Goal: Communication & Community: Ask a question

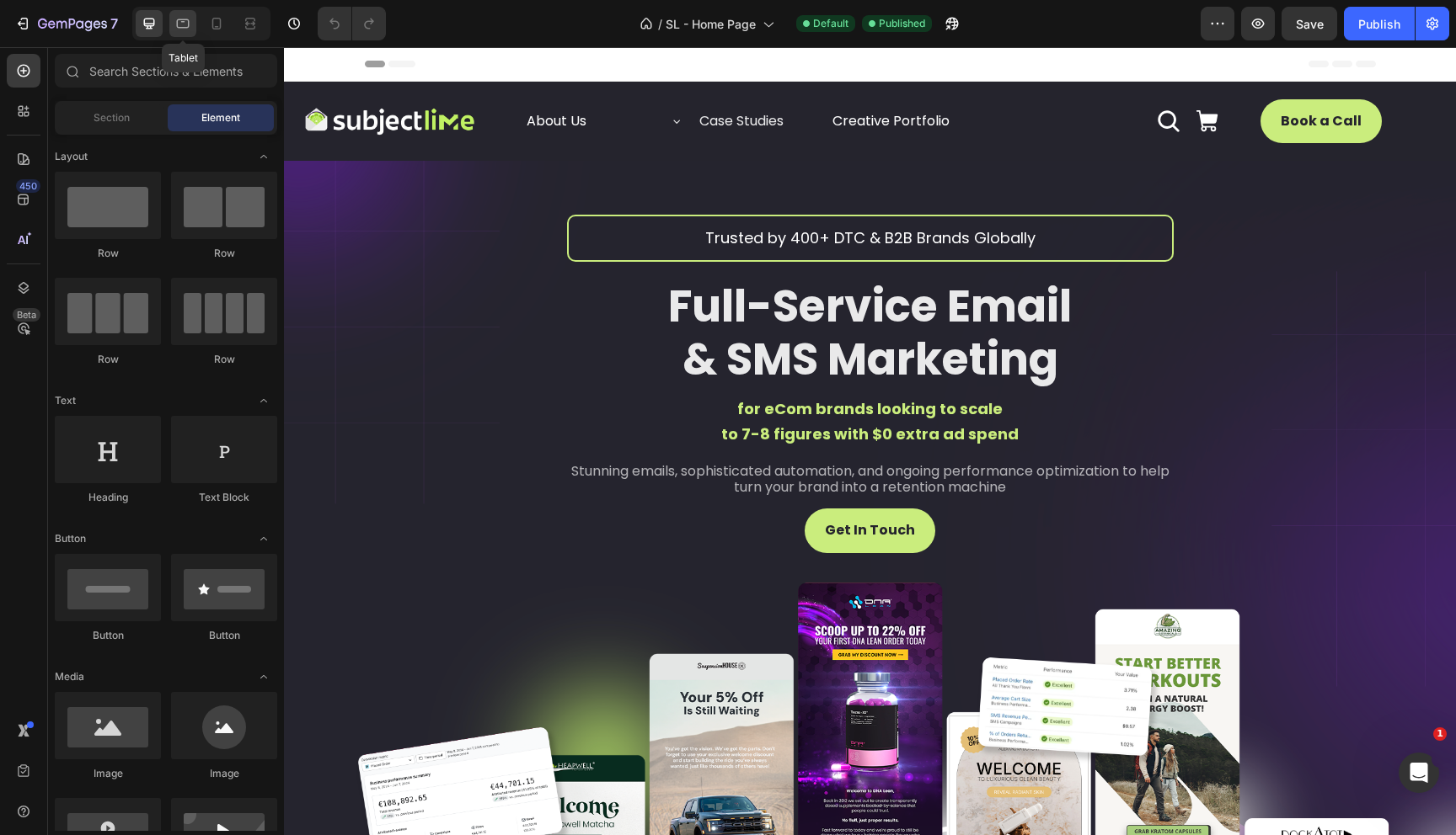
click at [180, 24] on icon at bounding box center [183, 23] width 17 height 17
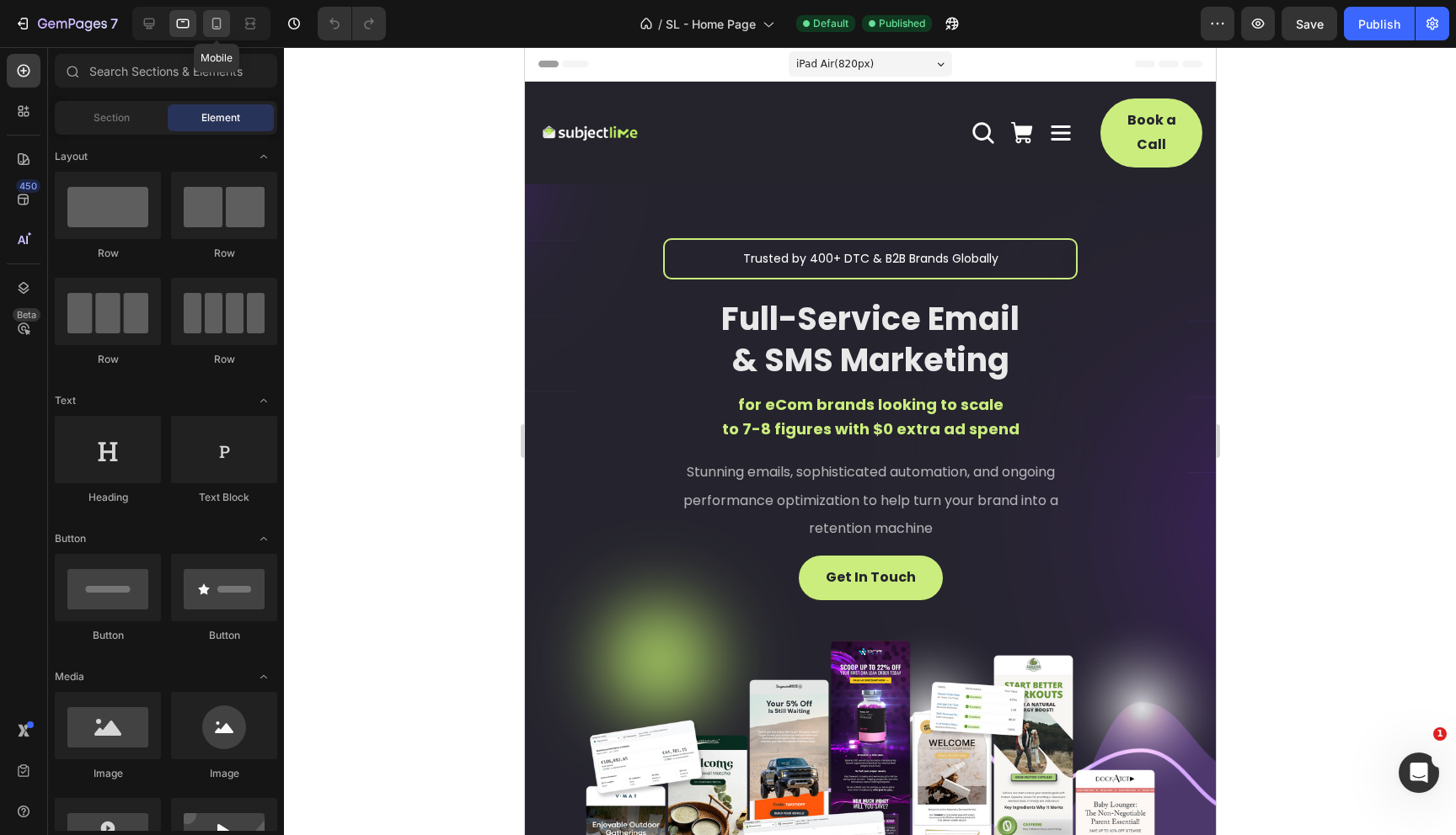
click at [221, 28] on icon at bounding box center [217, 23] width 9 height 12
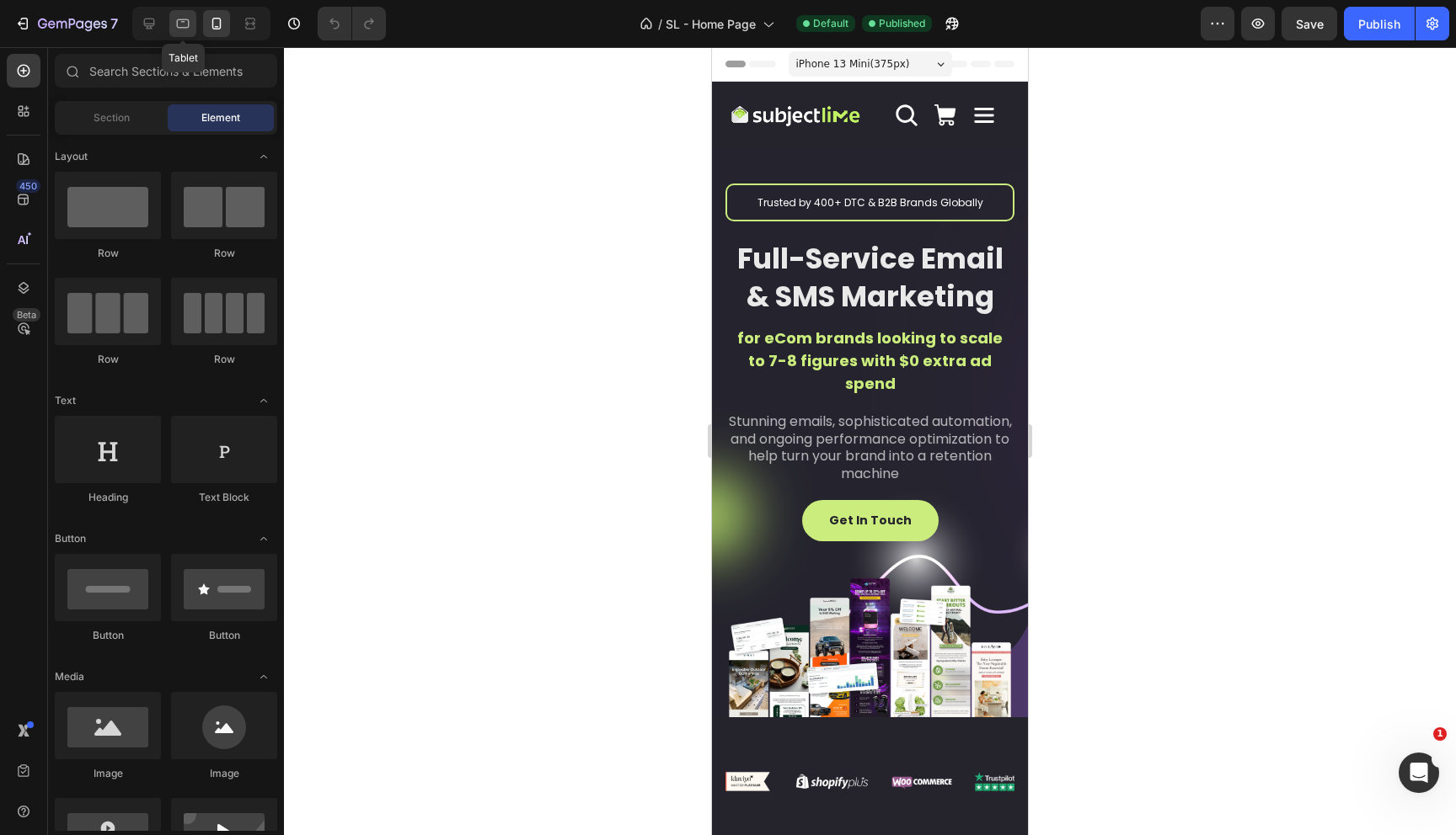
click at [182, 27] on icon at bounding box center [183, 24] width 13 height 9
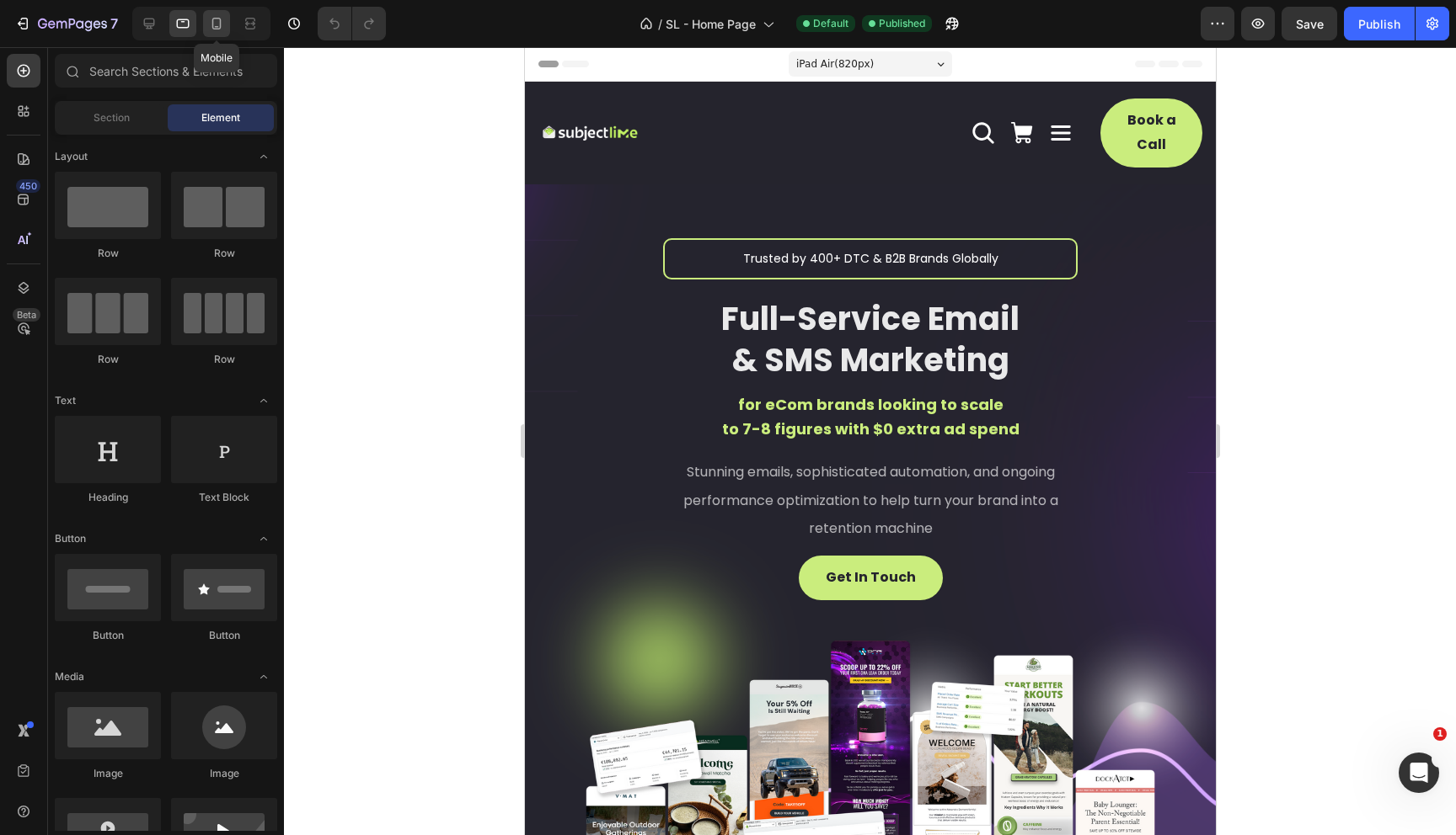
click at [217, 29] on icon at bounding box center [216, 23] width 17 height 17
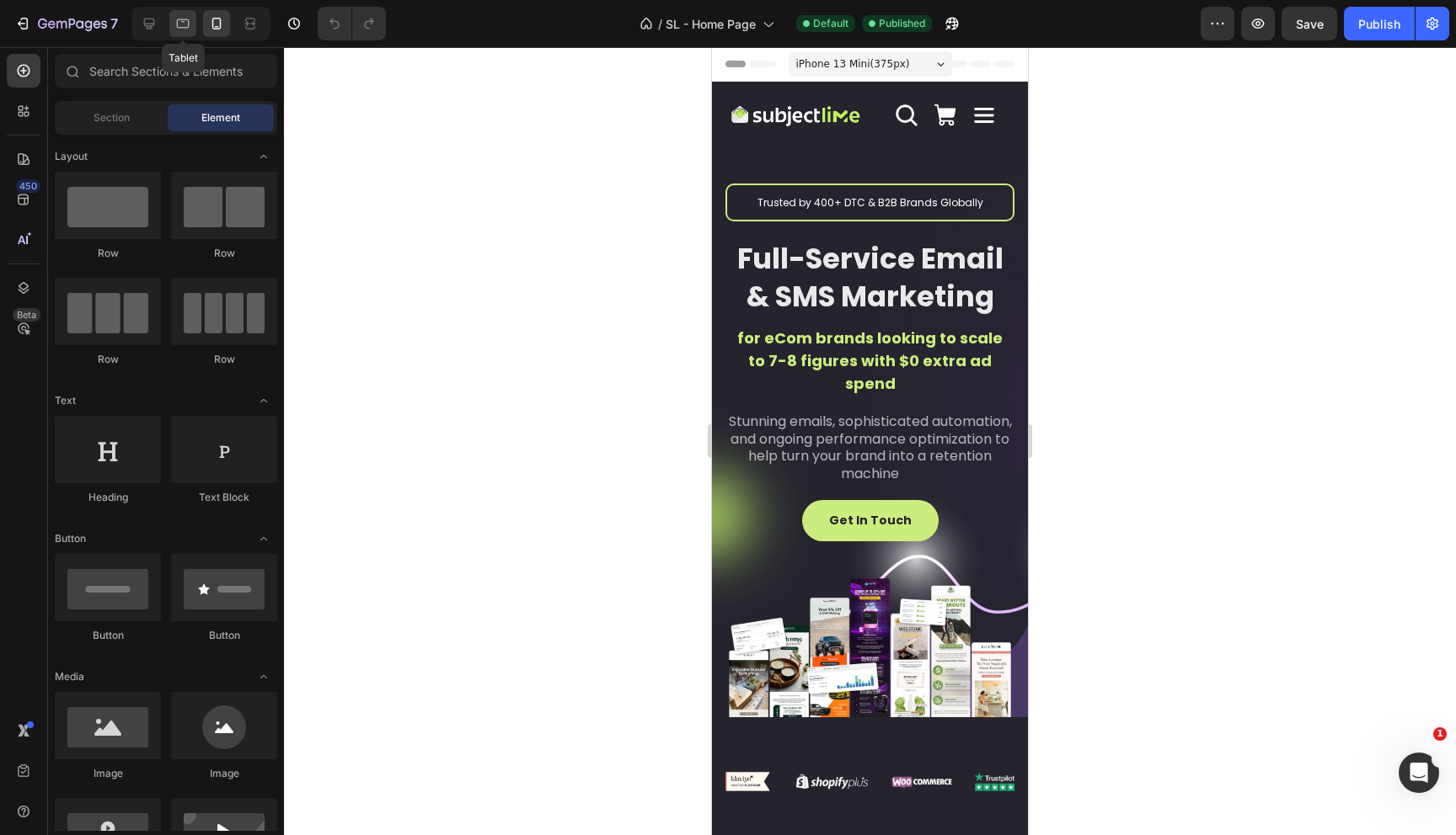
click at [190, 24] on icon at bounding box center [183, 23] width 17 height 17
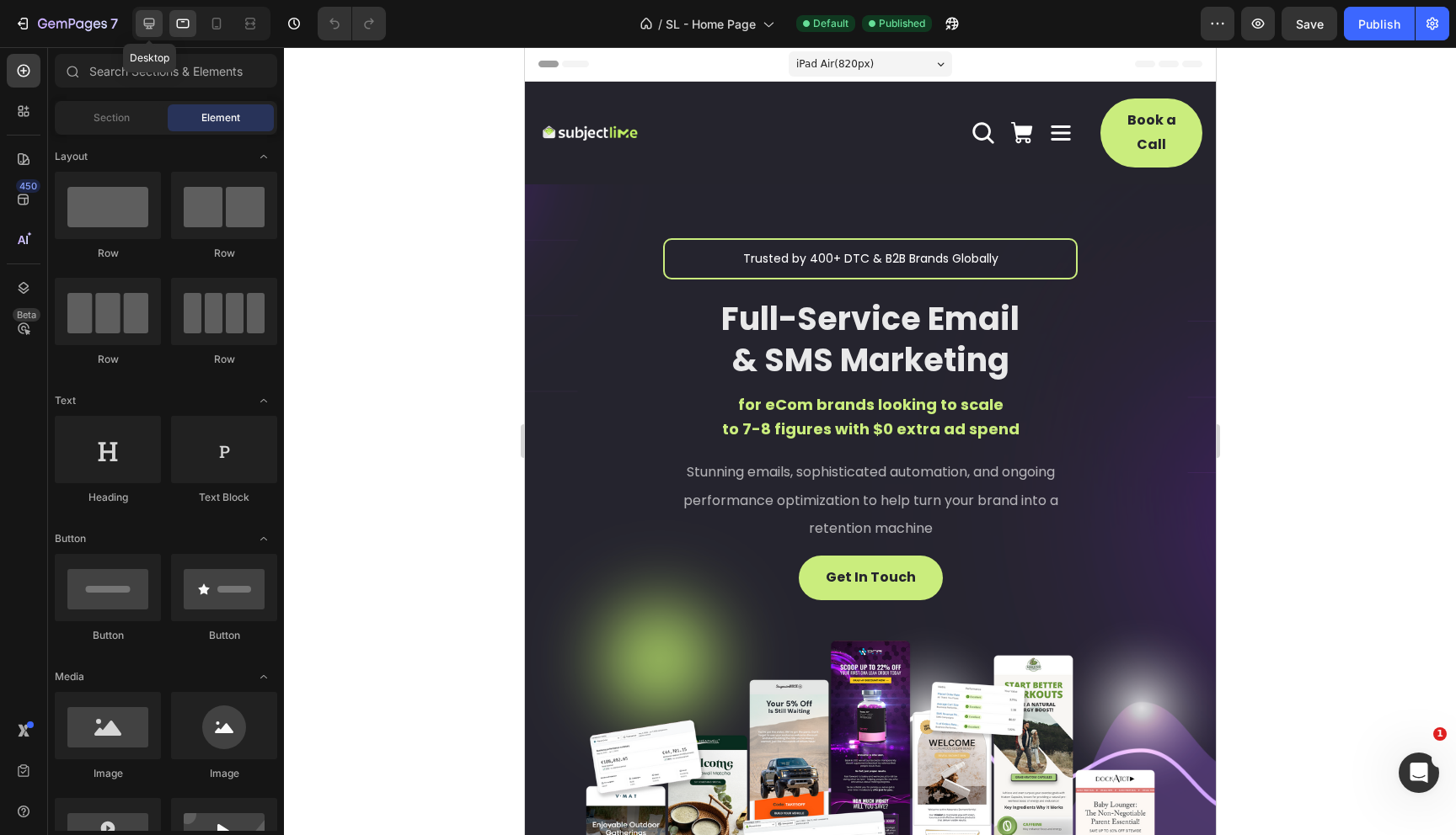
click at [157, 25] on icon at bounding box center [149, 23] width 17 height 17
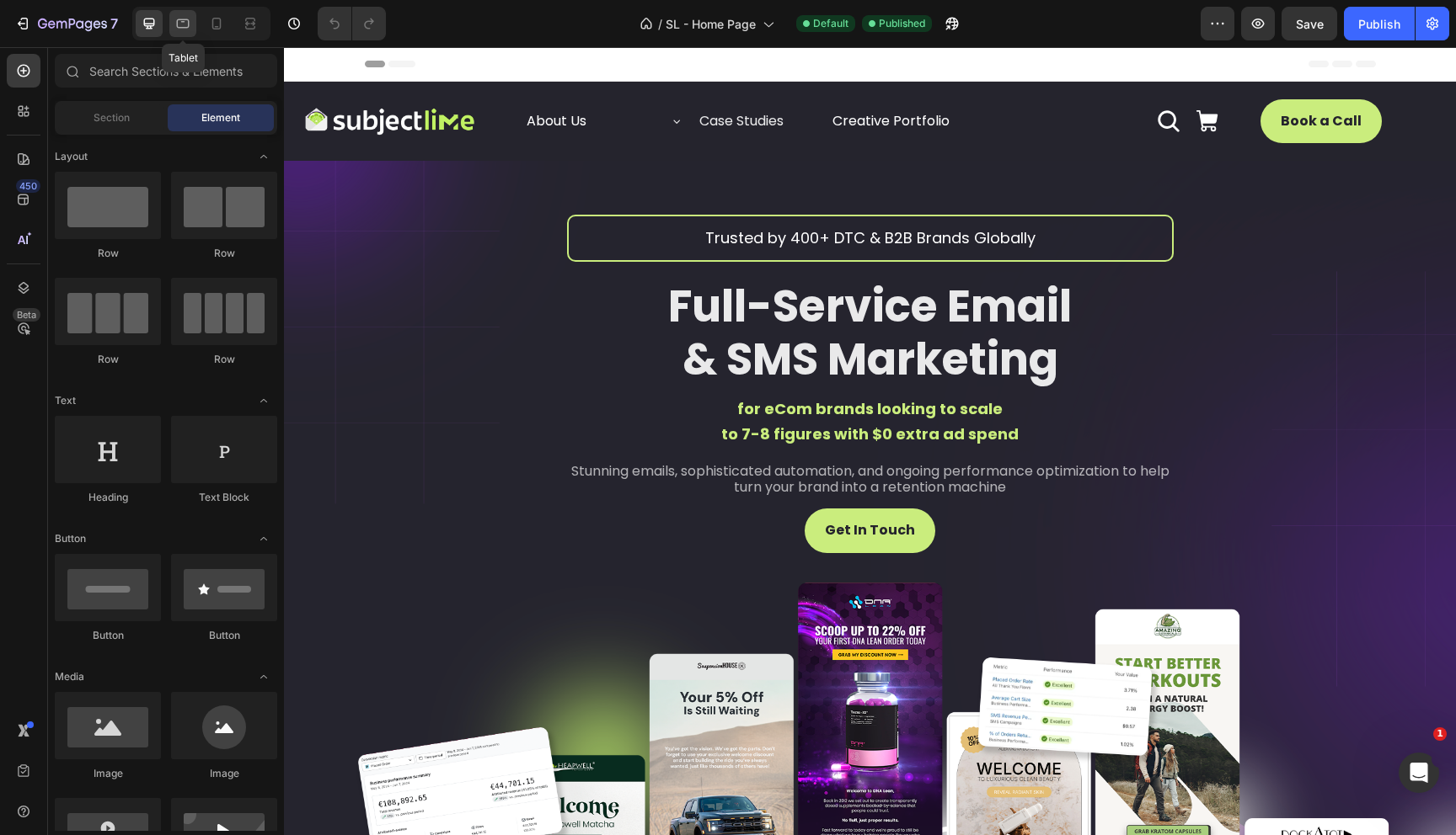
click at [183, 26] on icon at bounding box center [183, 23] width 17 height 17
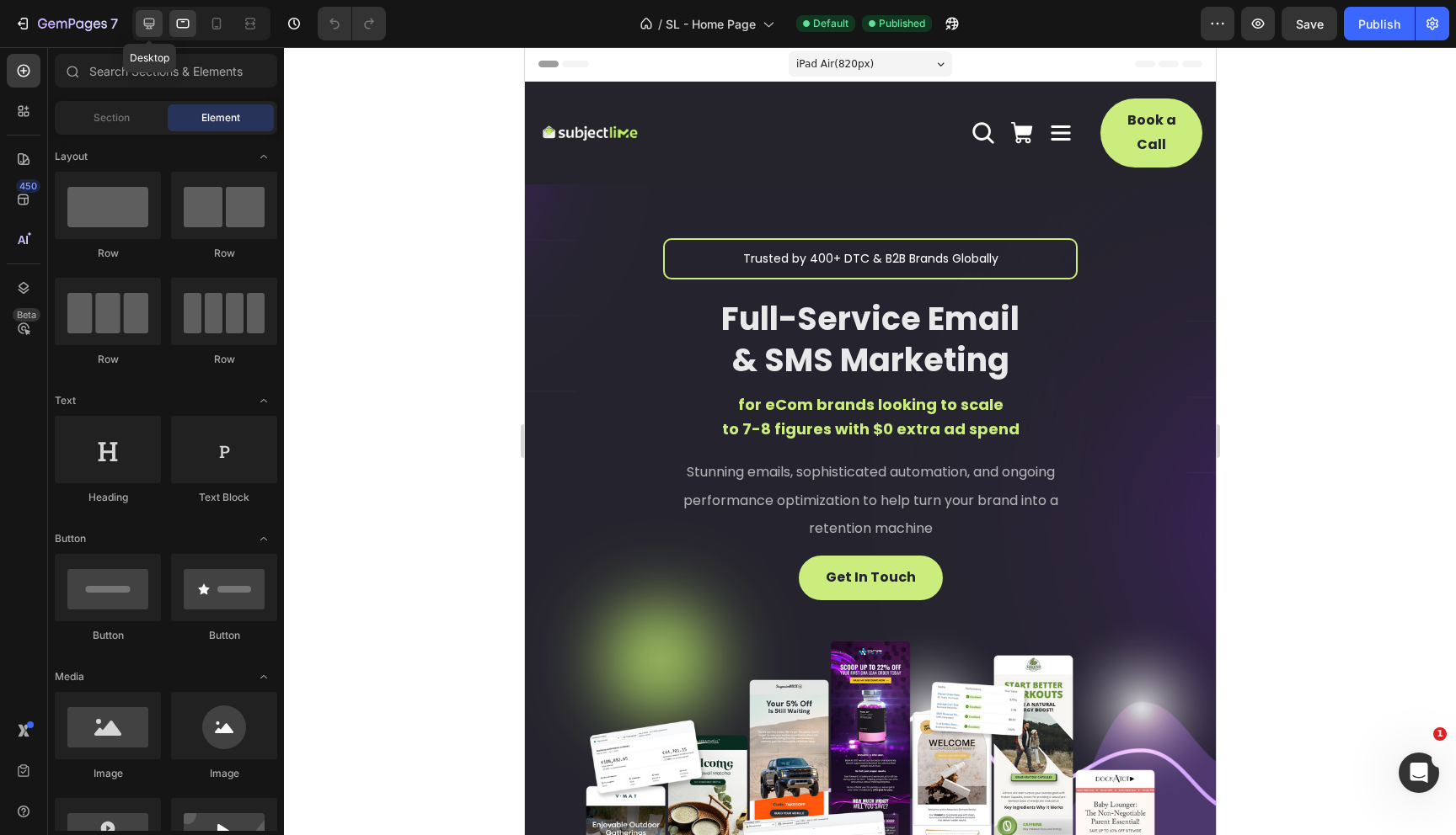
click at [150, 26] on icon at bounding box center [150, 24] width 11 height 11
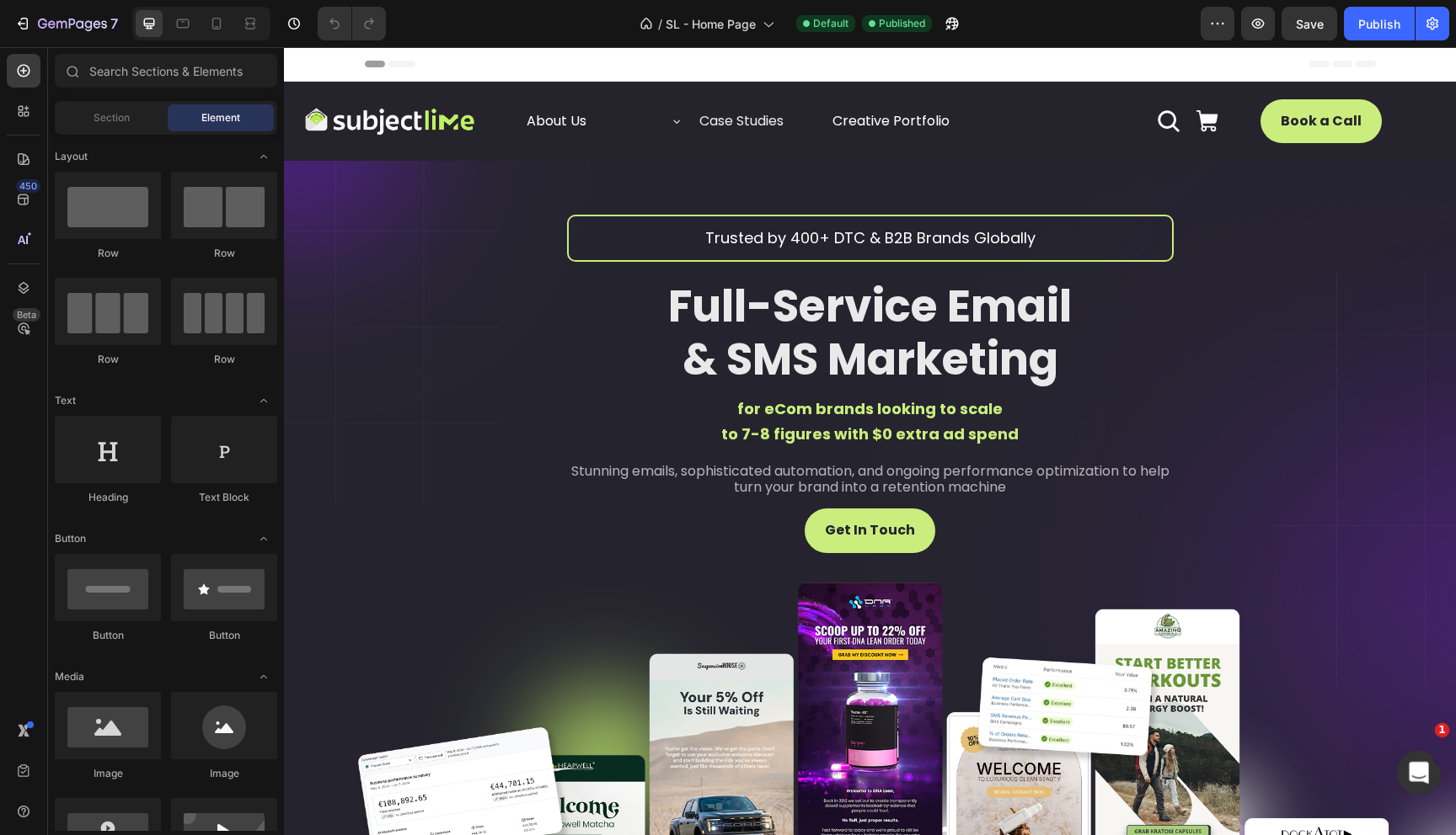
click at [1425, 768] on icon "Open Intercom Messenger" at bounding box center [1416, 771] width 28 height 28
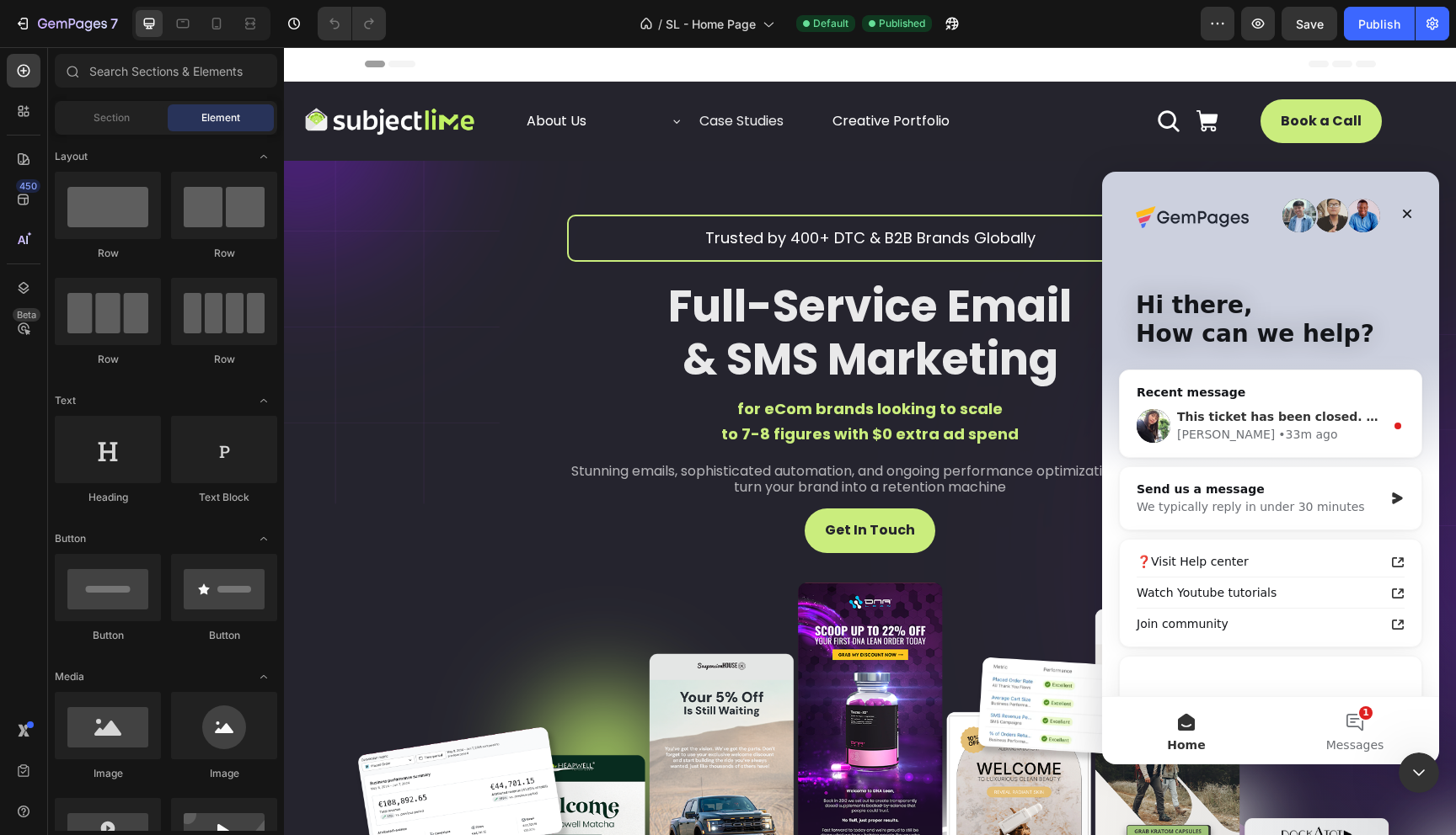
click at [1313, 426] on div "[PERSON_NAME] • 33m ago" at bounding box center [1280, 435] width 207 height 18
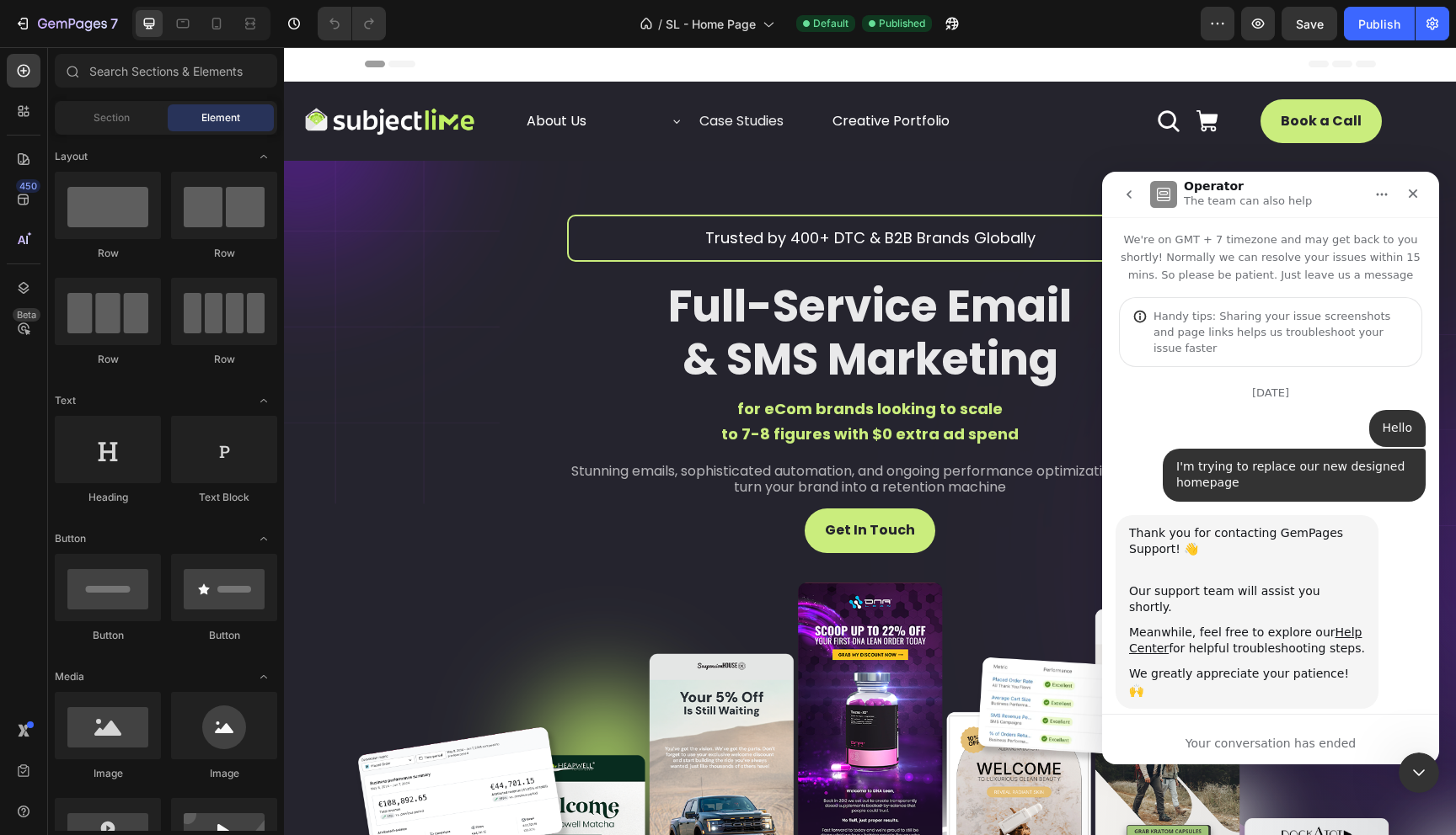
scroll to position [192, 0]
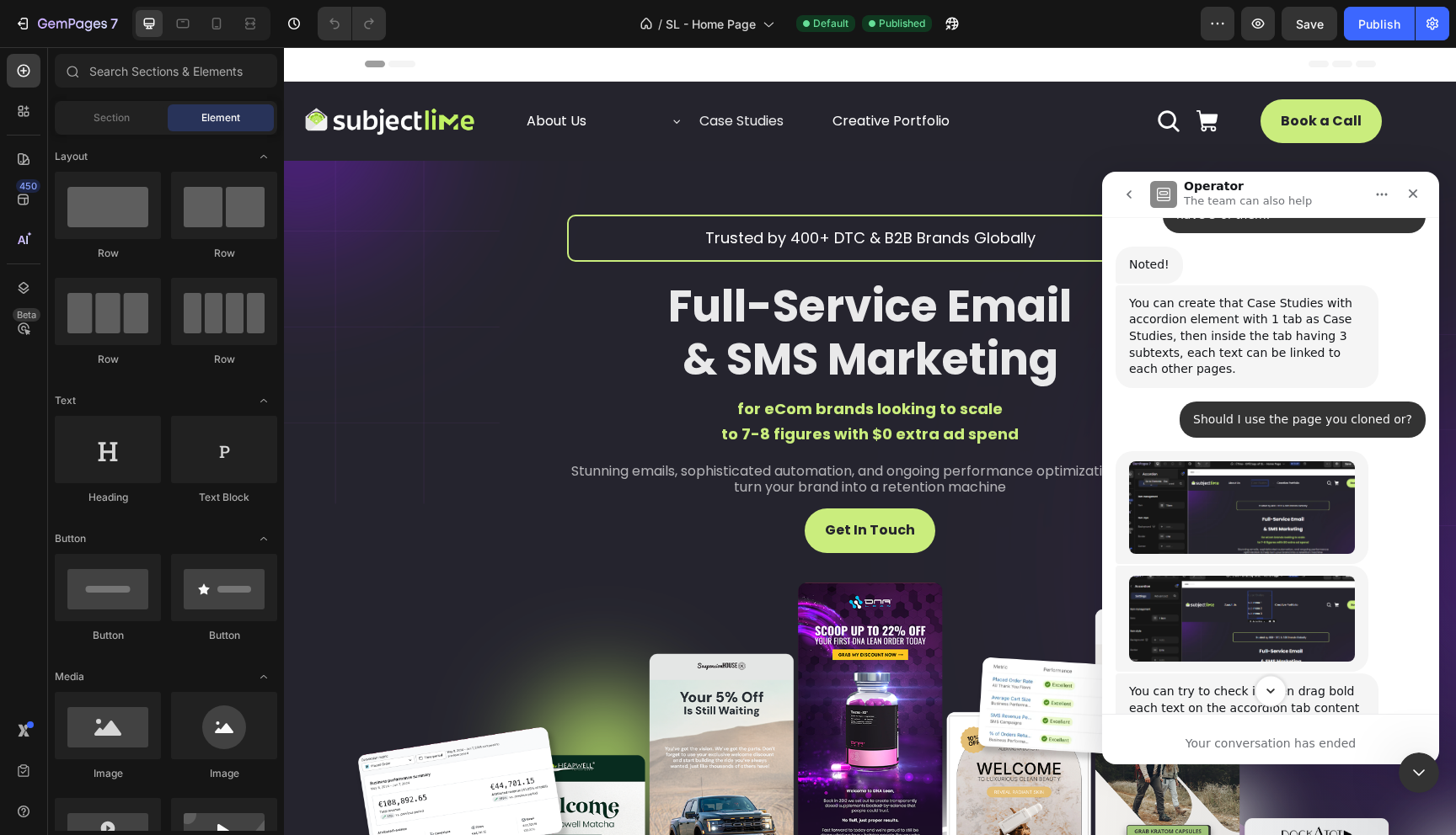
click at [1273, 691] on icon "Scroll to bottom" at bounding box center [1270, 691] width 8 height 5
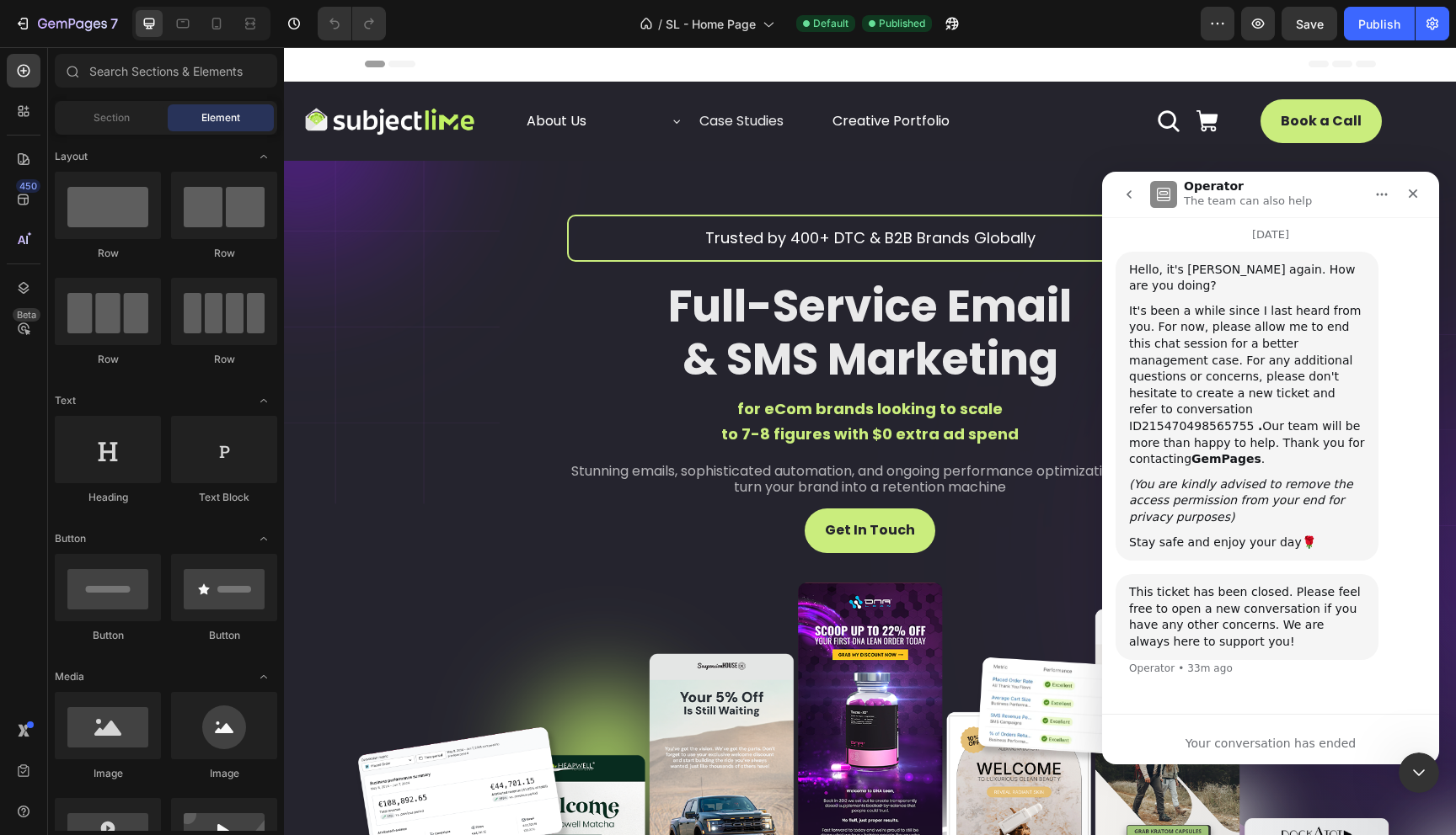
scroll to position [6344, 0]
click at [1129, 194] on icon "go back" at bounding box center [1129, 194] width 14 height 14
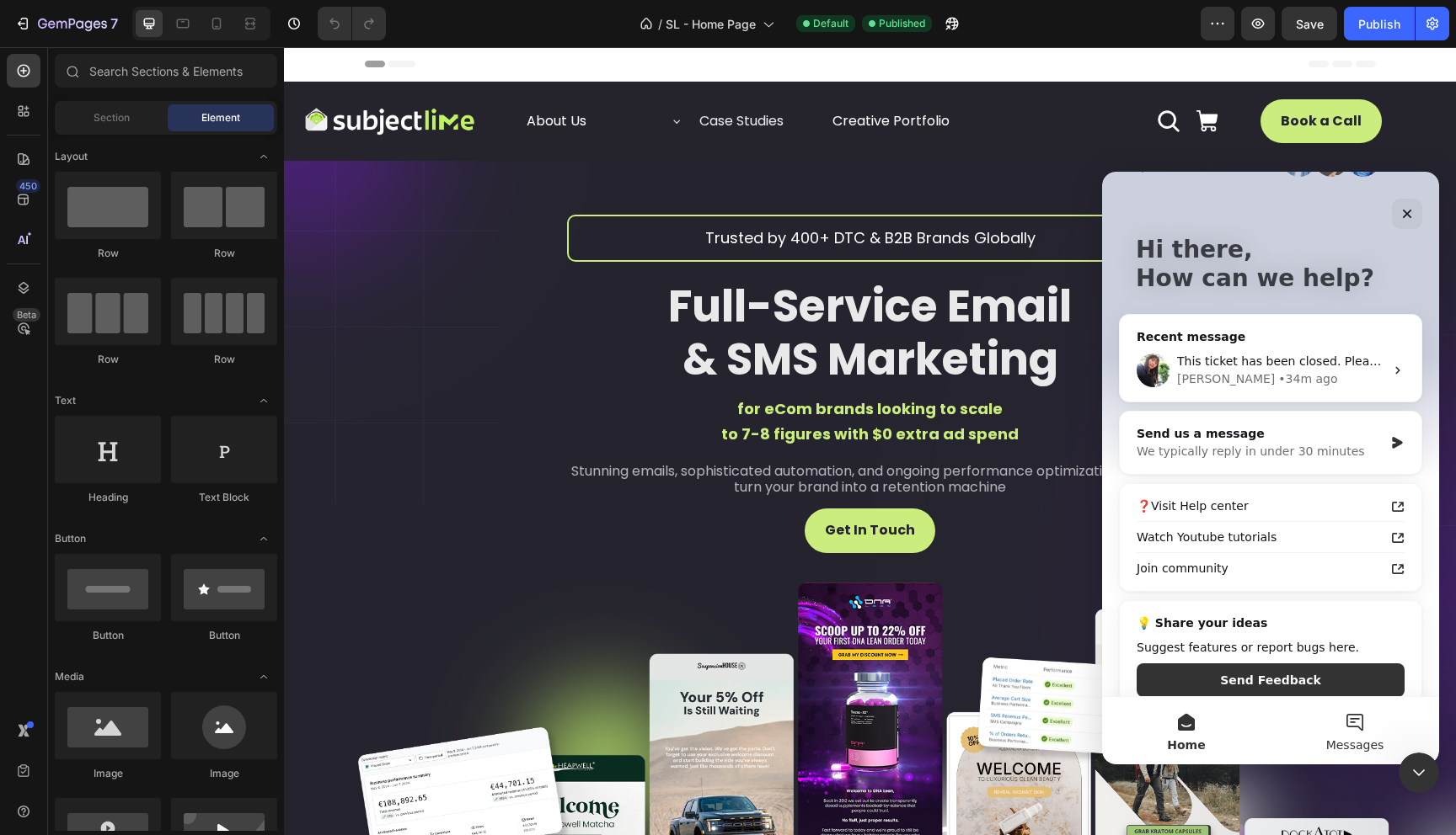
scroll to position [78, 0]
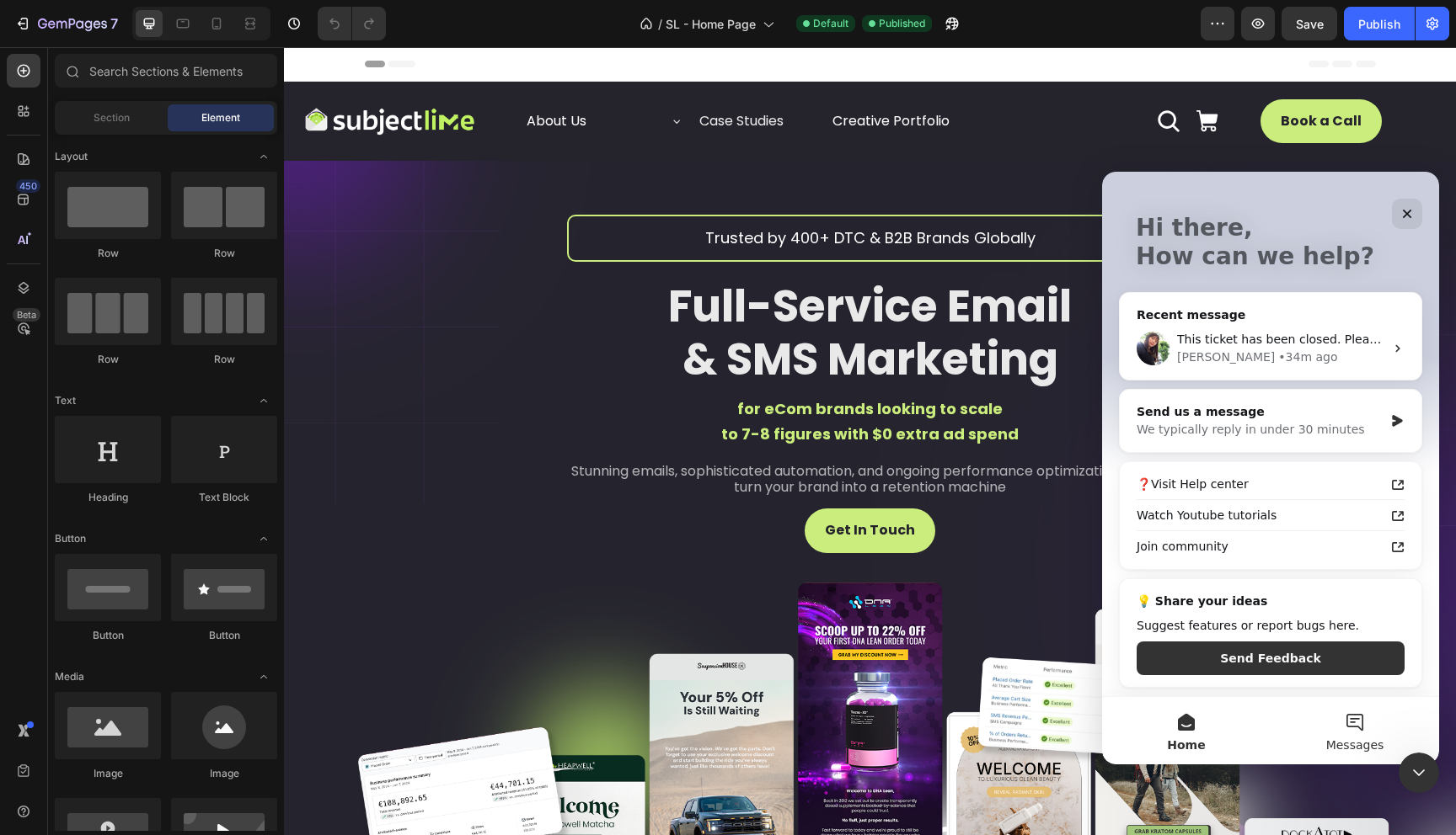
click at [1345, 715] on button "Messages" at bounding box center [1354, 731] width 168 height 68
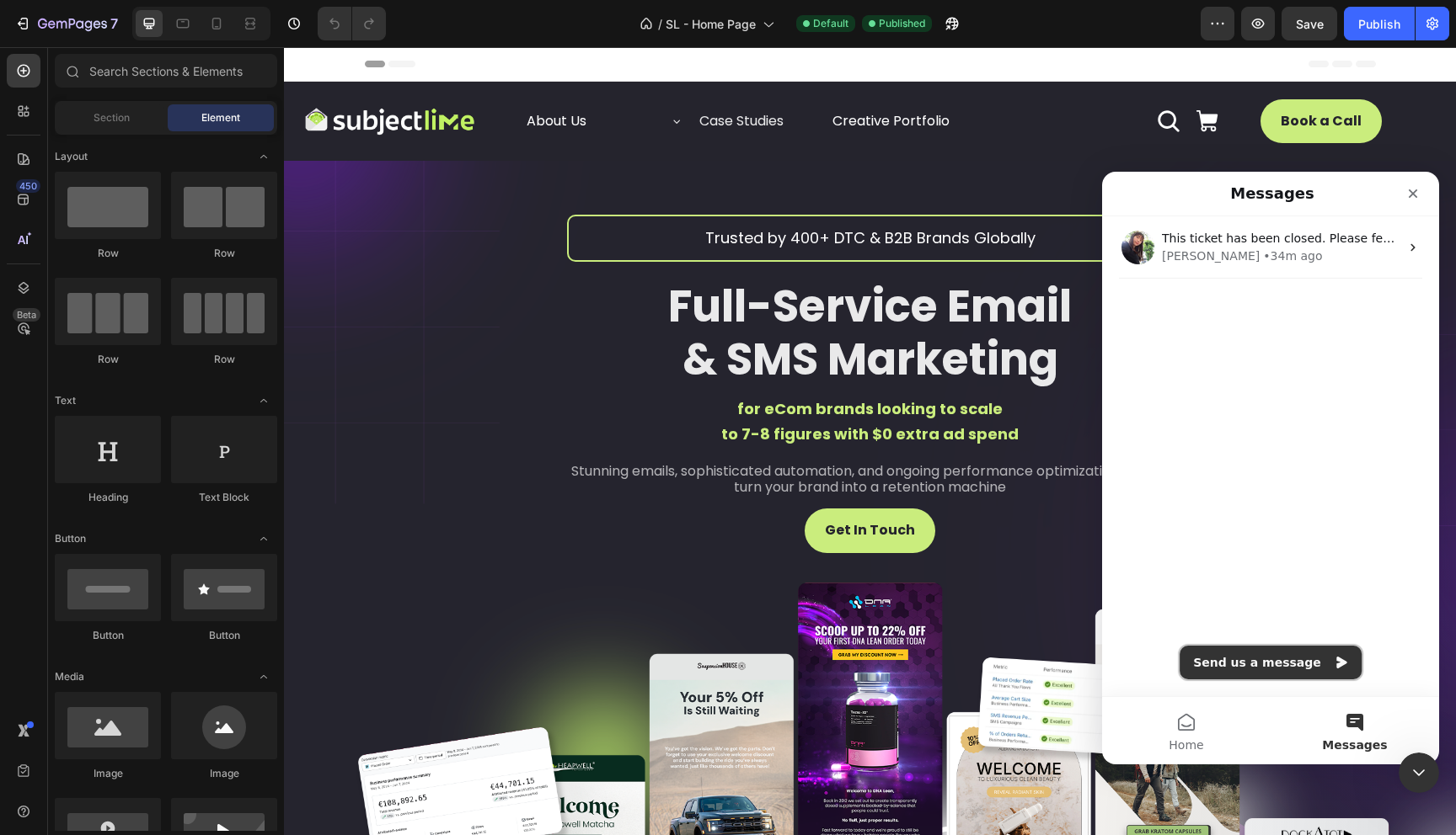
click at [1294, 665] on button "Send us a message" at bounding box center [1270, 663] width 182 height 33
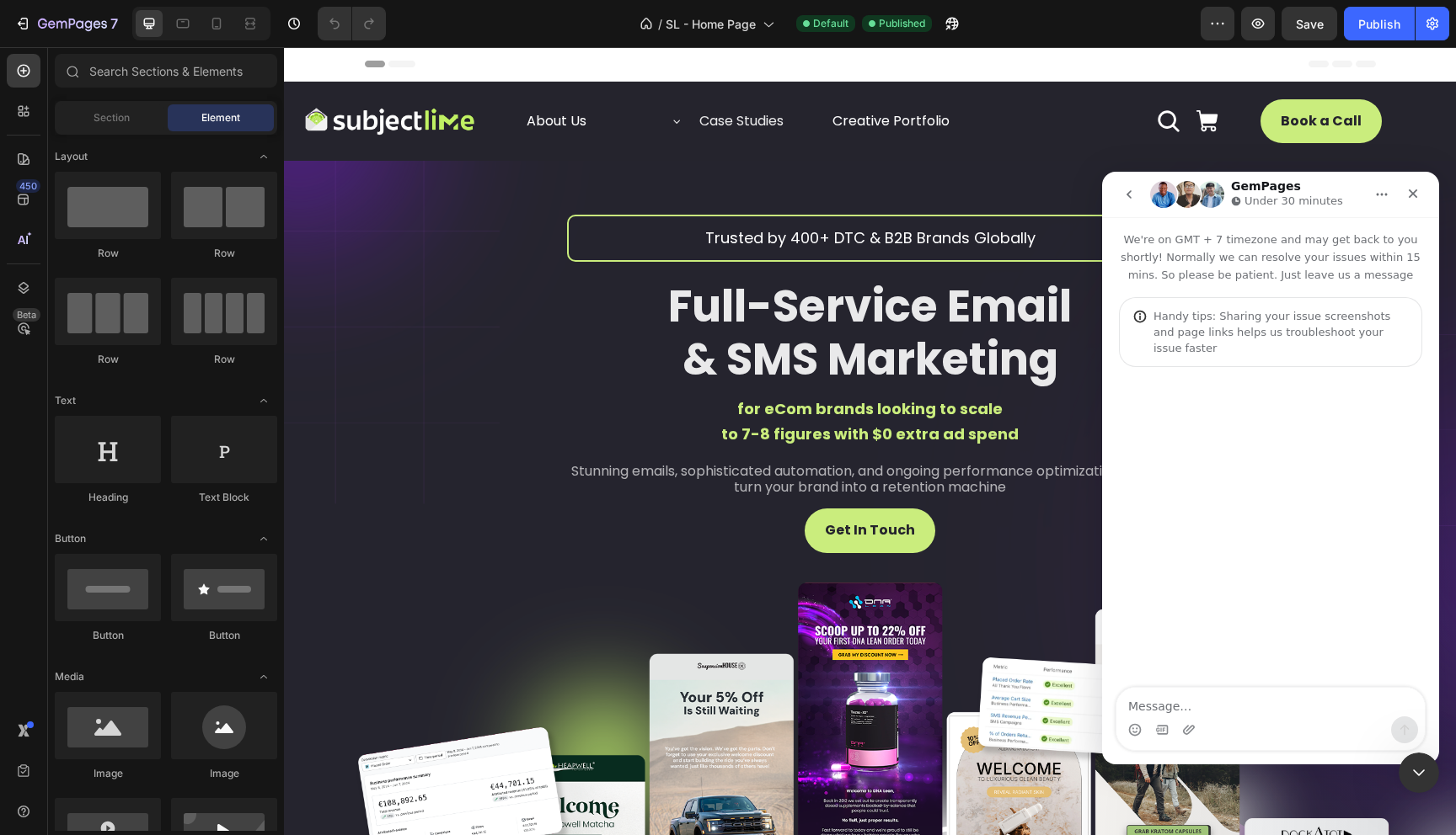
click at [1129, 193] on icon "go back" at bounding box center [1129, 194] width 14 height 14
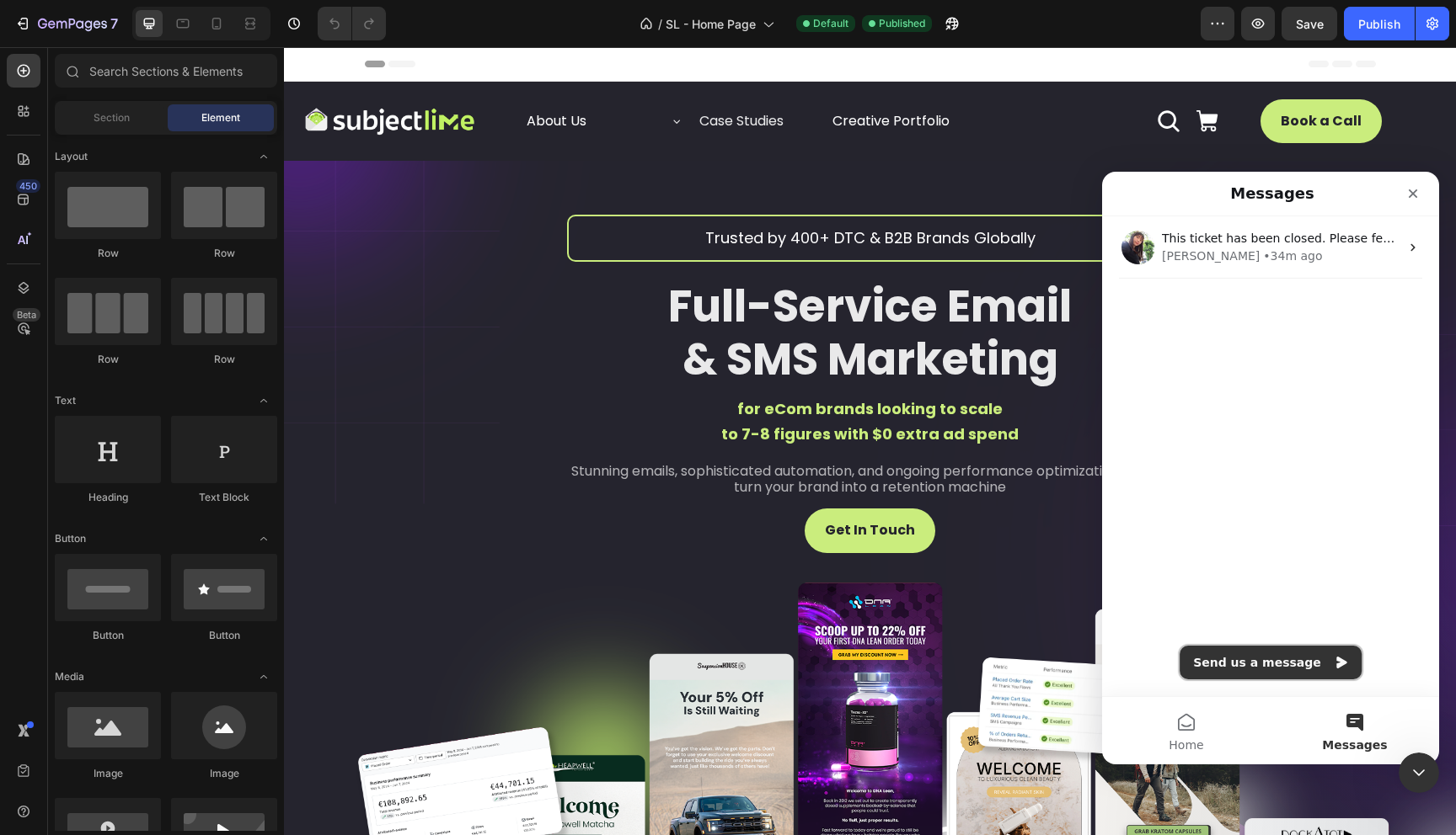
click at [1300, 657] on button "Send us a message" at bounding box center [1270, 663] width 182 height 33
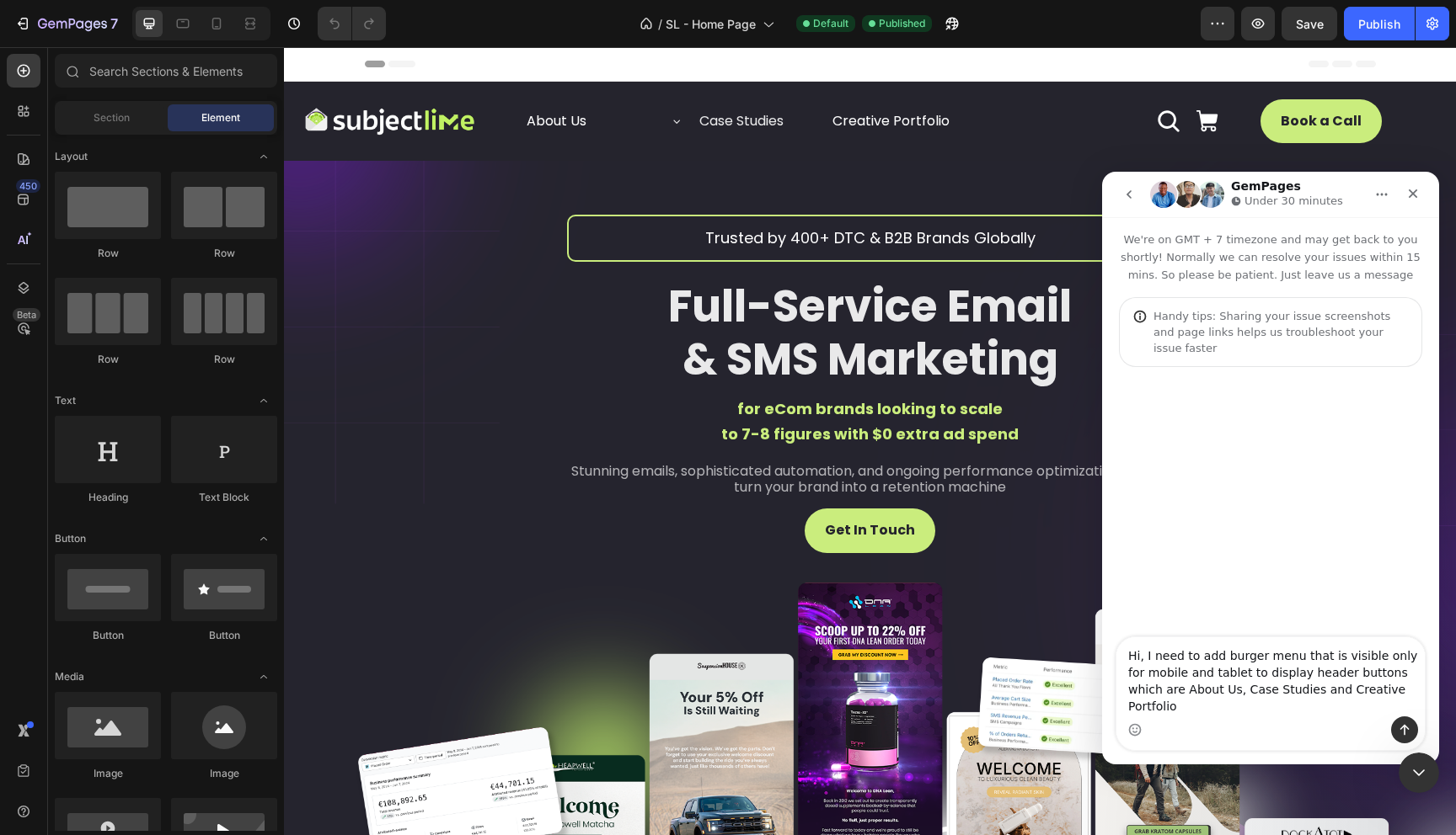
type textarea "Hi, I need to add burger menu that is visible only for mobile and tablet to dis…"
click at [1398, 723] on icon "Send a message…" at bounding box center [1404, 730] width 14 height 14
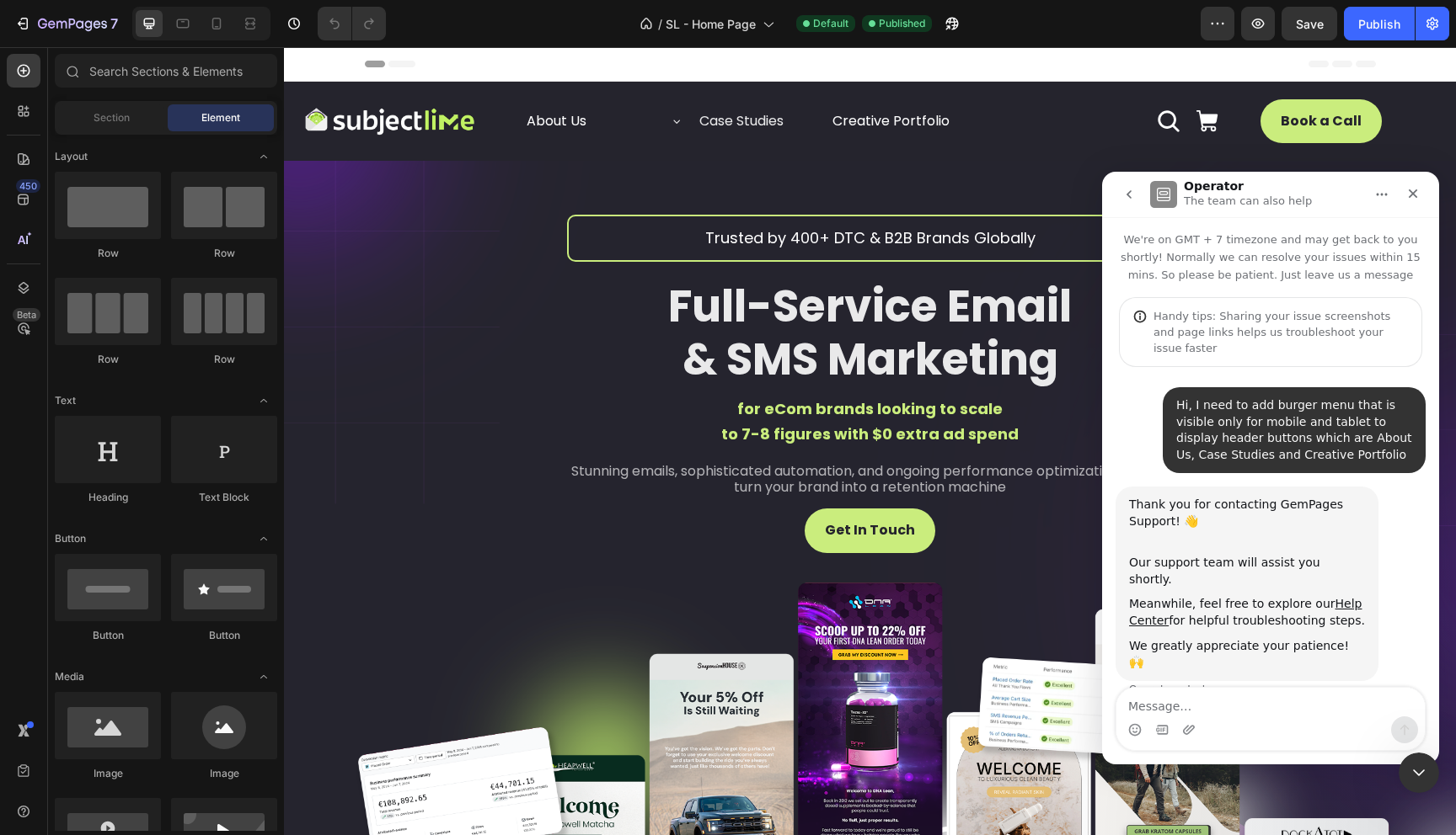
click at [1240, 712] on textarea "Message…" at bounding box center [1270, 702] width 308 height 29
click at [917, 528] on link "Get In Touch" at bounding box center [870, 531] width 130 height 44
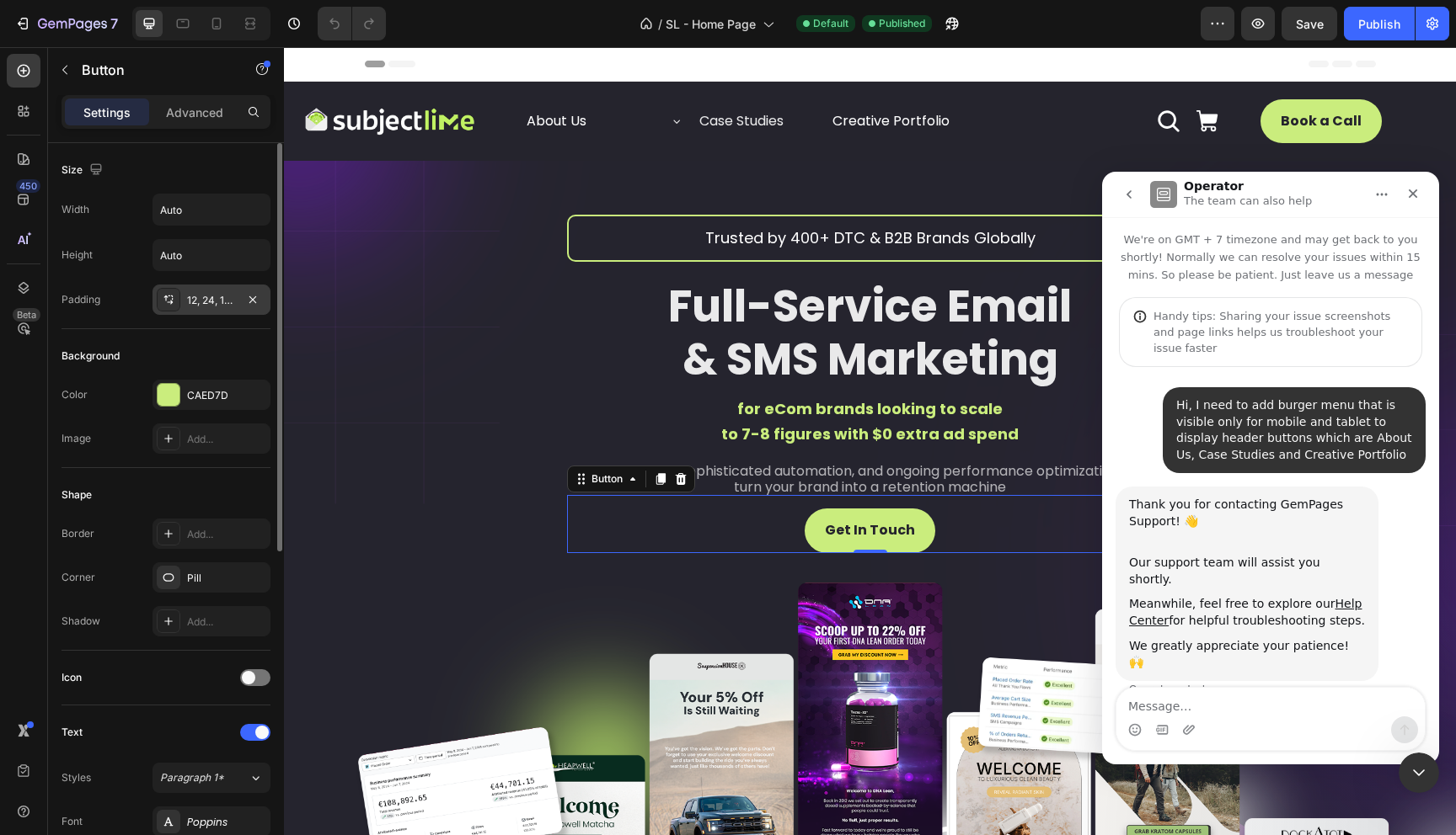
click at [193, 301] on div "12, 24, 12, 24" at bounding box center [211, 301] width 49 height 15
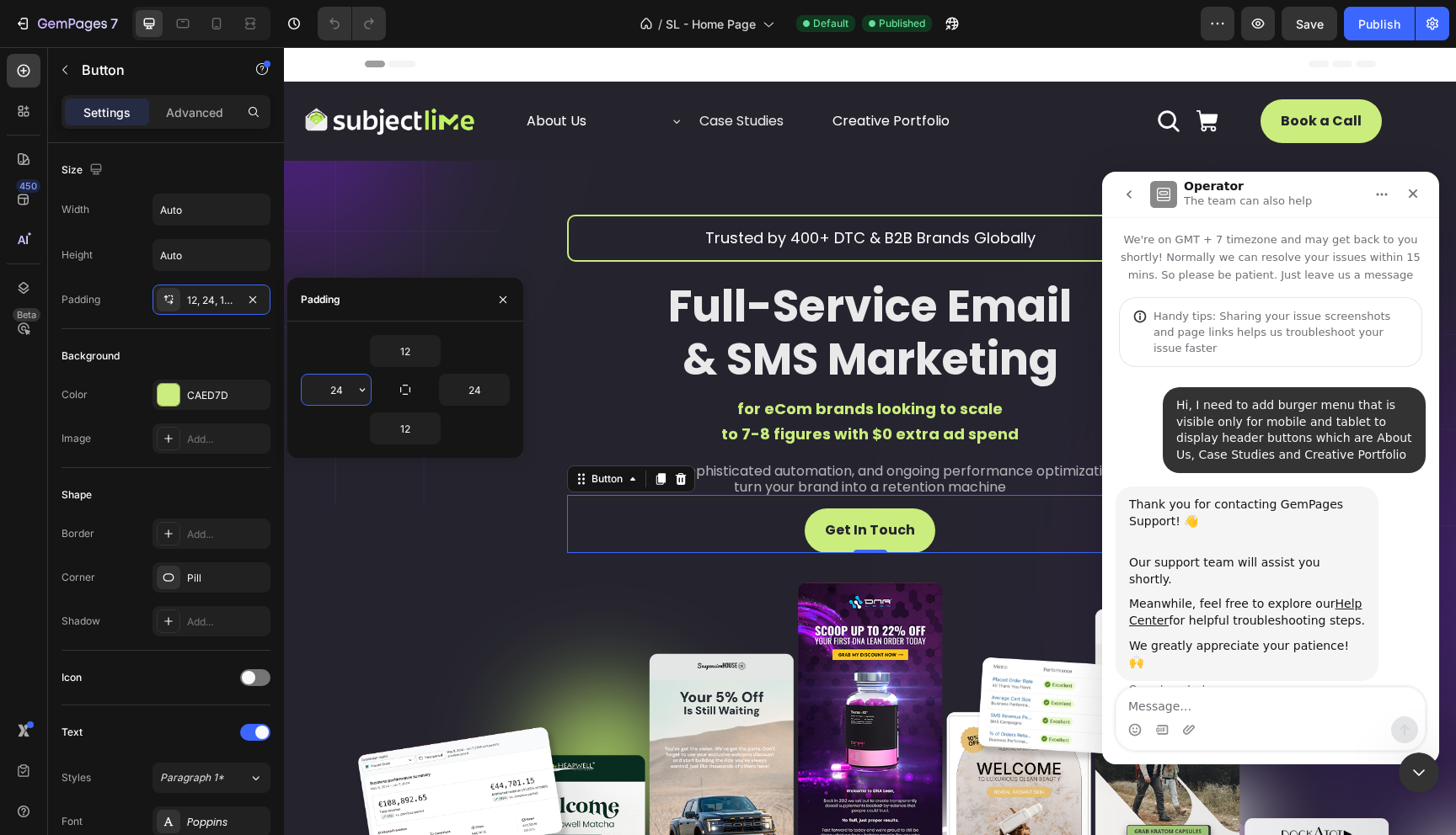
click at [327, 390] on input "24" at bounding box center [336, 389] width 69 height 31
drag, startPoint x: 335, startPoint y: 389, endPoint x: 325, endPoint y: 389, distance: 10.0
click at [325, 389] on input "24" at bounding box center [336, 389] width 69 height 31
type input "34"
click at [439, 387] on input "24" at bounding box center [474, 389] width 69 height 31
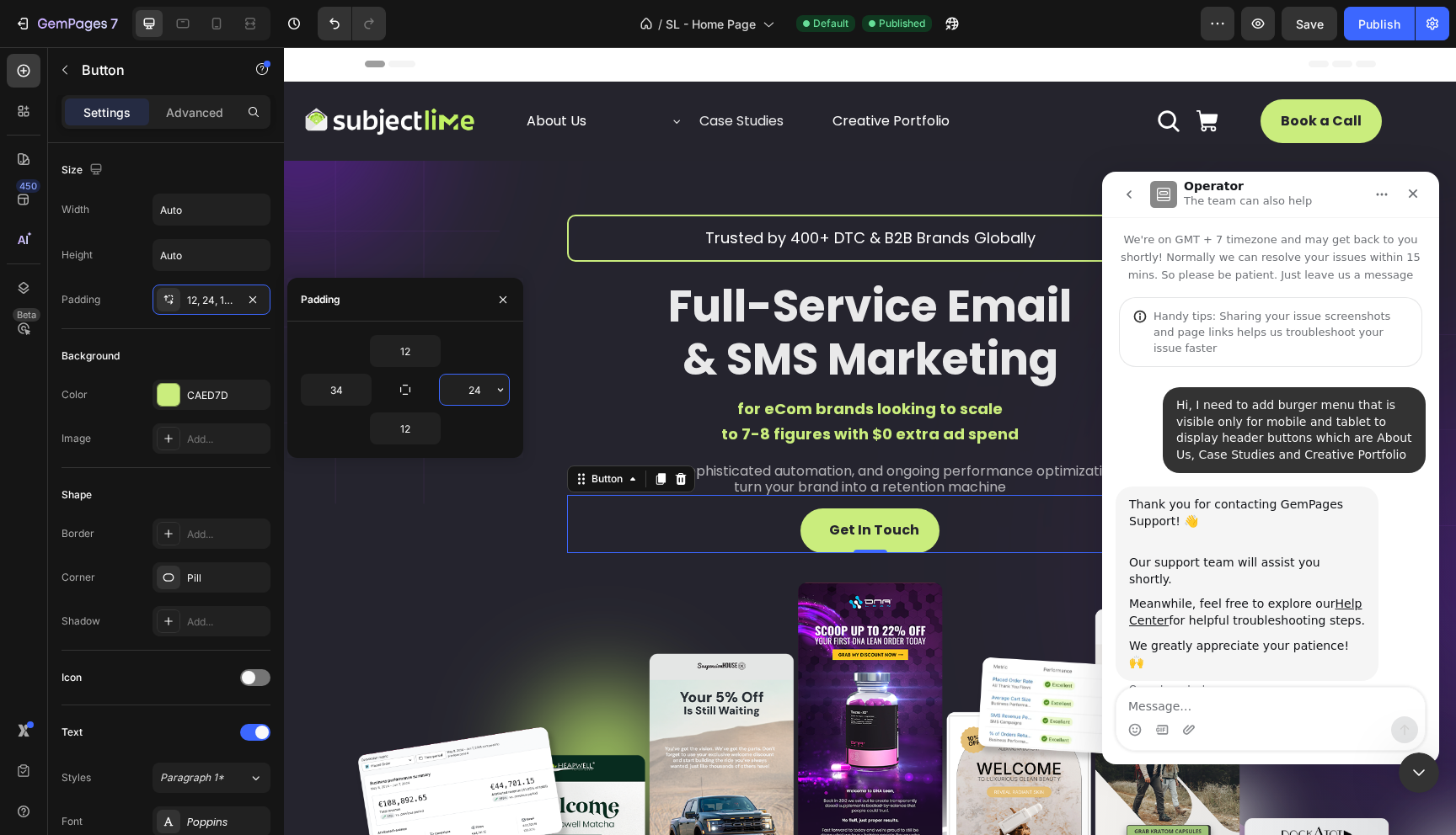
drag, startPoint x: 475, startPoint y: 391, endPoint x: 462, endPoint y: 391, distance: 13.0
click at [462, 391] on input "24" at bounding box center [474, 389] width 69 height 31
type input "34"
click at [501, 298] on icon "button" at bounding box center [502, 299] width 6 height 6
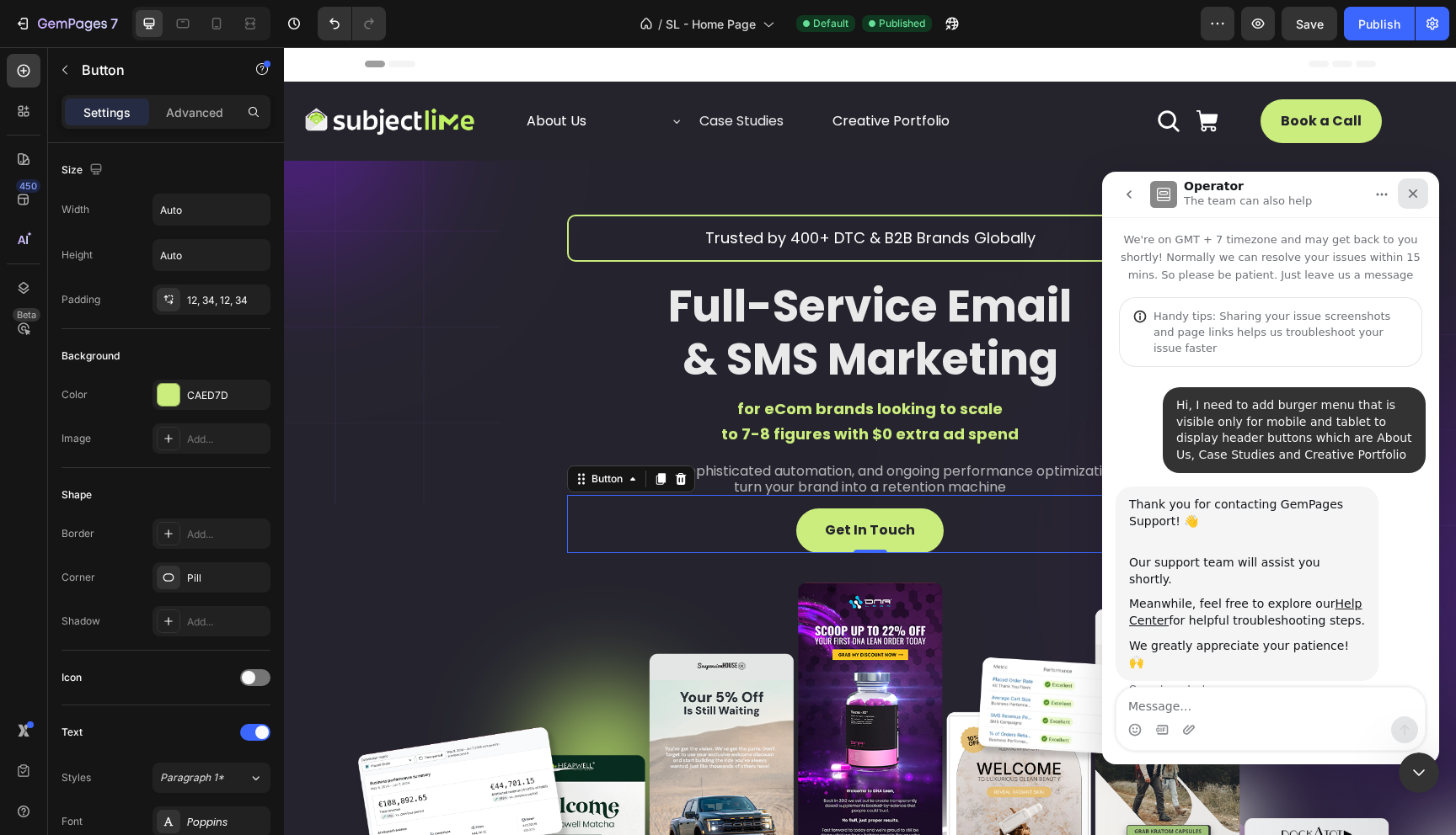
click at [1404, 191] on div "Close" at bounding box center [1413, 193] width 31 height 31
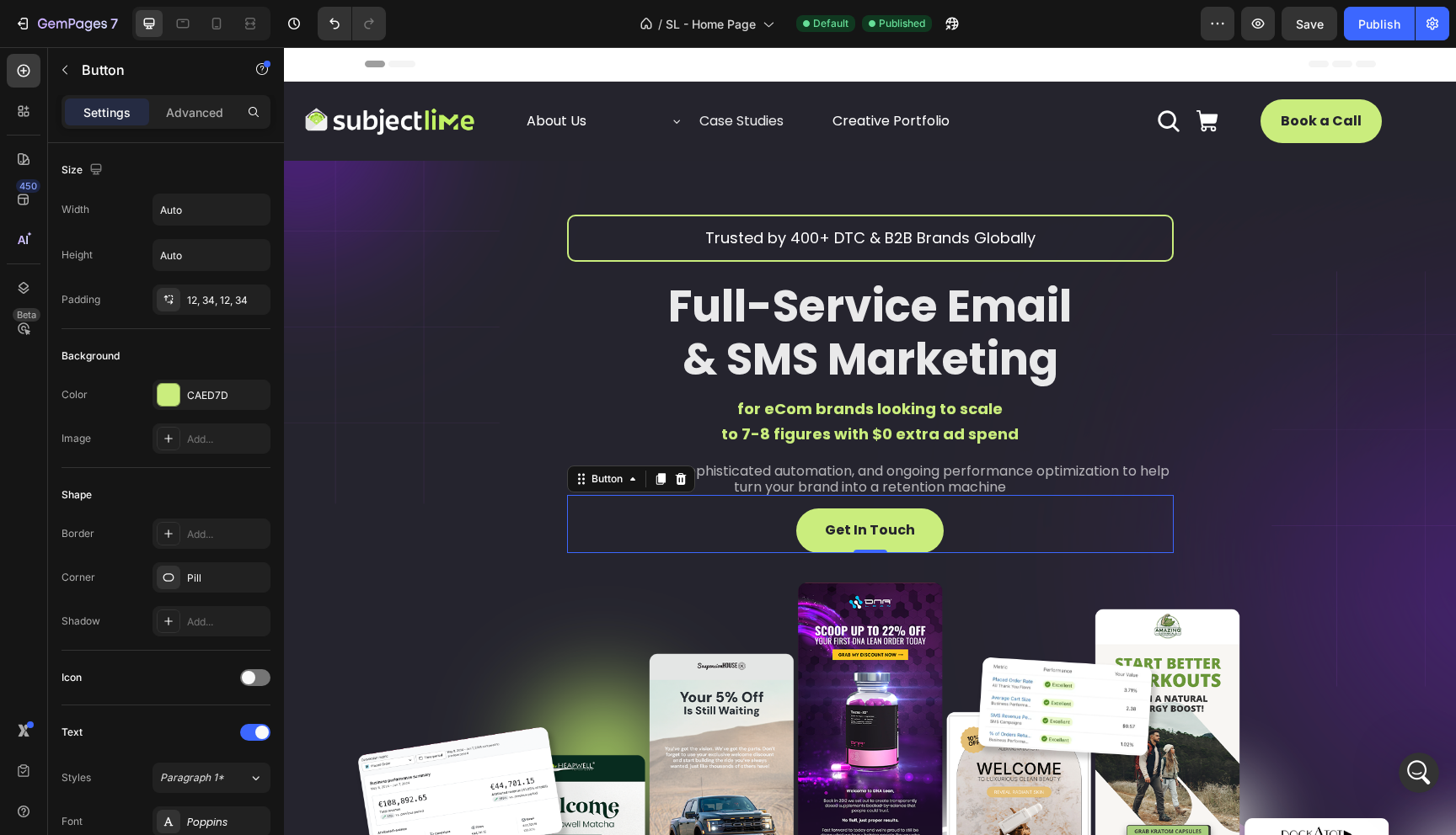
scroll to position [0, 0]
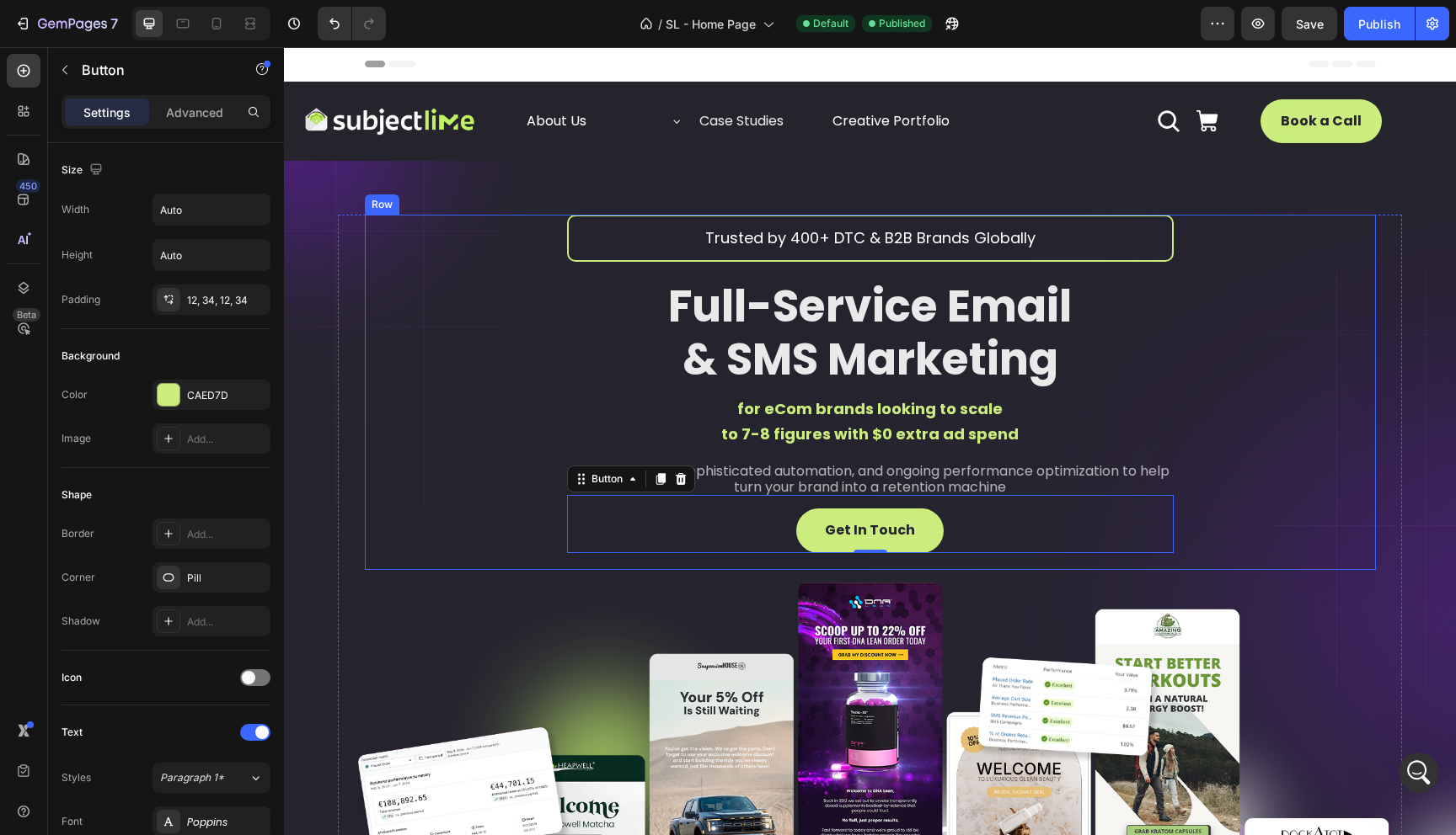
click at [403, 450] on div "Trusted by 400+ DTC & B2B Brands Globally Text Block Full-Service Email & SMS M…" at bounding box center [870, 392] width 1011 height 355
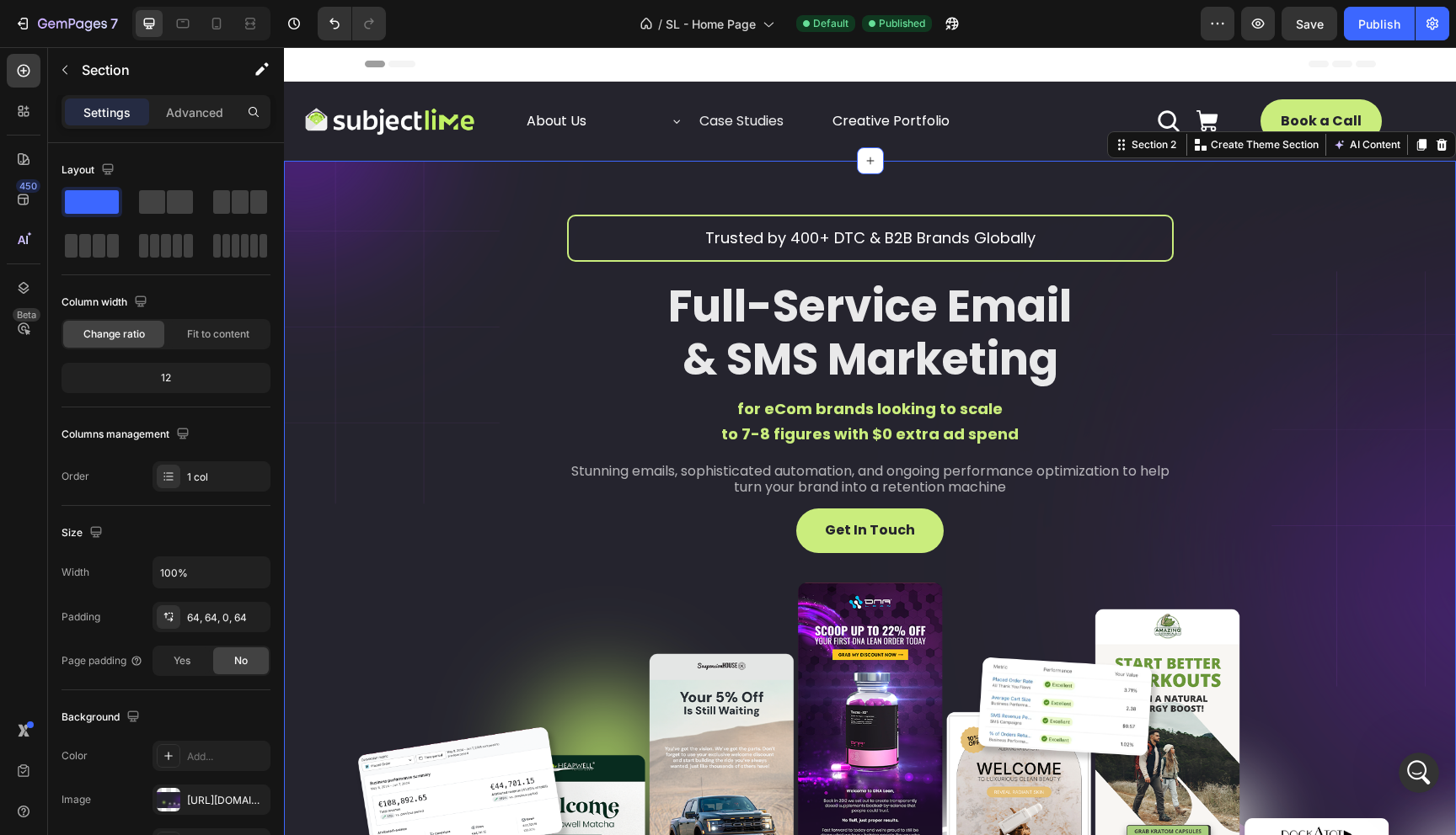
click at [308, 551] on div "Trusted by 400+ DTC & B2B Brands Globally Text Block Full-Service Email & SMS M…" at bounding box center [870, 627] width 1172 height 933
click at [181, 20] on icon at bounding box center [183, 23] width 17 height 17
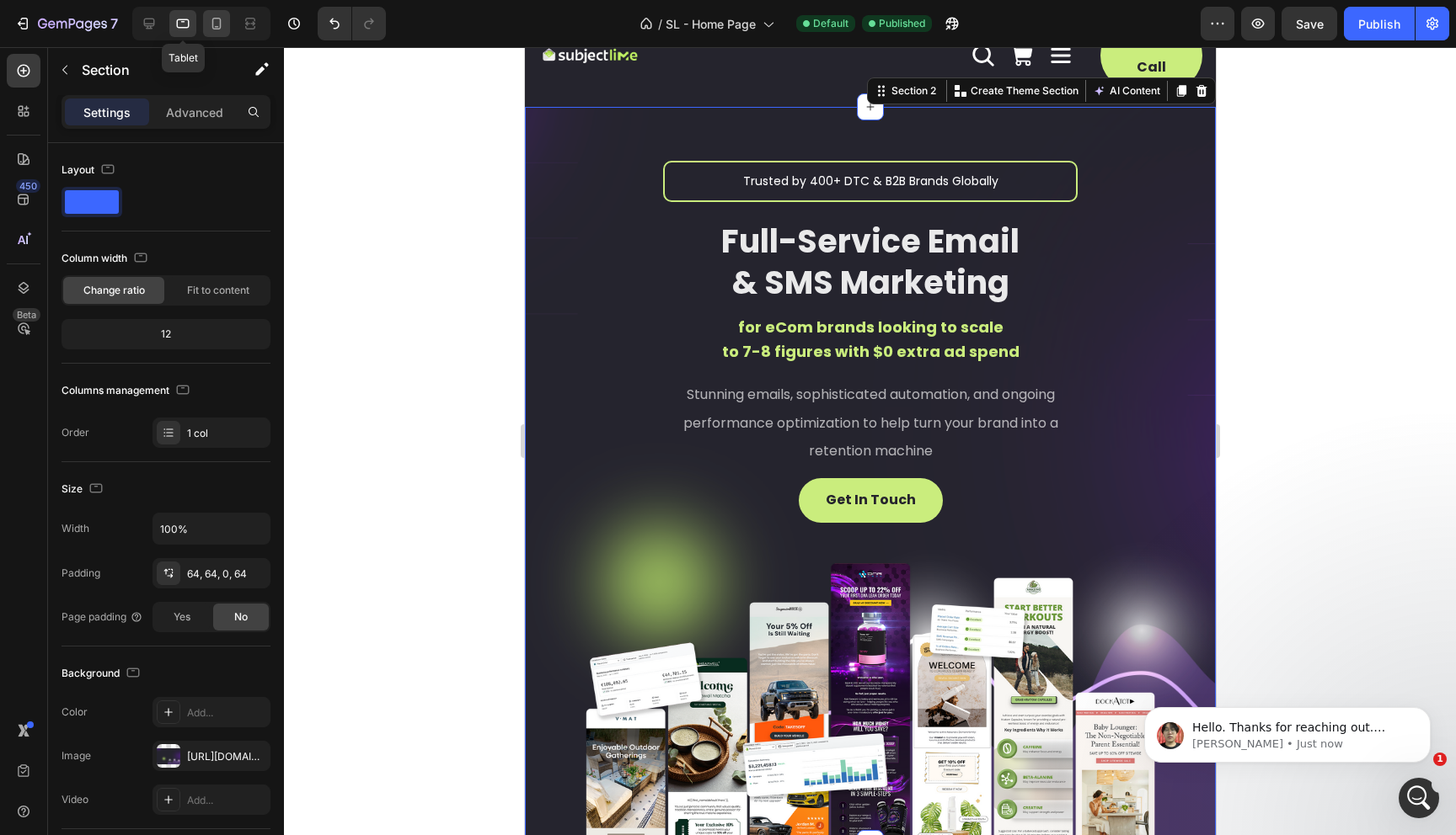
scroll to position [175, 0]
click at [226, 21] on div at bounding box center [216, 23] width 27 height 27
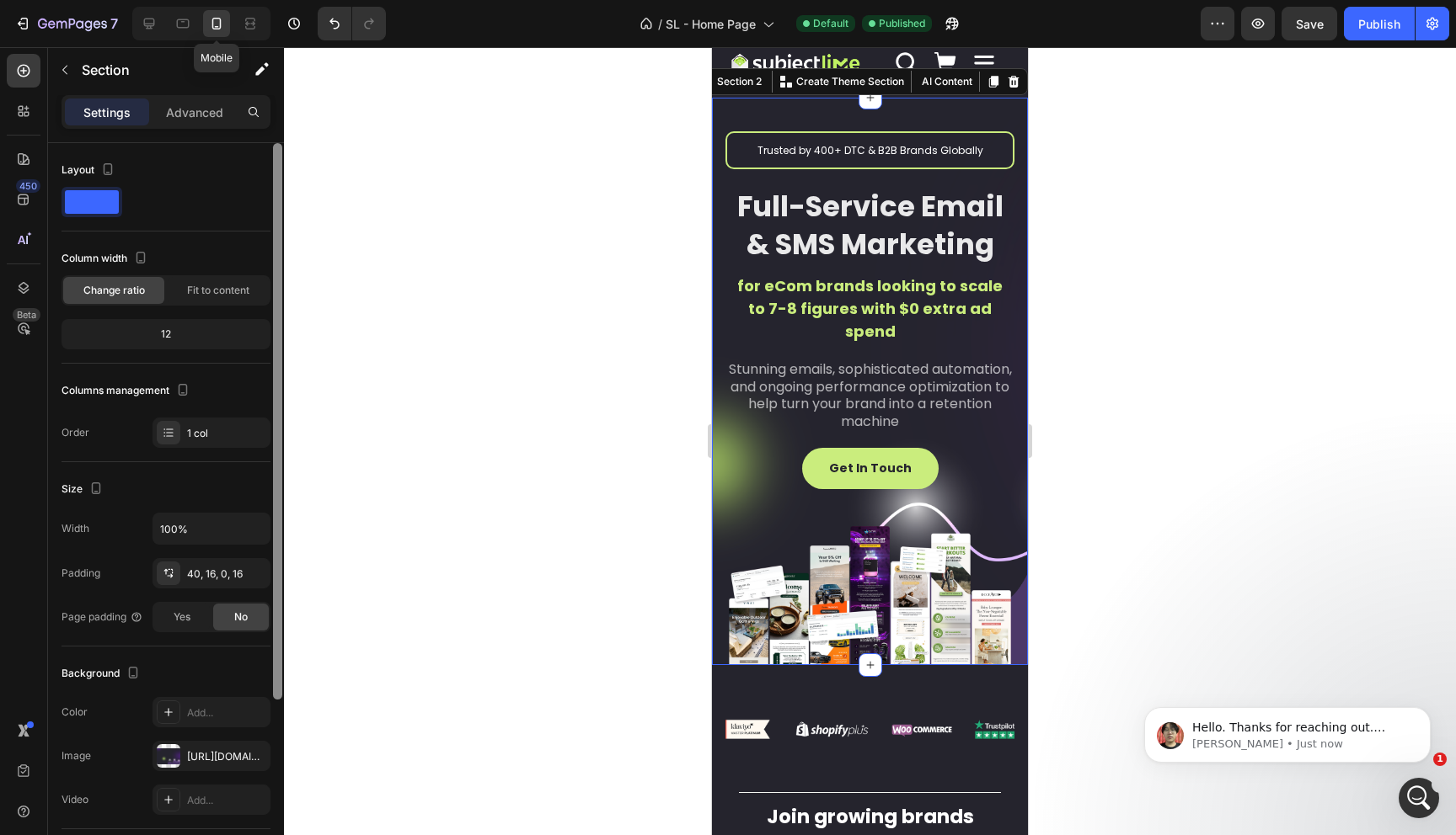
scroll to position [43, 0]
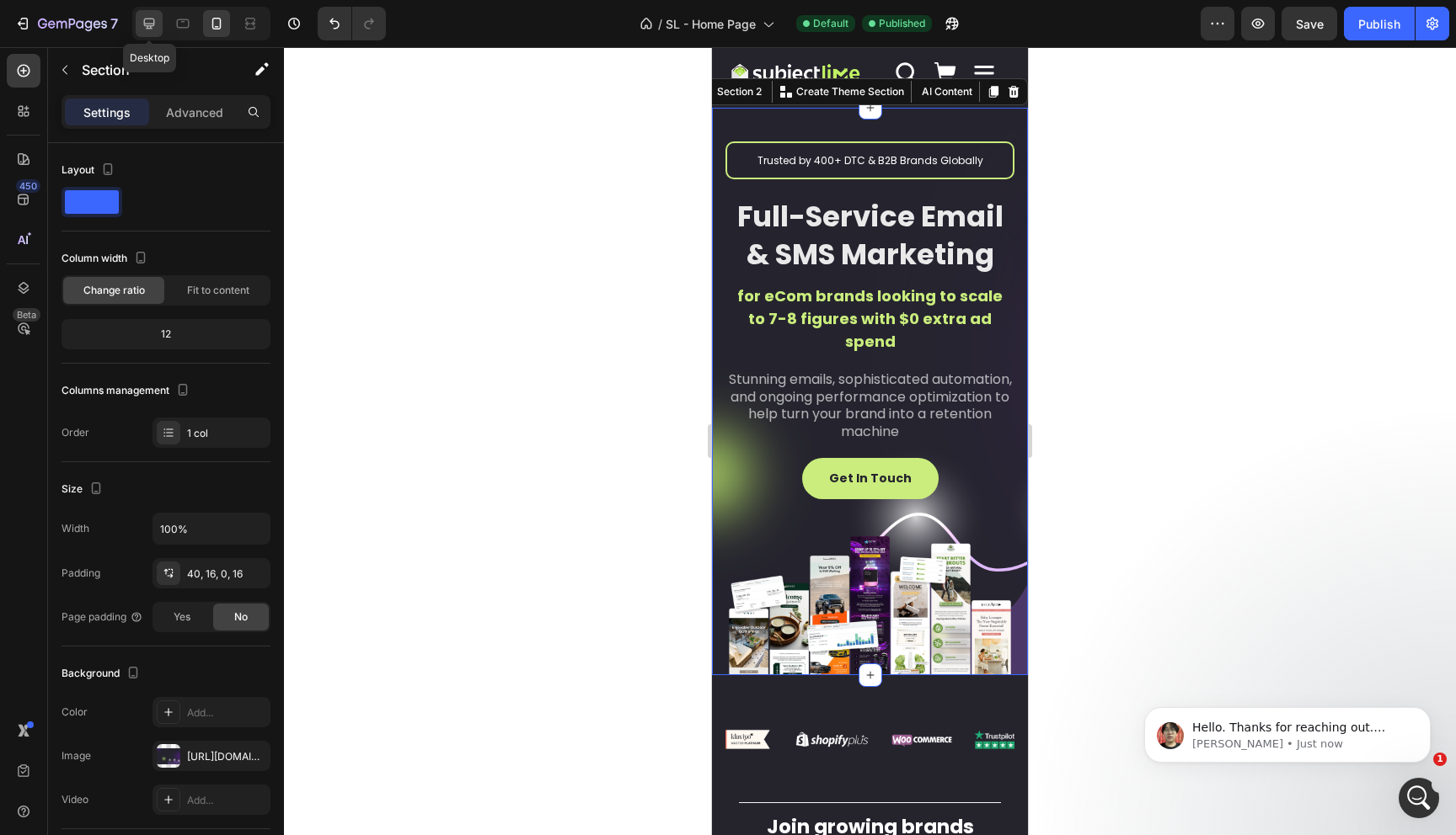
click at [158, 18] on div at bounding box center [149, 23] width 27 height 27
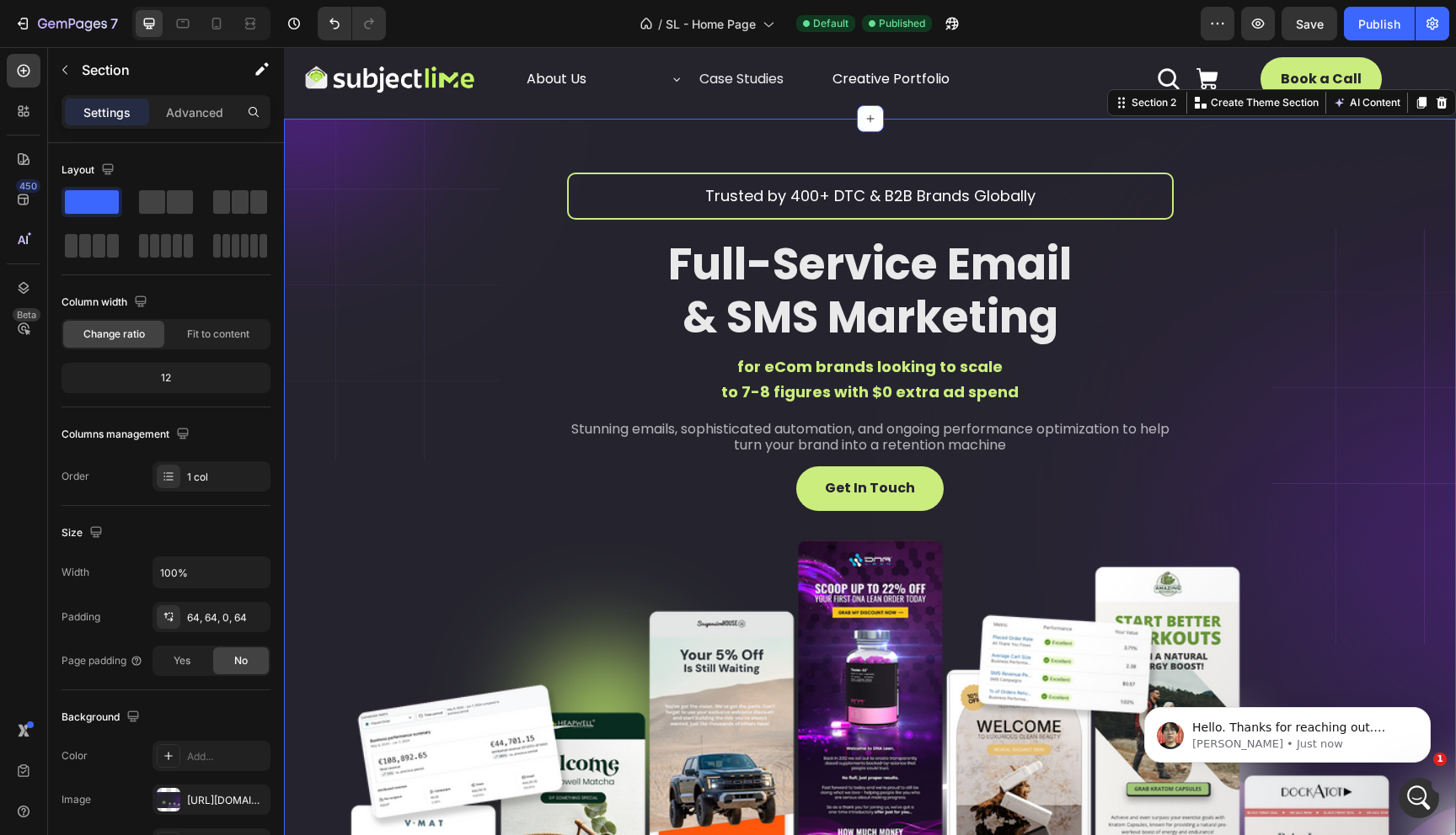
scroll to position [54, 0]
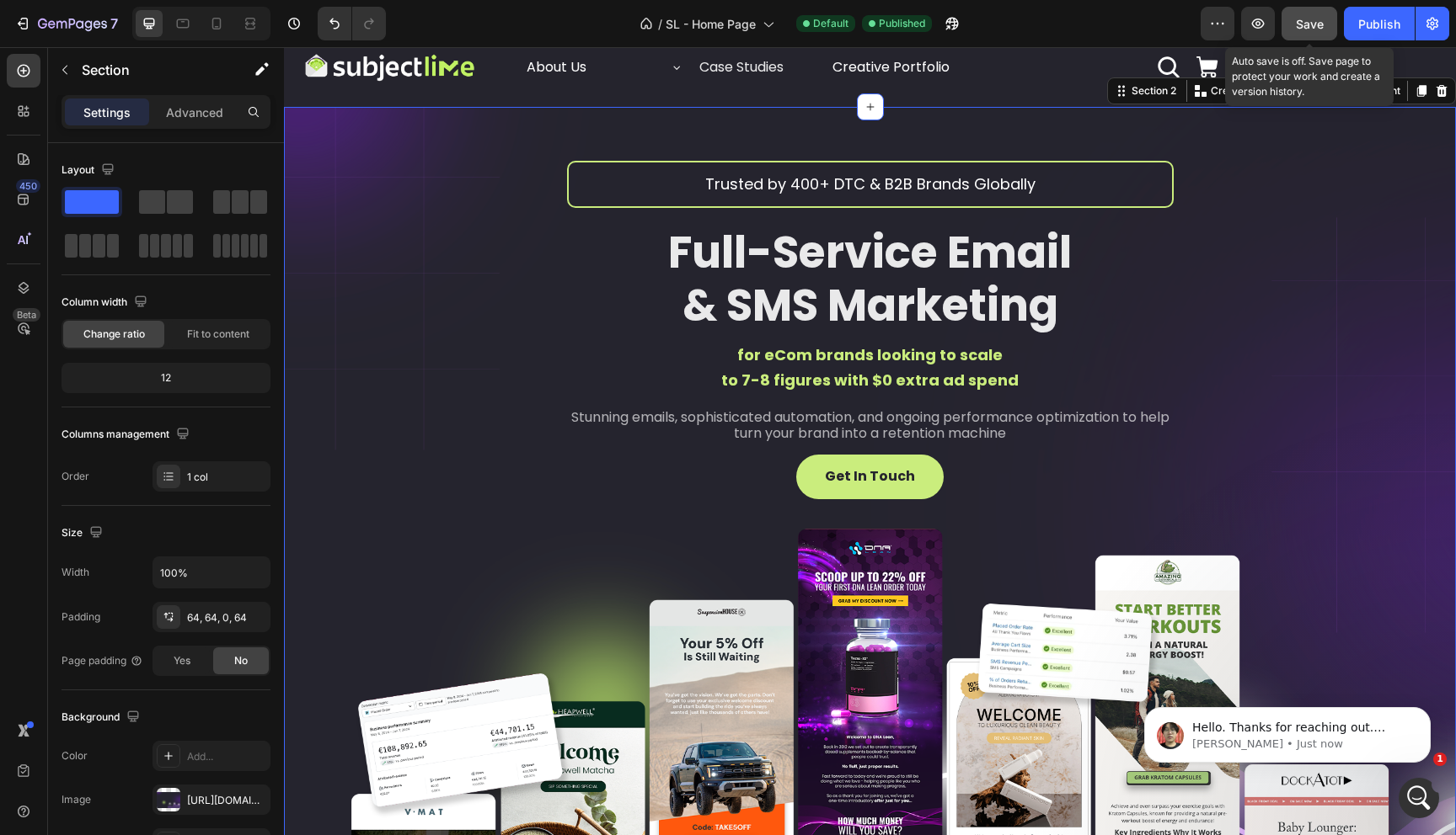
click at [1296, 30] on span "Save" at bounding box center [1310, 23] width 28 height 14
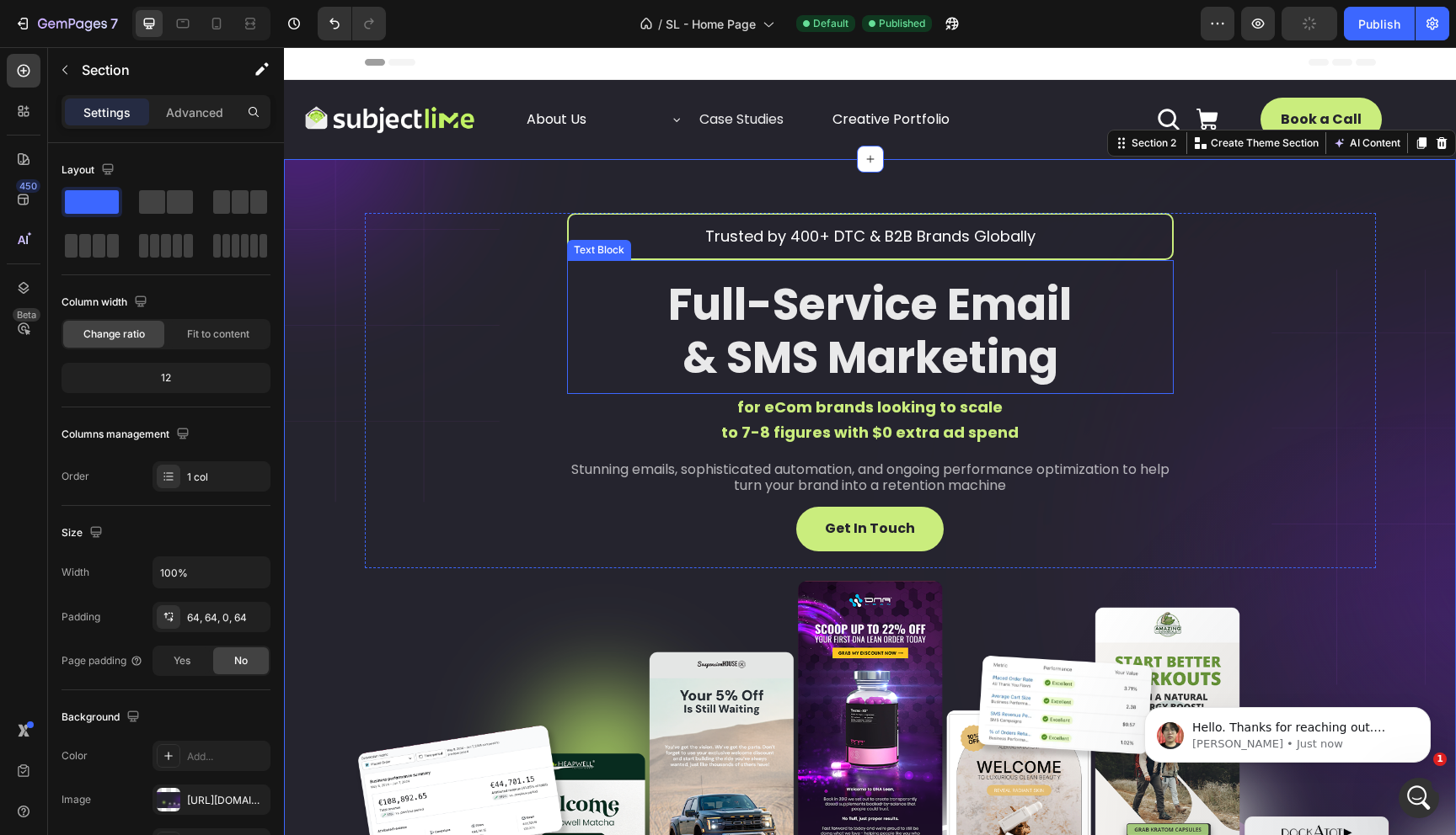
scroll to position [0, 0]
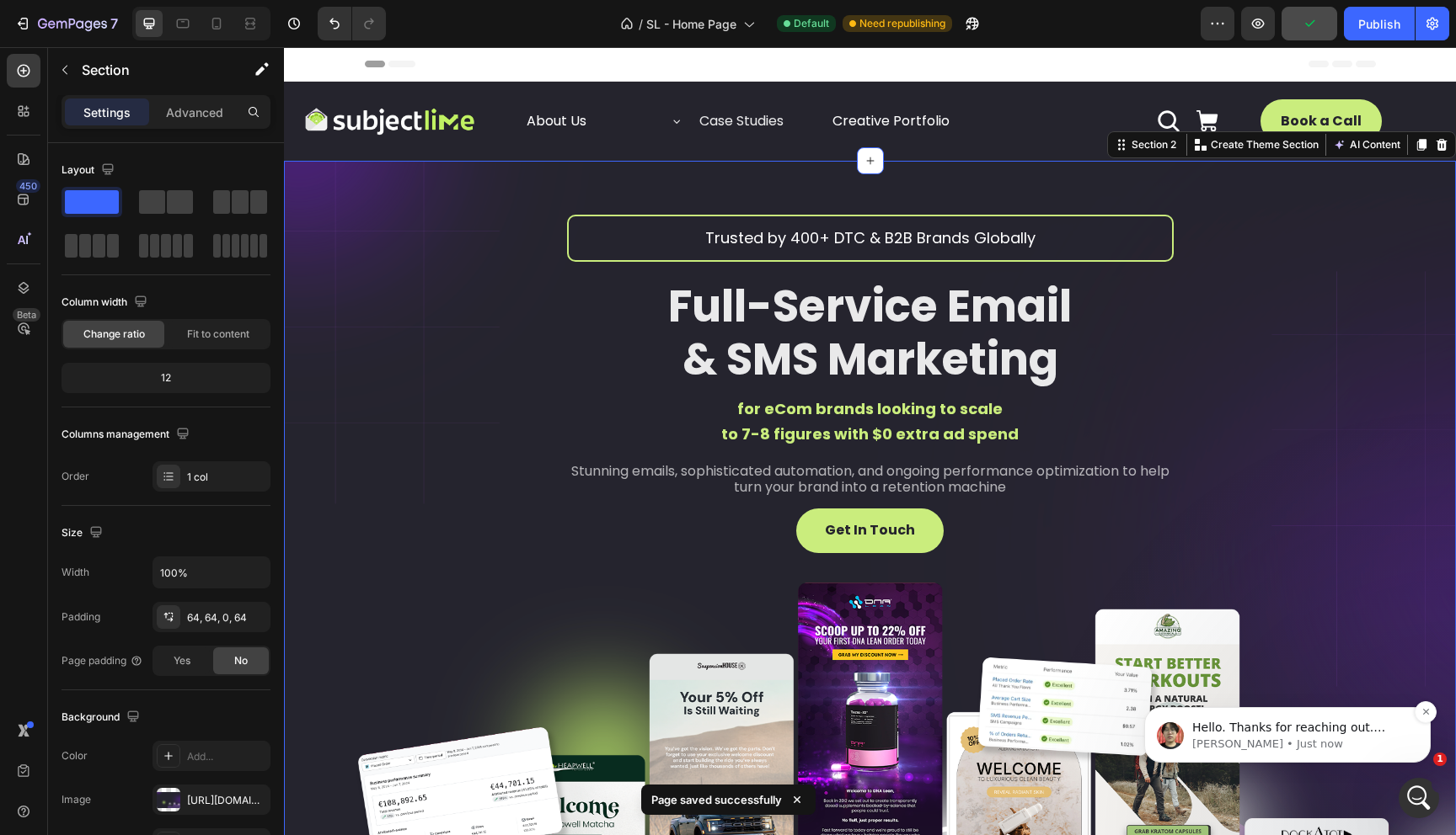
click at [1399, 742] on p "[PERSON_NAME] • Just now" at bounding box center [1301, 744] width 217 height 15
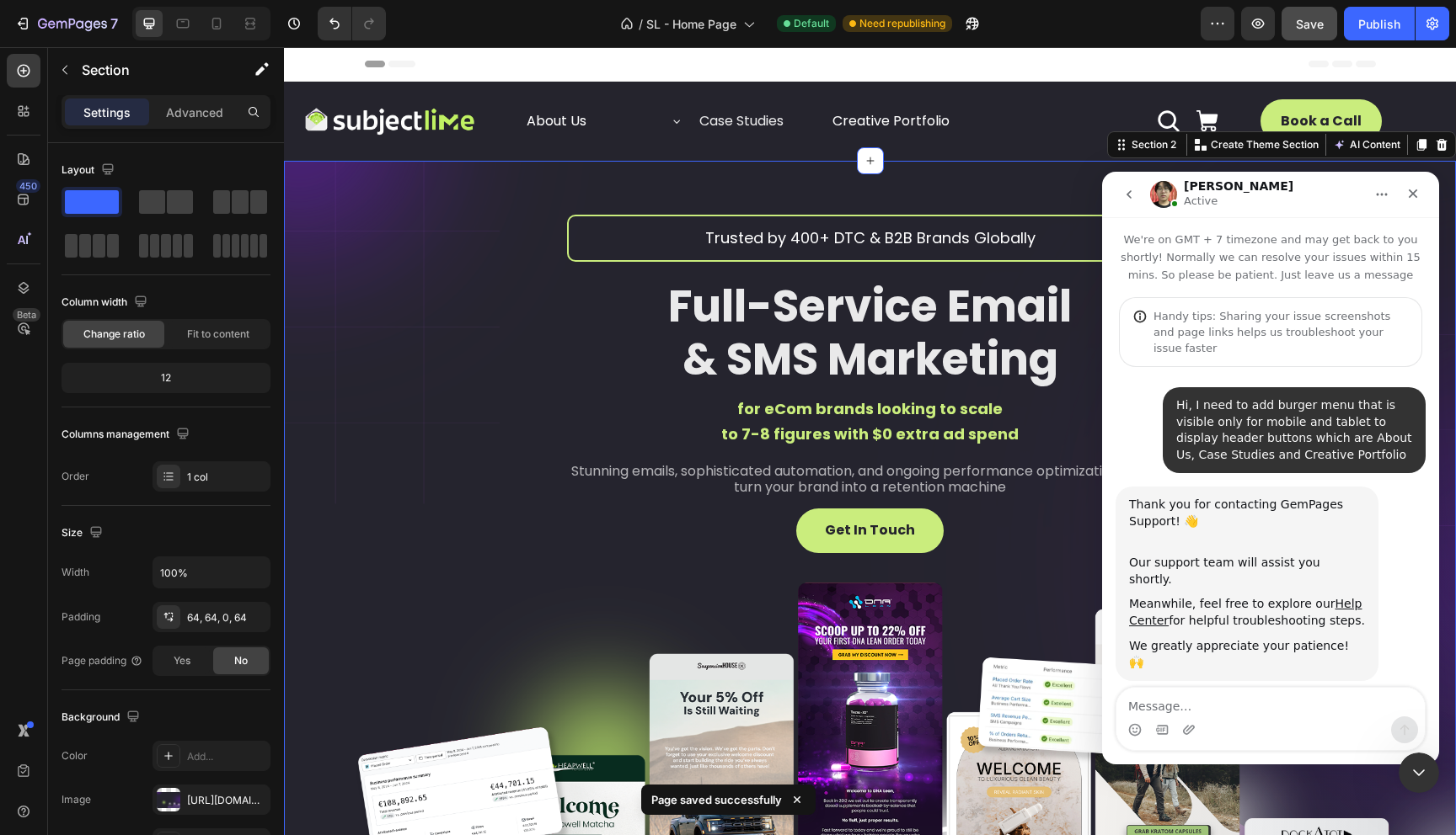
scroll to position [3, 0]
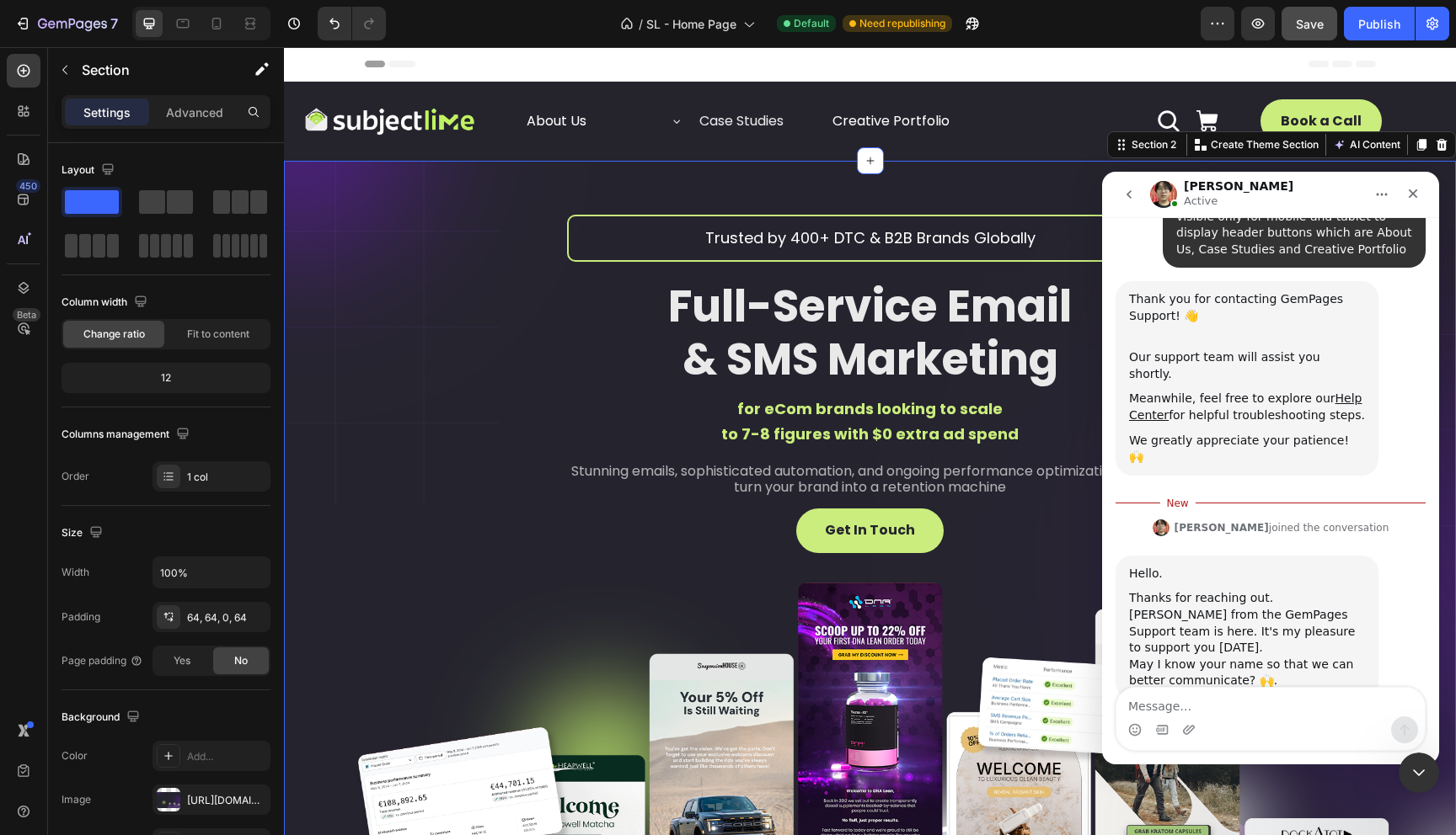
click at [1277, 694] on textarea "Message…" at bounding box center [1270, 702] width 308 height 29
type textarea "Alina"
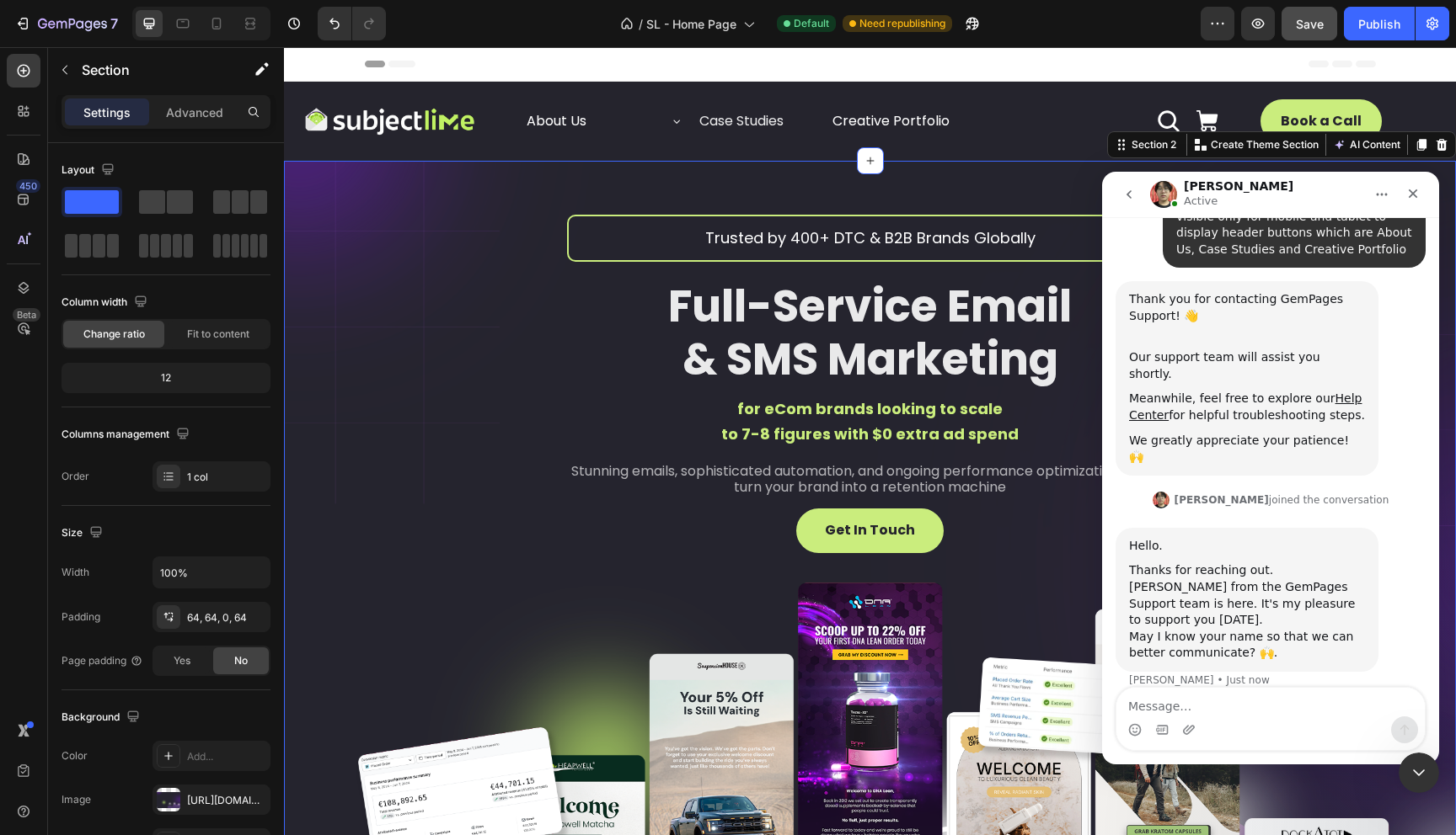
scroll to position [225, 0]
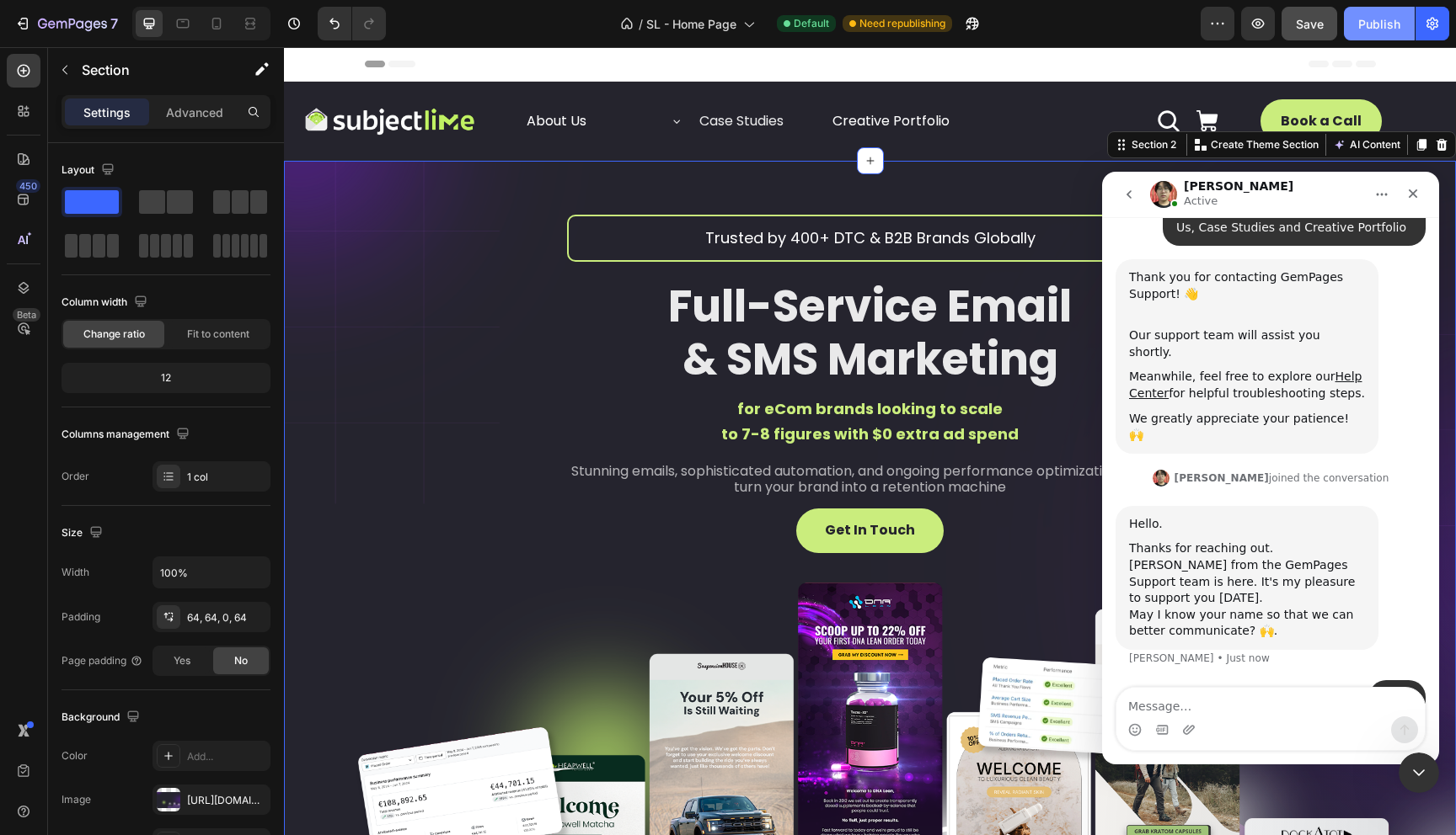
click at [1385, 31] on div "Publish" at bounding box center [1379, 23] width 43 height 18
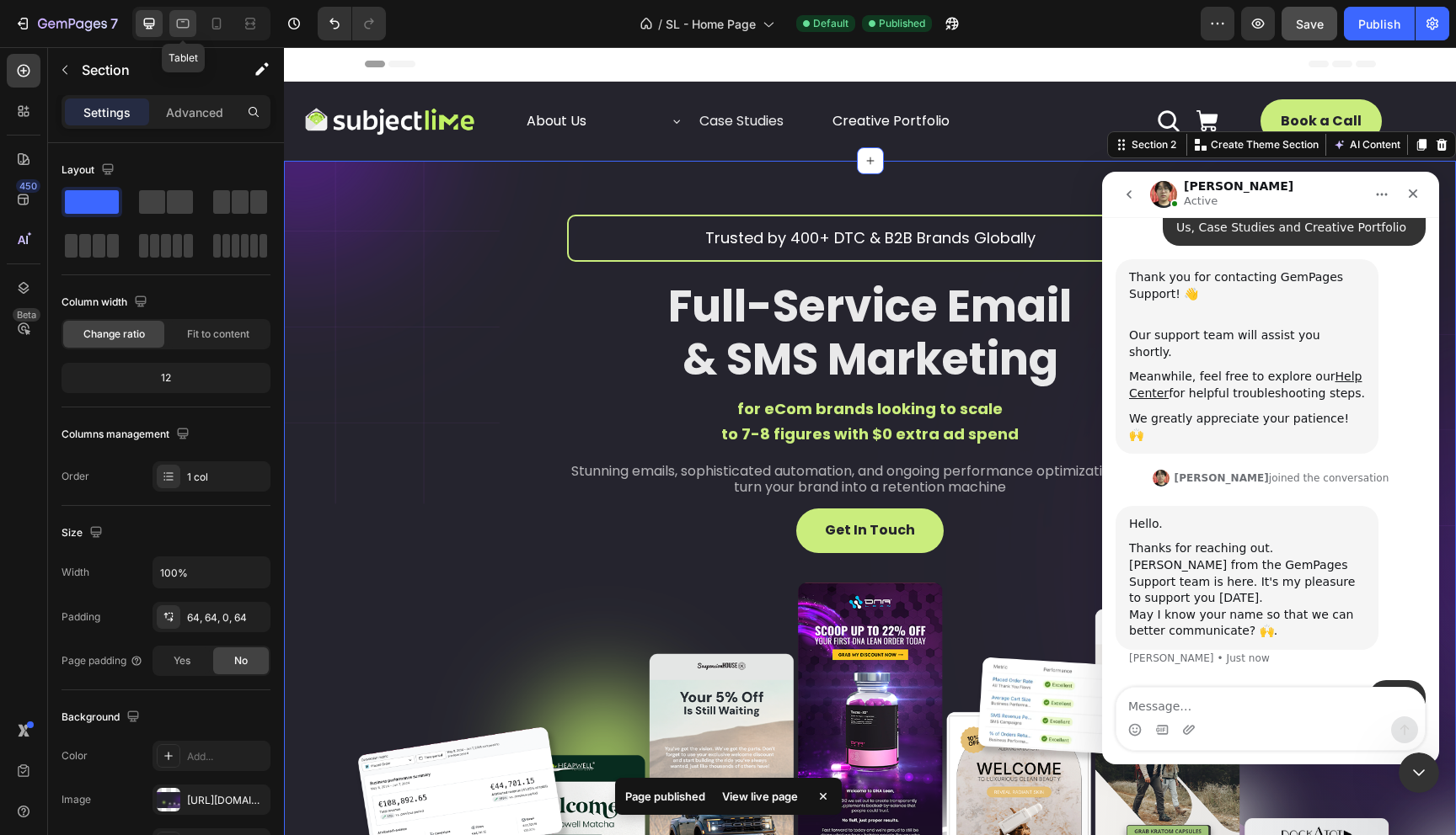
click at [180, 25] on icon at bounding box center [183, 23] width 17 height 17
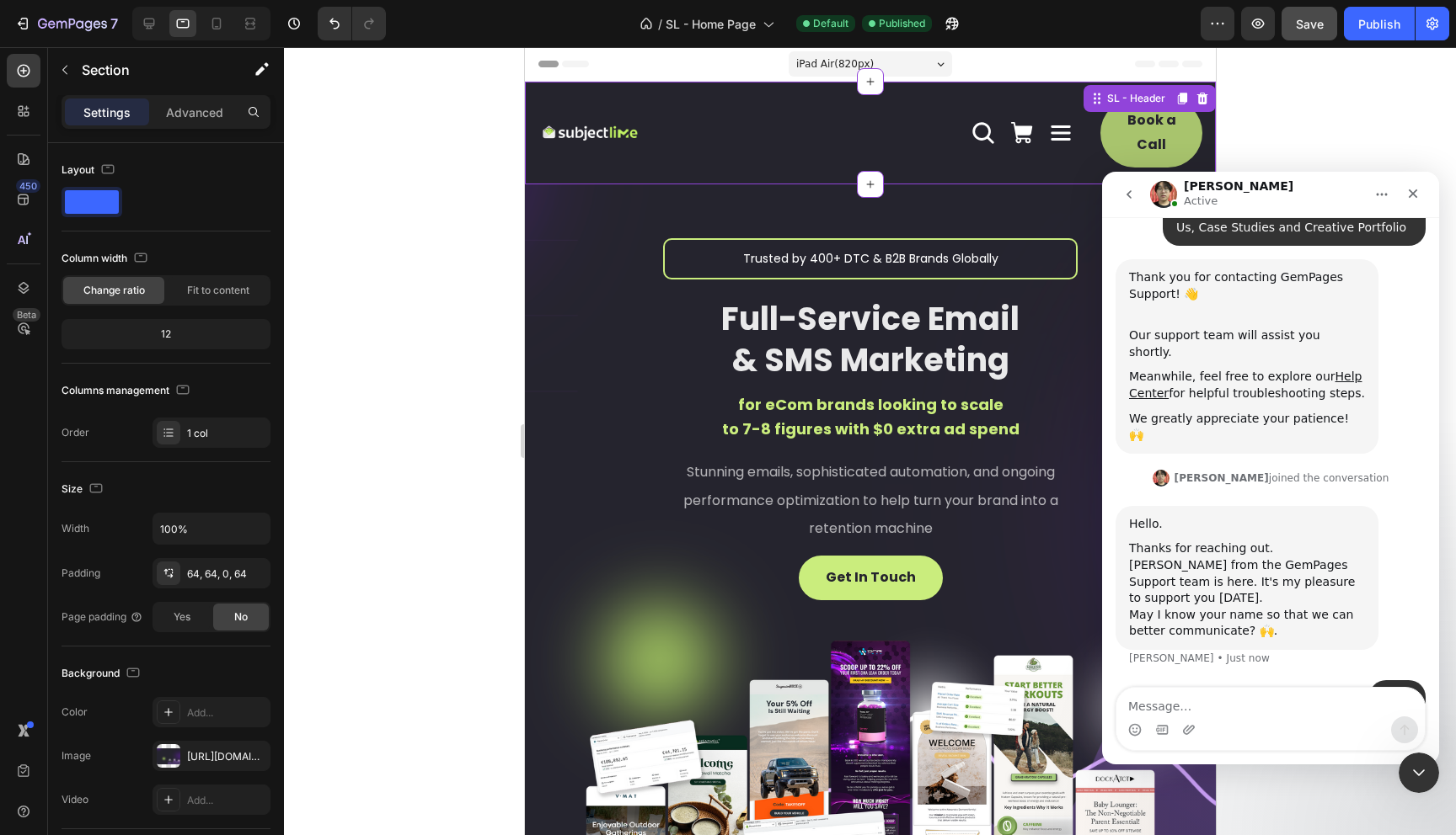
click at [1154, 130] on p "Book a Call" at bounding box center [1150, 132] width 61 height 49
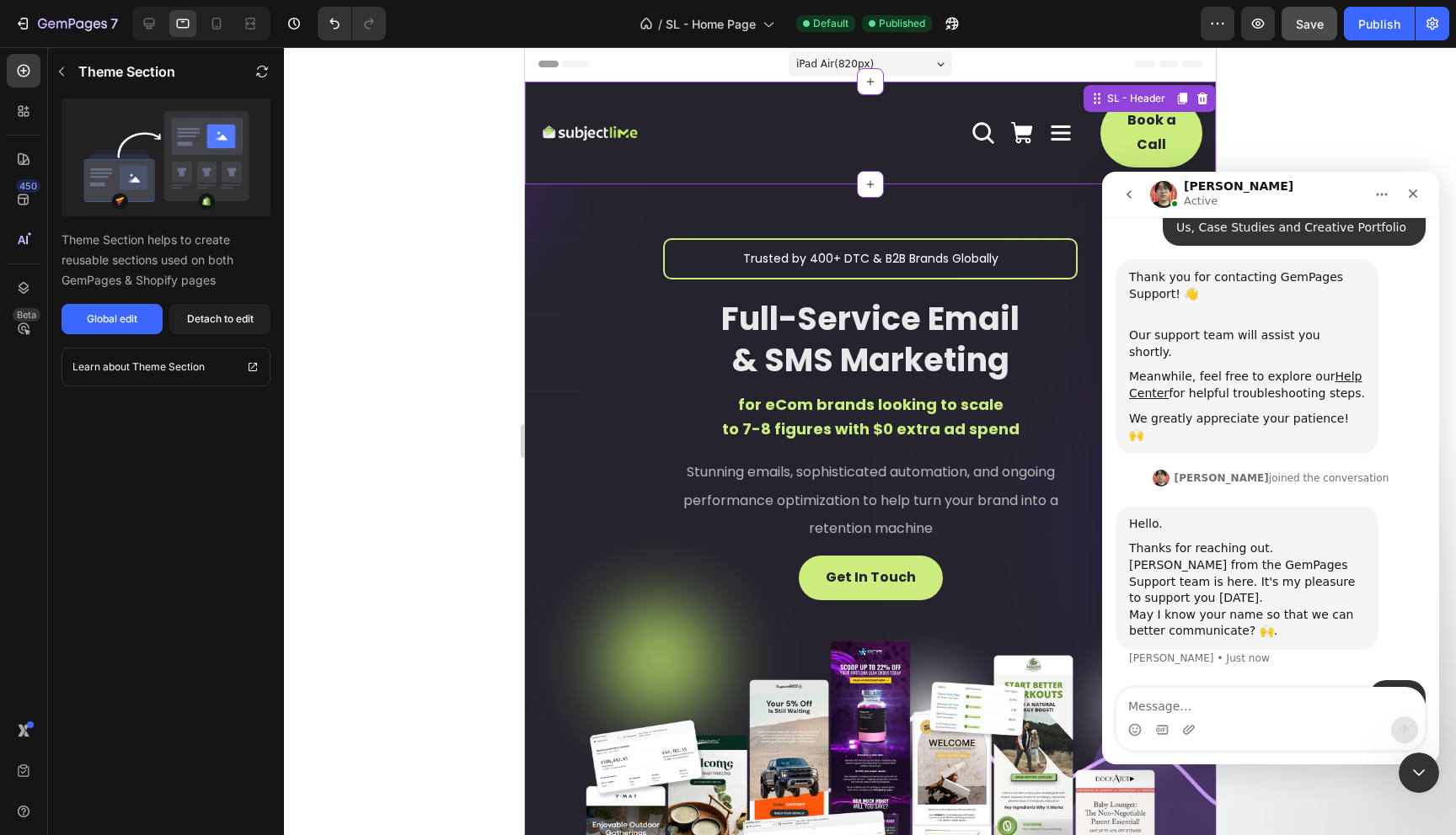
click at [441, 177] on div at bounding box center [870, 441] width 1172 height 788
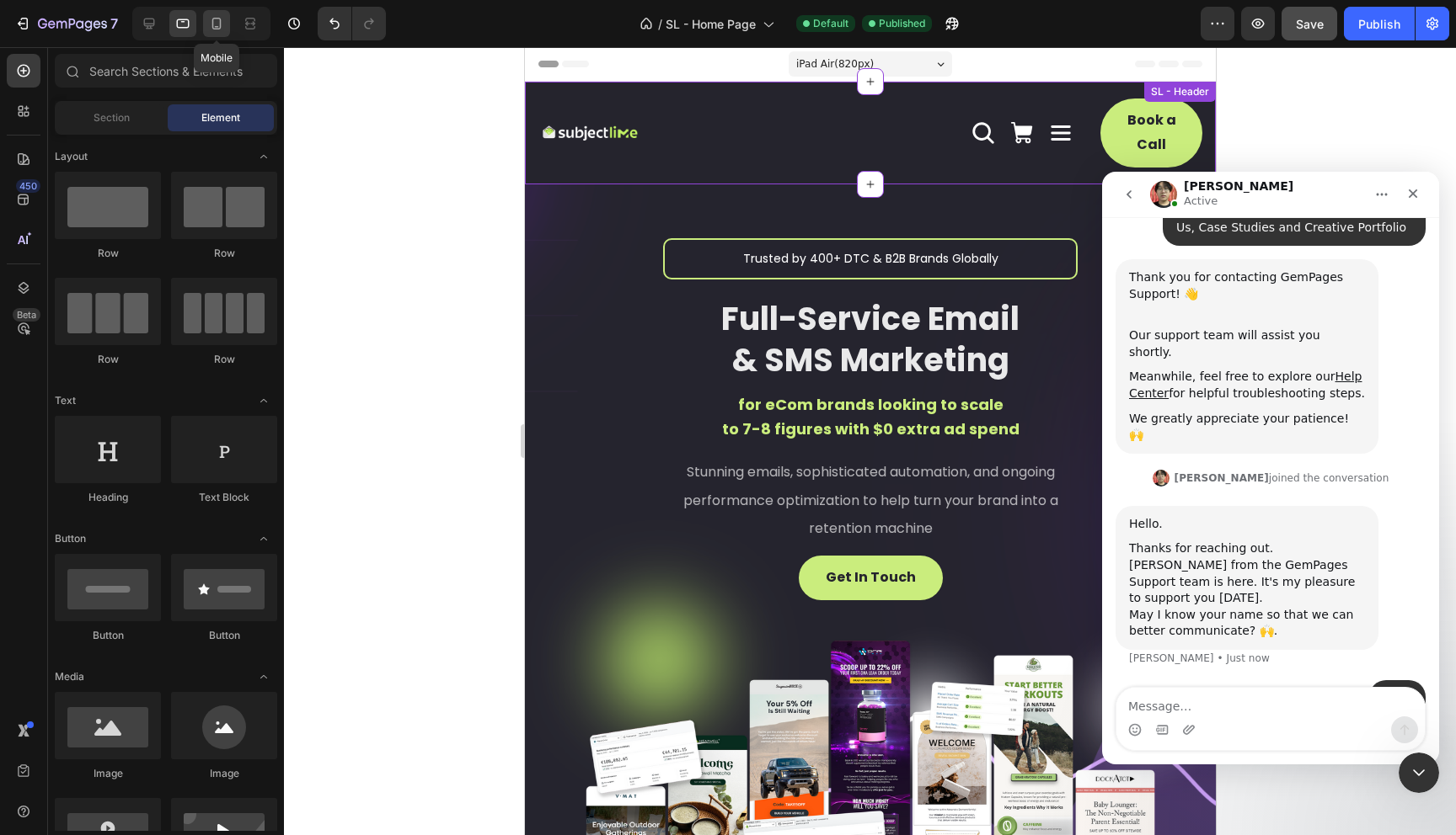
click at [223, 25] on icon at bounding box center [216, 23] width 17 height 17
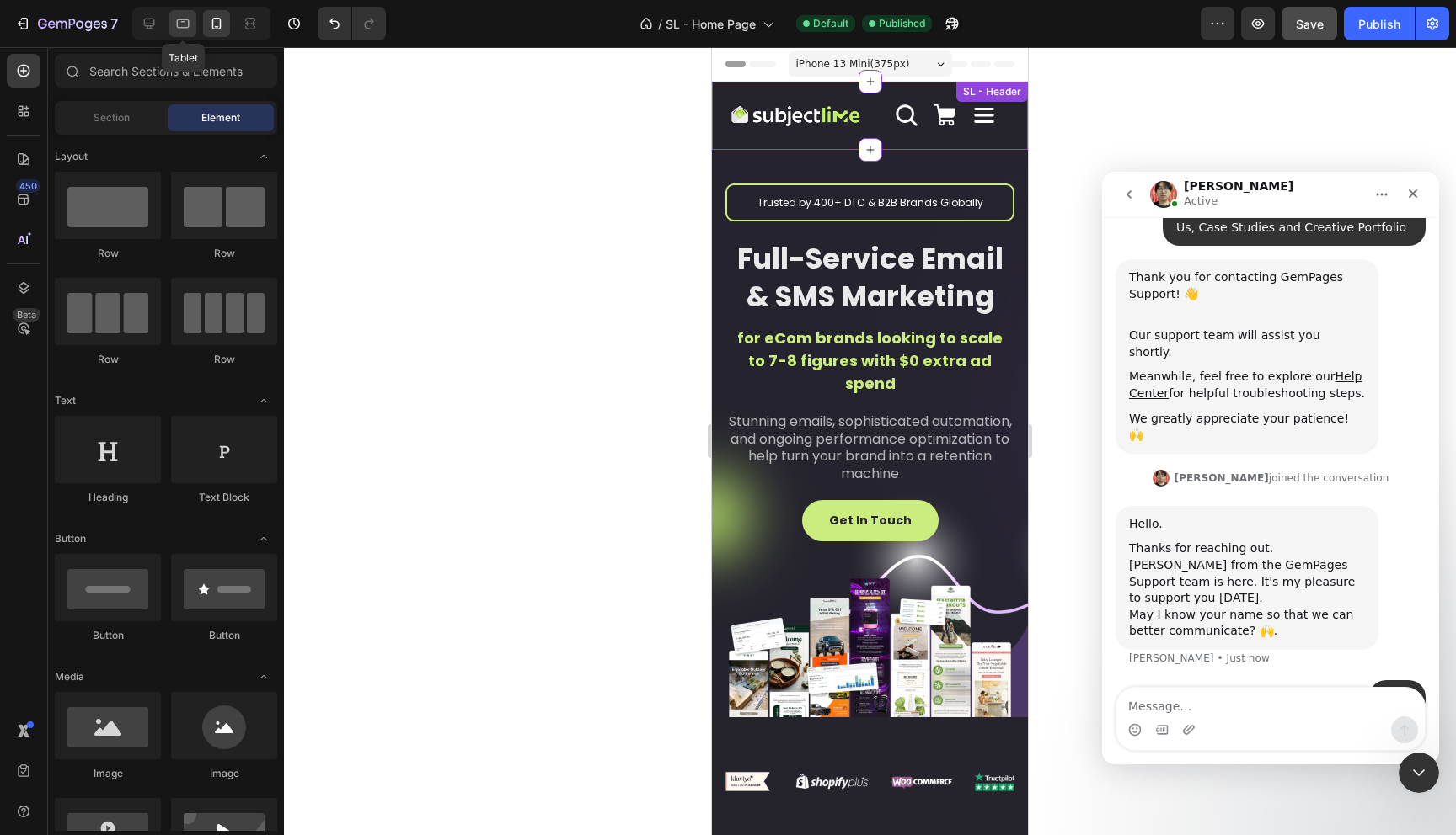
click at [187, 21] on icon at bounding box center [183, 23] width 17 height 17
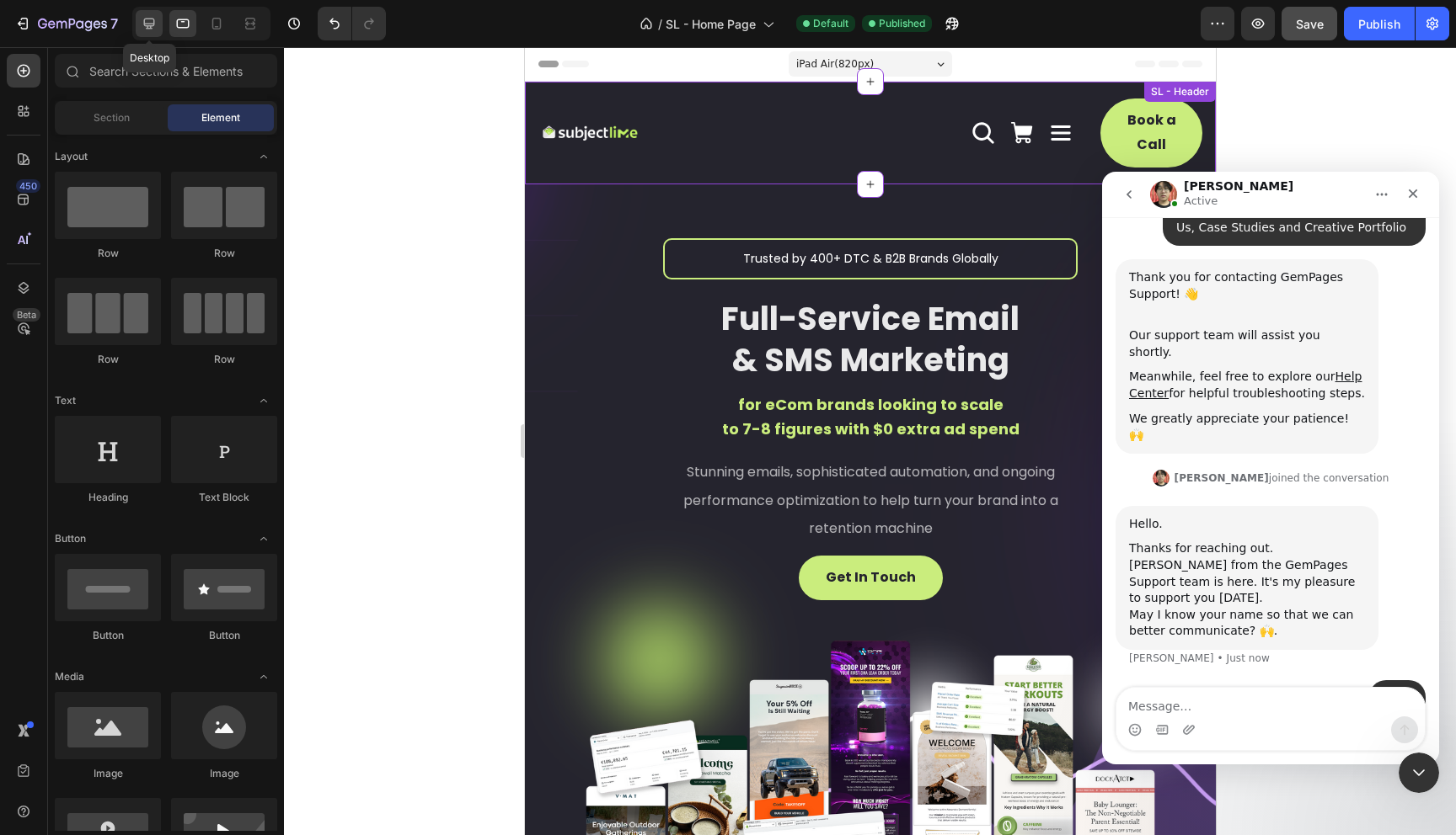
click at [143, 19] on icon at bounding box center [149, 23] width 17 height 17
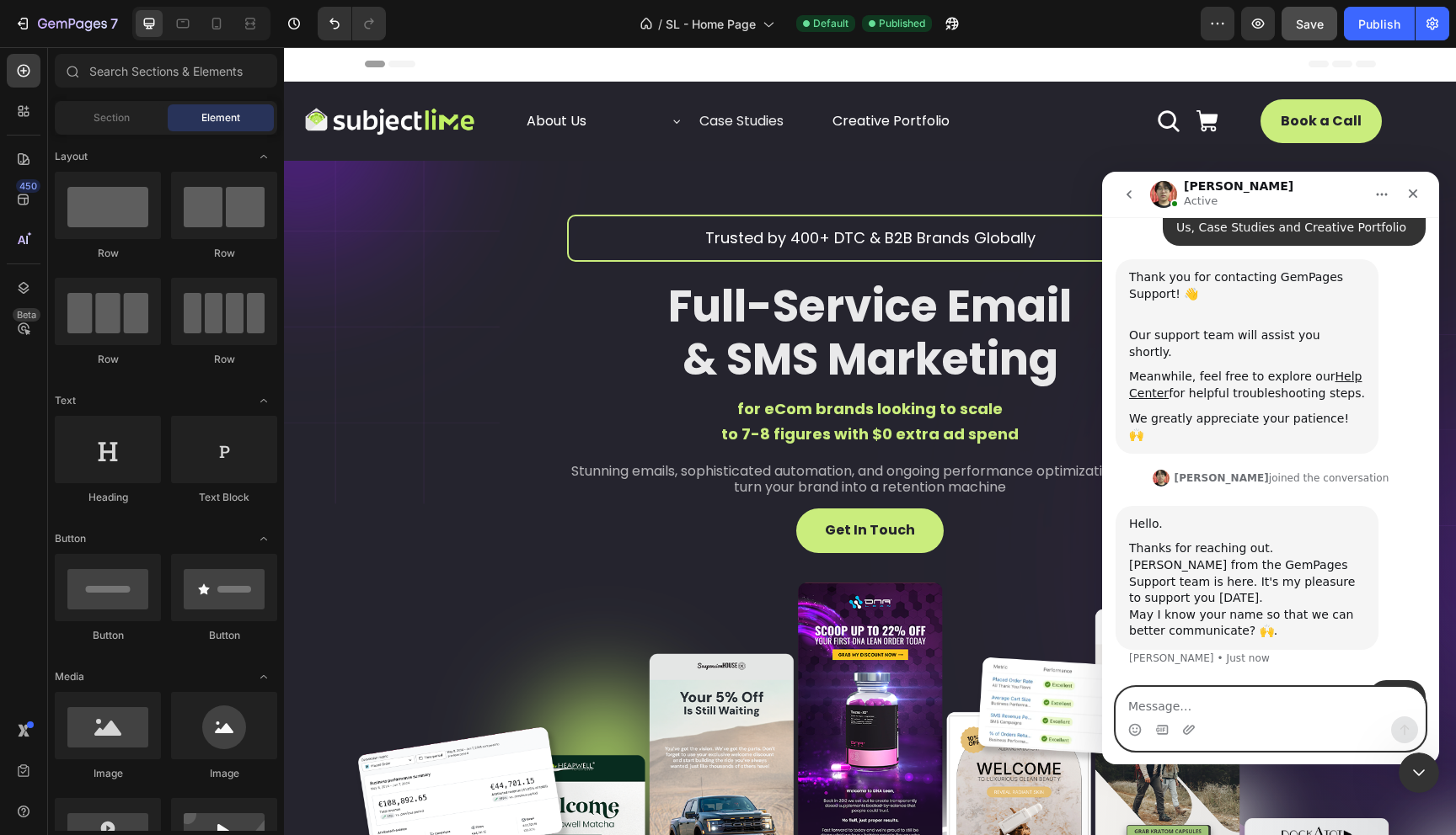
click at [1200, 711] on textarea "Message…" at bounding box center [1270, 702] width 308 height 29
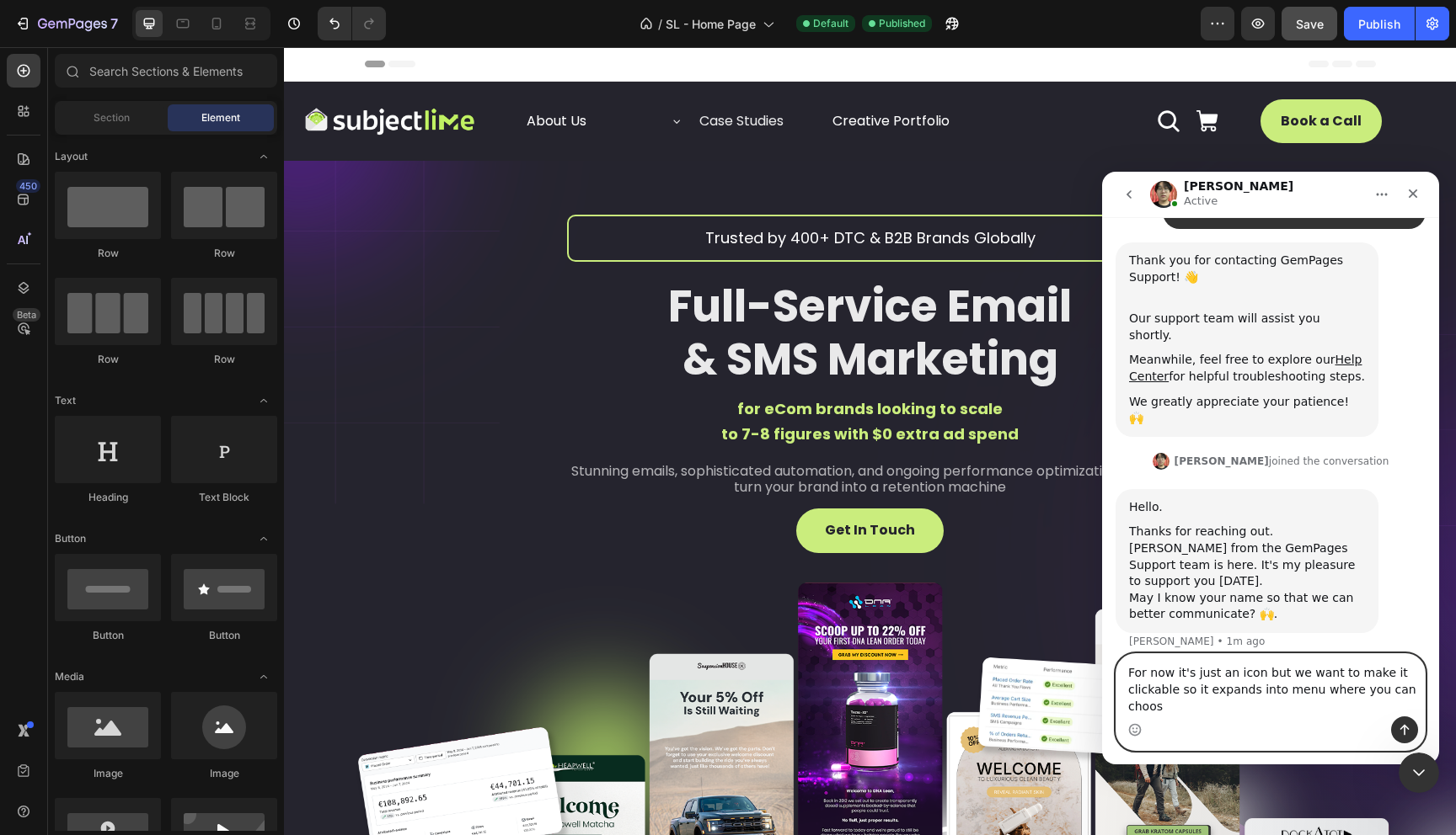
scroll to position [259, 0]
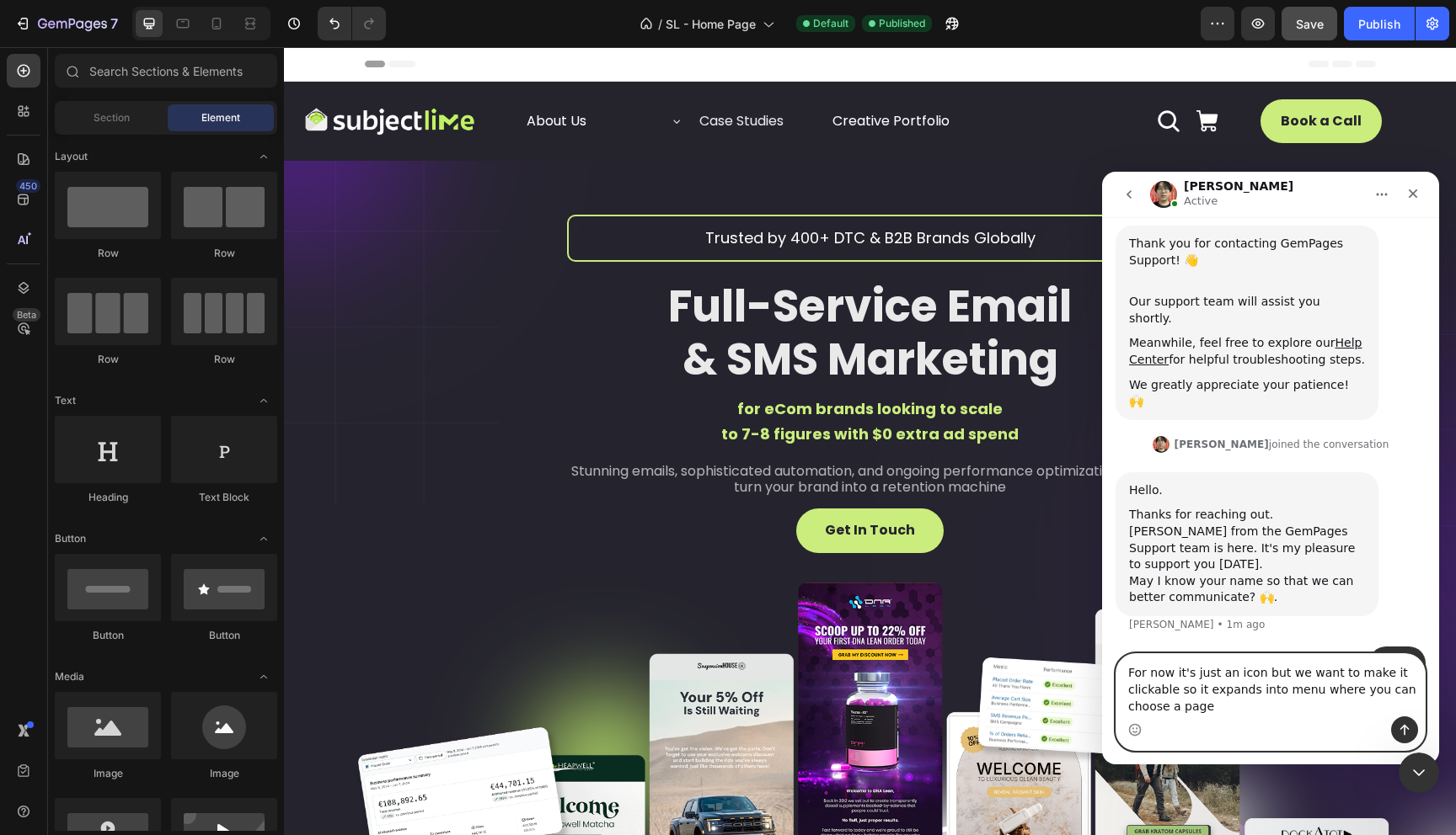
type textarea "For now it's just an icon but we want to make it clickable so it expands into m…"
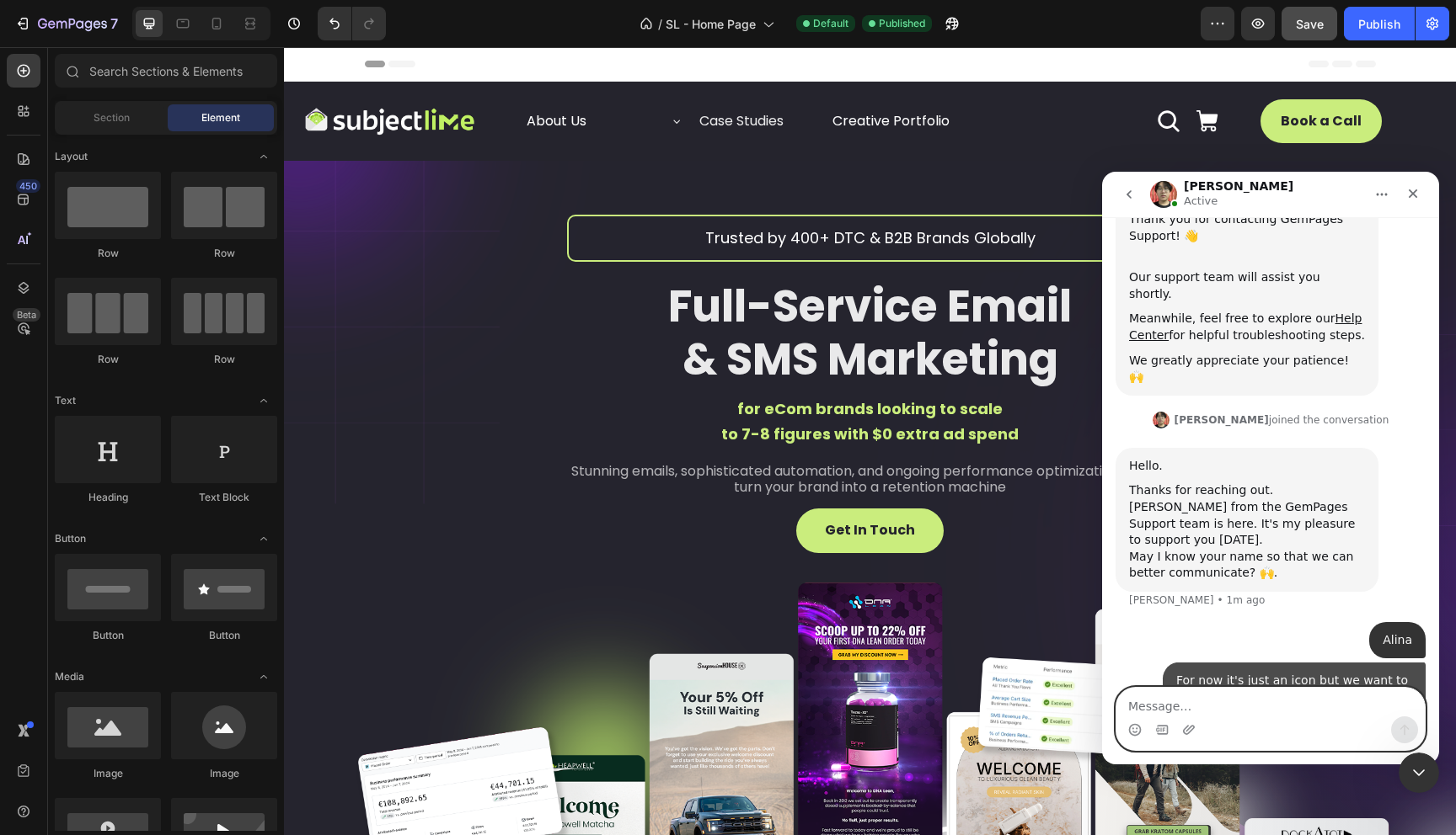
scroll to position [297, 0]
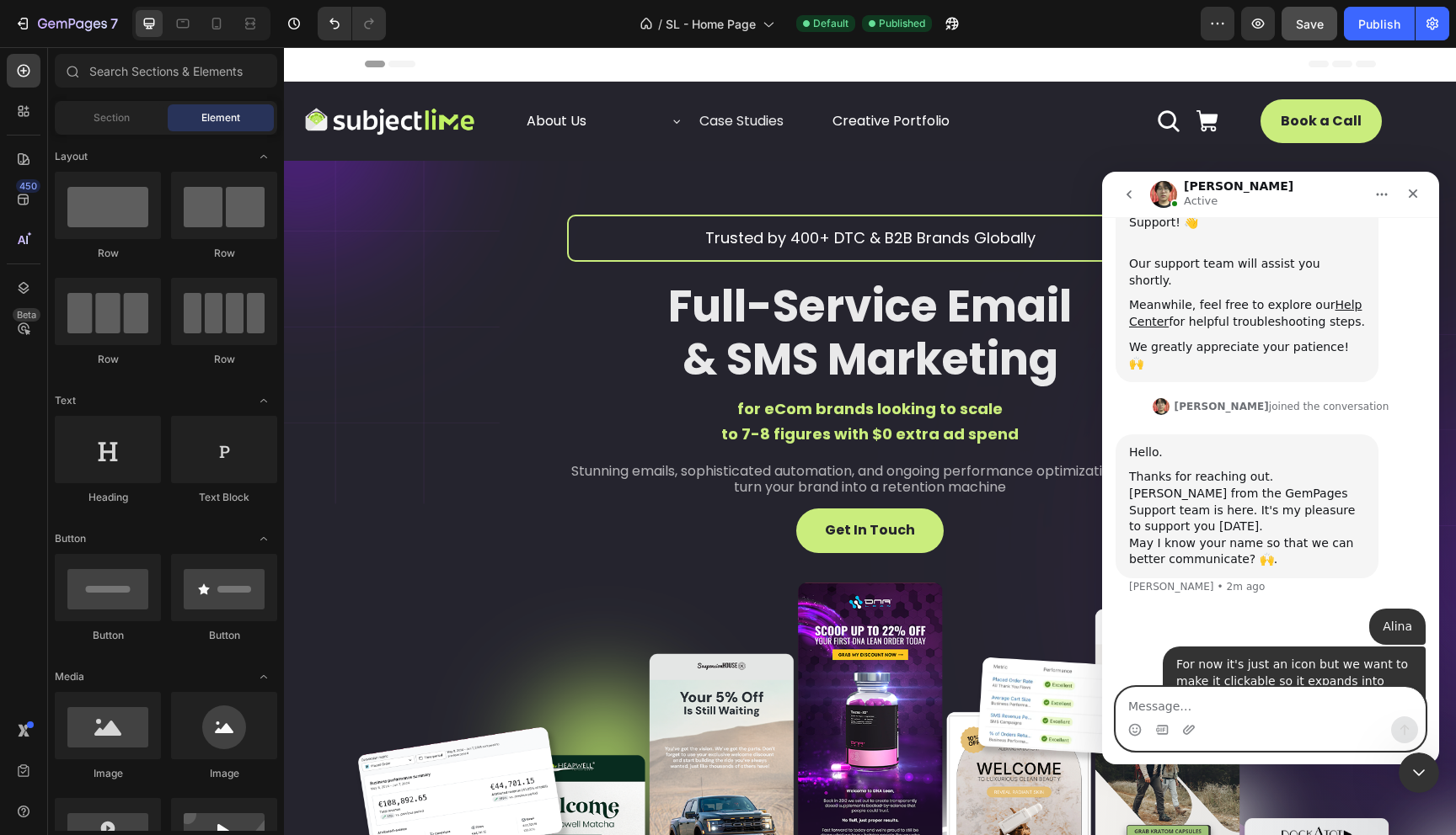
click at [1182, 707] on textarea "Message…" at bounding box center [1270, 702] width 308 height 29
click at [1158, 731] on icon "Gif picker" at bounding box center [1162, 730] width 12 height 9
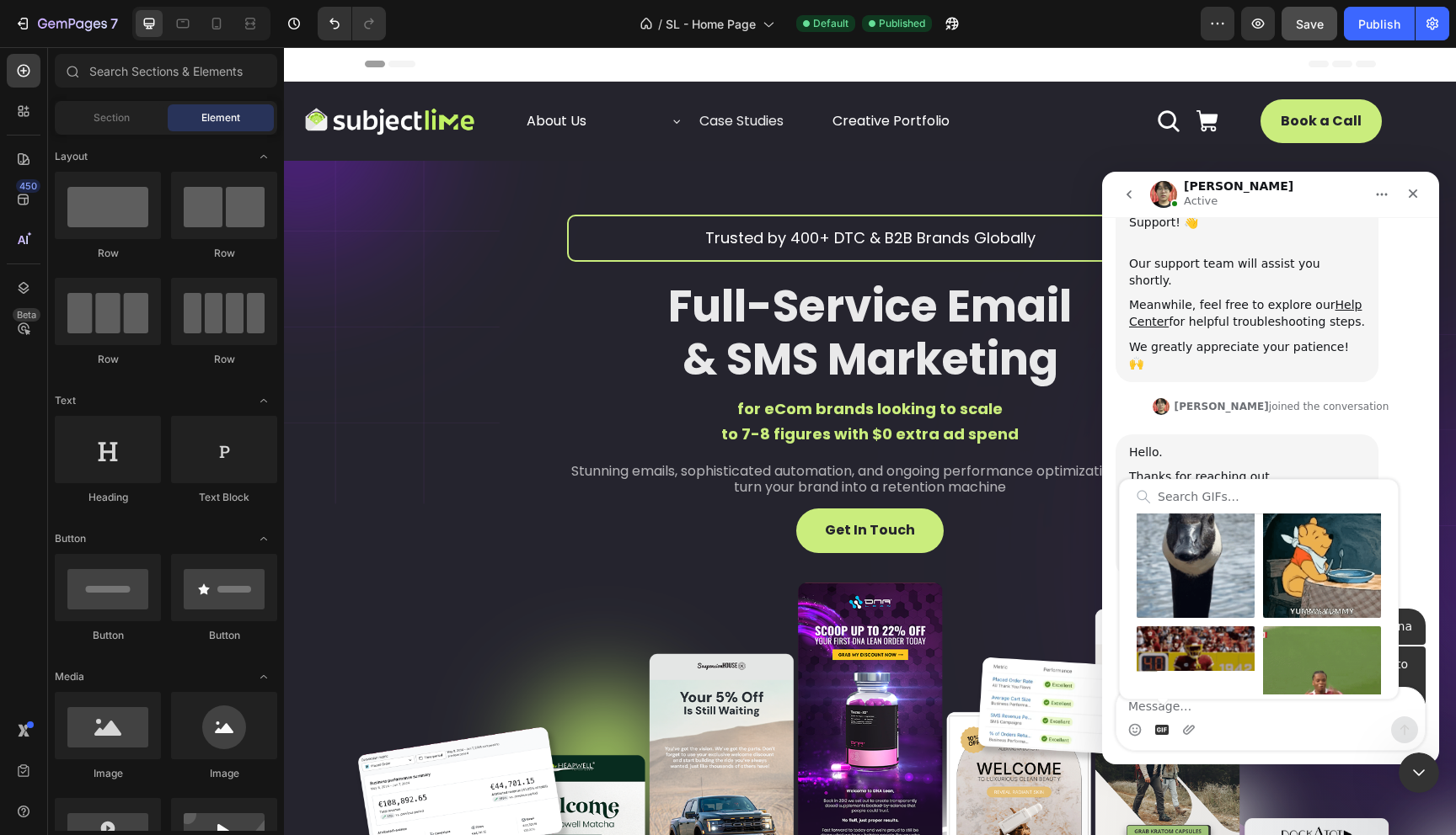
scroll to position [1090, 0]
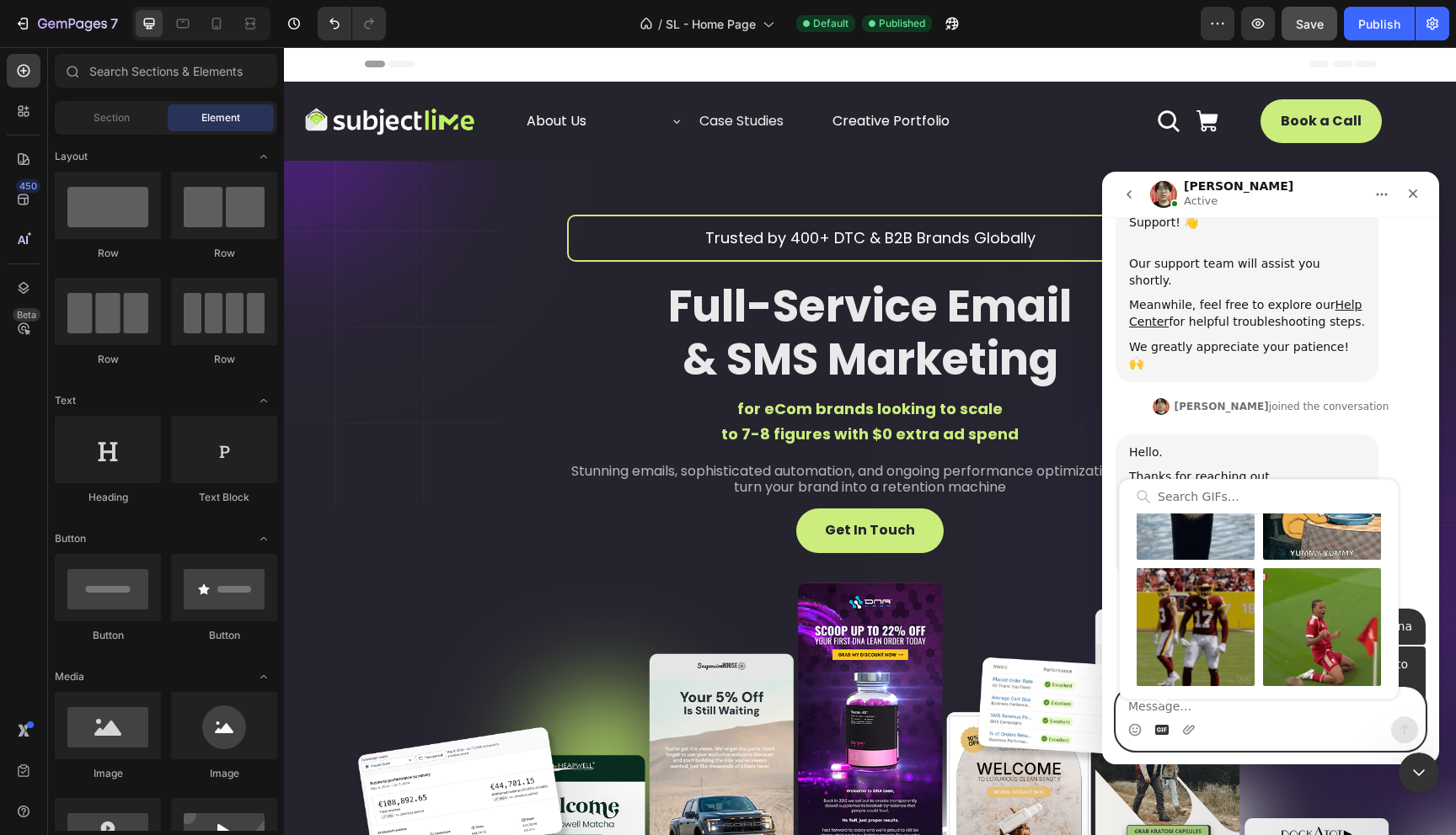
click at [1165, 731] on icon "Gif picker" at bounding box center [1162, 730] width 14 height 14
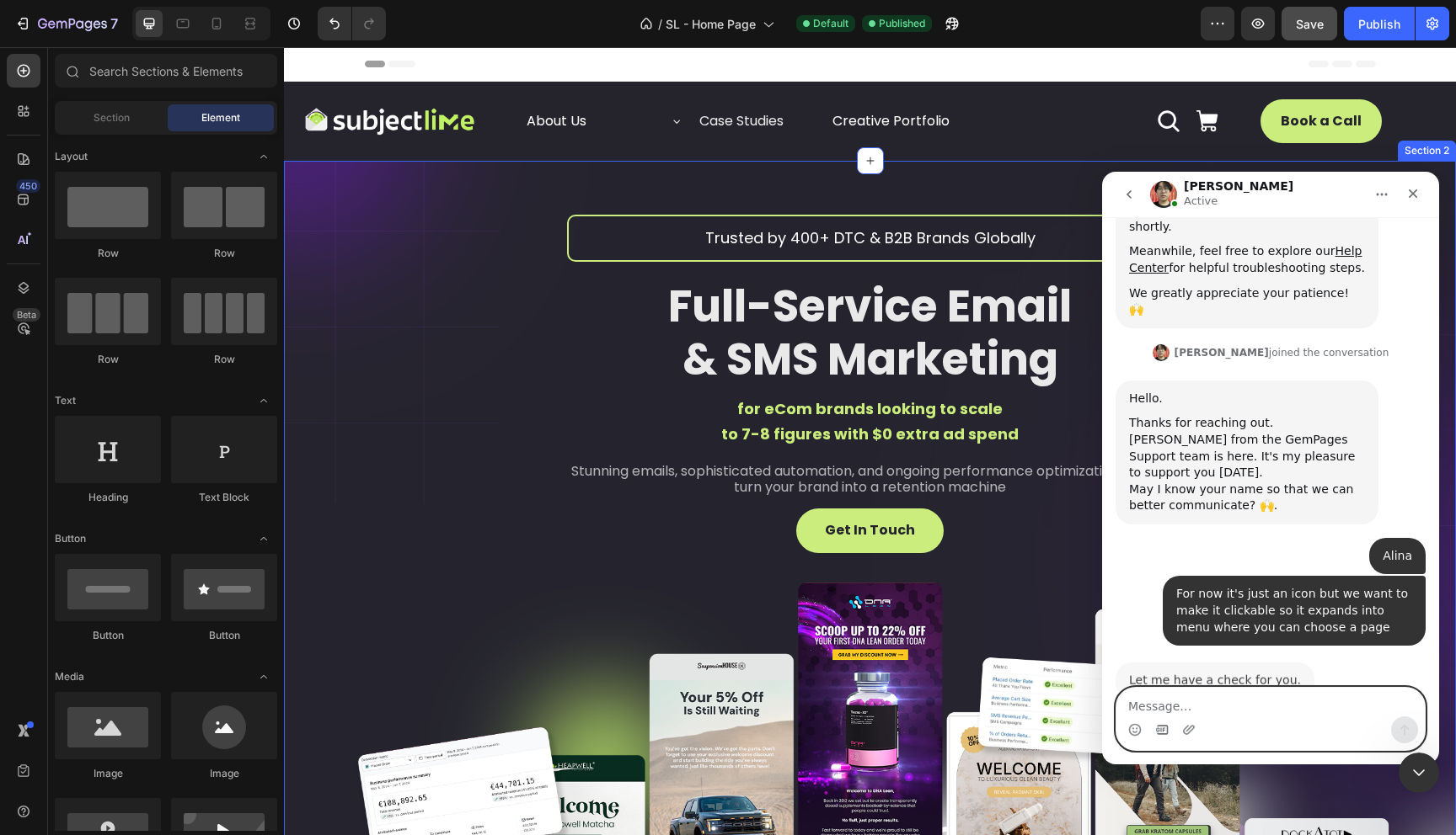
scroll to position [347, 0]
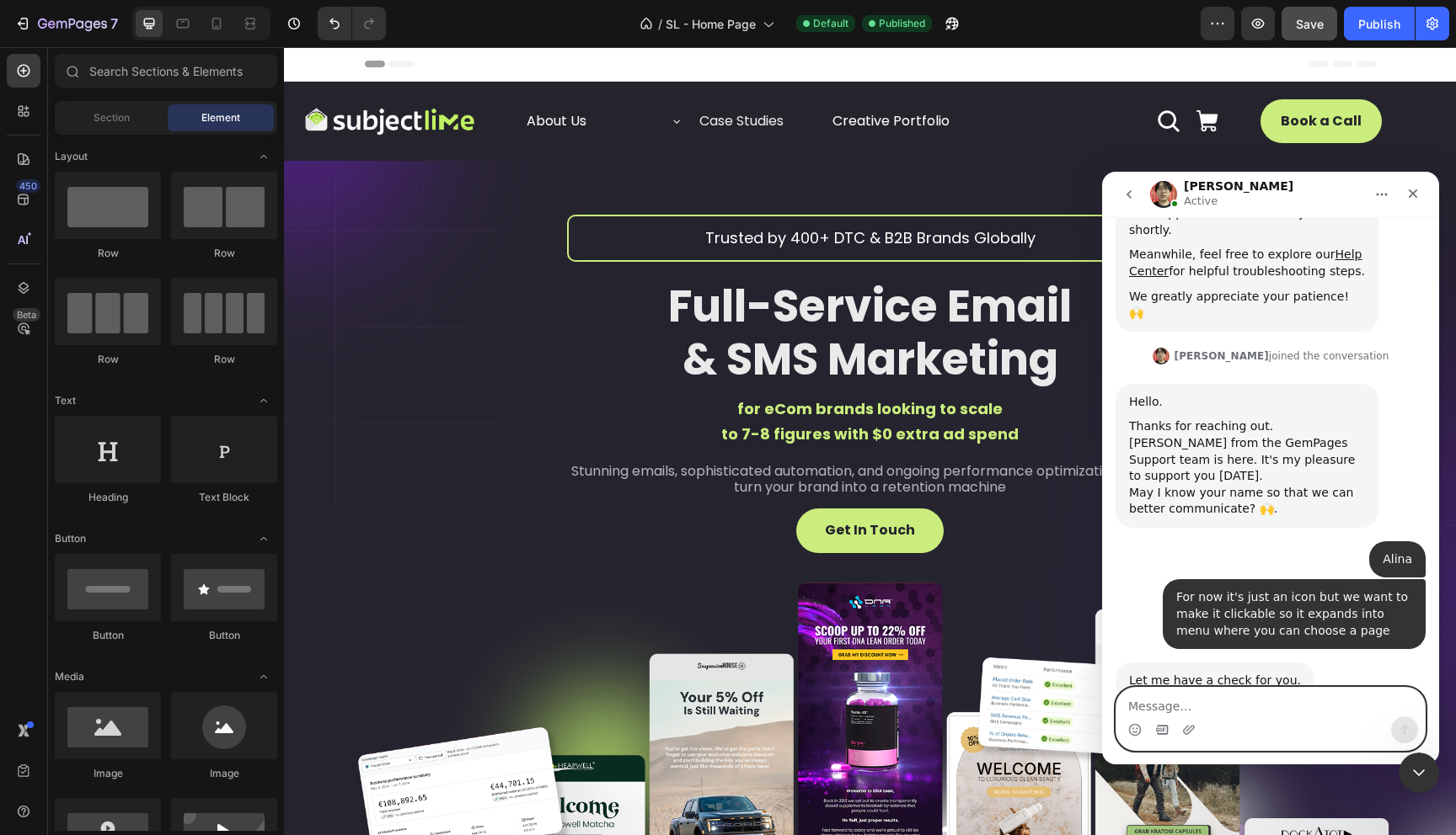
click at [1254, 705] on textarea "Message…" at bounding box center [1270, 702] width 308 height 29
type textarea "Thank you, will wait"
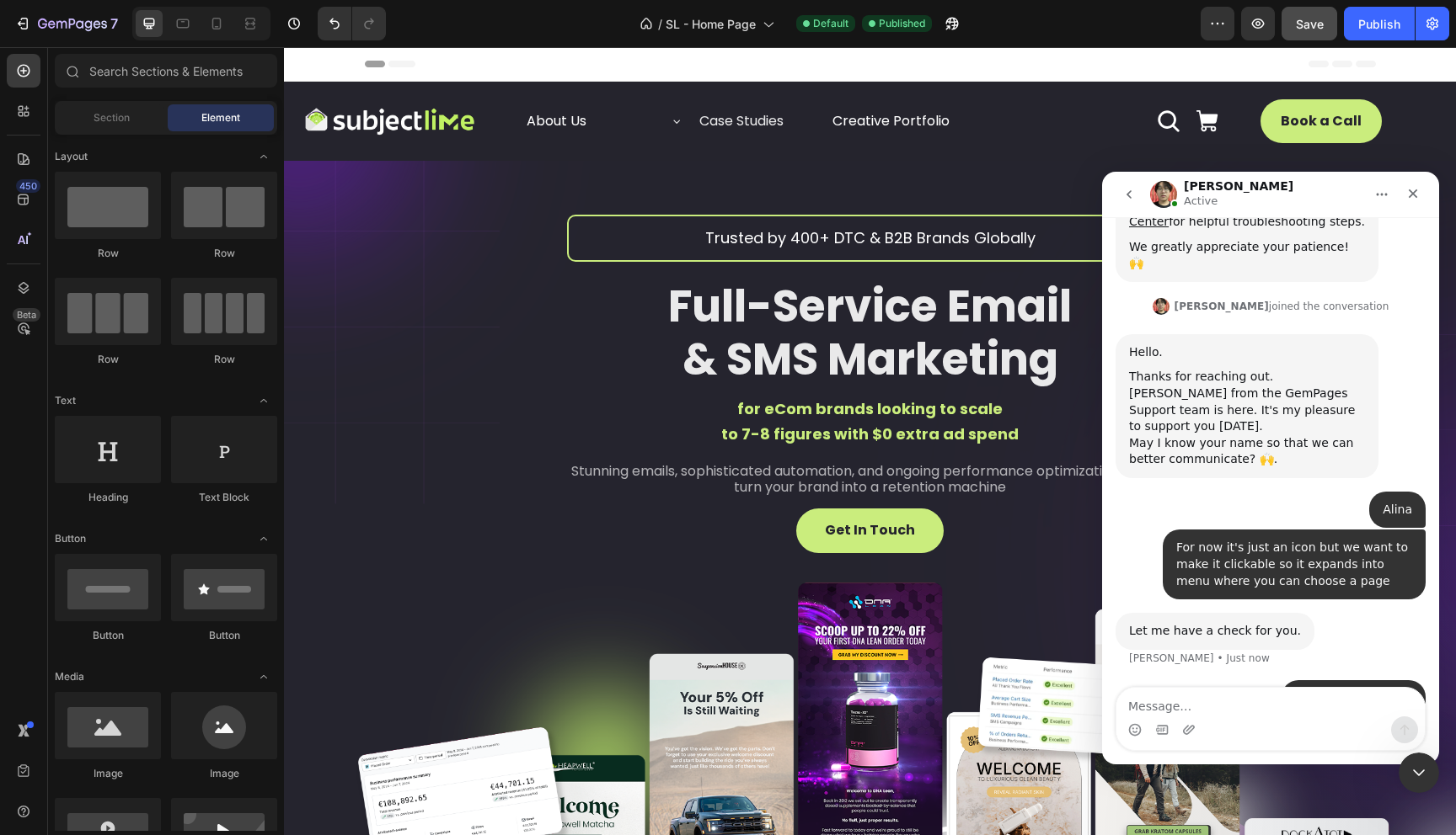
click at [1221, 623] on div "Let me have a check for you." at bounding box center [1215, 632] width 172 height 17
click at [1252, 623] on div "Let me have a check for you." at bounding box center [1215, 632] width 172 height 17
click at [1253, 716] on textarea "Message…" at bounding box center [1270, 702] width 308 height 29
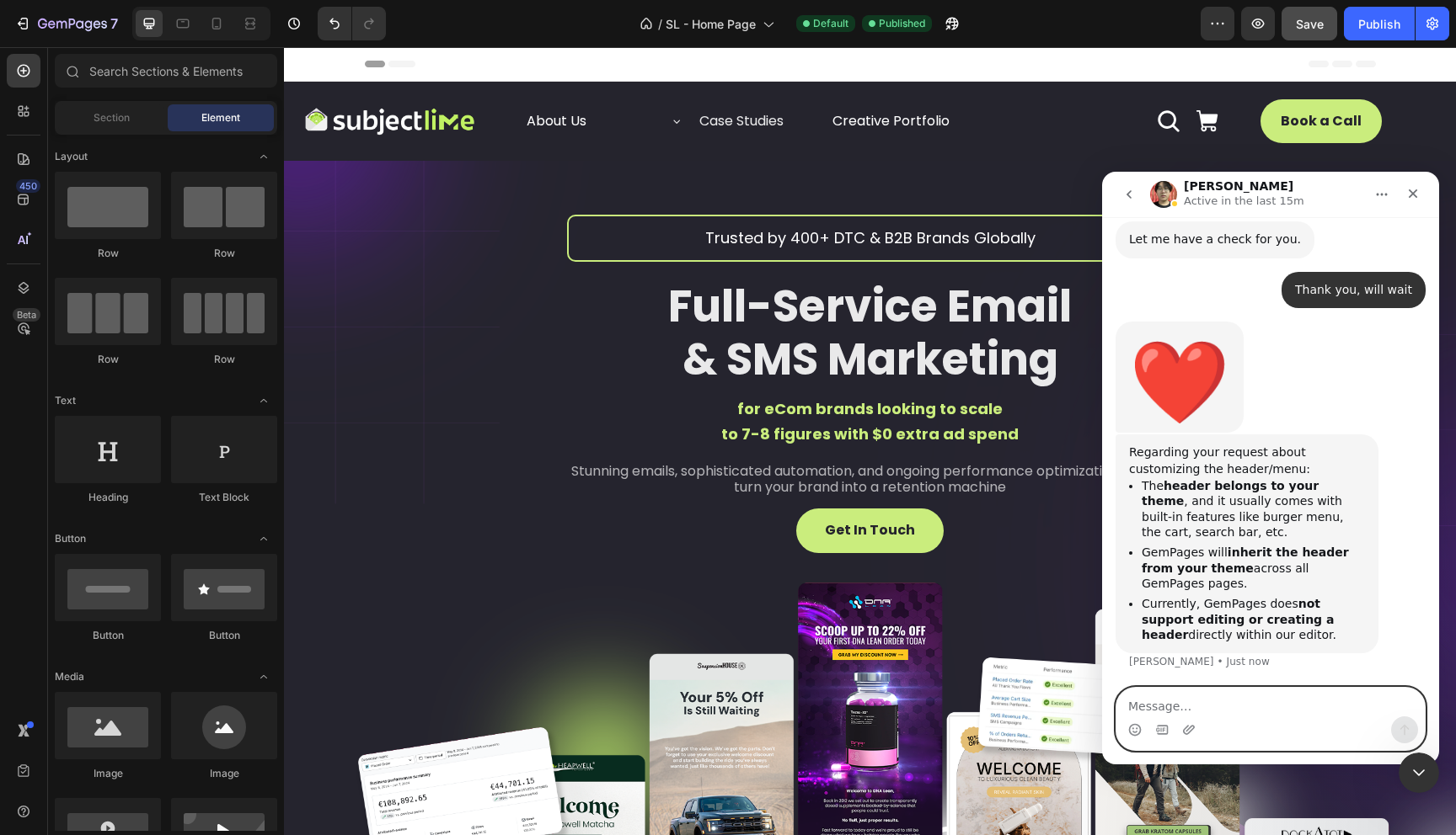
scroll to position [791, 0]
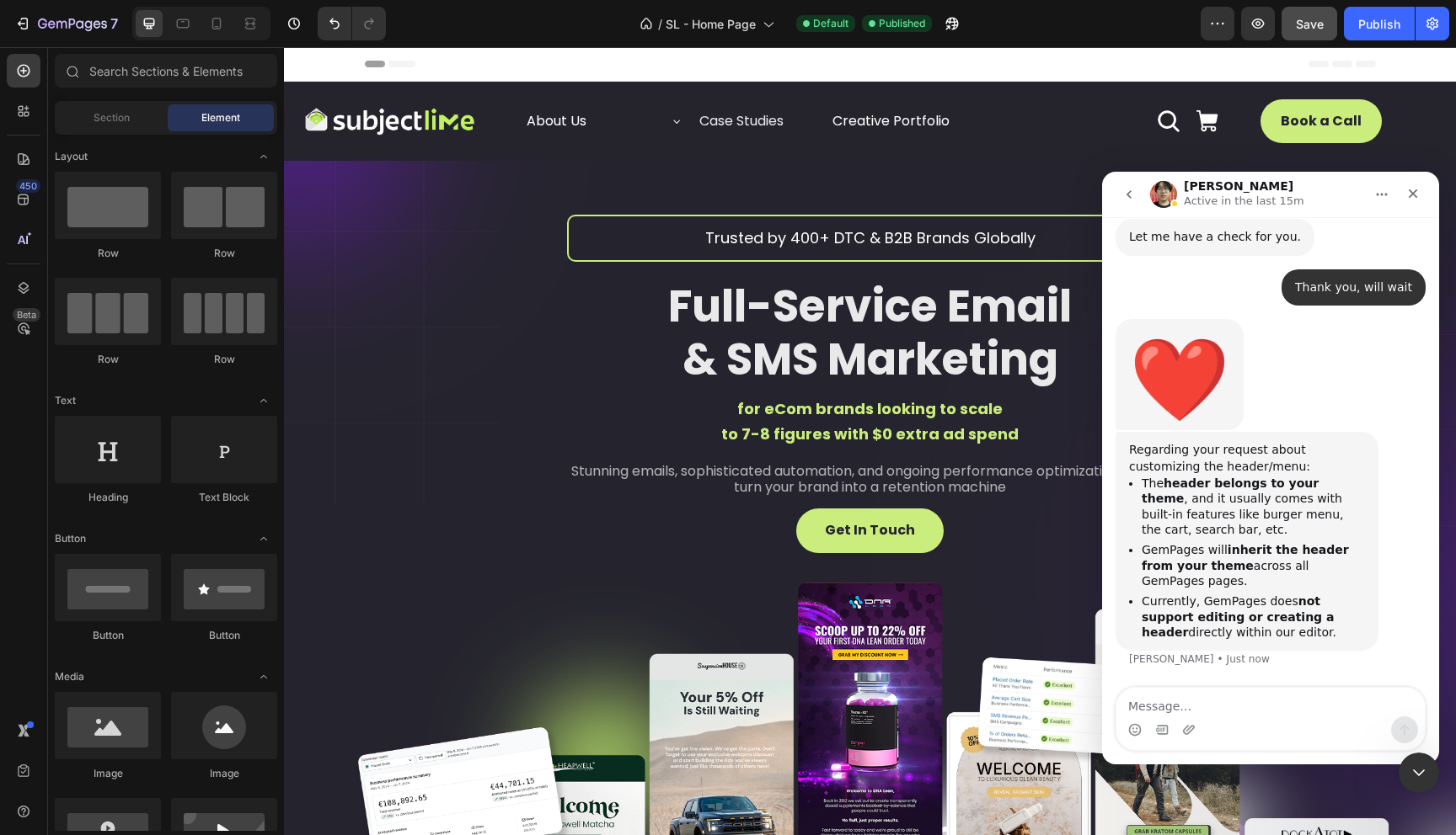
drag, startPoint x: 1234, startPoint y: 571, endPoint x: 1142, endPoint y: 429, distance: 169.2
click at [1142, 476] on ul "The header belongs to your theme , and it usually comes with built-in features …" at bounding box center [1246, 559] width 236 height 166
copy ul "The header belongs to your theme , and it usually comes with built-in features …"
click at [1170, 543] on li "GemPages will inherit the header from your theme across all GemPages pages." at bounding box center [1252, 566] width 223 height 47
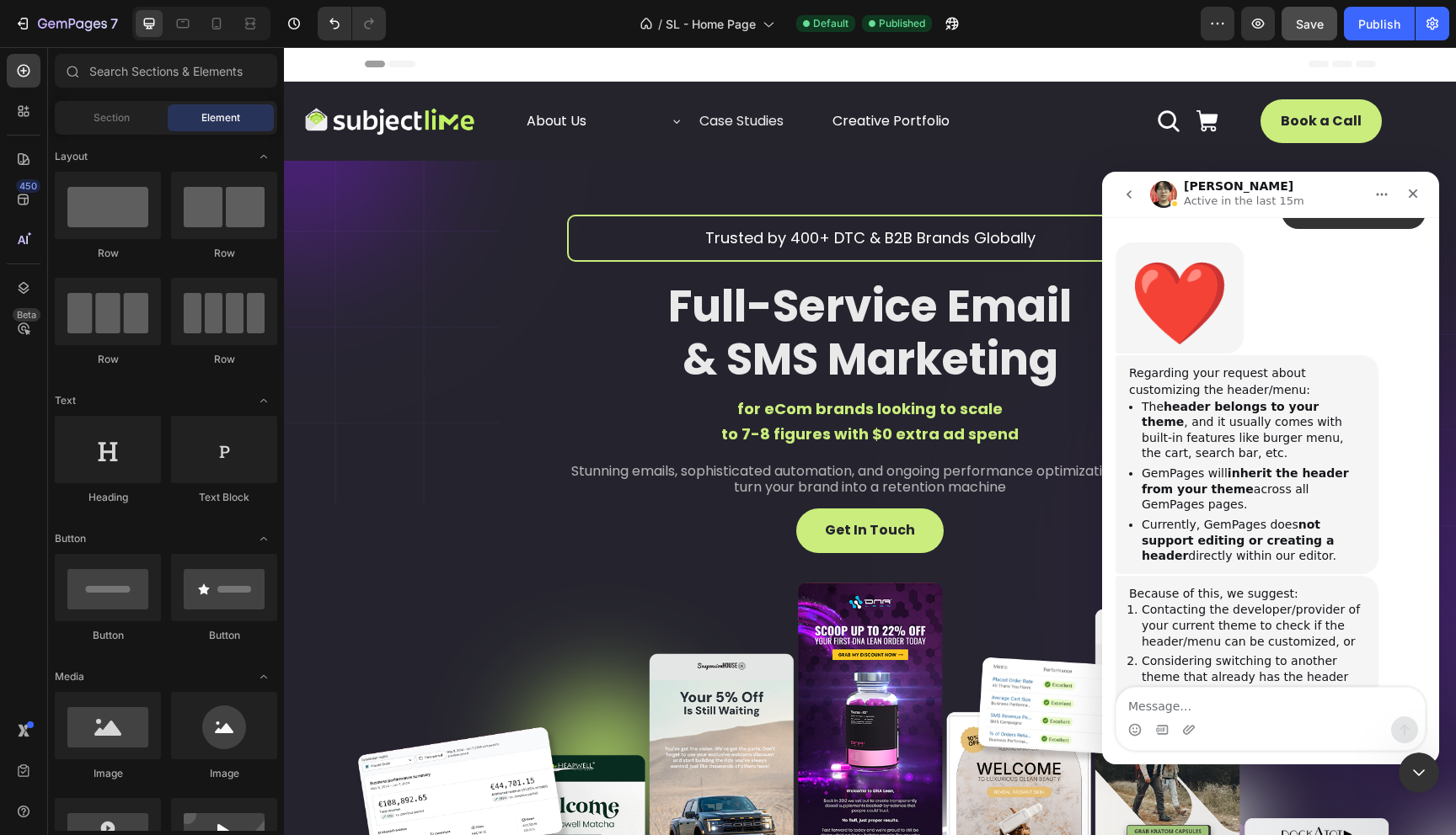
scroll to position [938, 0]
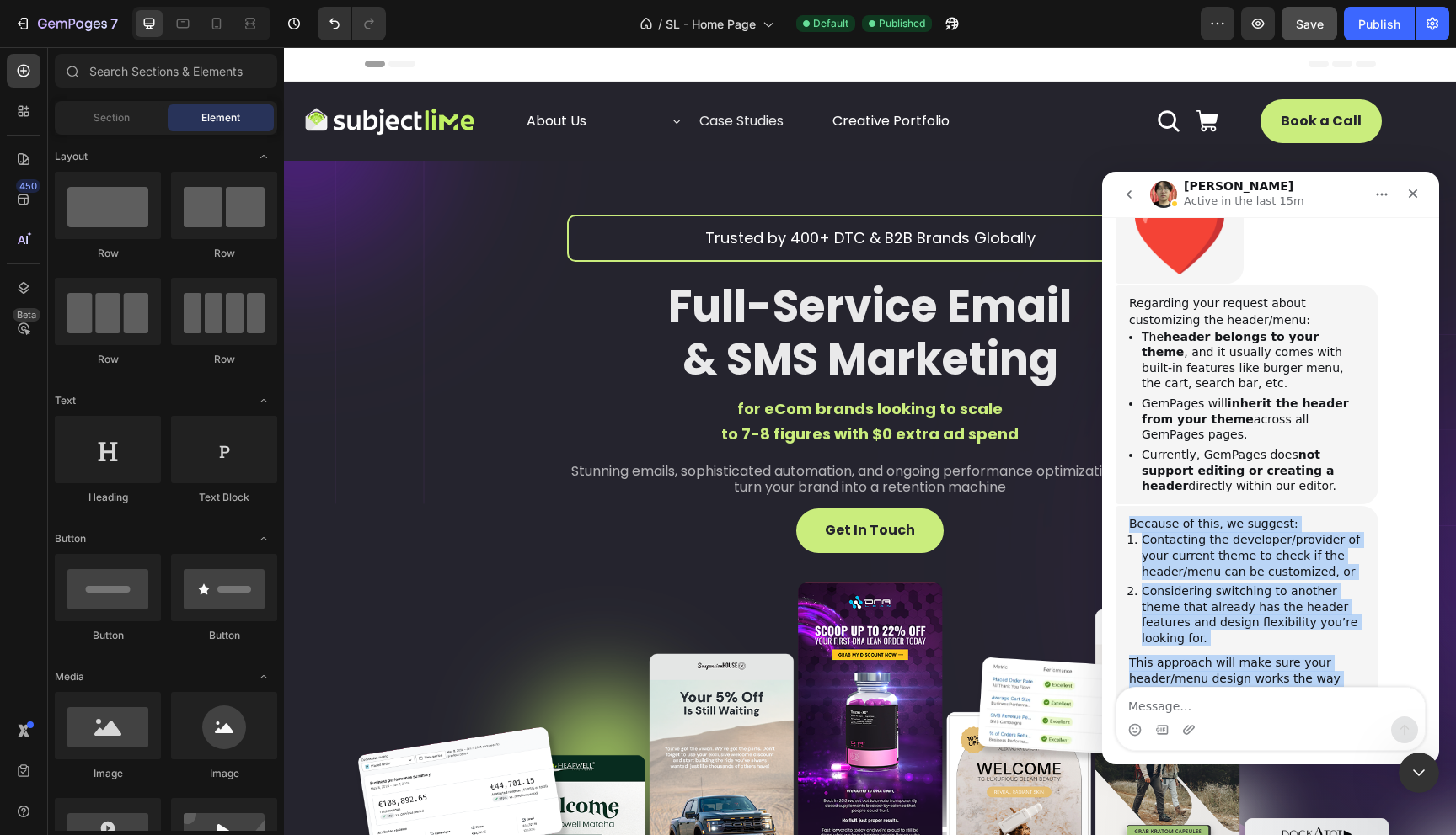
drag, startPoint x: 1131, startPoint y: 459, endPoint x: 1275, endPoint y: 657, distance: 244.8
click at [1275, 657] on div "Because of this, we suggest: Contacting the developer/provider of your current …" at bounding box center [1270, 636] width 310 height 262
copy div "Because of this, we suggest: Contacting the developer/provider of your current …"
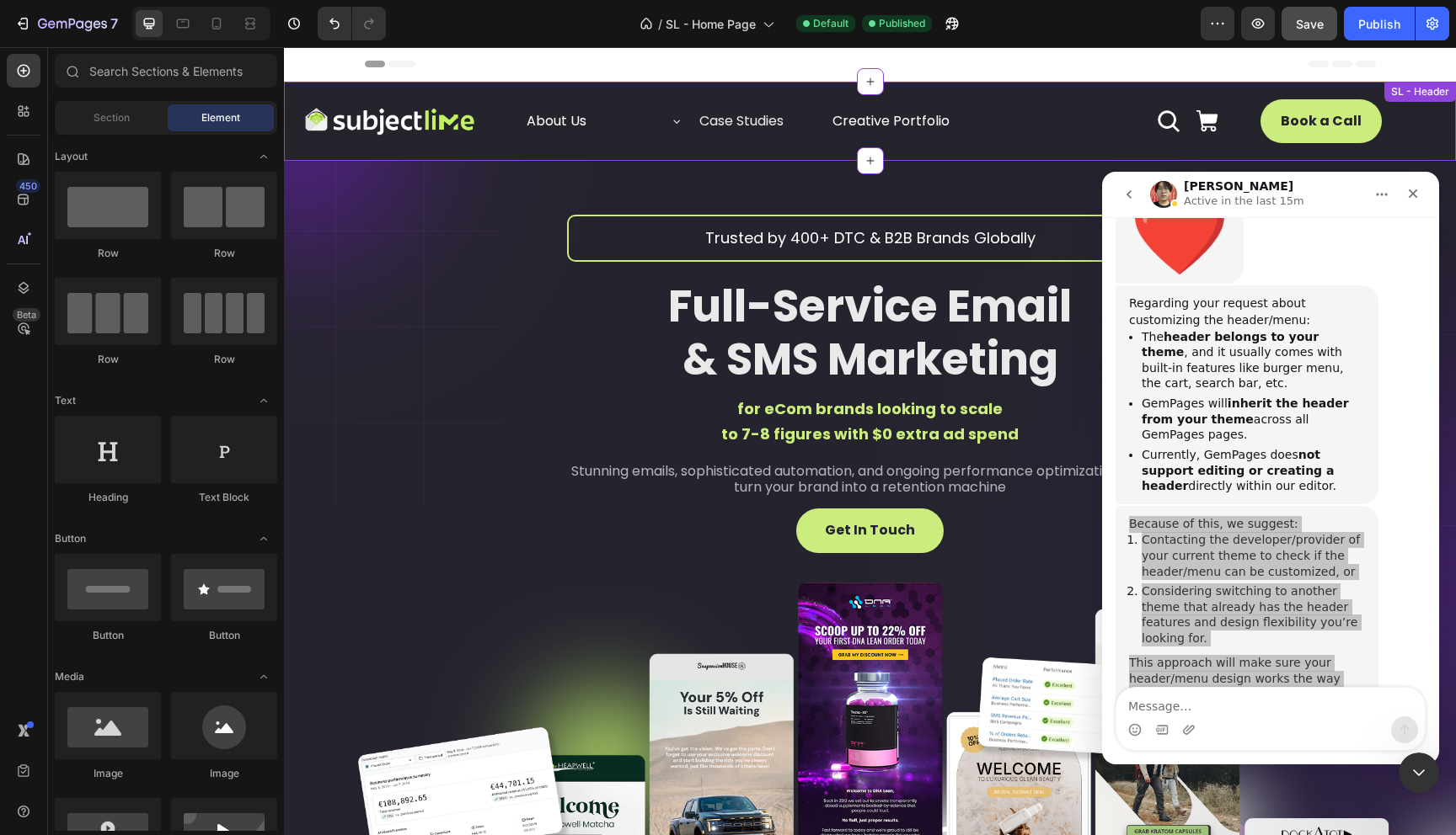
click at [1047, 109] on div "Icon Icon Icon" at bounding box center [1114, 120] width 238 height 25
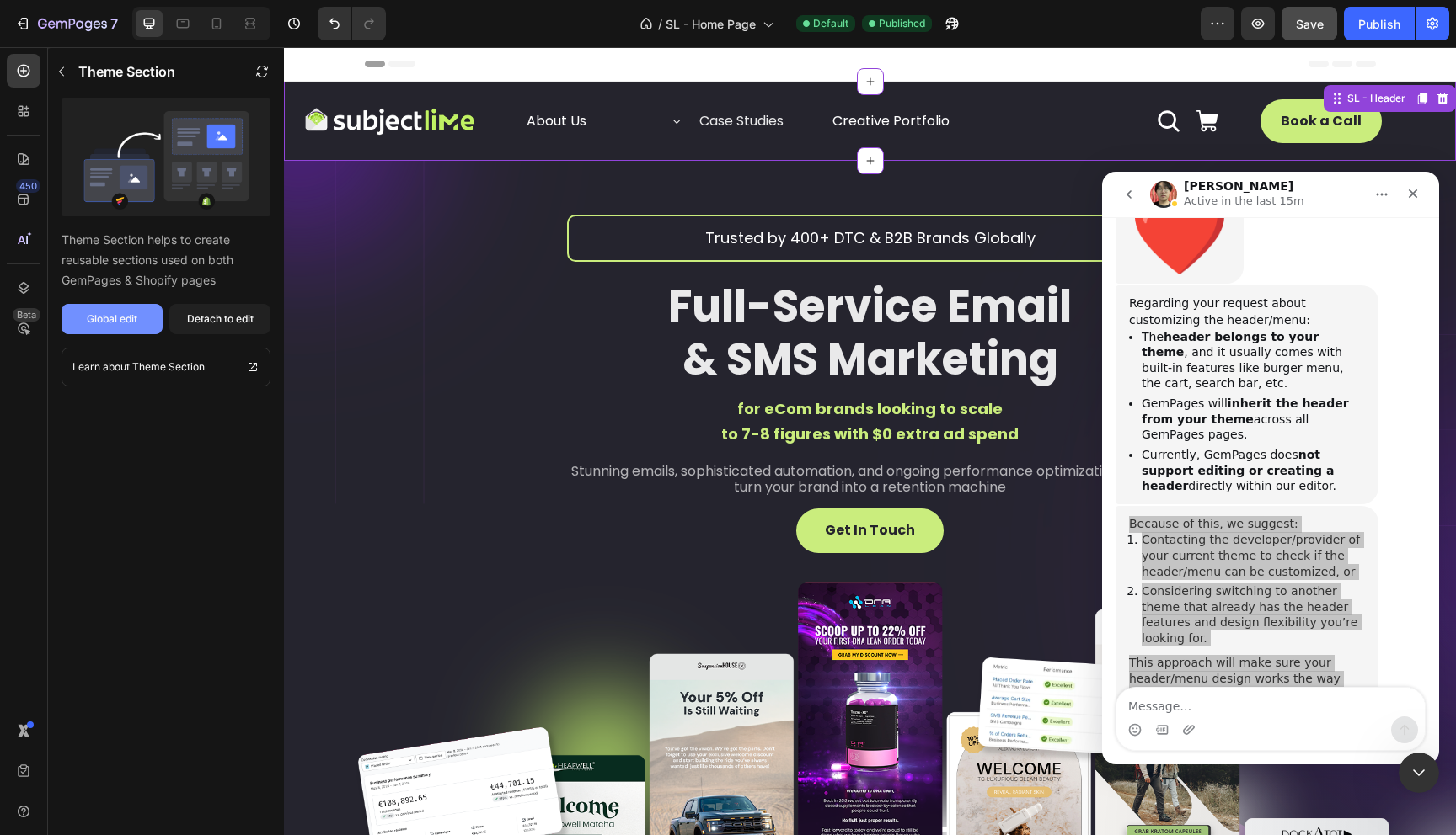
click at [106, 320] on div "Global edit" at bounding box center [112, 319] width 51 height 15
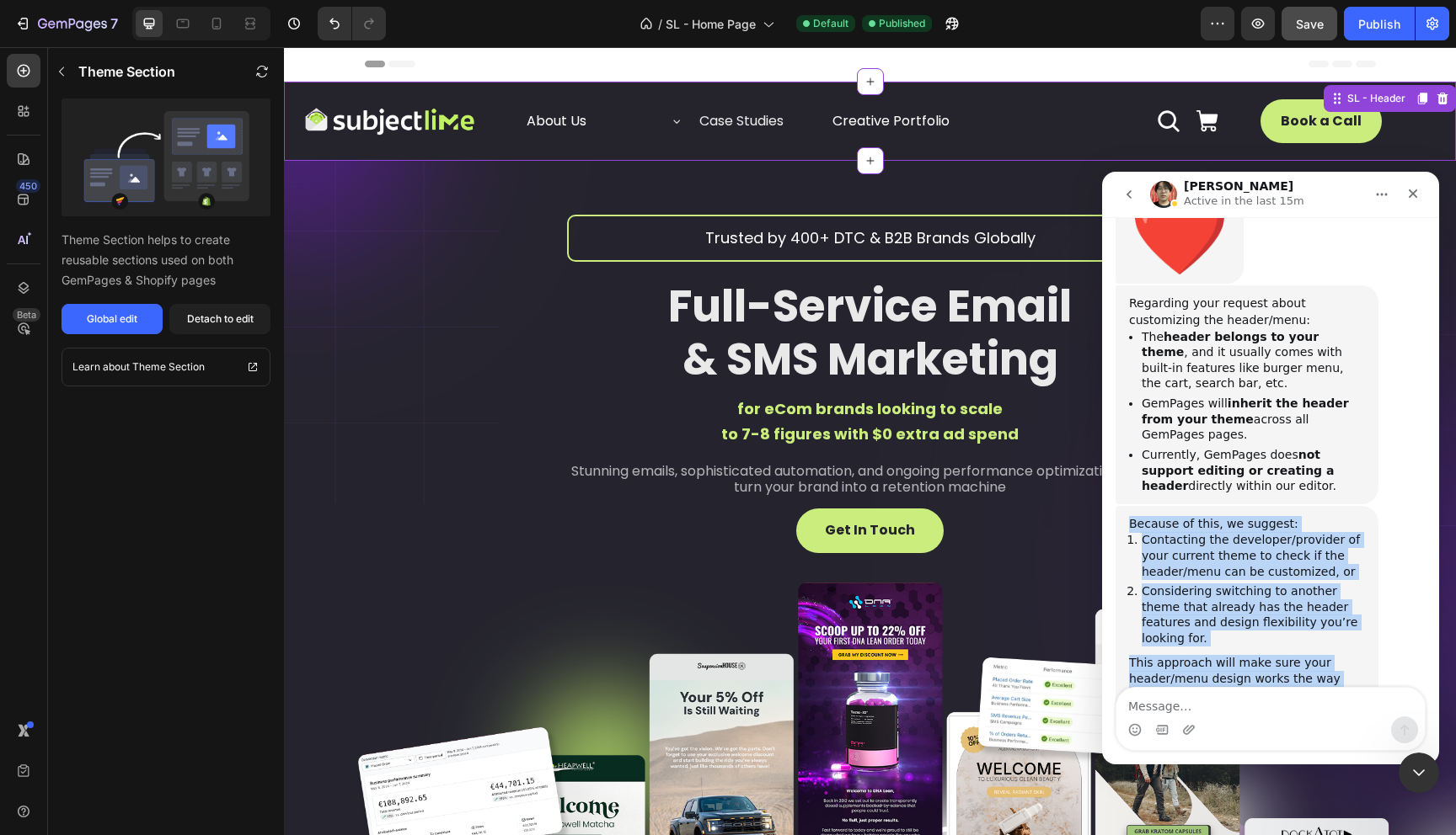
click at [1255, 656] on div "This approach will make sure your header/menu design works the way you want whi…" at bounding box center [1246, 688] width 236 height 66
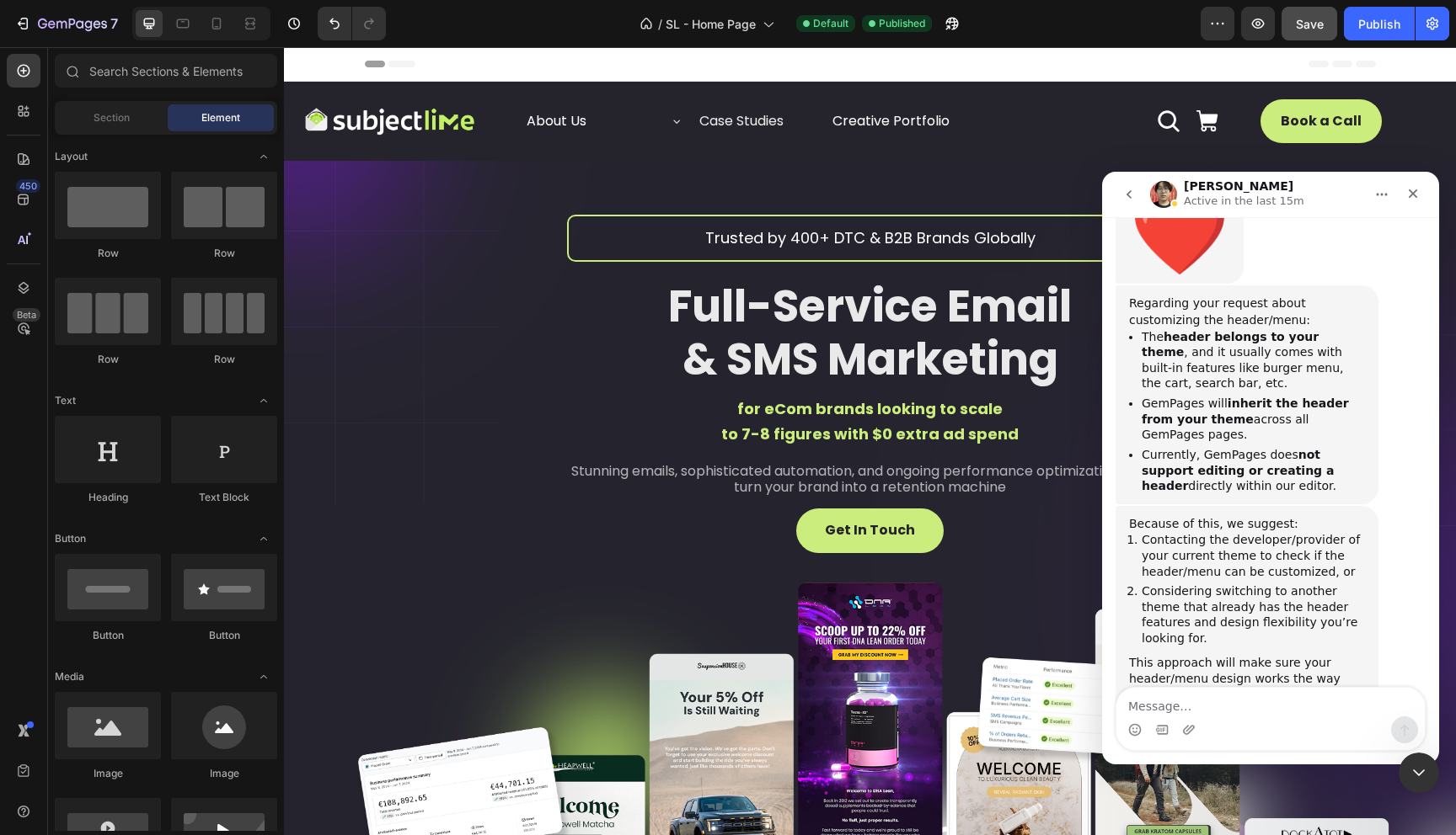
click at [340, 64] on span "Header" at bounding box center [335, 64] width 37 height 17
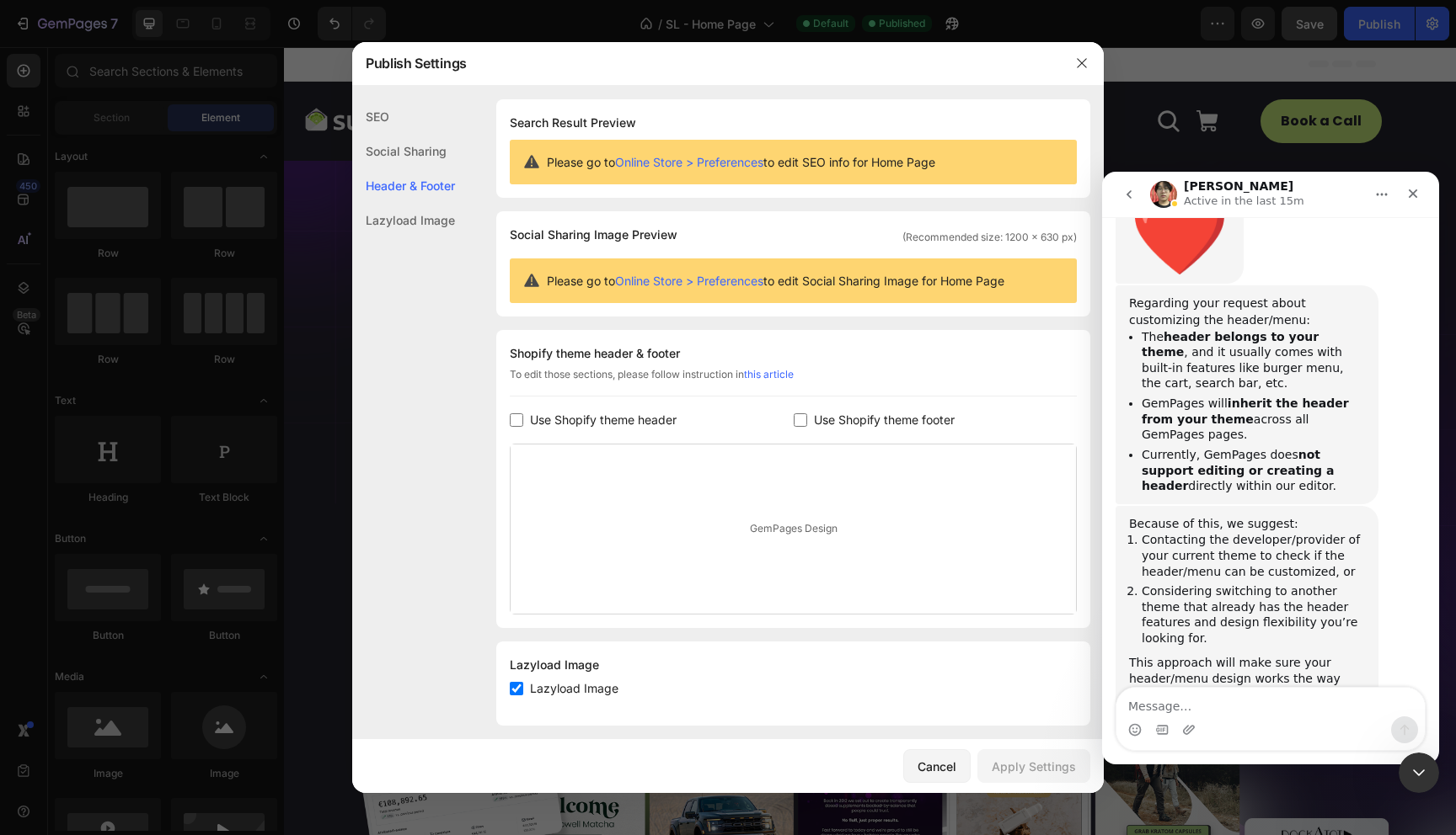
scroll to position [13, 0]
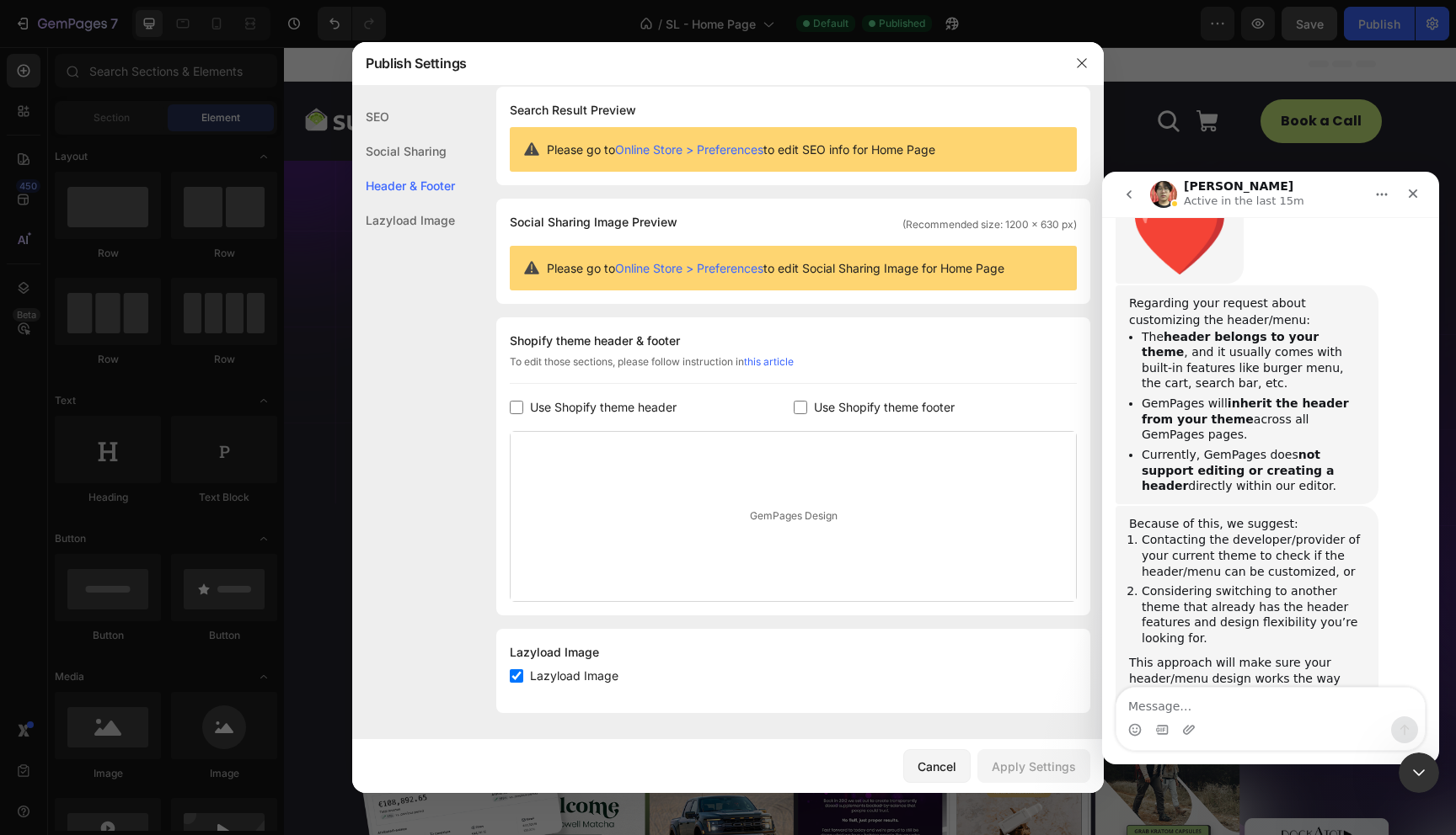
click at [779, 362] on link "this article" at bounding box center [769, 362] width 50 height 13
click at [1084, 61] on icon "button" at bounding box center [1081, 63] width 14 height 14
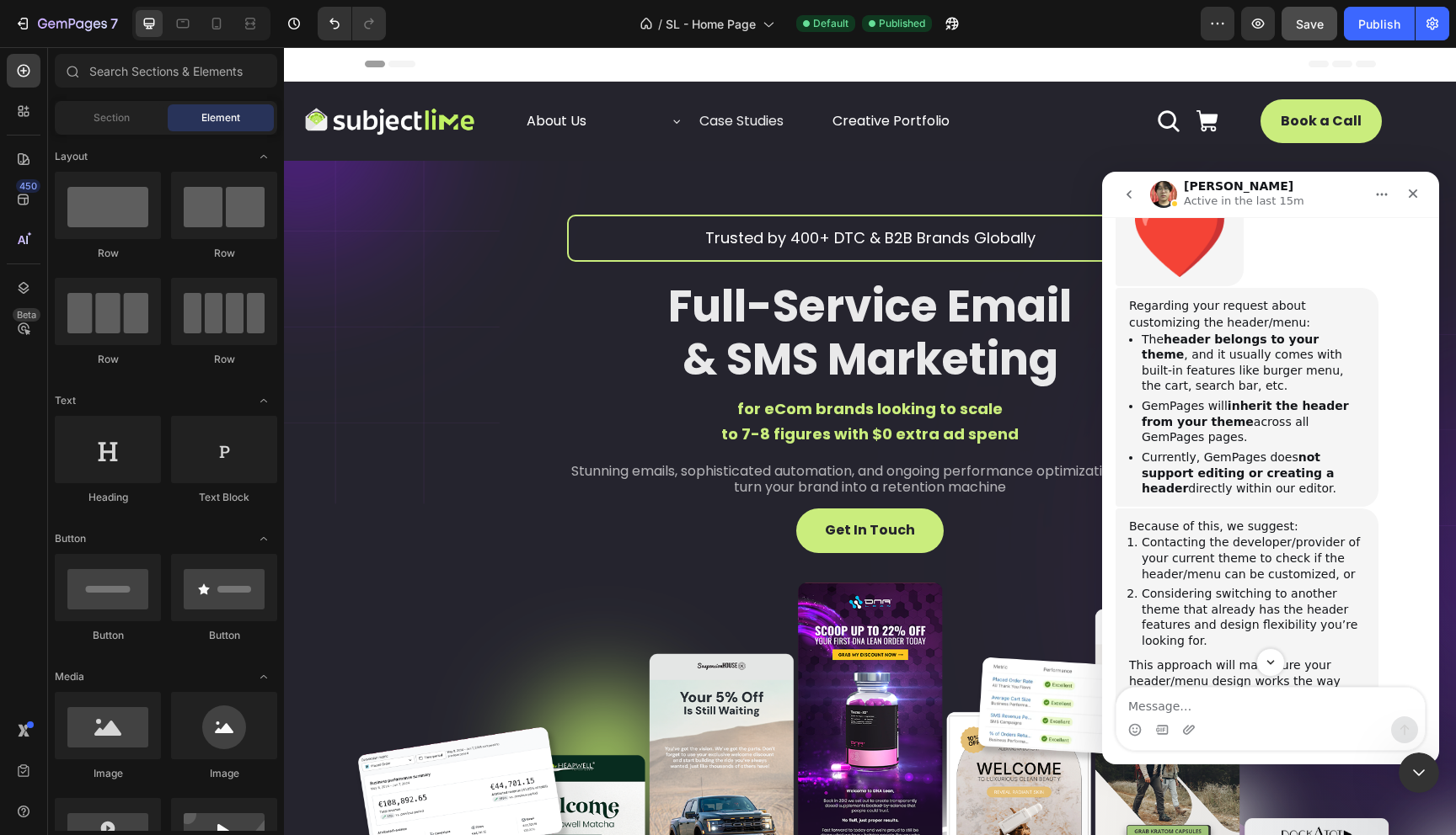
scroll to position [938, 0]
click at [1128, 196] on icon "go back" at bounding box center [1129, 194] width 14 height 14
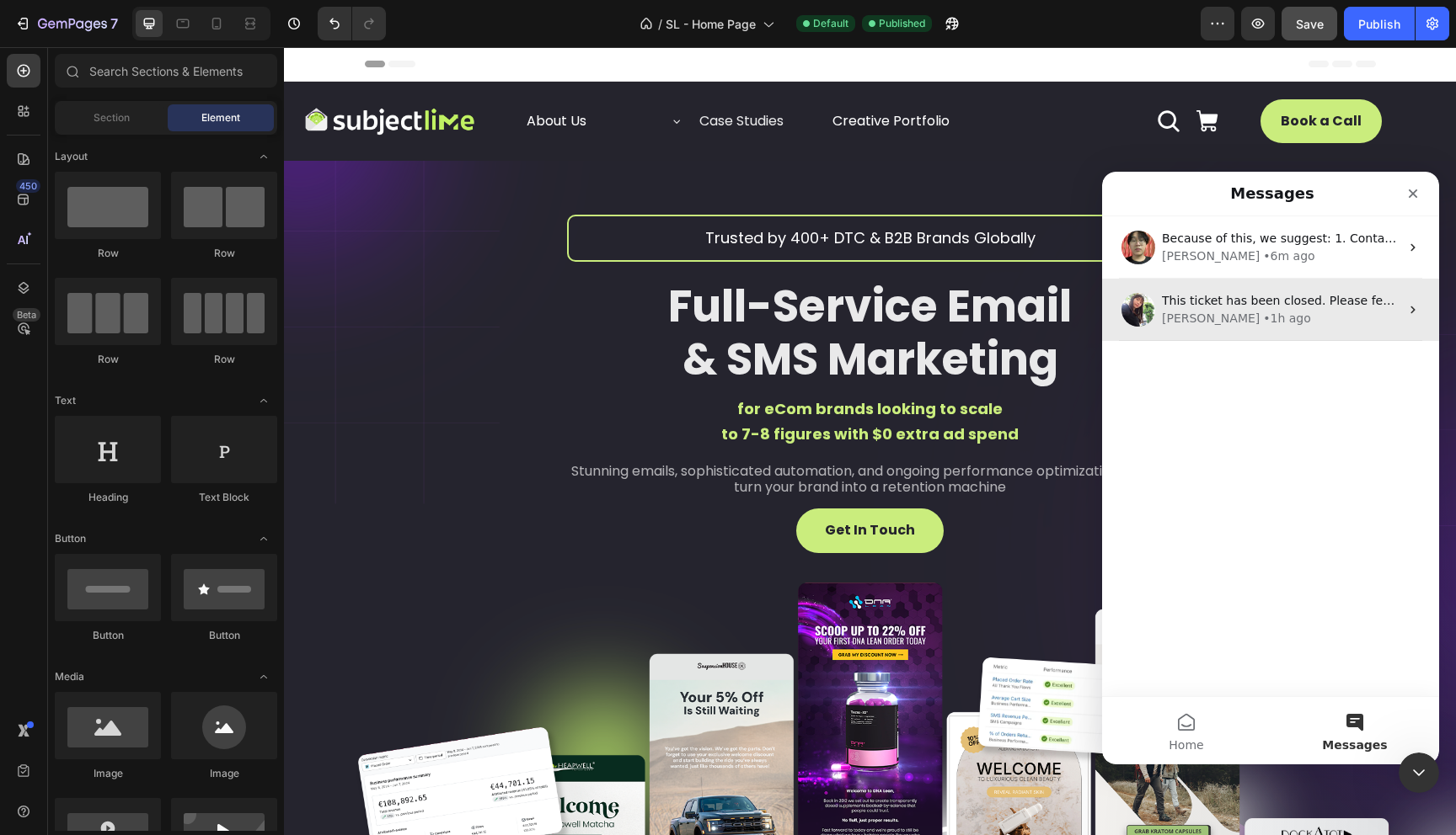
scroll to position [0, 0]
click at [1234, 309] on div "This ticket has been closed. Please feel free to open a new conversation if you…" at bounding box center [1280, 301] width 238 height 18
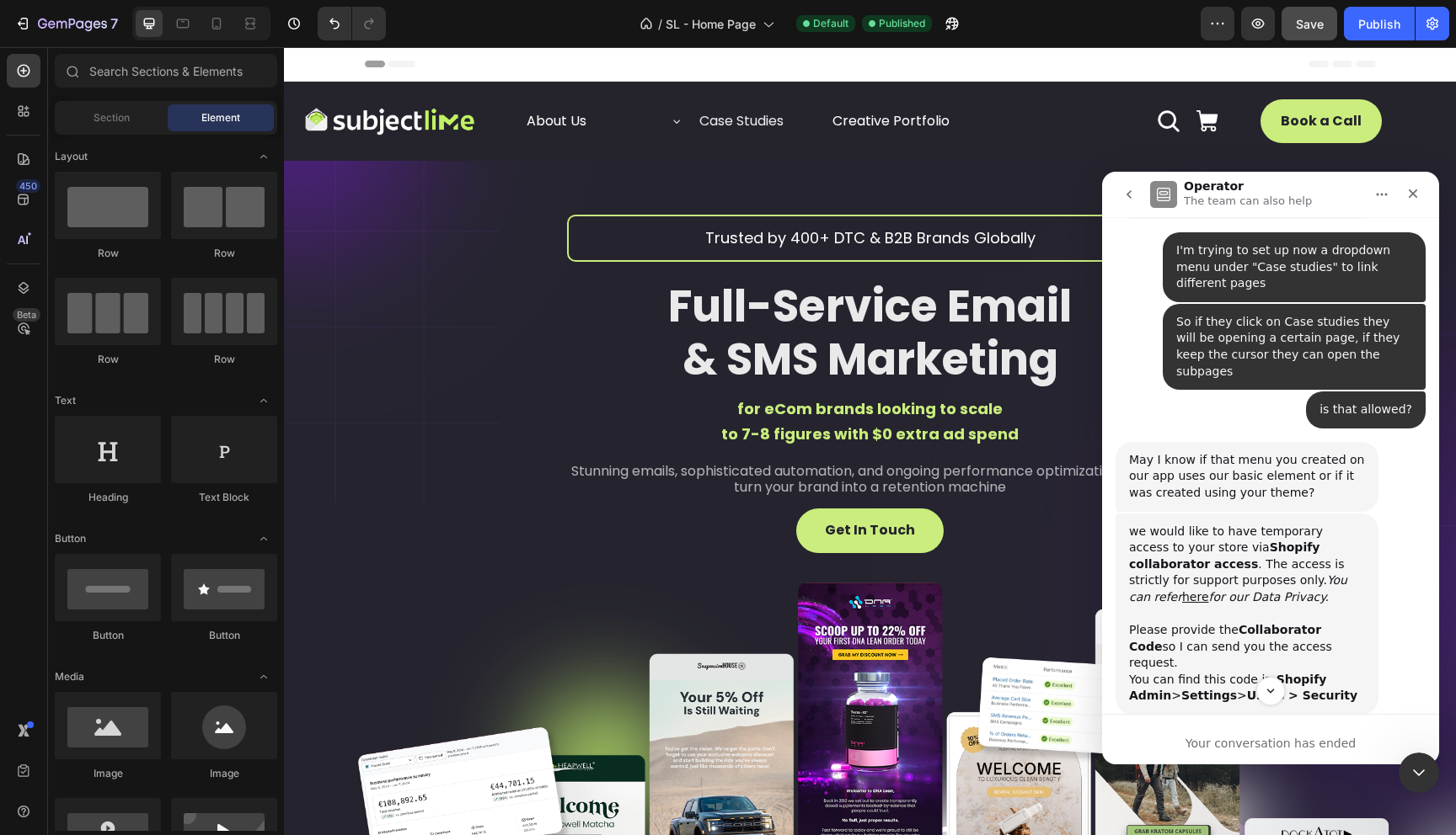
scroll to position [1413, 0]
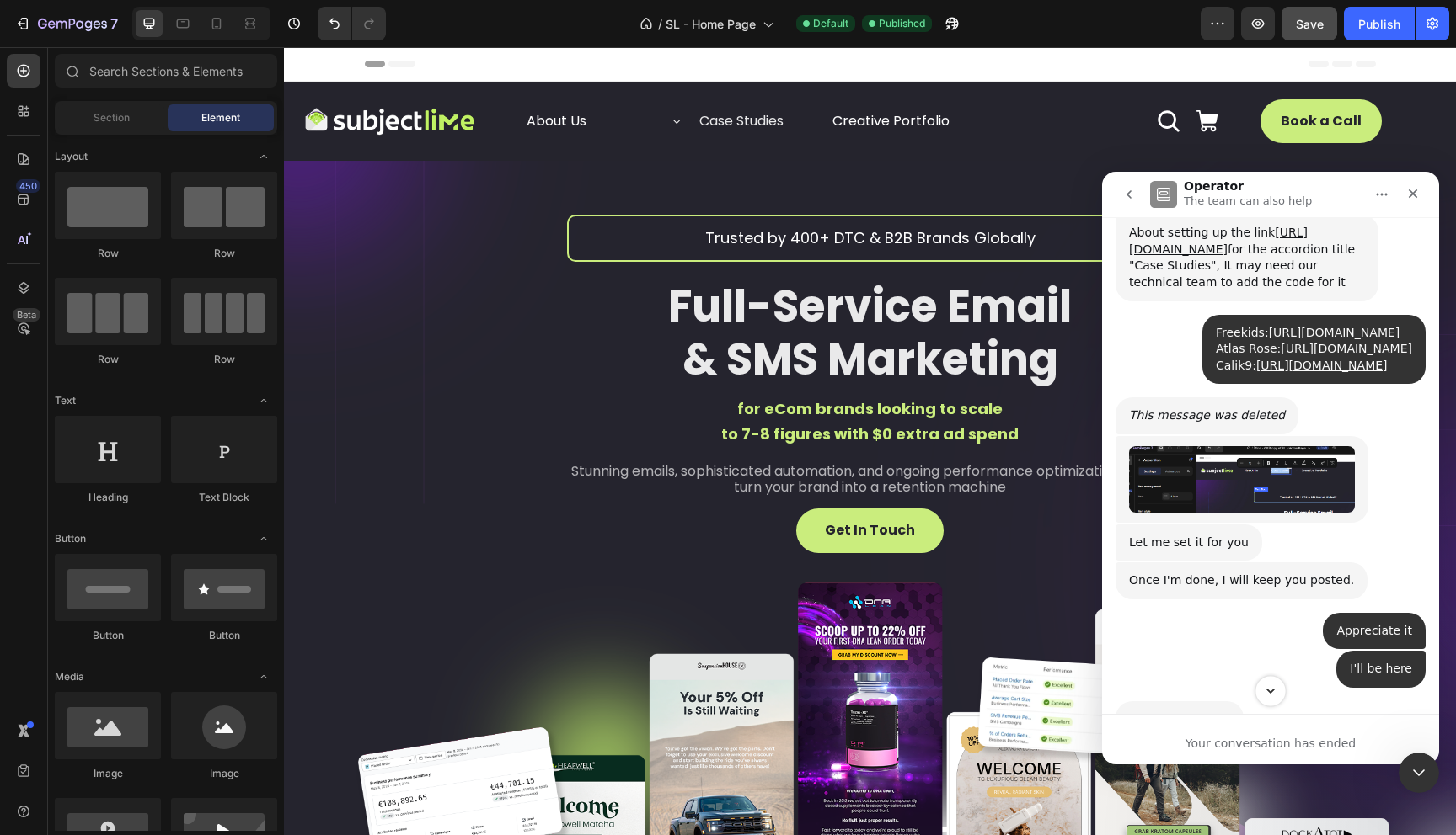
click at [1270, 688] on icon "Scroll to bottom" at bounding box center [1270, 692] width 15 height 15
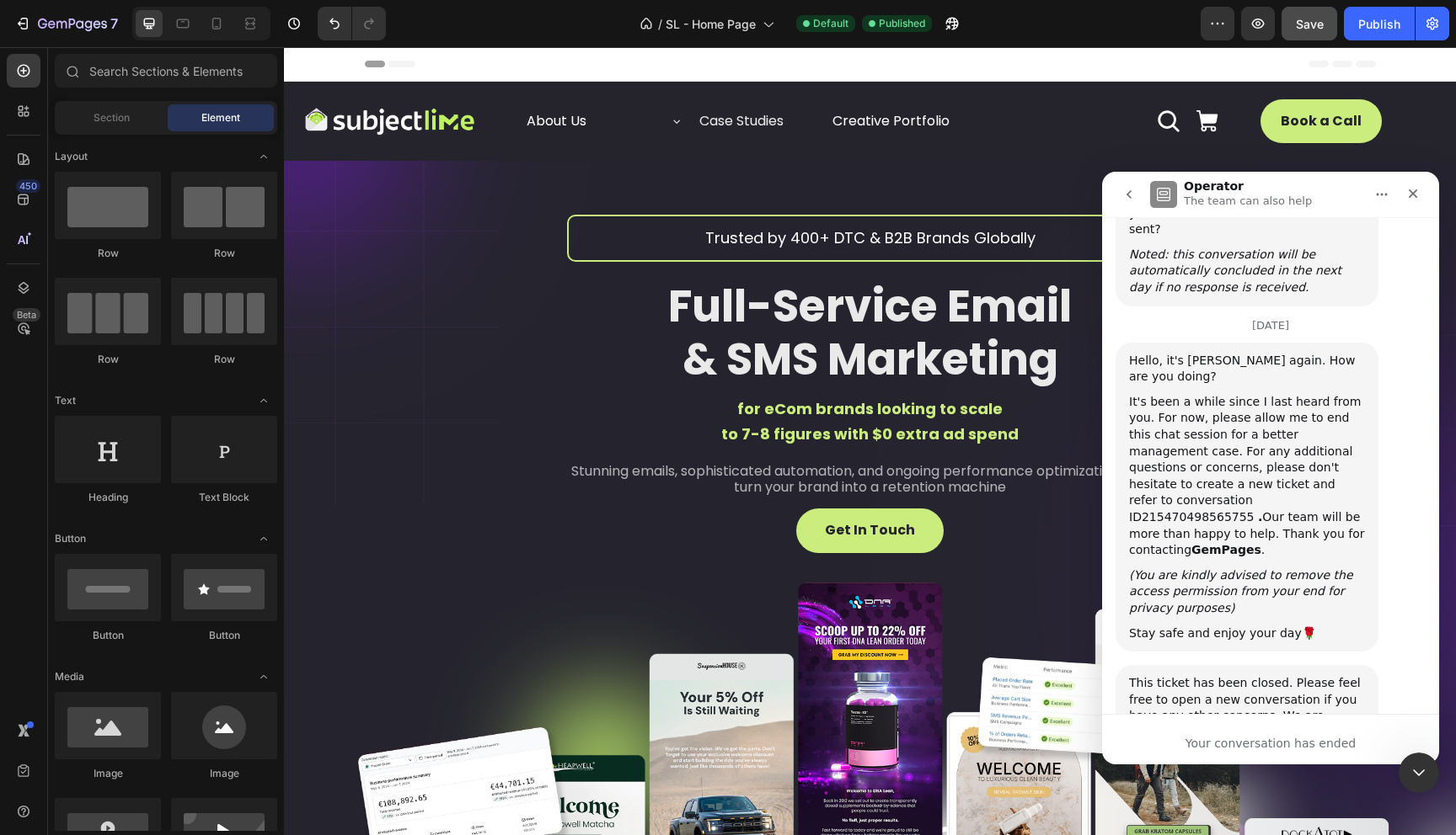
scroll to position [6344, 0]
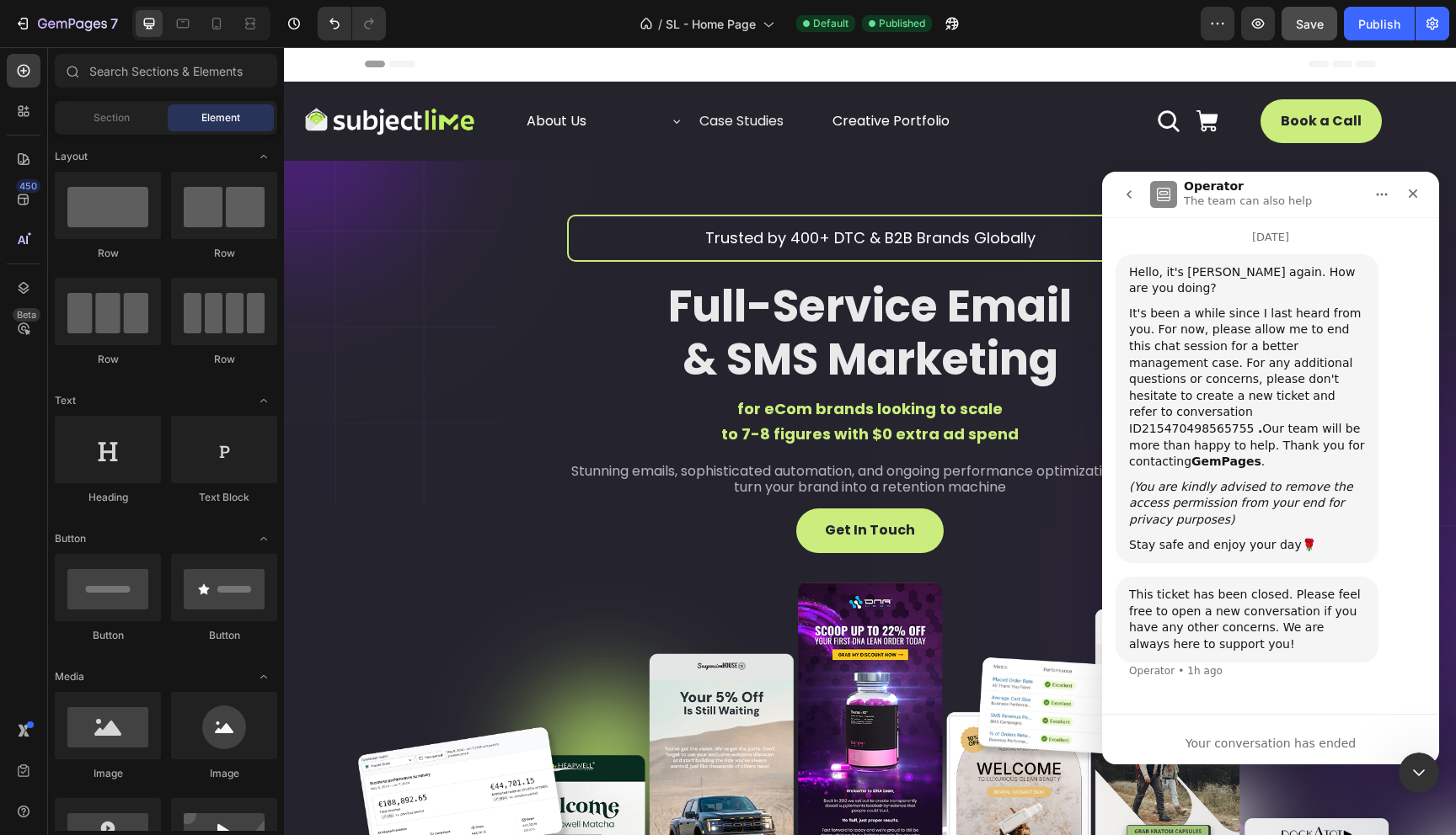
click at [1127, 182] on button "go back" at bounding box center [1129, 194] width 32 height 32
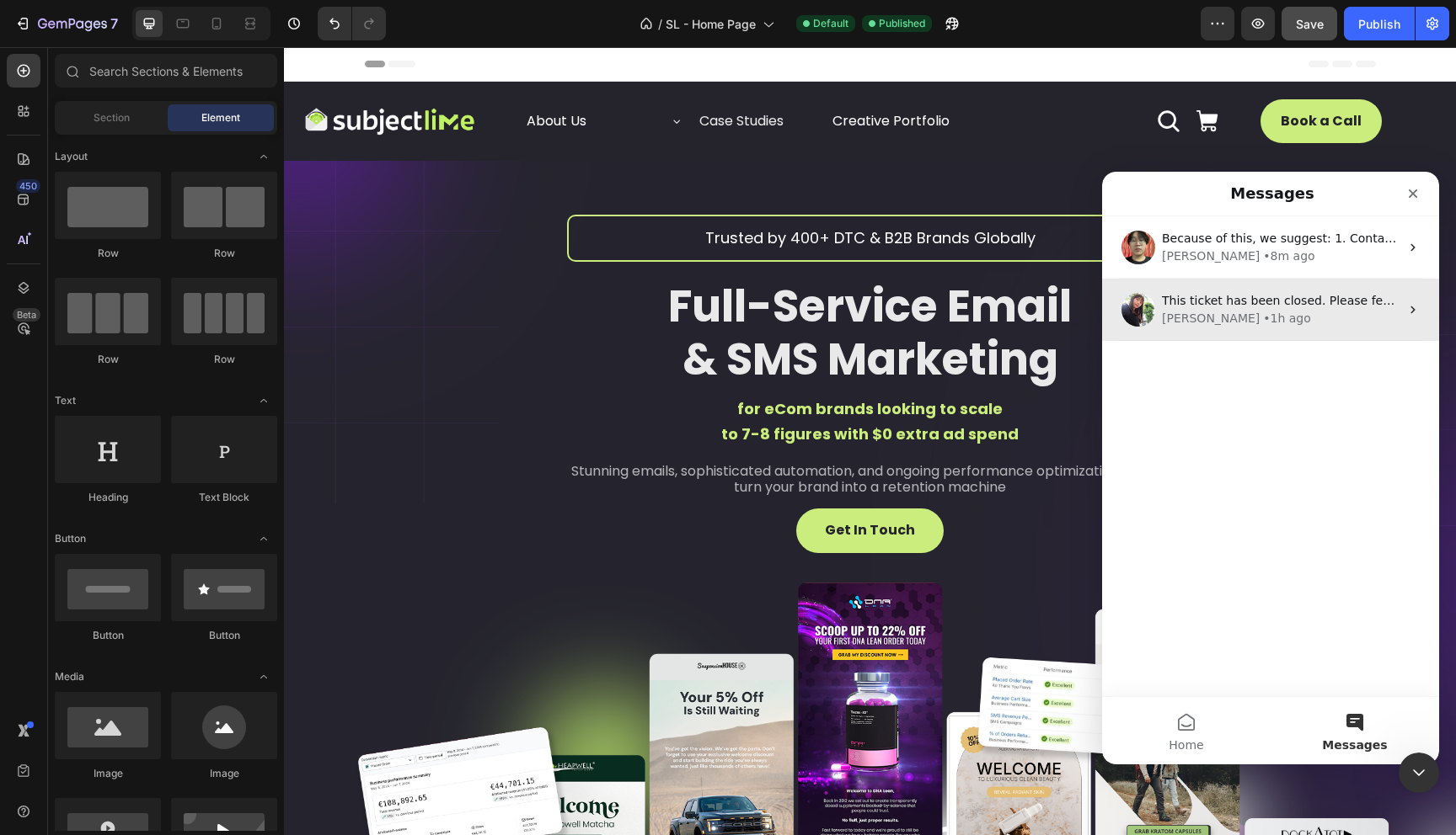
scroll to position [0, 0]
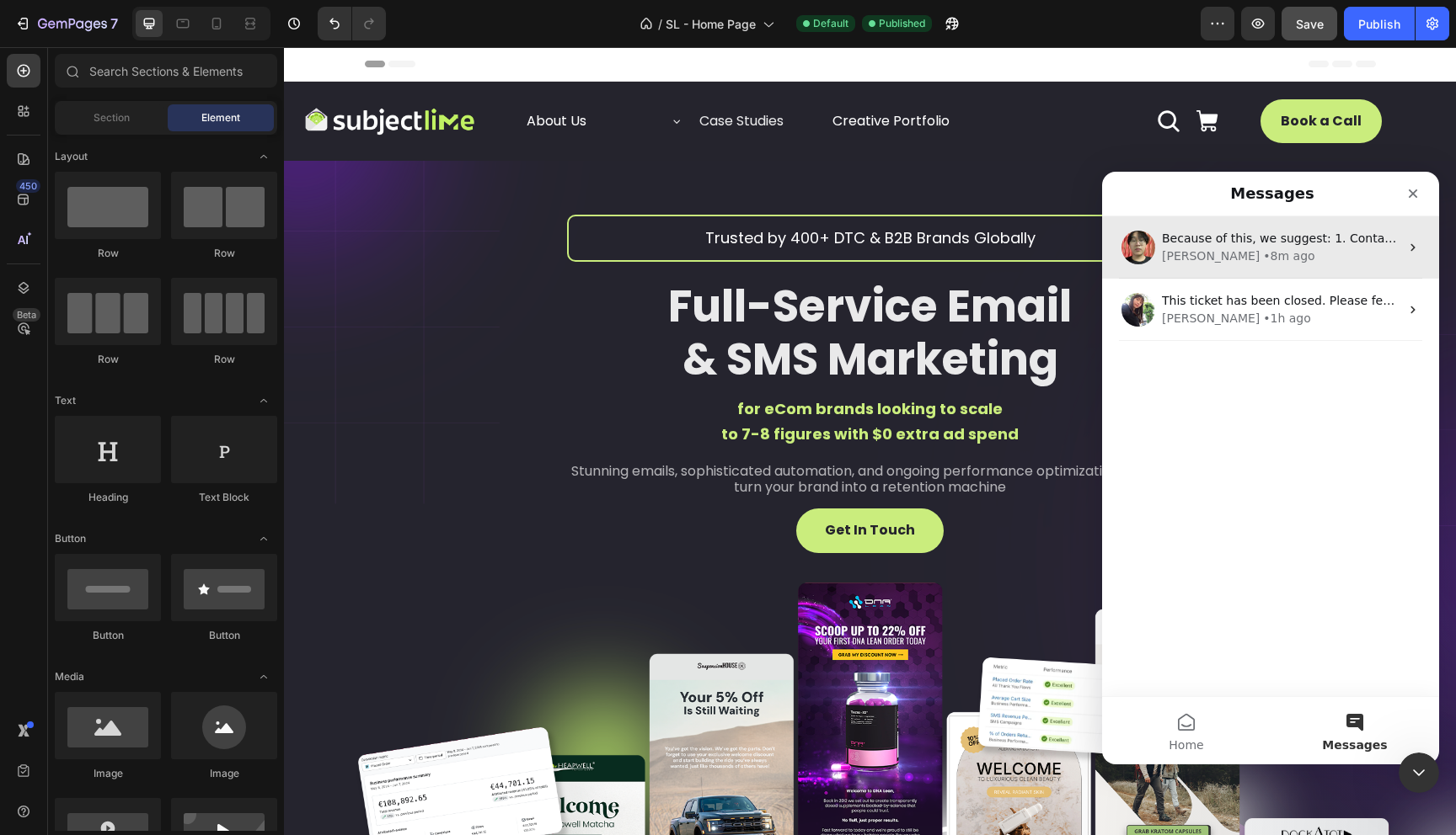
click at [1263, 248] on div "• 8m ago" at bounding box center [1289, 256] width 52 height 18
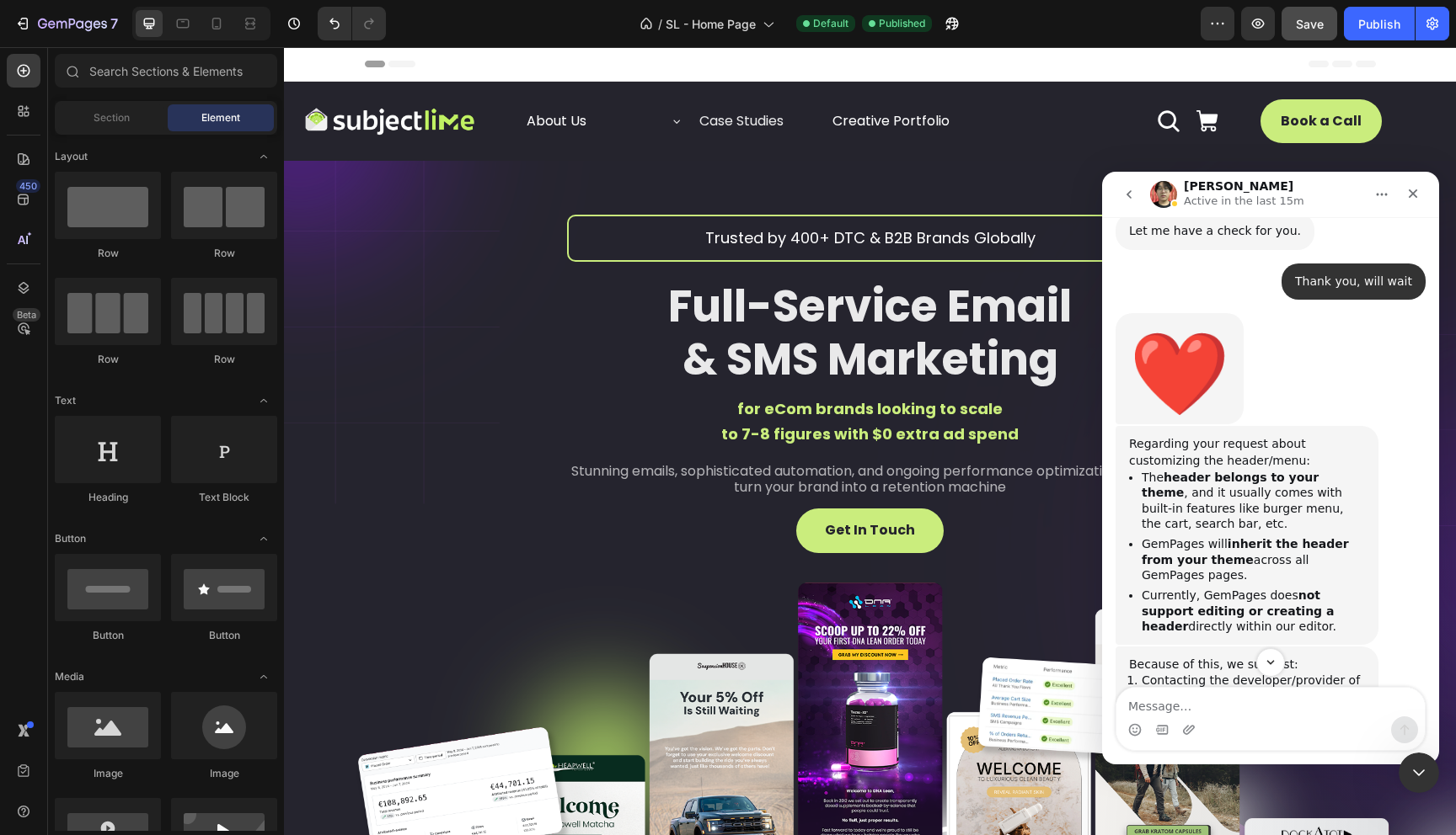
scroll to position [938, 0]
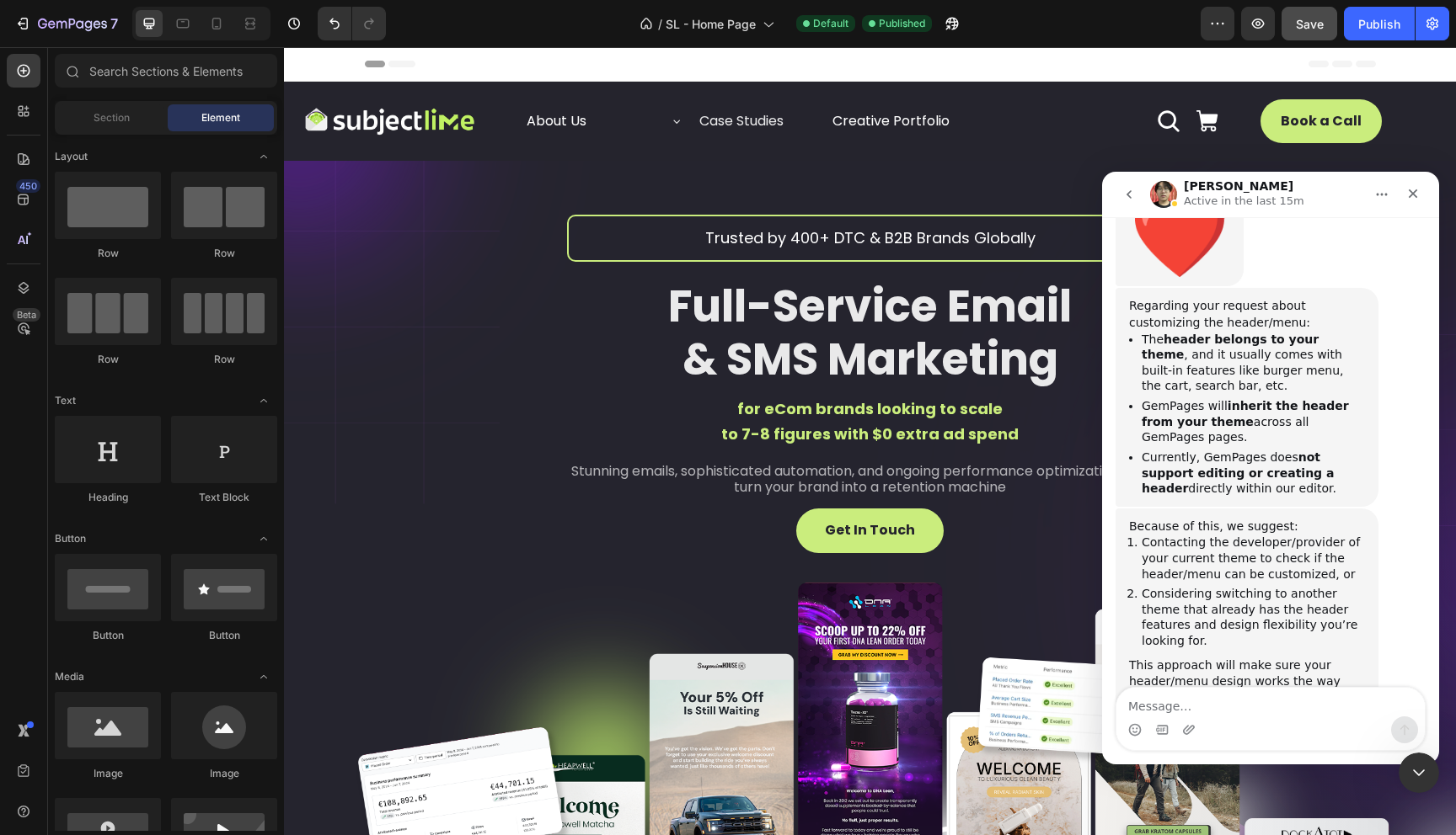
click at [1201, 706] on textarea "Message…" at bounding box center [1270, 702] width 308 height 29
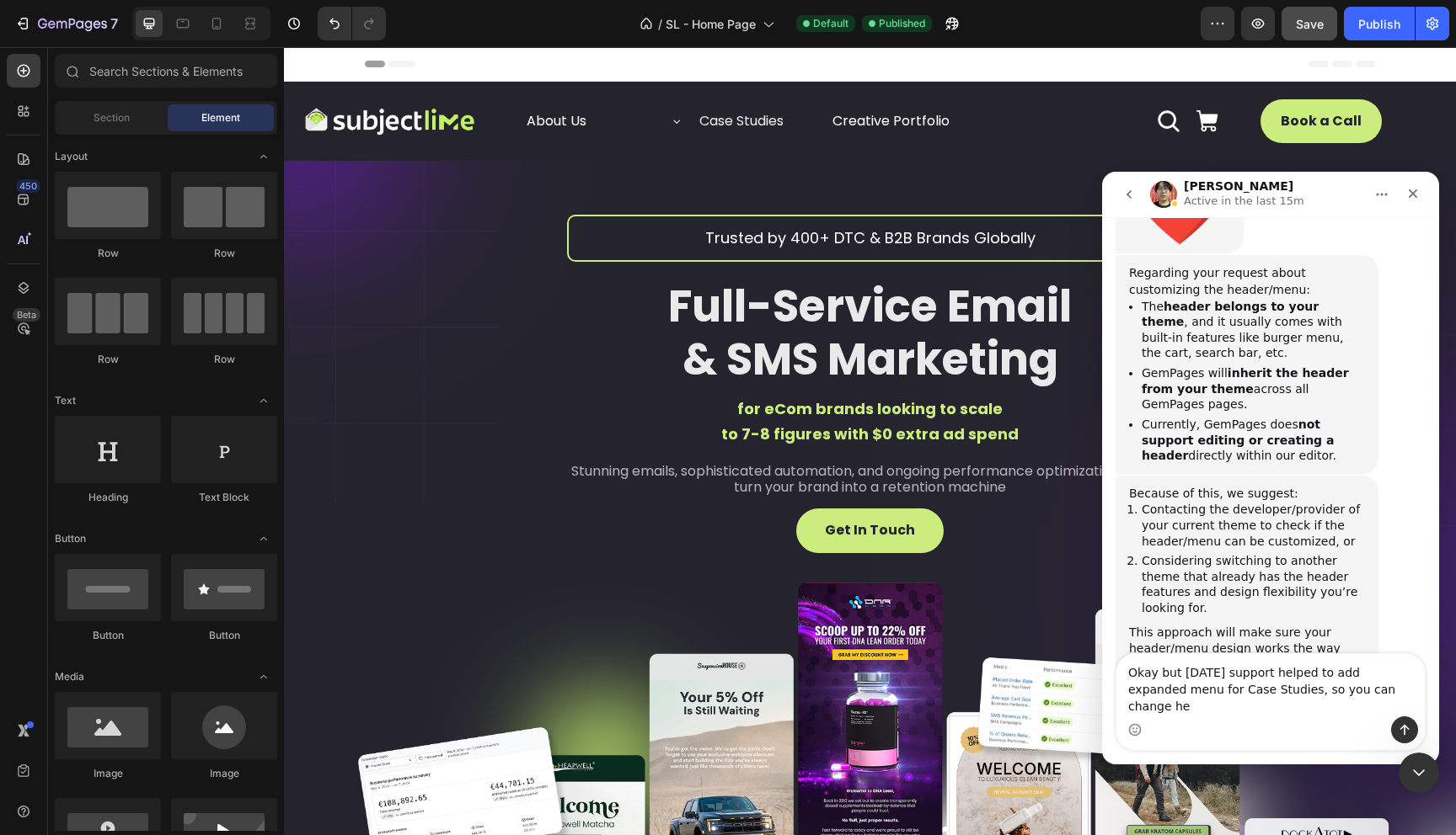
scroll to position [971, 0]
type textarea "Okay but [DATE] support helped to add expanded menu for Case Studies, so you ca…"
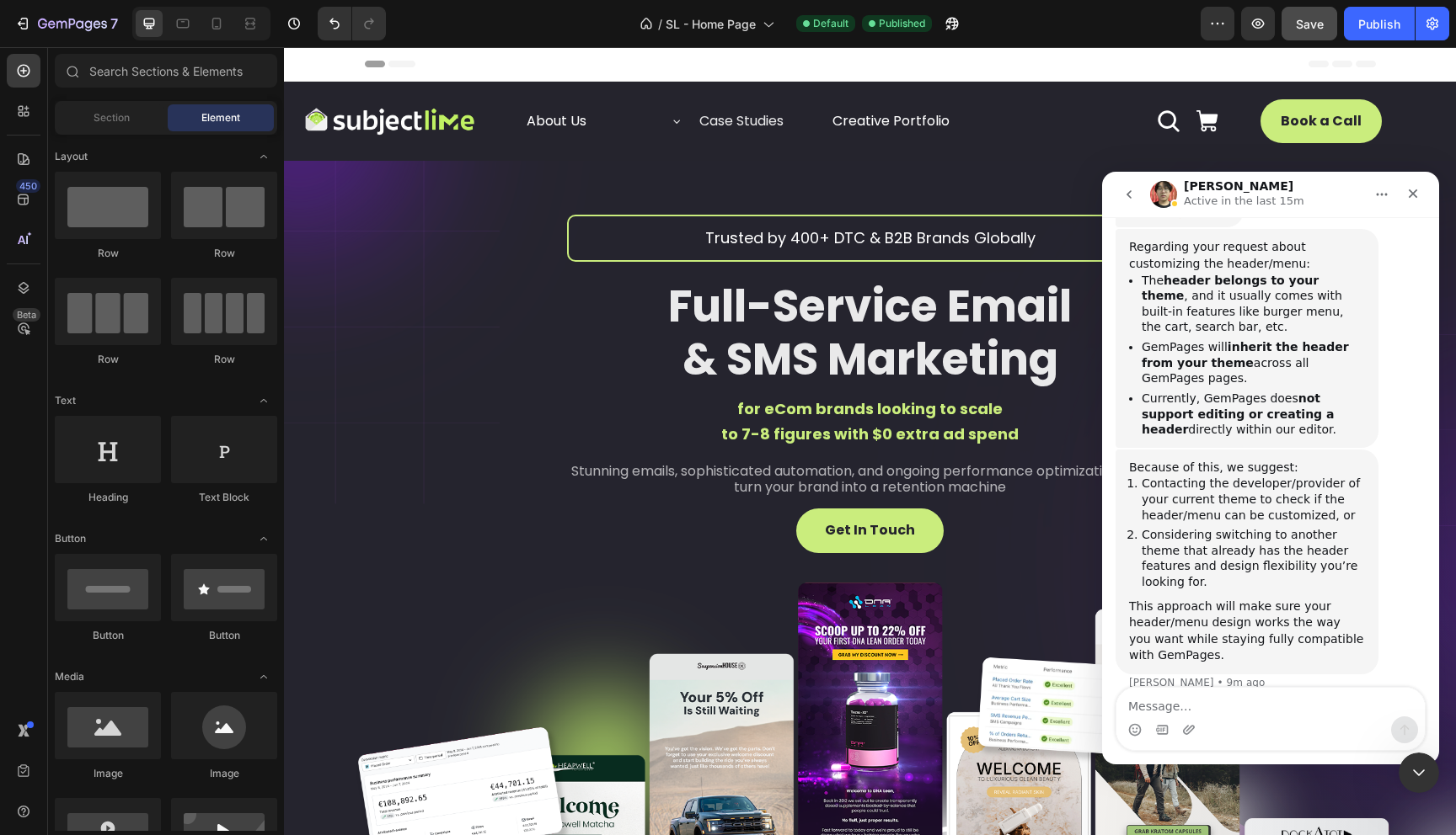
scroll to position [1021, 0]
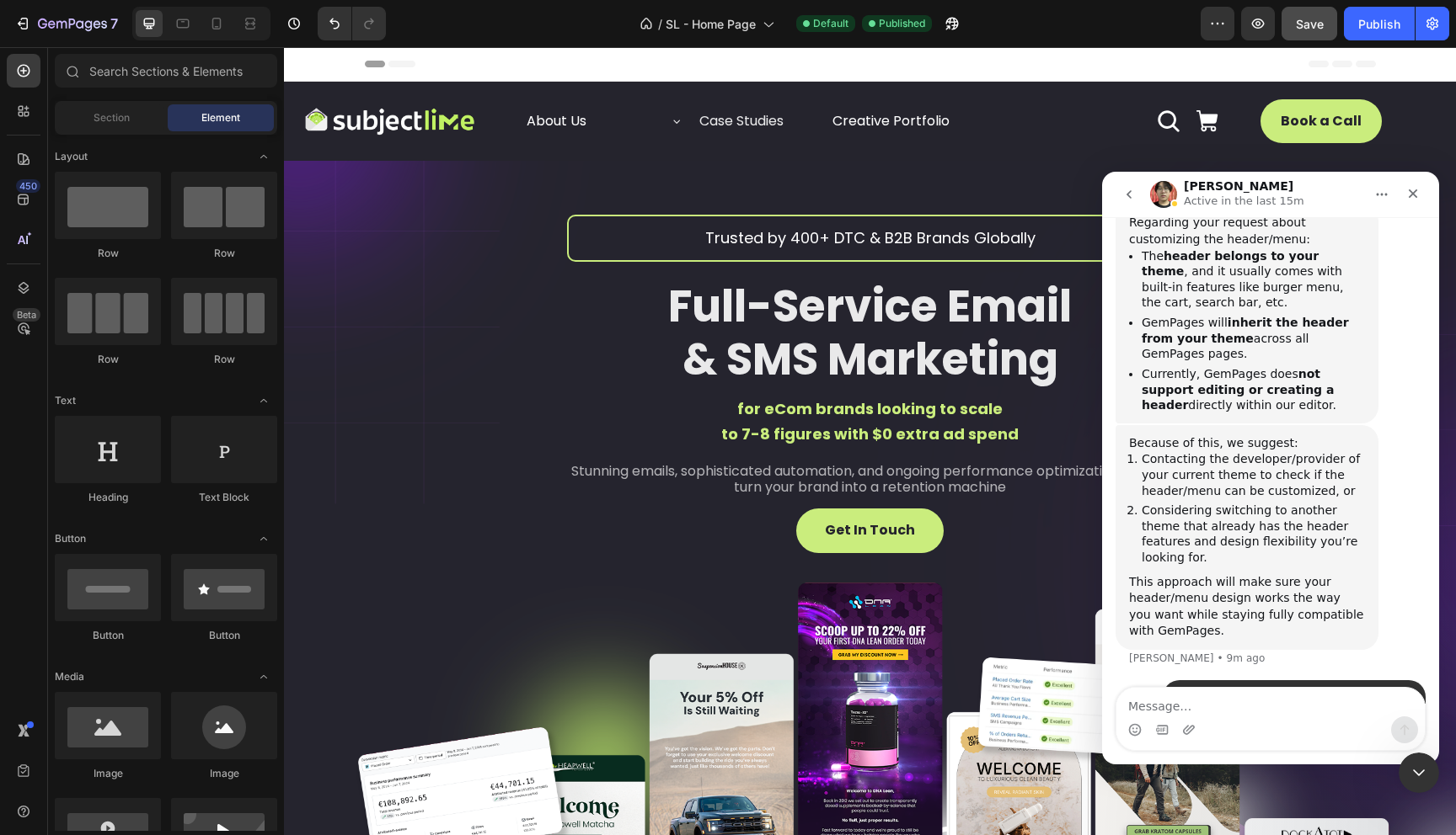
click at [1135, 194] on icon "go back" at bounding box center [1129, 194] width 14 height 14
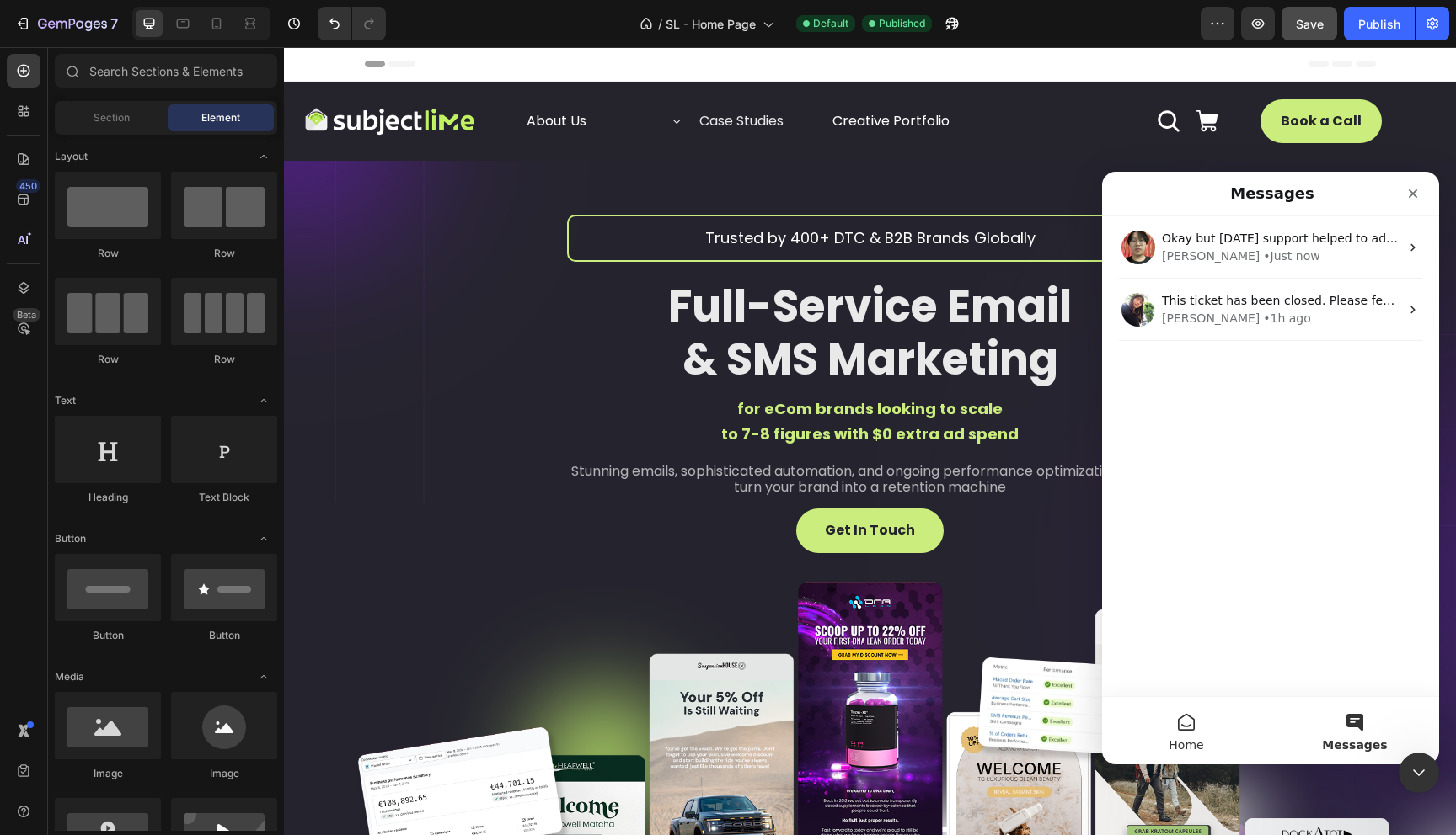
click at [1185, 728] on button "Home" at bounding box center [1186, 731] width 168 height 68
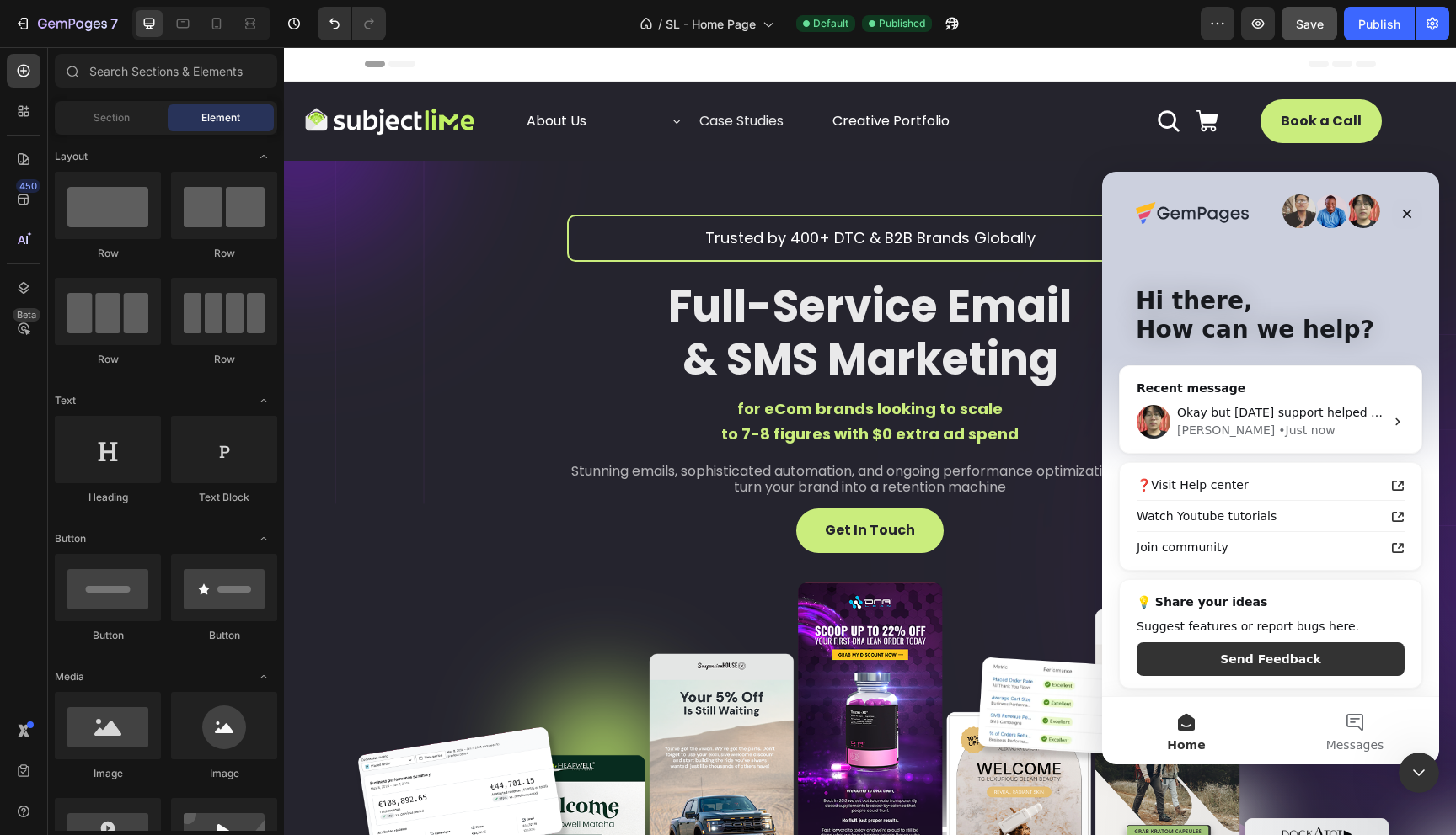
scroll to position [5, 0]
click at [1347, 731] on button "Messages" at bounding box center [1354, 731] width 168 height 68
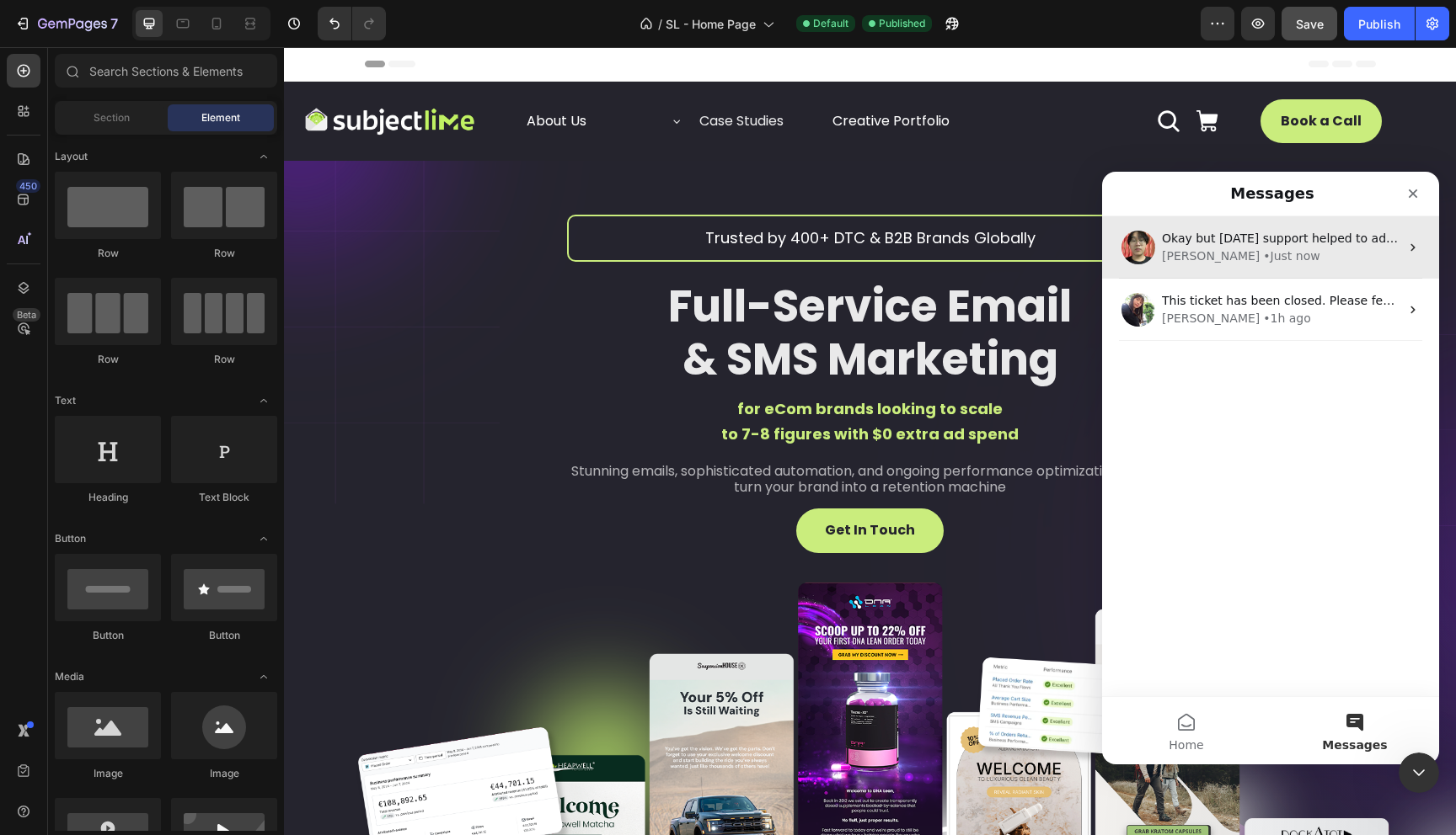
click at [1395, 249] on div "Okay but [DATE] support helped to add expanded menu for Case Studies, so you ca…" at bounding box center [1270, 247] width 337 height 62
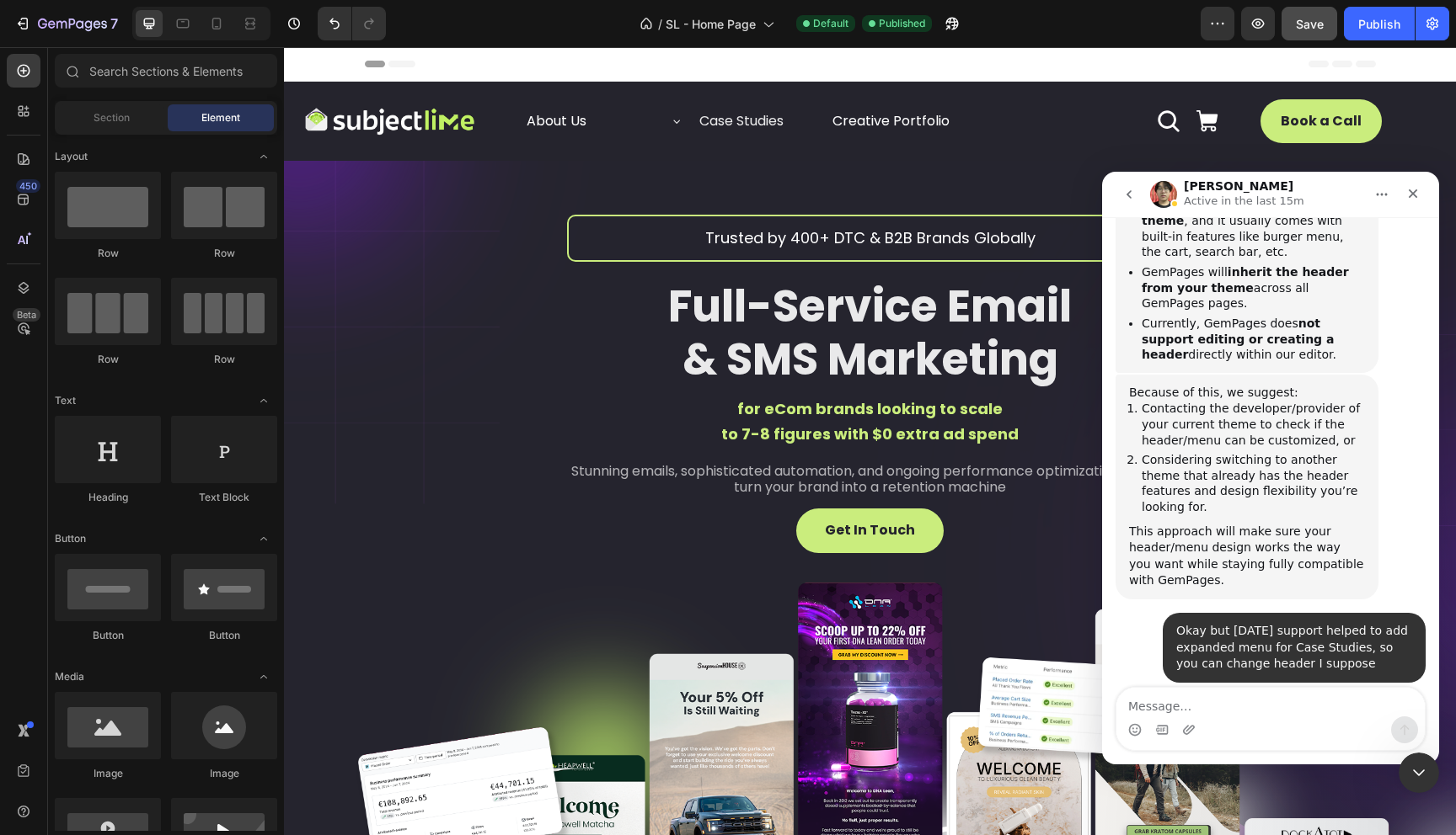
scroll to position [1071, 0]
type textarea "sure"
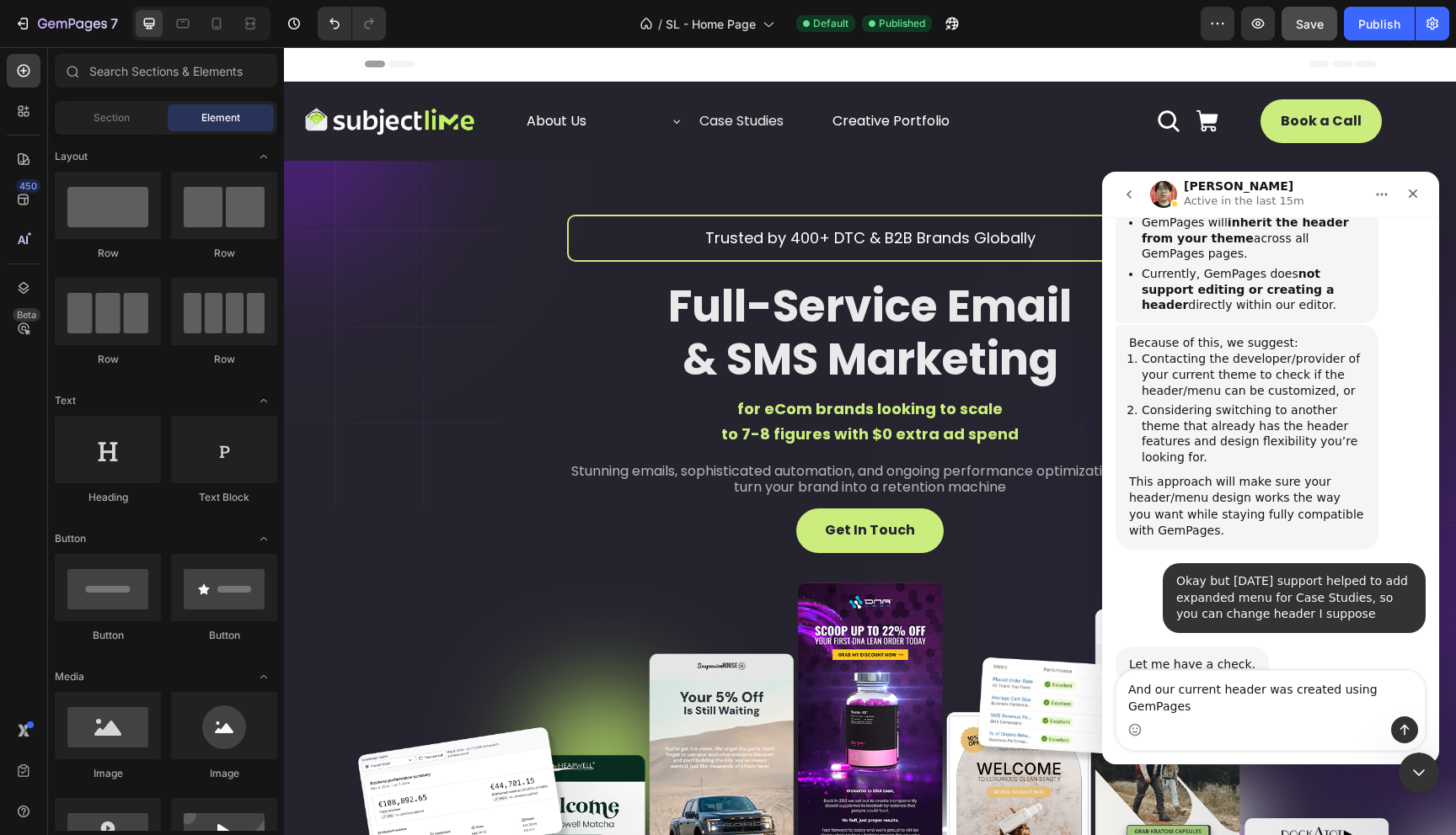
scroll to position [1137, 0]
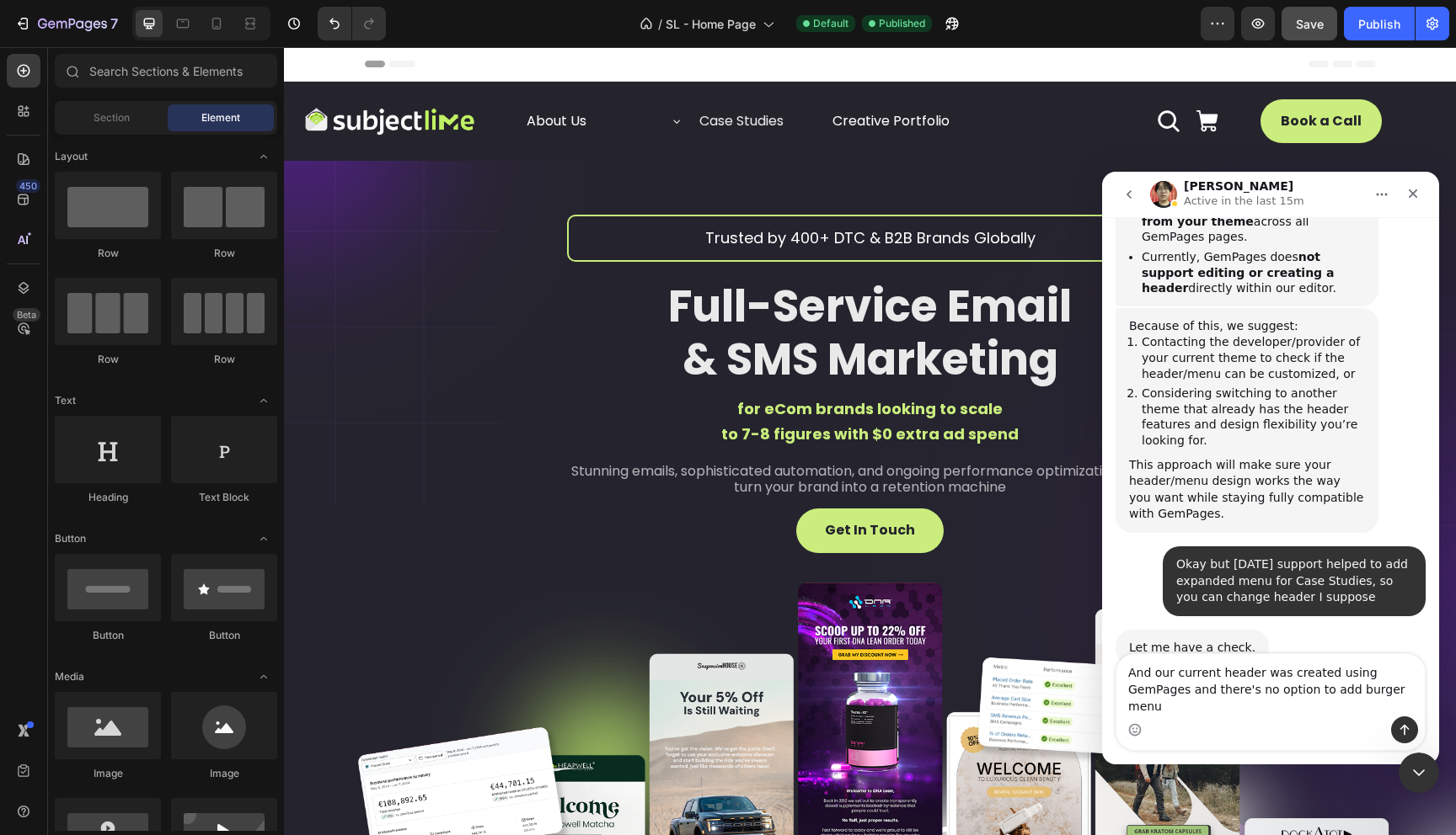
type textarea "And our current header was created using GemPages and there's no option to add …"
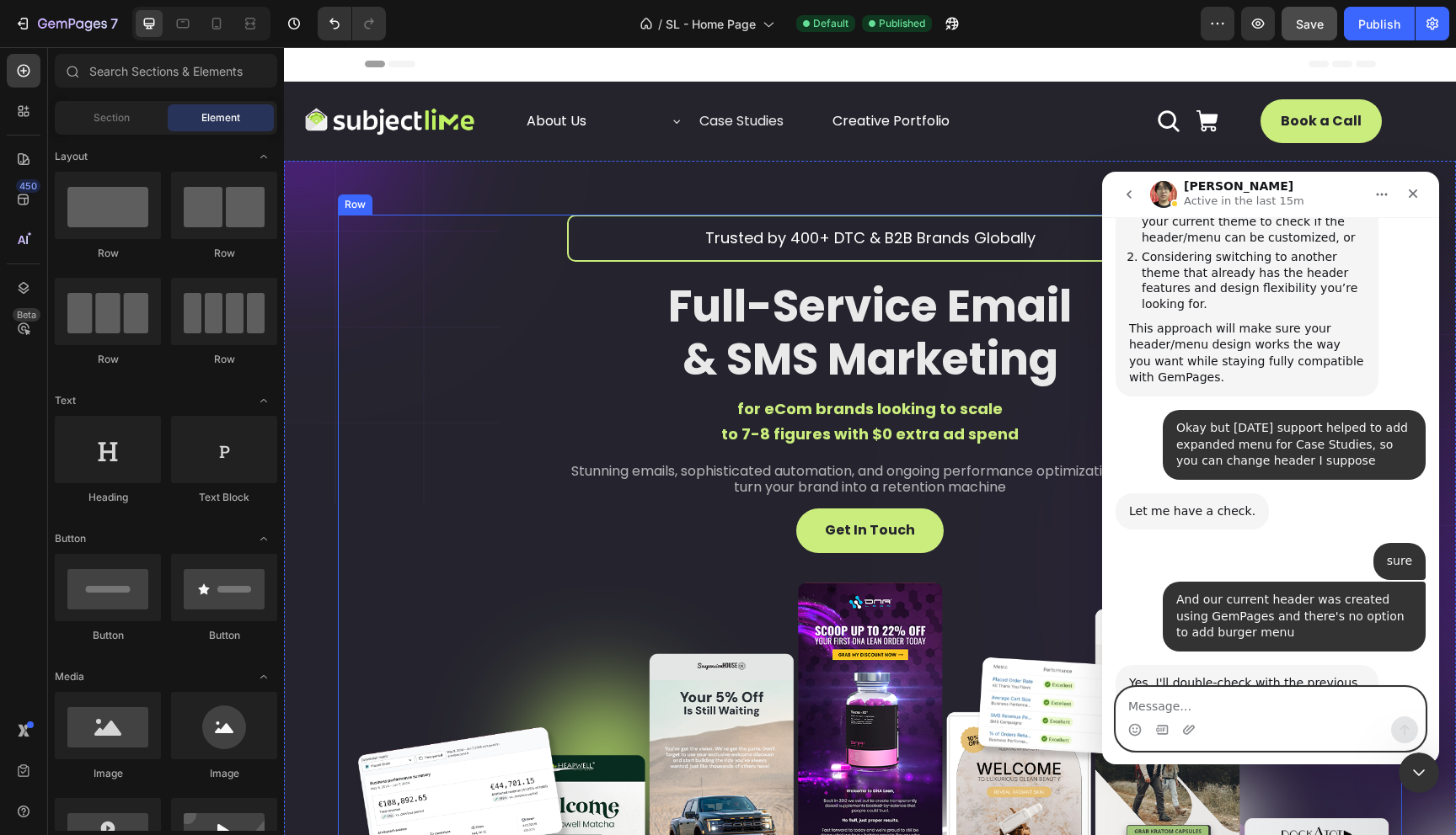
scroll to position [1275, 0]
click at [1215, 692] on textarea "Message…" at bounding box center [1270, 702] width 308 height 29
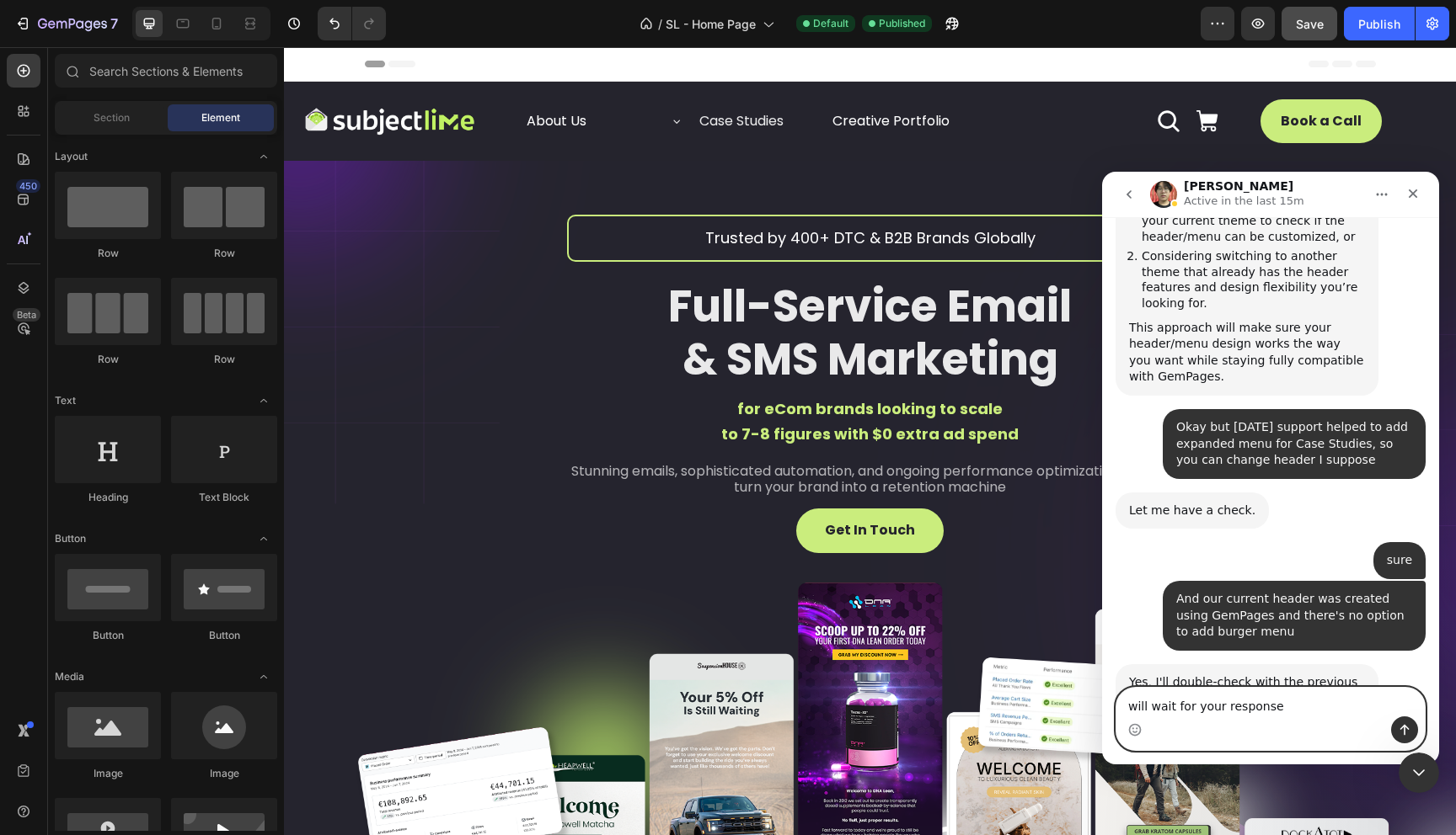
type textarea "will wait for your response"
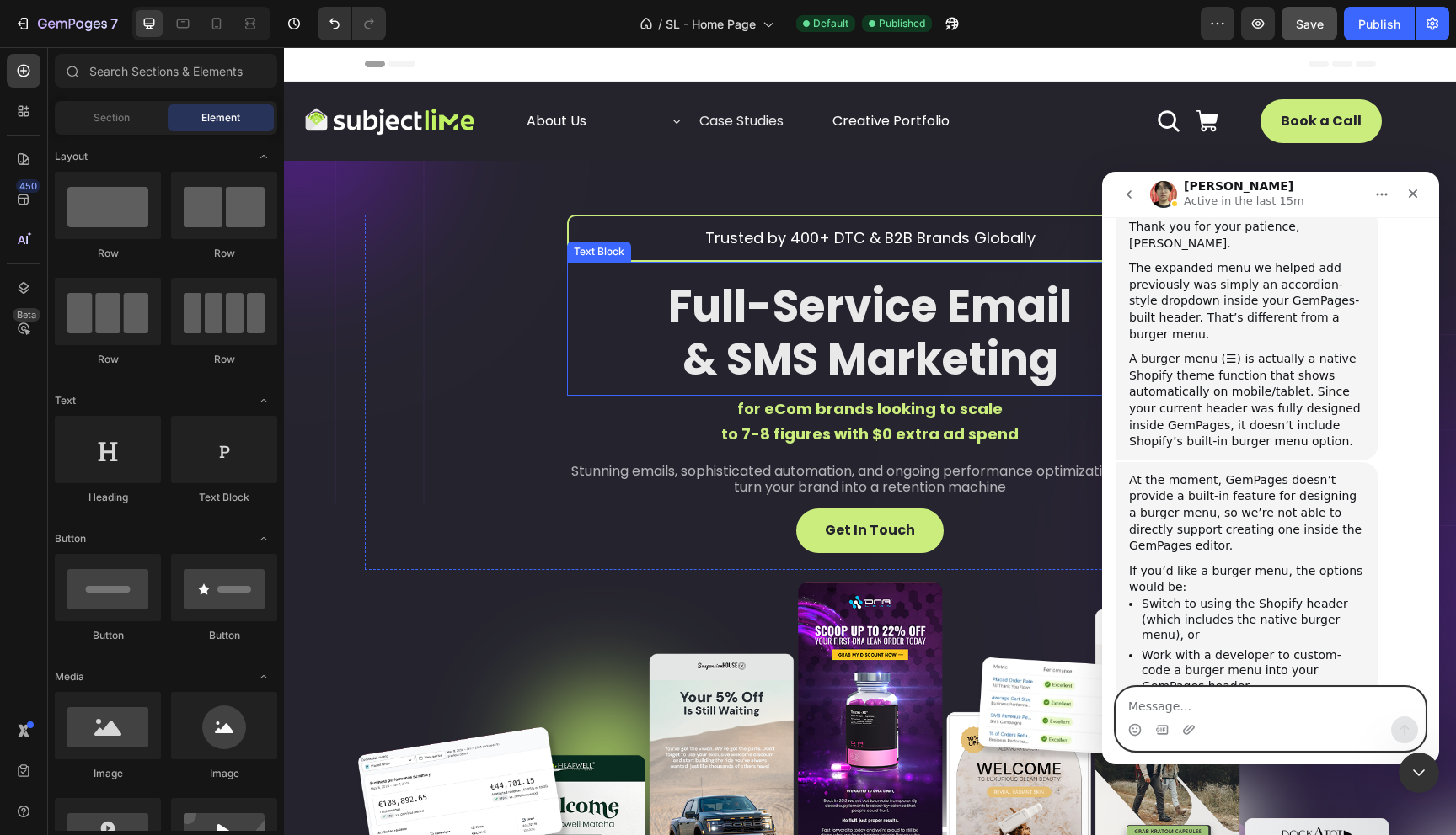
scroll to position [1979, 0]
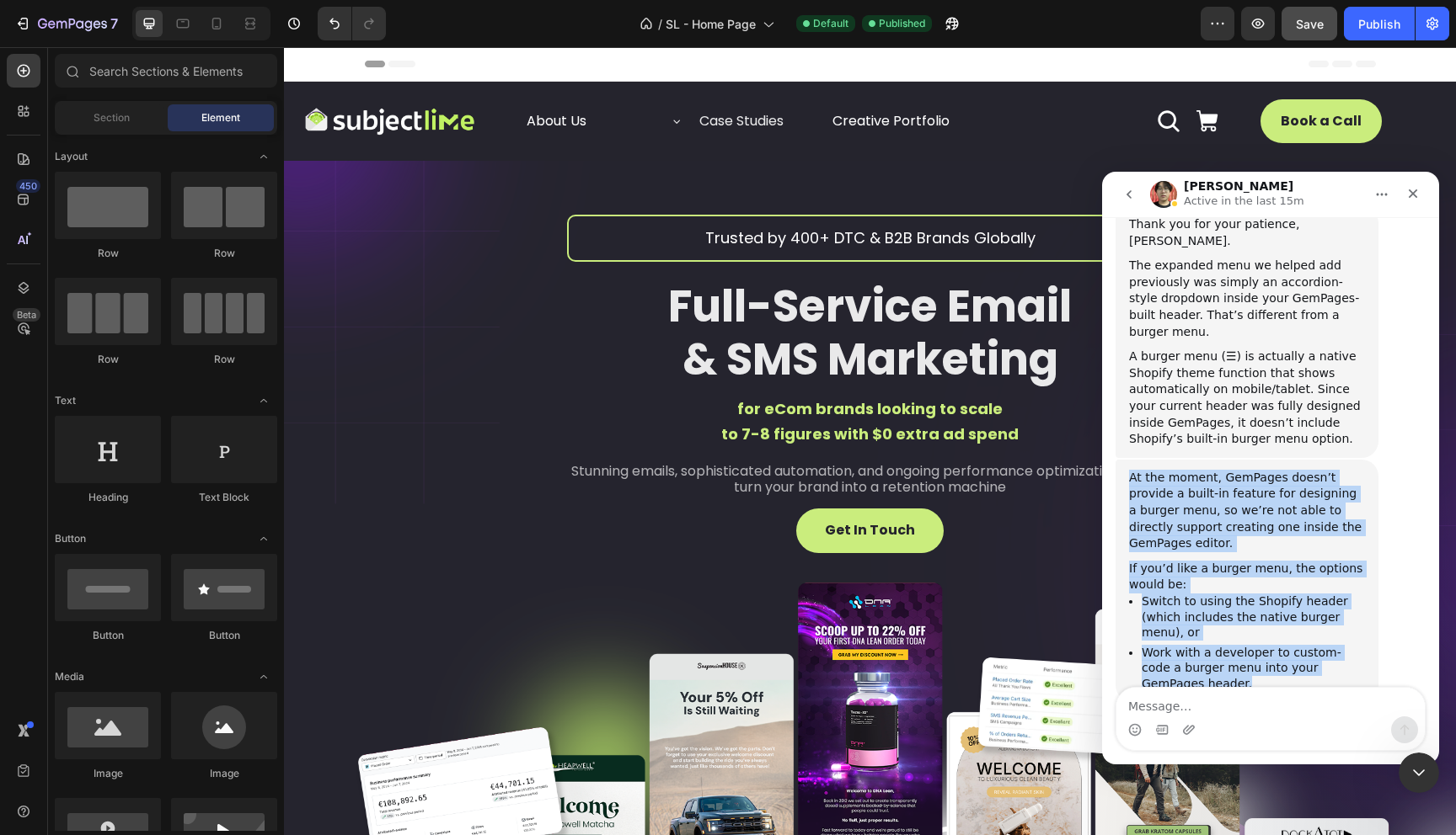
drag, startPoint x: 1187, startPoint y: 569, endPoint x: 1105, endPoint y: 374, distance: 211.5
copy div "At the moment, GemPages doesn’t provide a built-in feature for designing a burg…"
click at [1153, 645] on li "Work with a developer to custom-code a burger menu into your GemPages header." at bounding box center [1252, 669] width 223 height 47
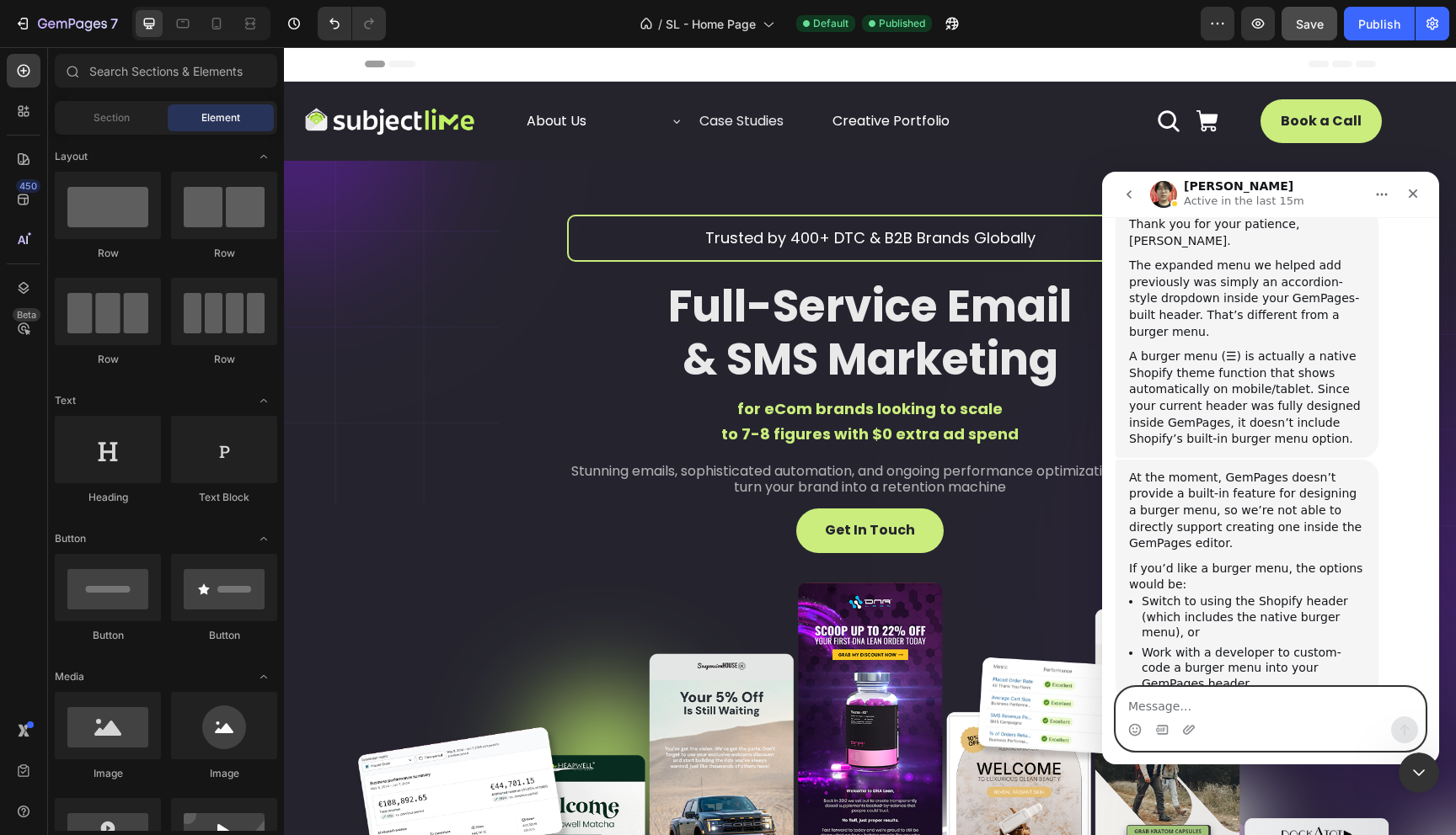
click at [1174, 705] on textarea "Message…" at bounding box center [1270, 702] width 308 height 29
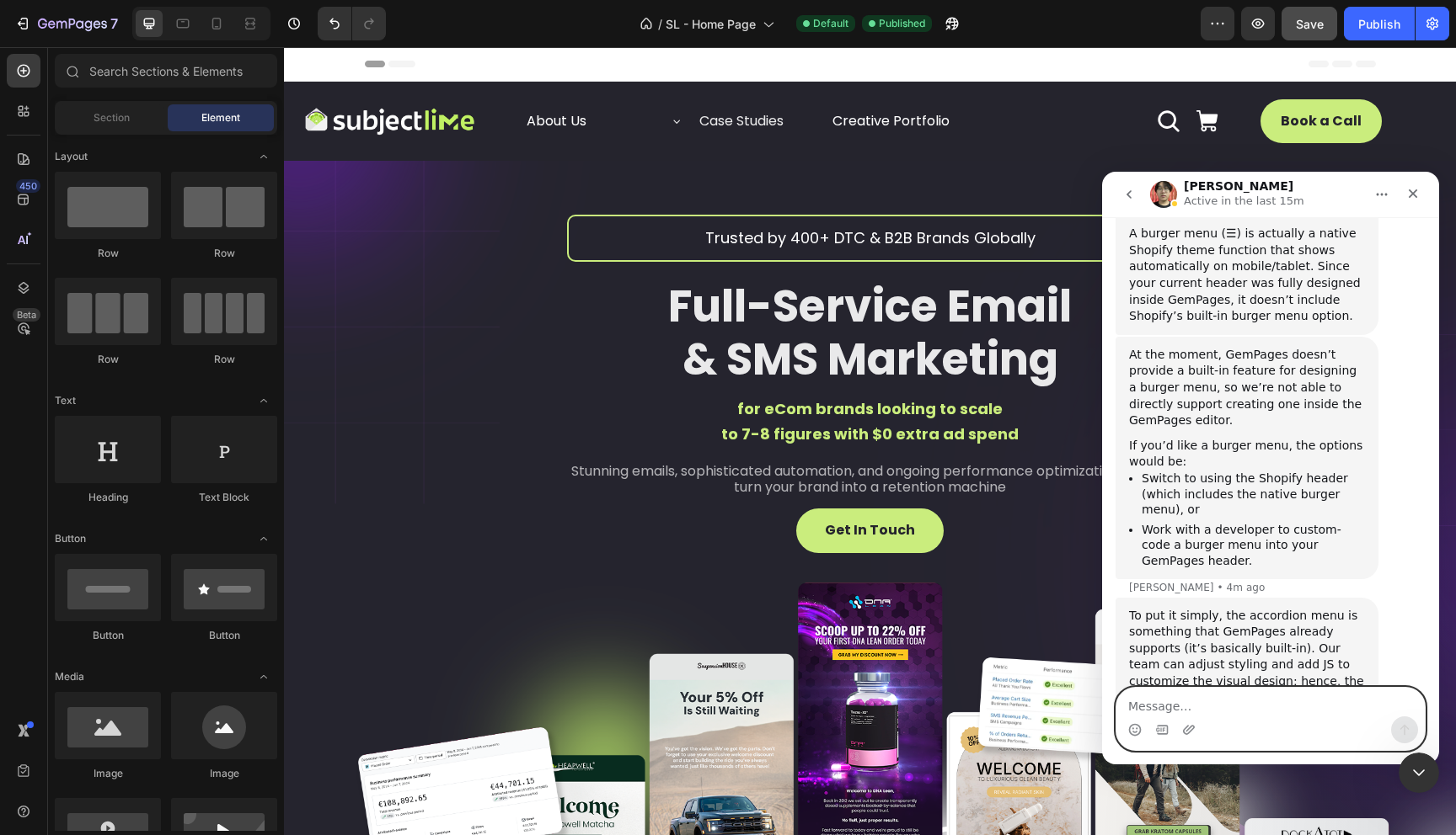
scroll to position [2167, 0]
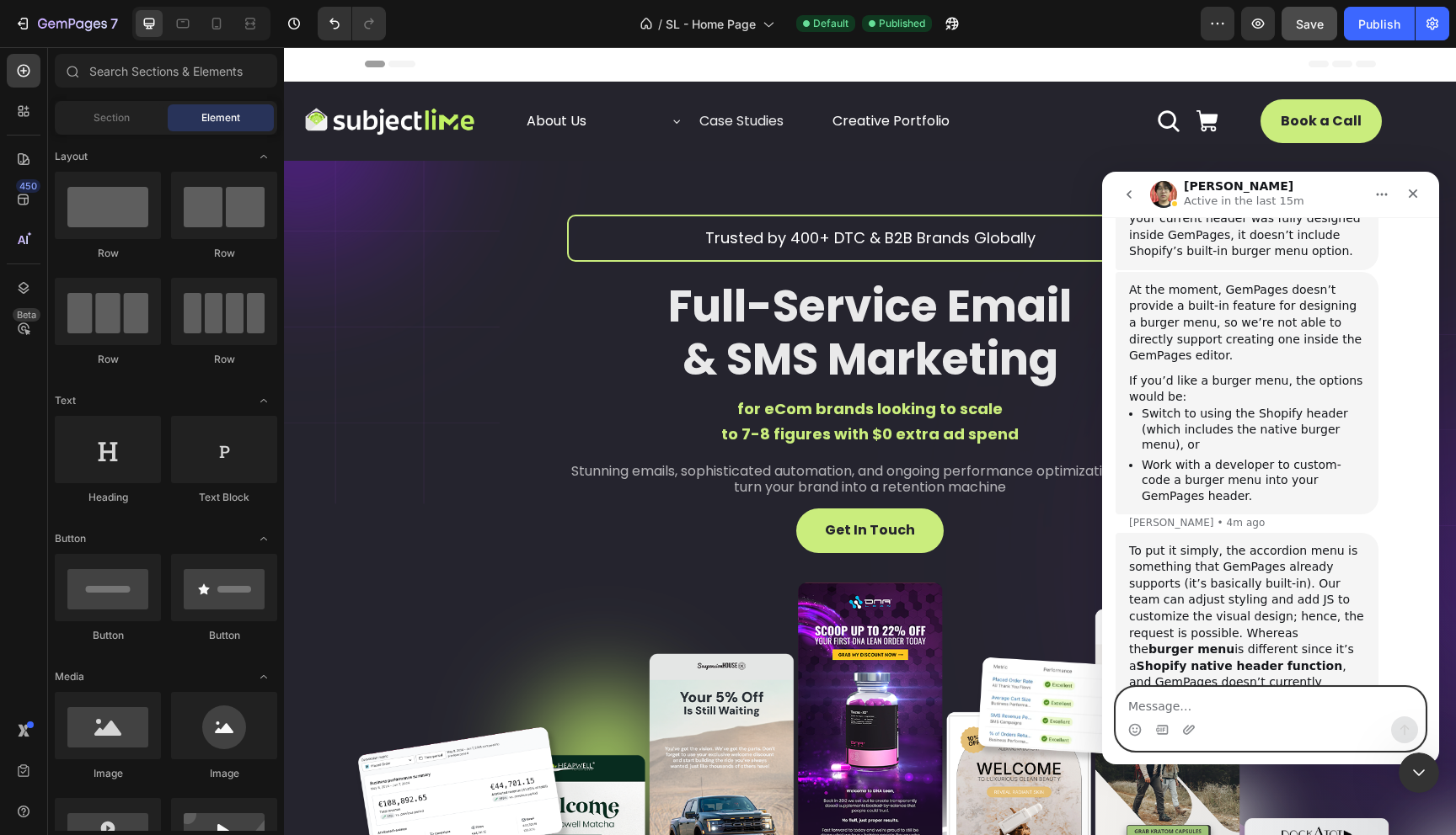
click at [1228, 712] on textarea "Message…" at bounding box center [1270, 702] width 308 height 29
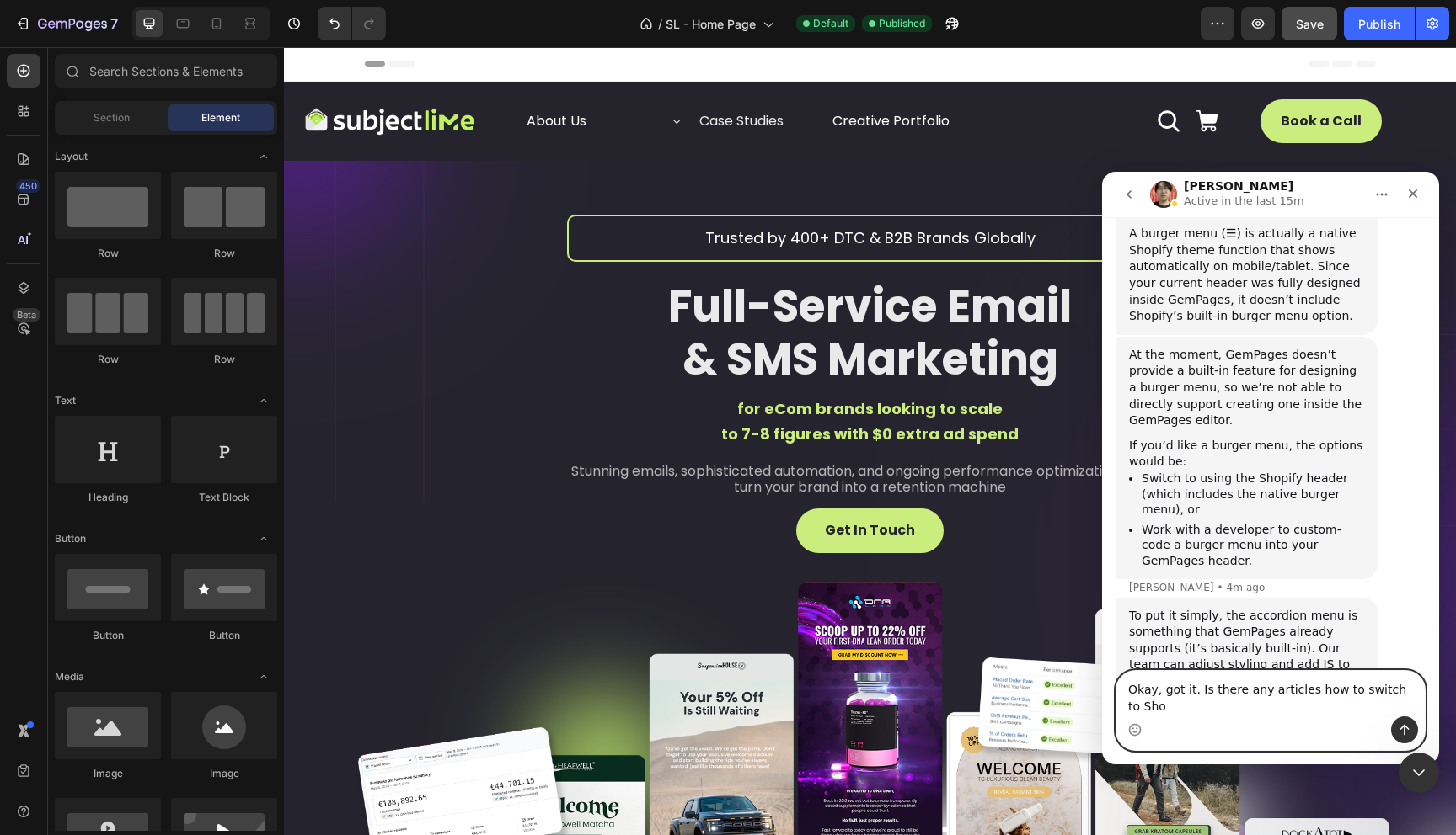
scroll to position [2118, 0]
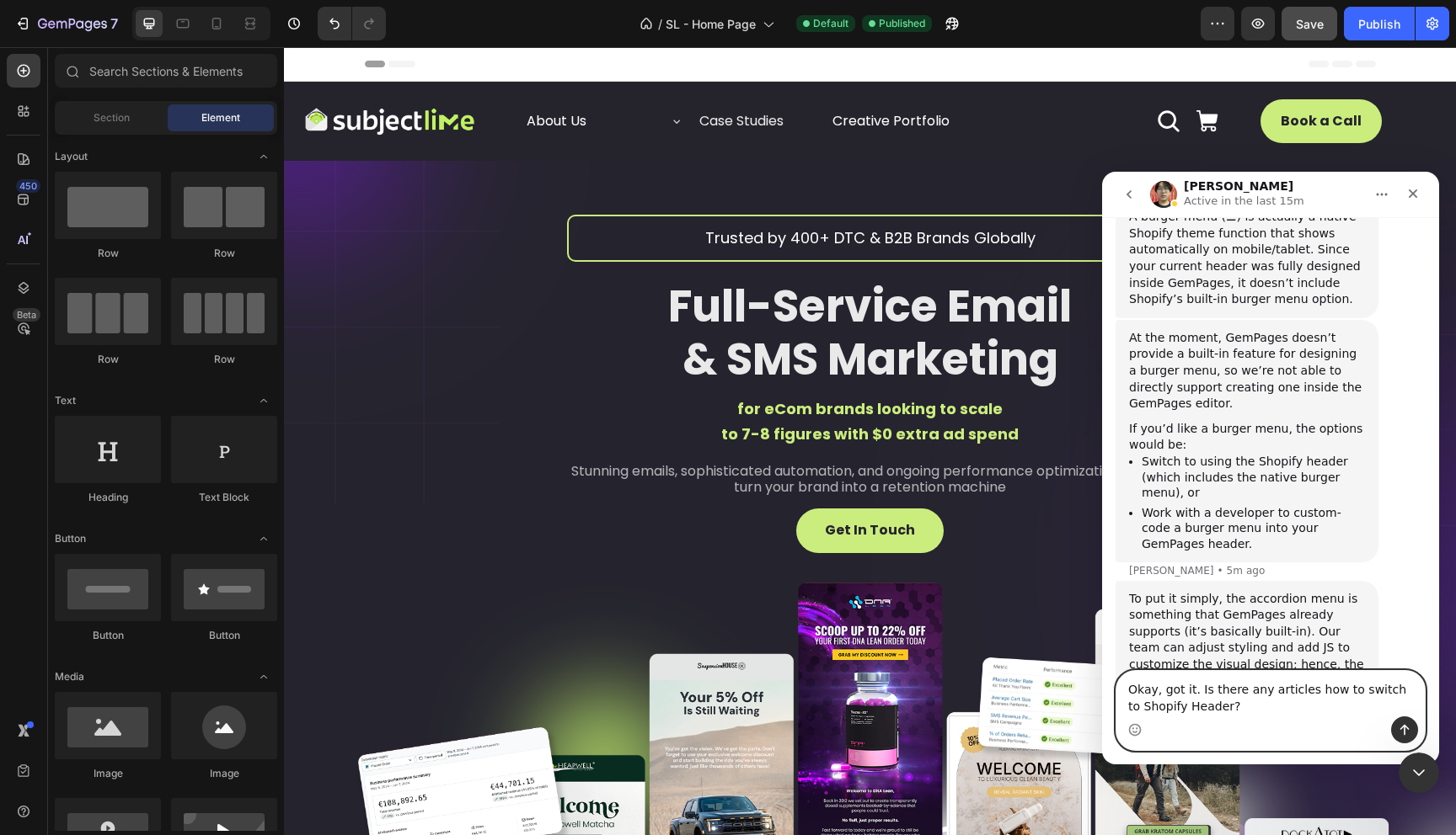
type textarea "Okay, got it. Is there any articles how to switch to Shopify Header?"
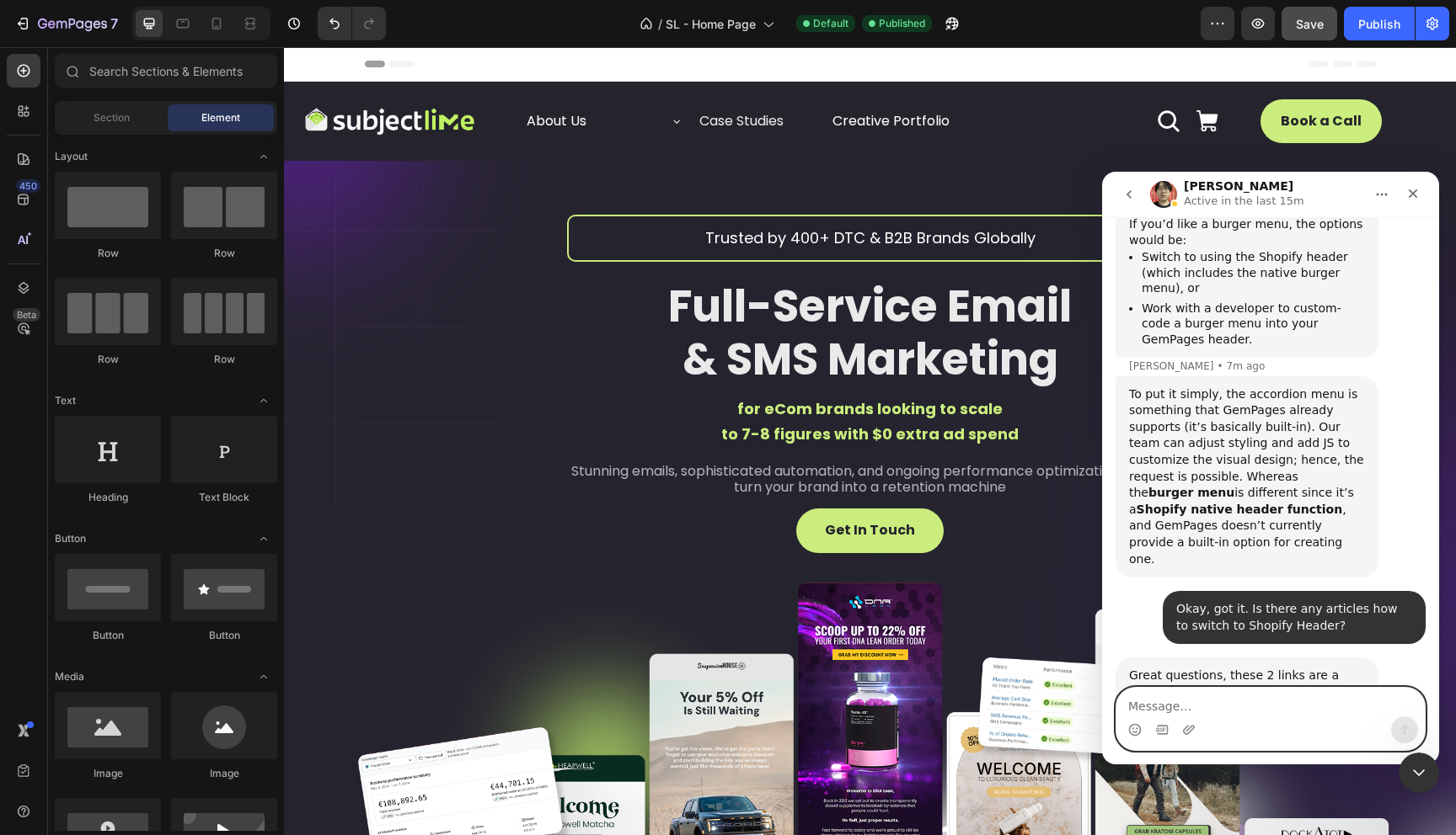
scroll to position [2391, 0]
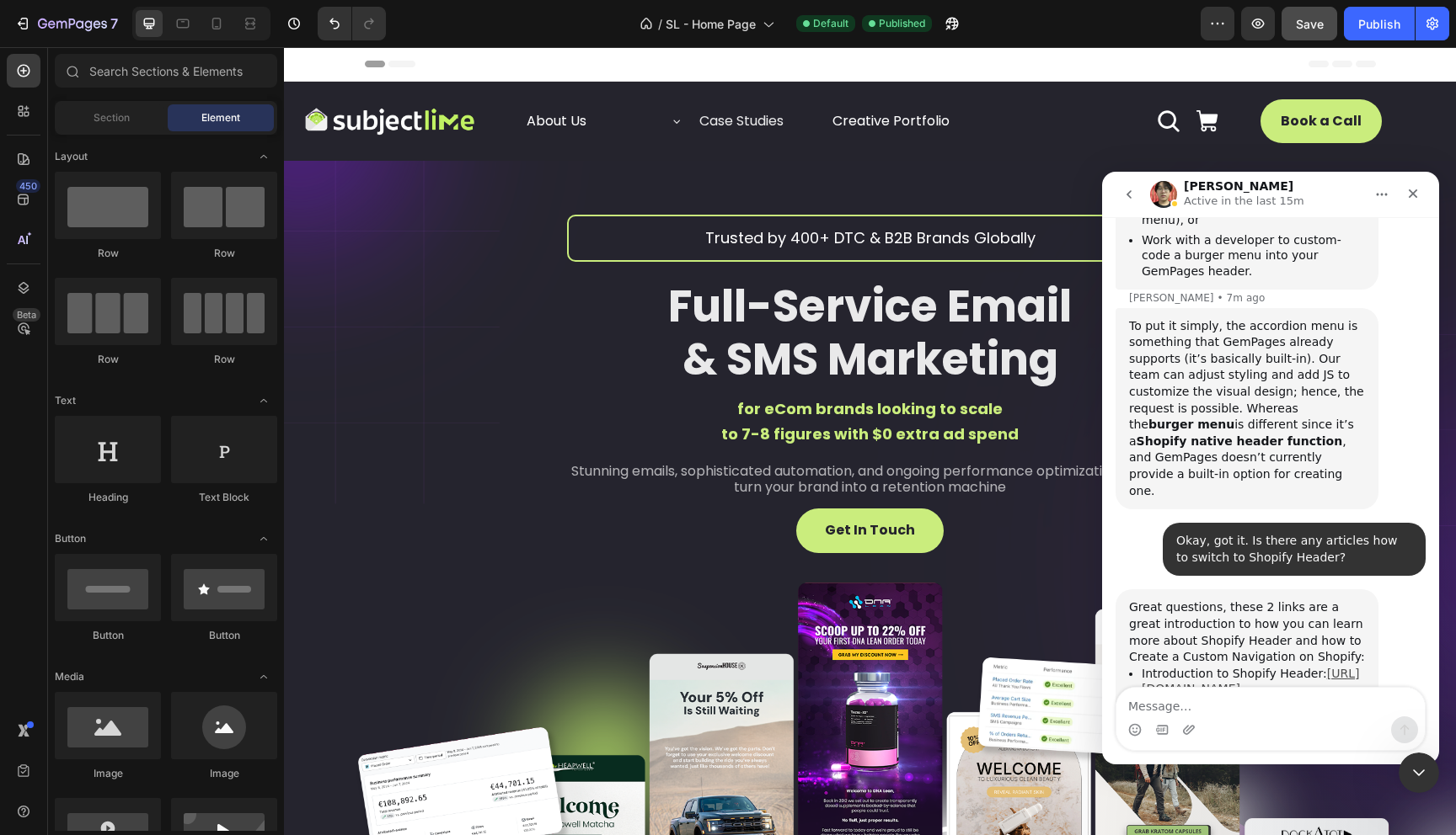
click at [1241, 667] on link "[URL][DOMAIN_NAME]" at bounding box center [1250, 682] width 217 height 30
click at [1232, 703] on link "[URL][DOMAIN_NAME]" at bounding box center [1242, 718] width 203 height 30
drag, startPoint x: 1329, startPoint y: 611, endPoint x: 1129, endPoint y: 509, distance: 224.5
click at [1129, 599] on div "Great questions, these 2 links are a great introduction to how you can learn mo…" at bounding box center [1246, 678] width 236 height 157
copy div "Custom Navigation on Shopify: Introduction to Shopify Header: [URL][DOMAIN_NAME…"
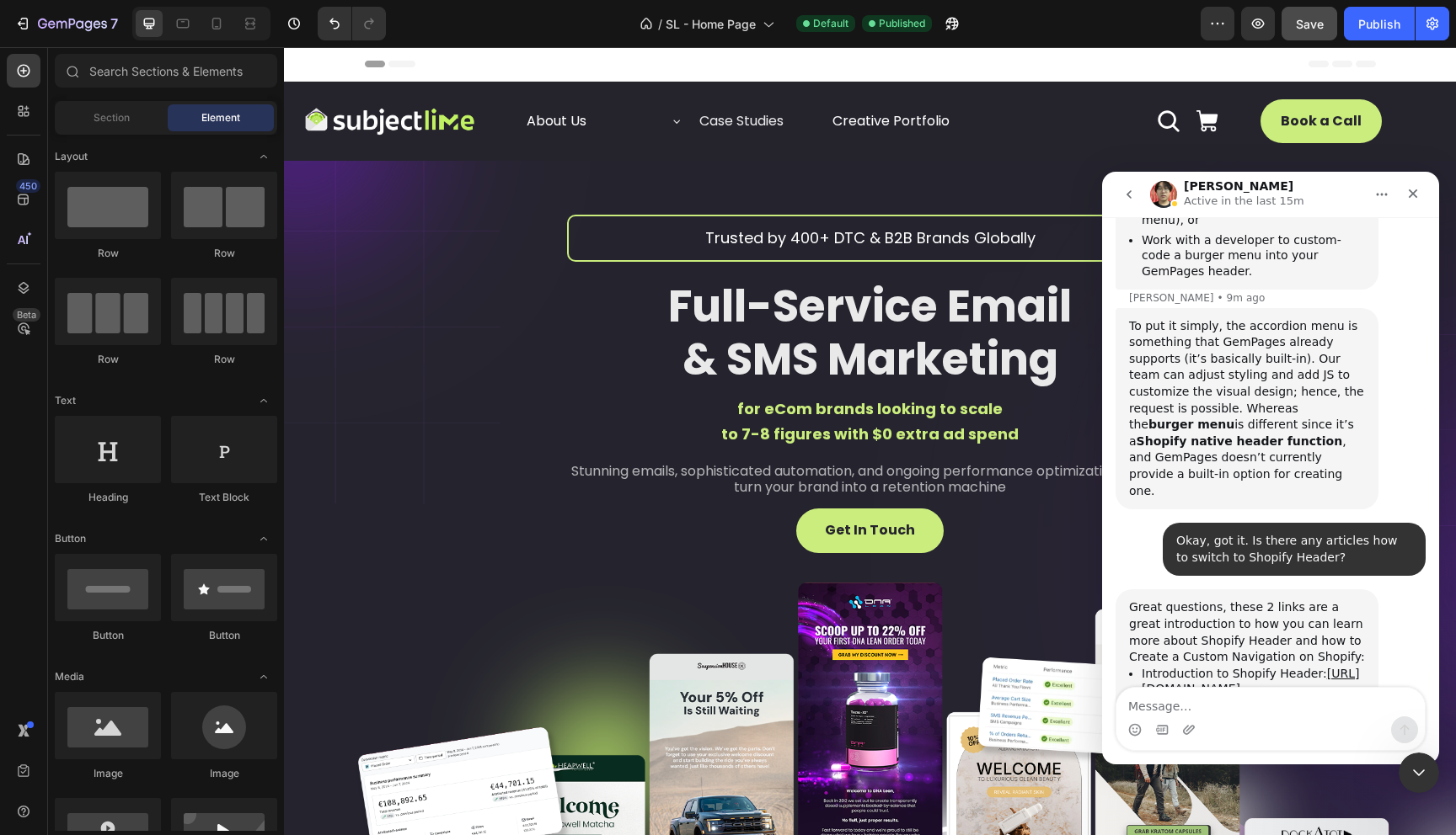
click at [1233, 741] on div "Let me know if this helps you." at bounding box center [1246, 749] width 236 height 17
click at [1226, 709] on textarea "Message…" at bounding box center [1270, 702] width 308 height 29
type textarea "Will let you know, thanks!"
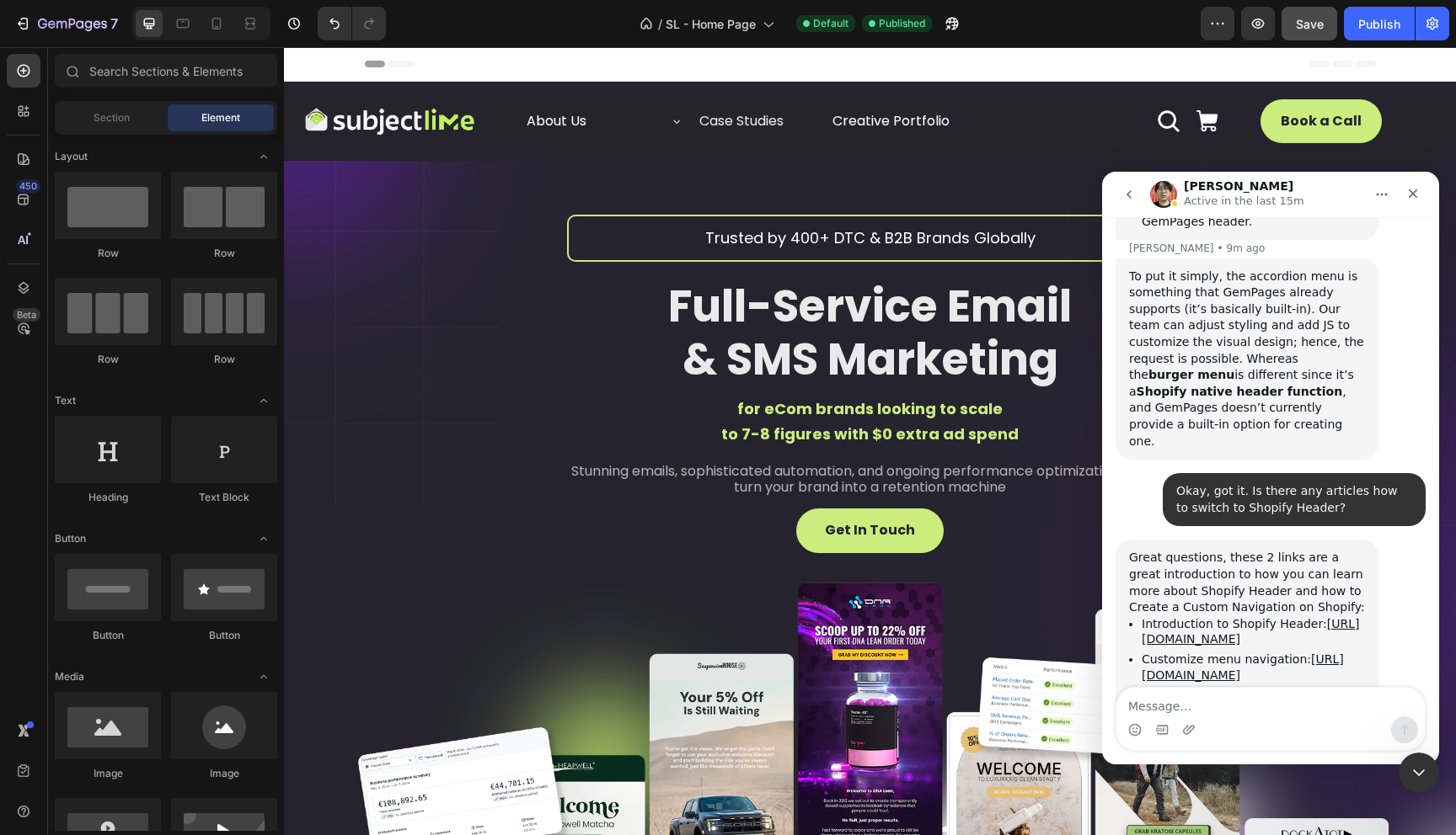
click at [1127, 197] on icon "go back" at bounding box center [1129, 194] width 14 height 14
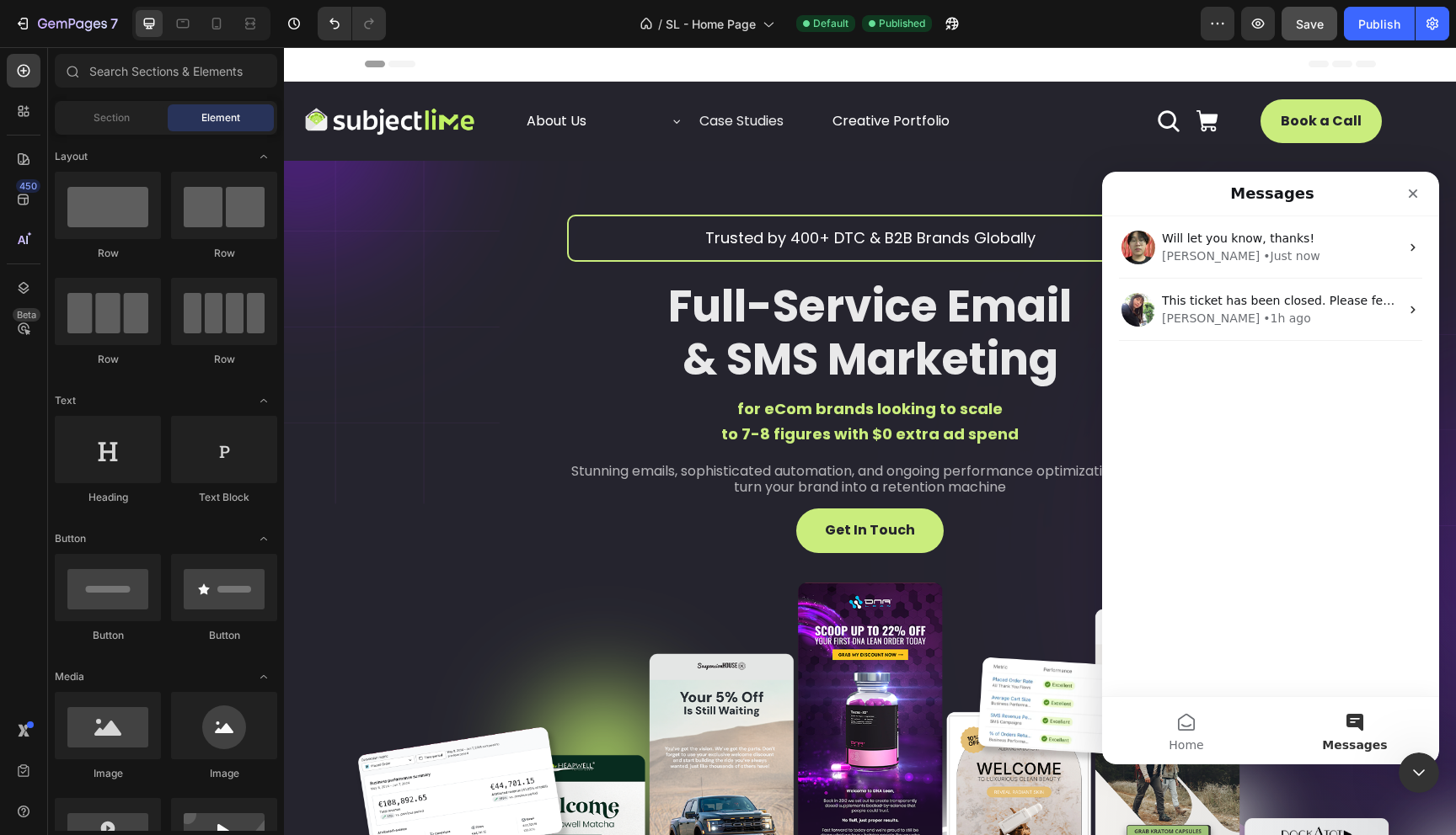
scroll to position [0, 0]
click at [1418, 193] on icon "Close" at bounding box center [1413, 193] width 14 height 14
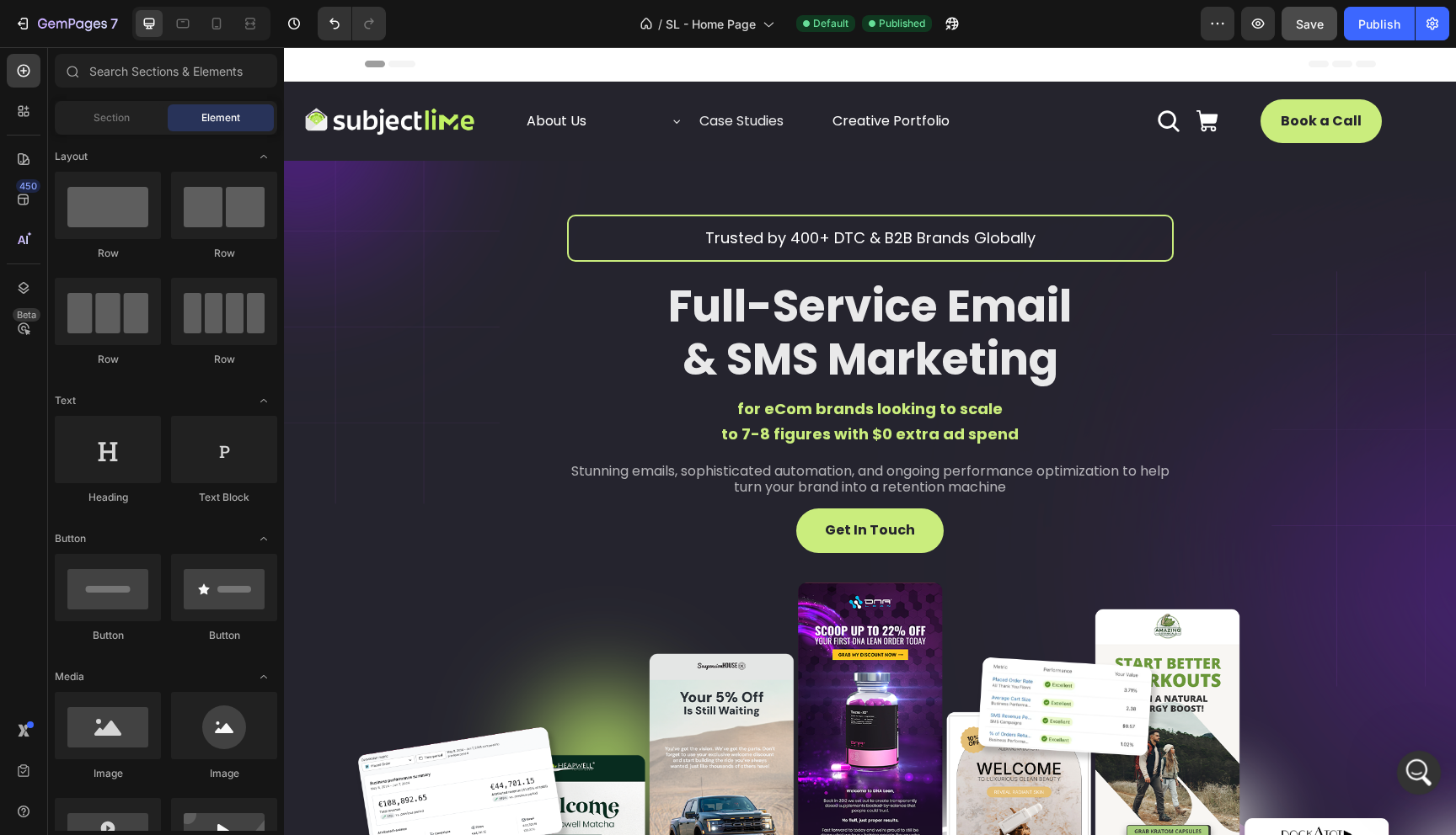
click at [1409, 769] on icon "Open Intercom Messenger" at bounding box center [1416, 771] width 28 height 28
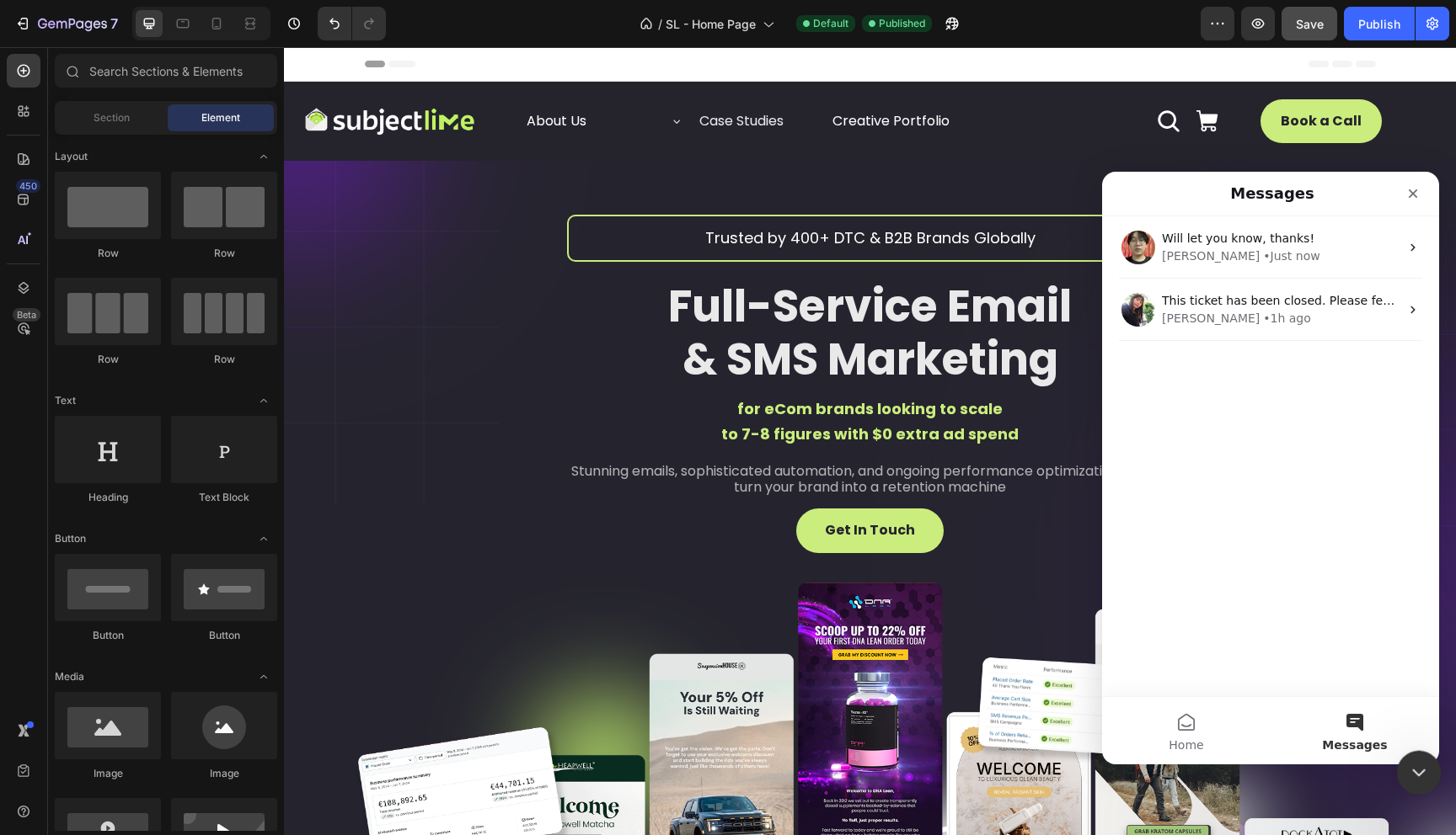
click at [1408, 769] on icon "Close Intercom Messenger" at bounding box center [1416, 770] width 20 height 20
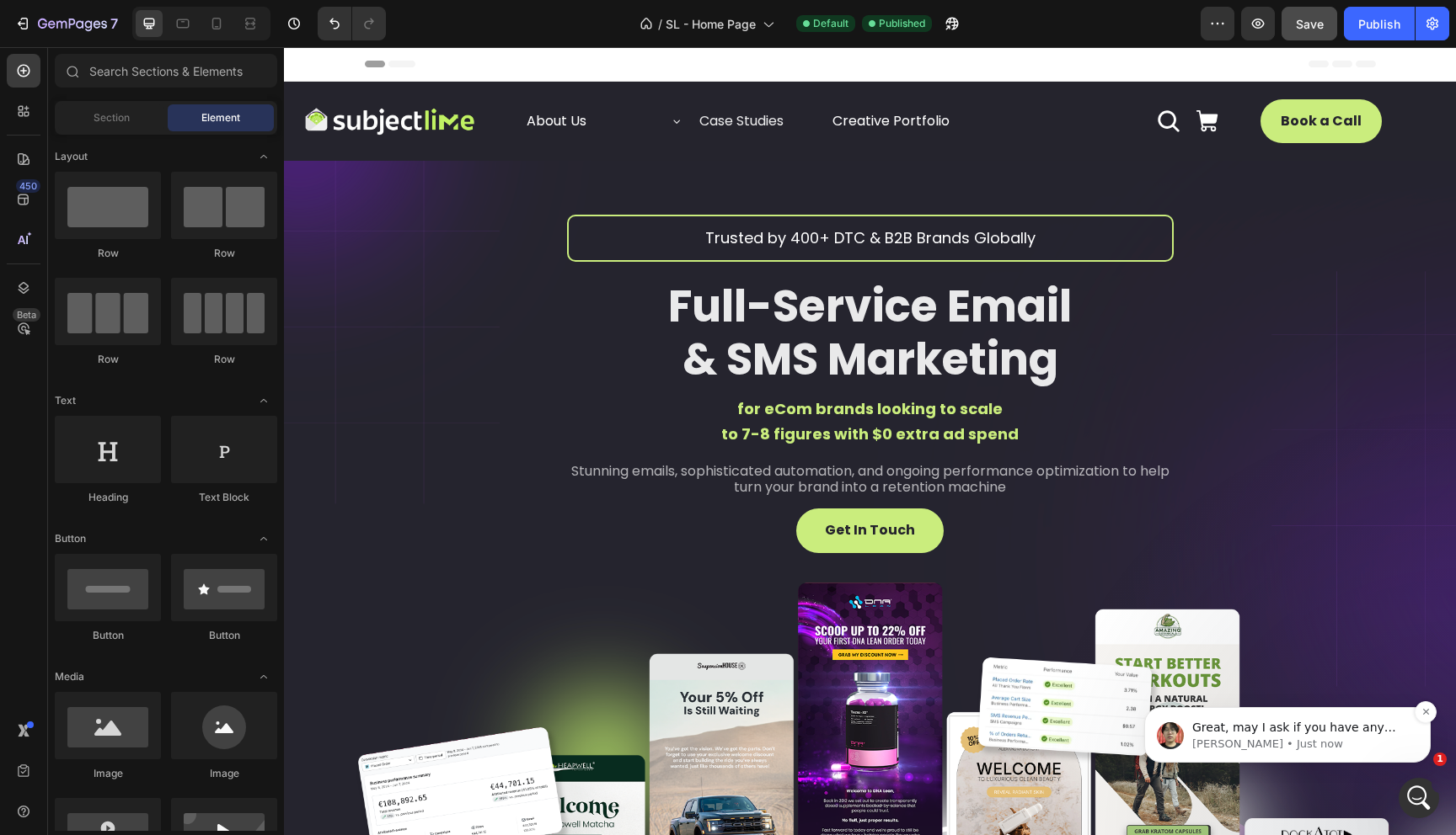
click at [1329, 752] on div "Great, may I ask if you have any questions for now? [PERSON_NAME] • Just now" at bounding box center [1288, 735] width 287 height 55
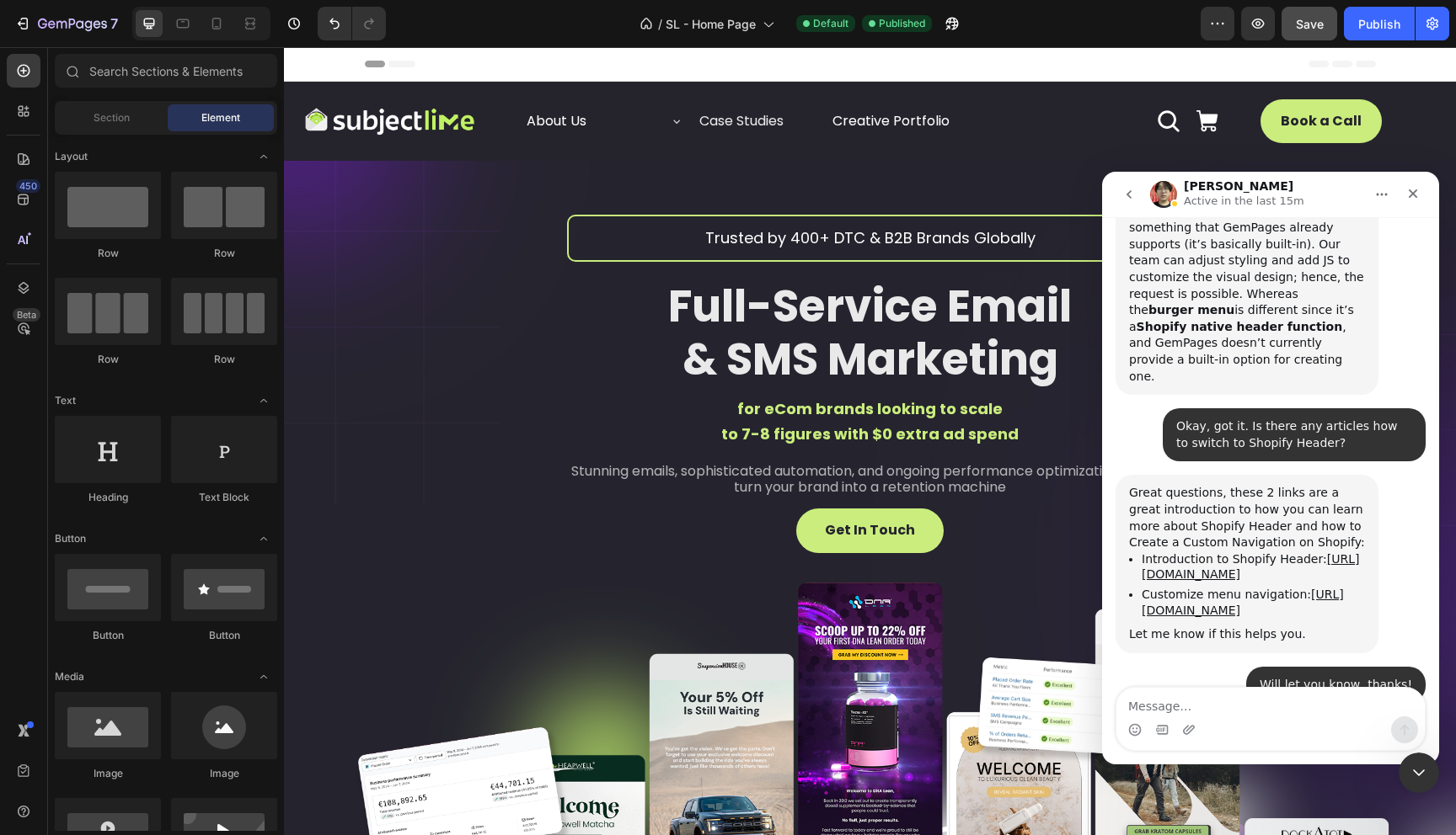
scroll to position [2519, 0]
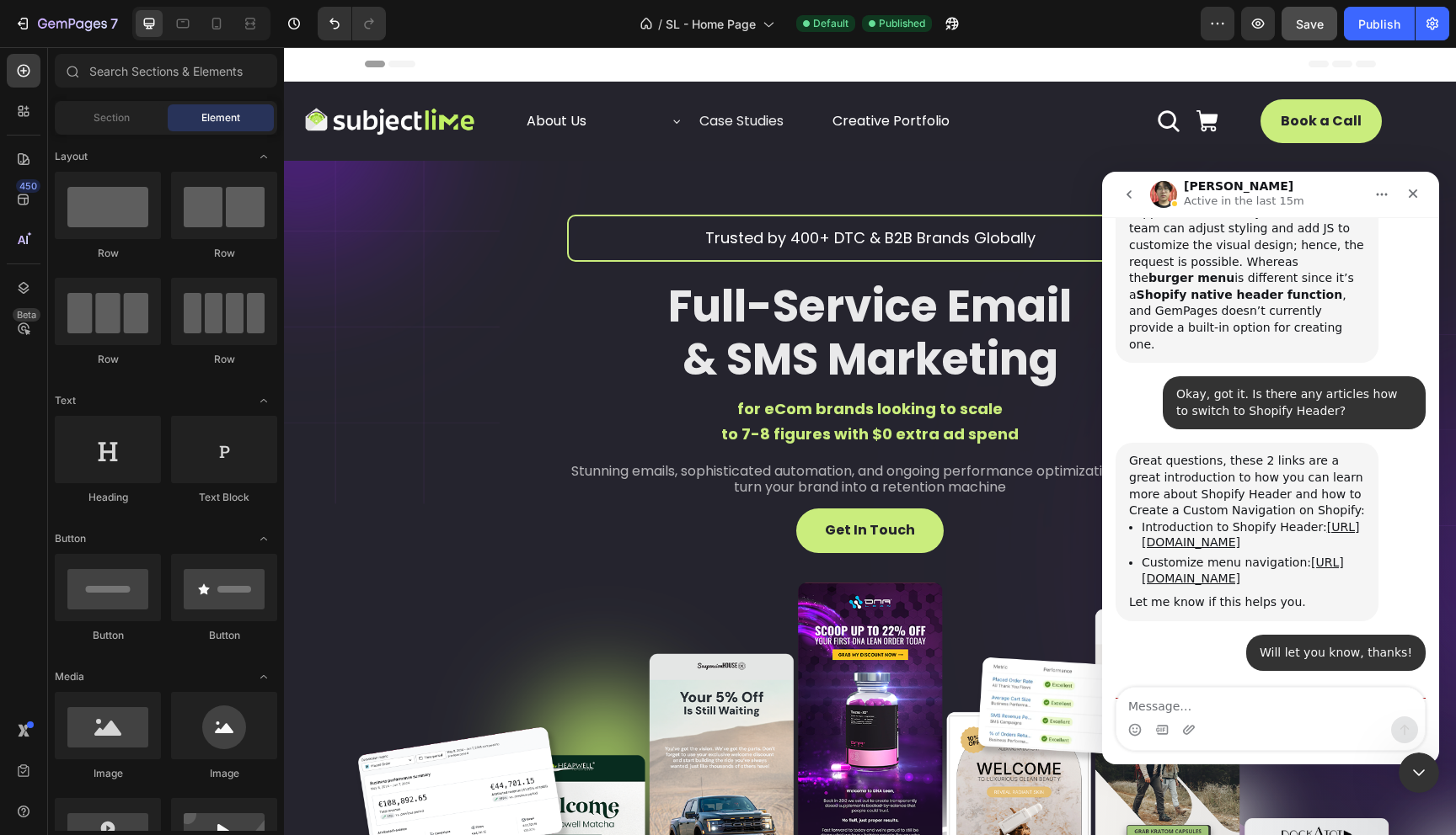
click at [1222, 698] on textarea "Message…" at bounding box center [1270, 702] width 308 height 29
type textarea "N"
type textarea "All good for now"
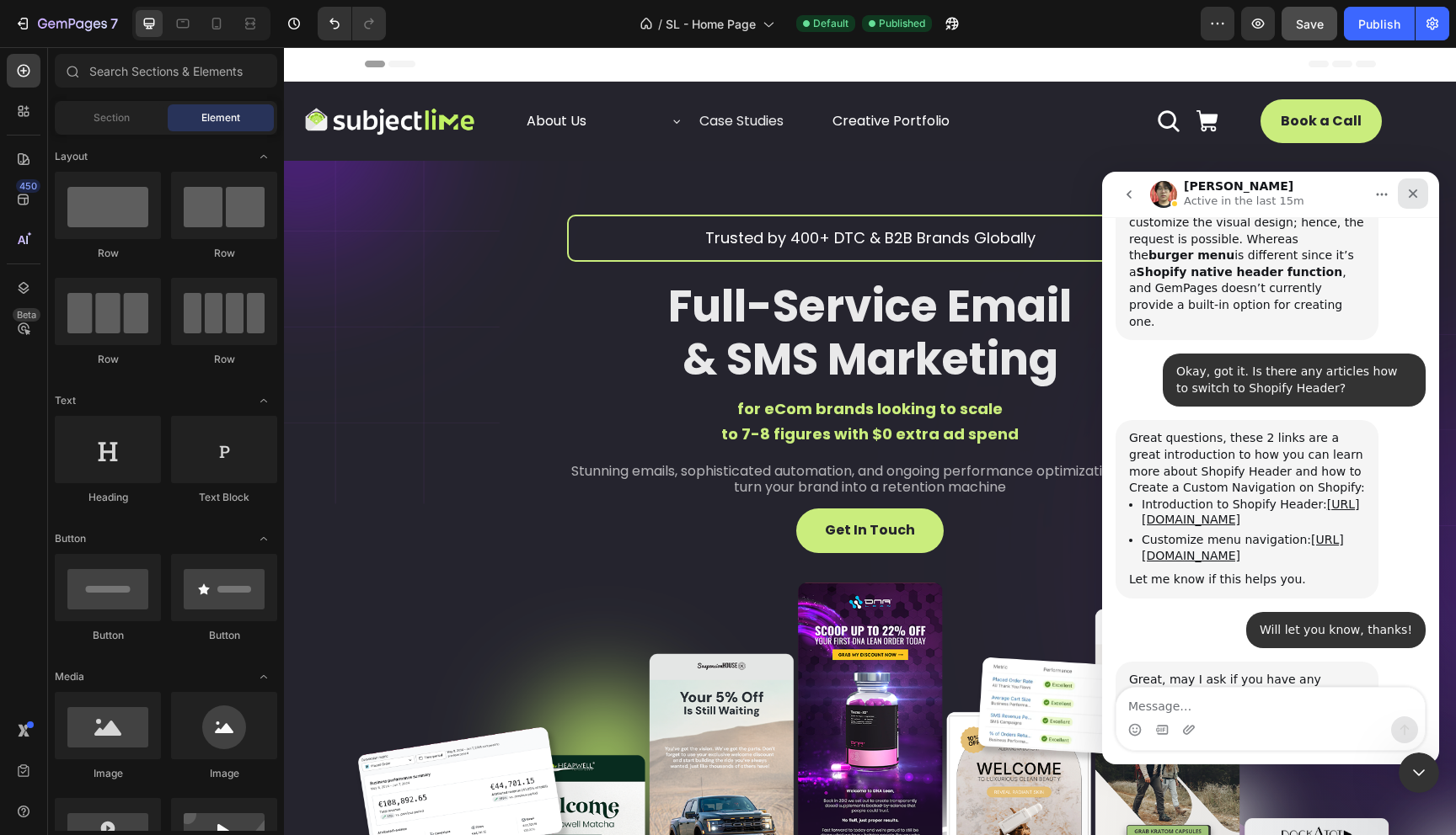
drag, startPoint x: 1420, startPoint y: 191, endPoint x: 2238, endPoint y: 316, distance: 827.5
click at [1420, 191] on div "Close" at bounding box center [1413, 193] width 31 height 31
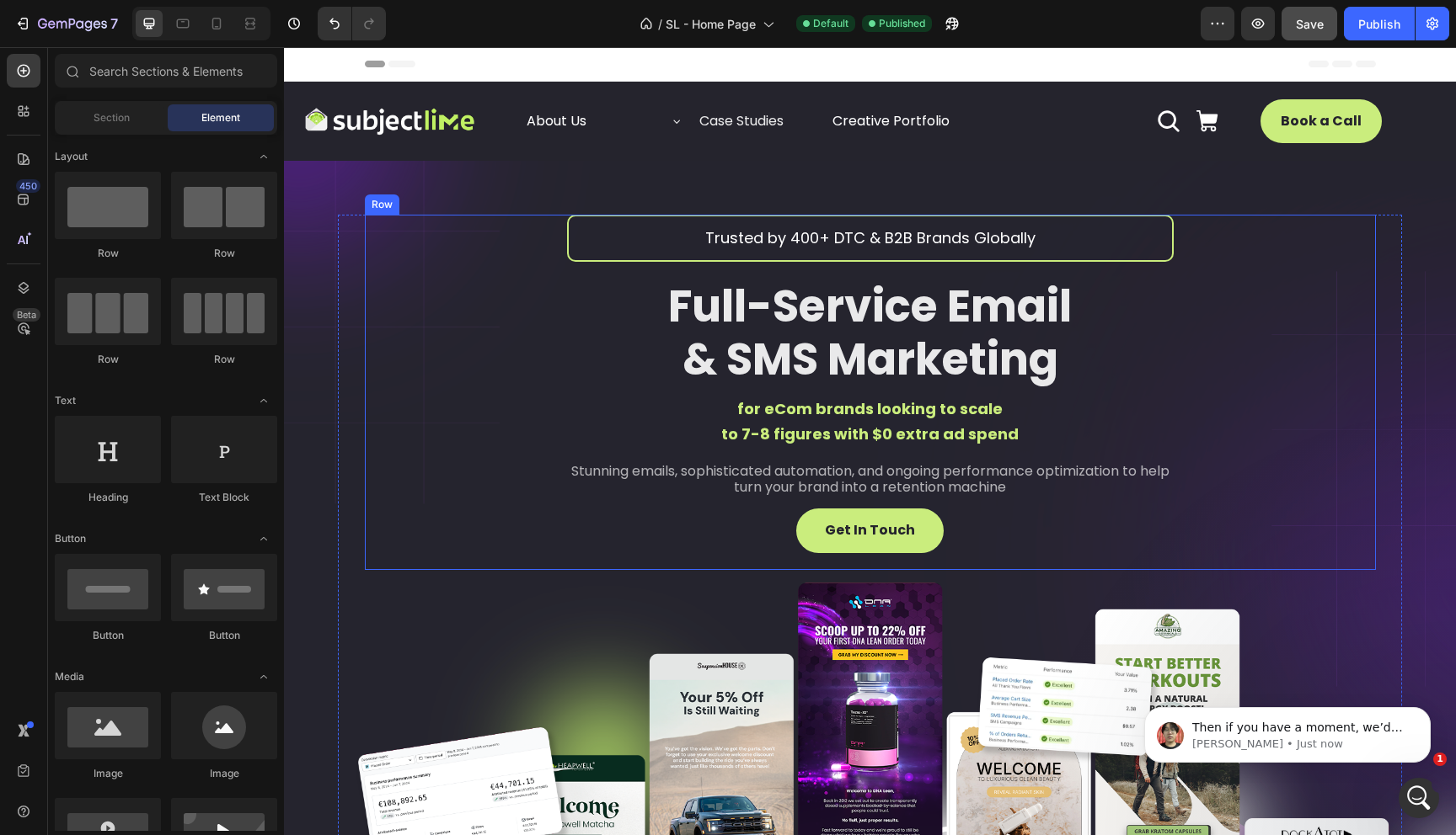
scroll to position [2838, 0]
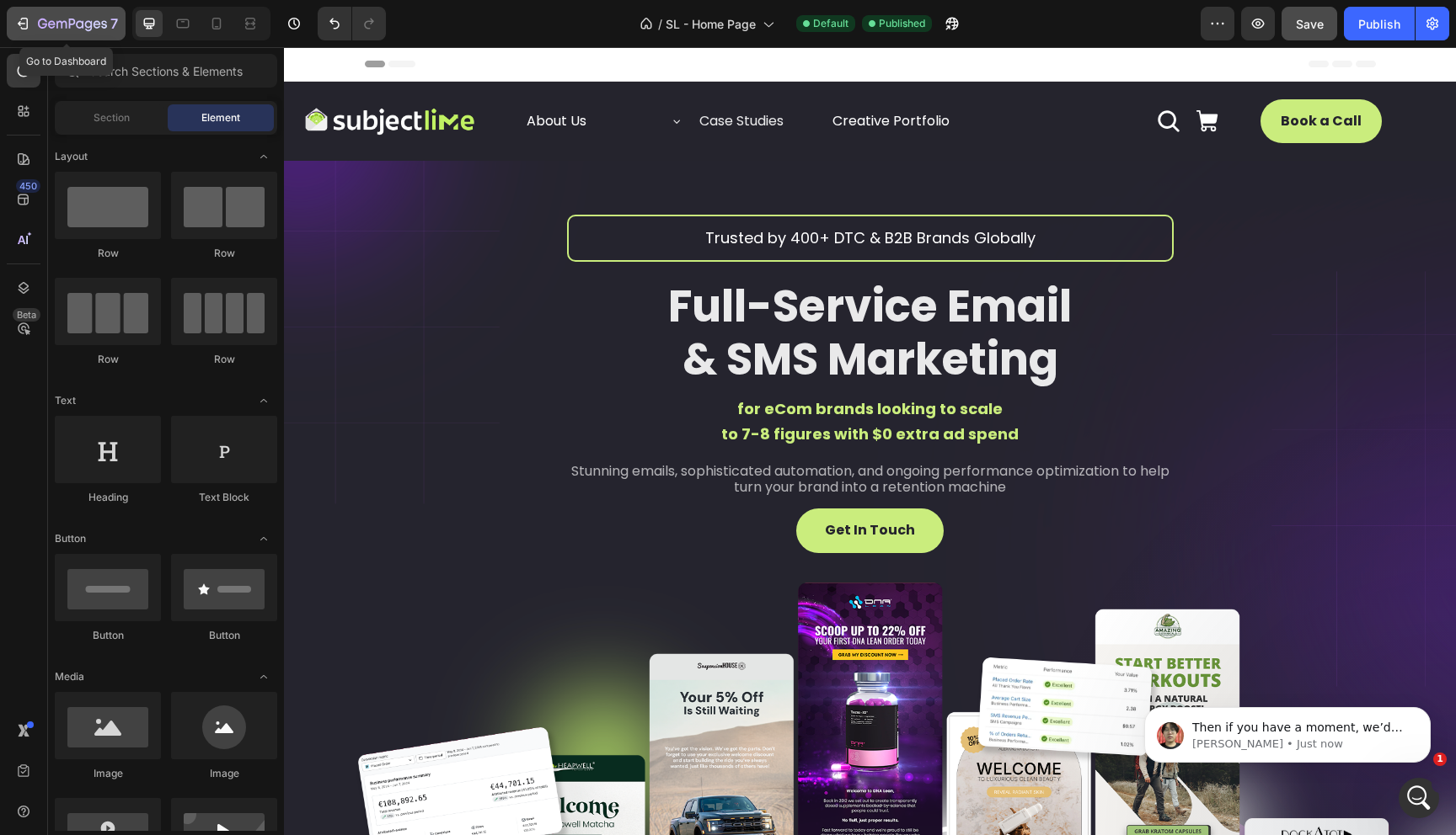
click at [83, 29] on icon "button" at bounding box center [72, 24] width 69 height 14
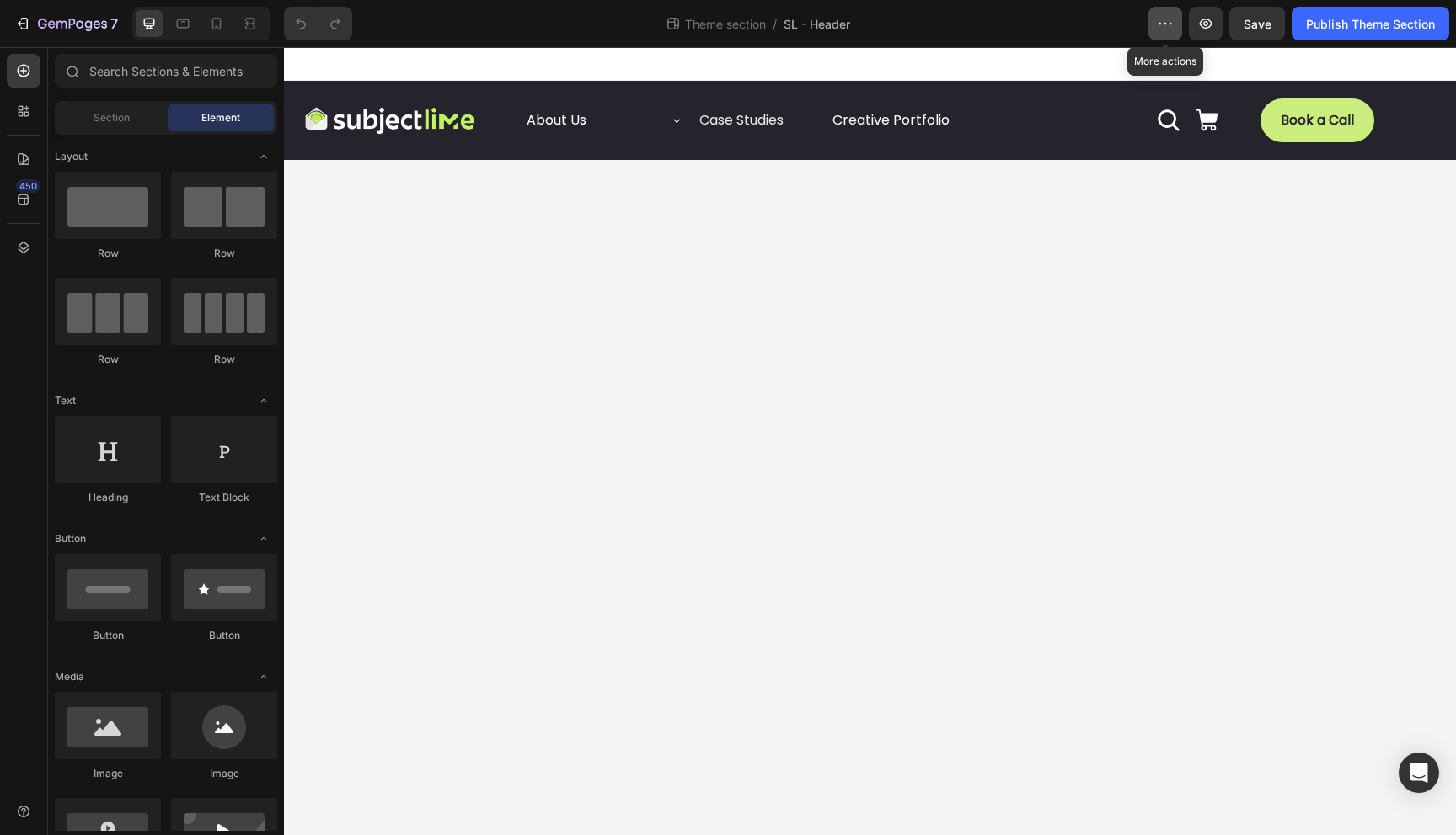
click at [1166, 27] on icon "button" at bounding box center [1165, 23] width 17 height 17
click at [981, 278] on body "Image About Us Button Case Studies Accordion Creative Portfolio Button Row Icon…" at bounding box center [870, 441] width 1172 height 788
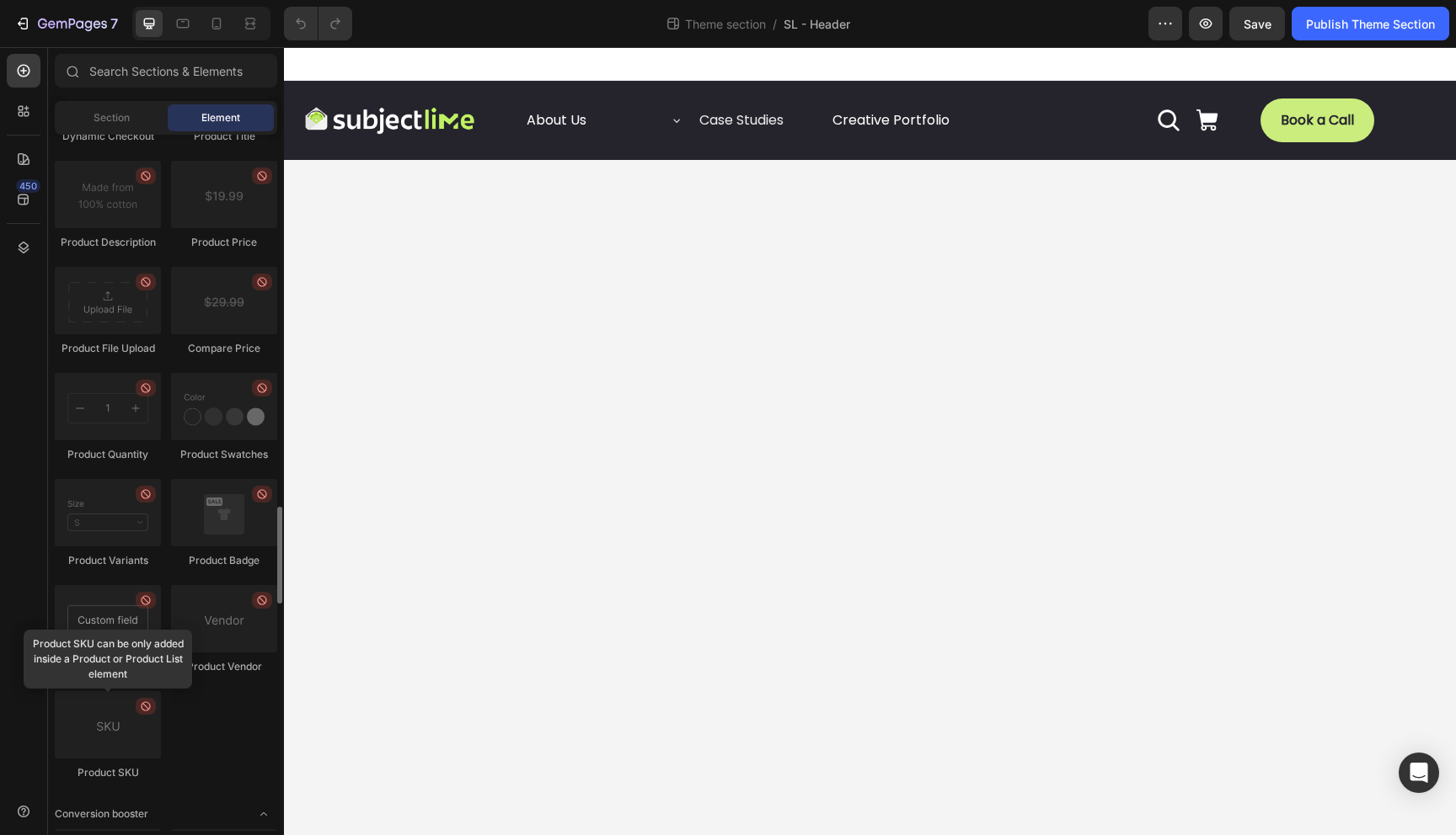
scroll to position [1344, 0]
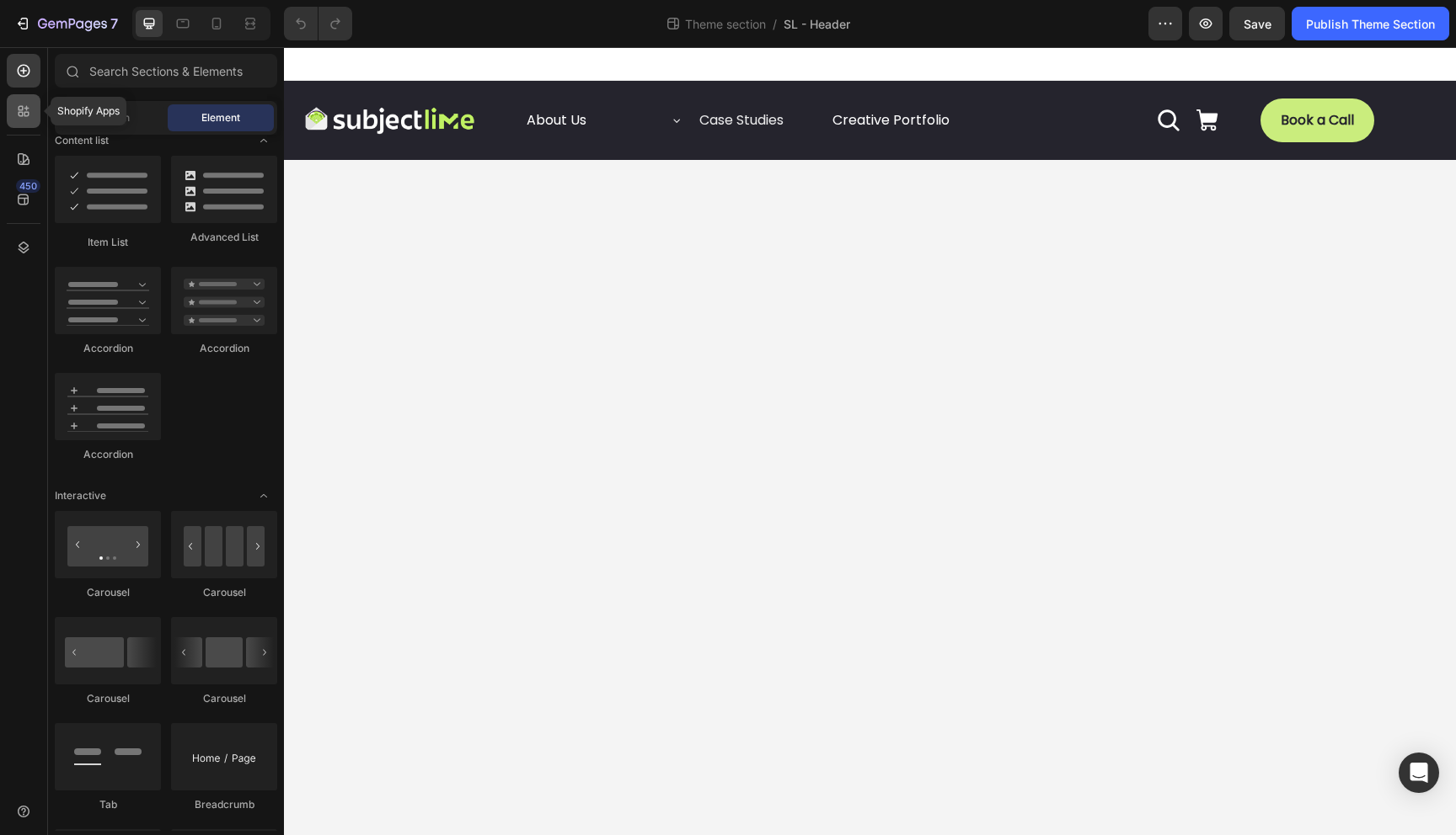
click at [18, 115] on icon at bounding box center [23, 111] width 17 height 17
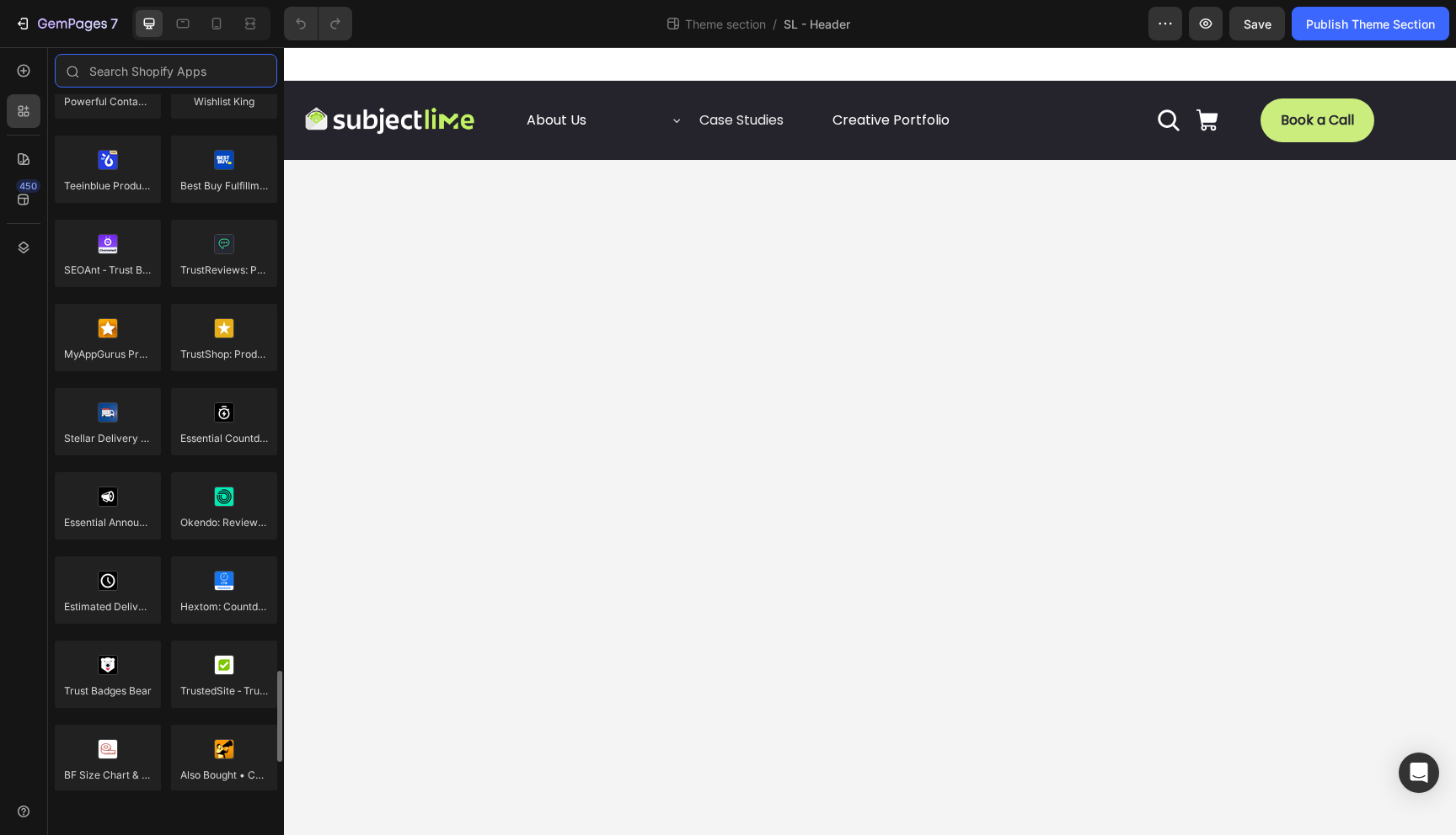
scroll to position [4627, 0]
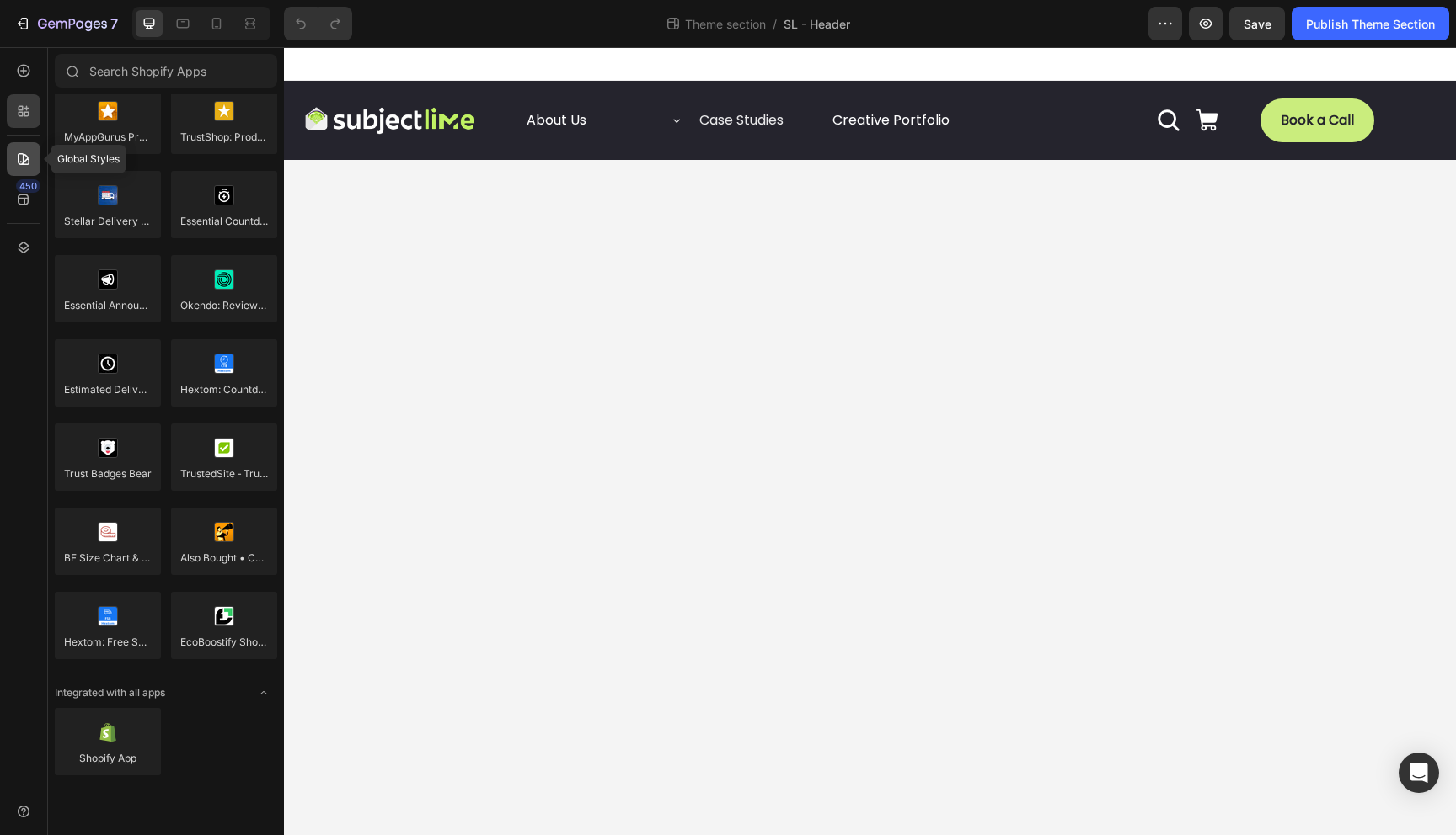
click at [19, 166] on icon at bounding box center [23, 159] width 17 height 17
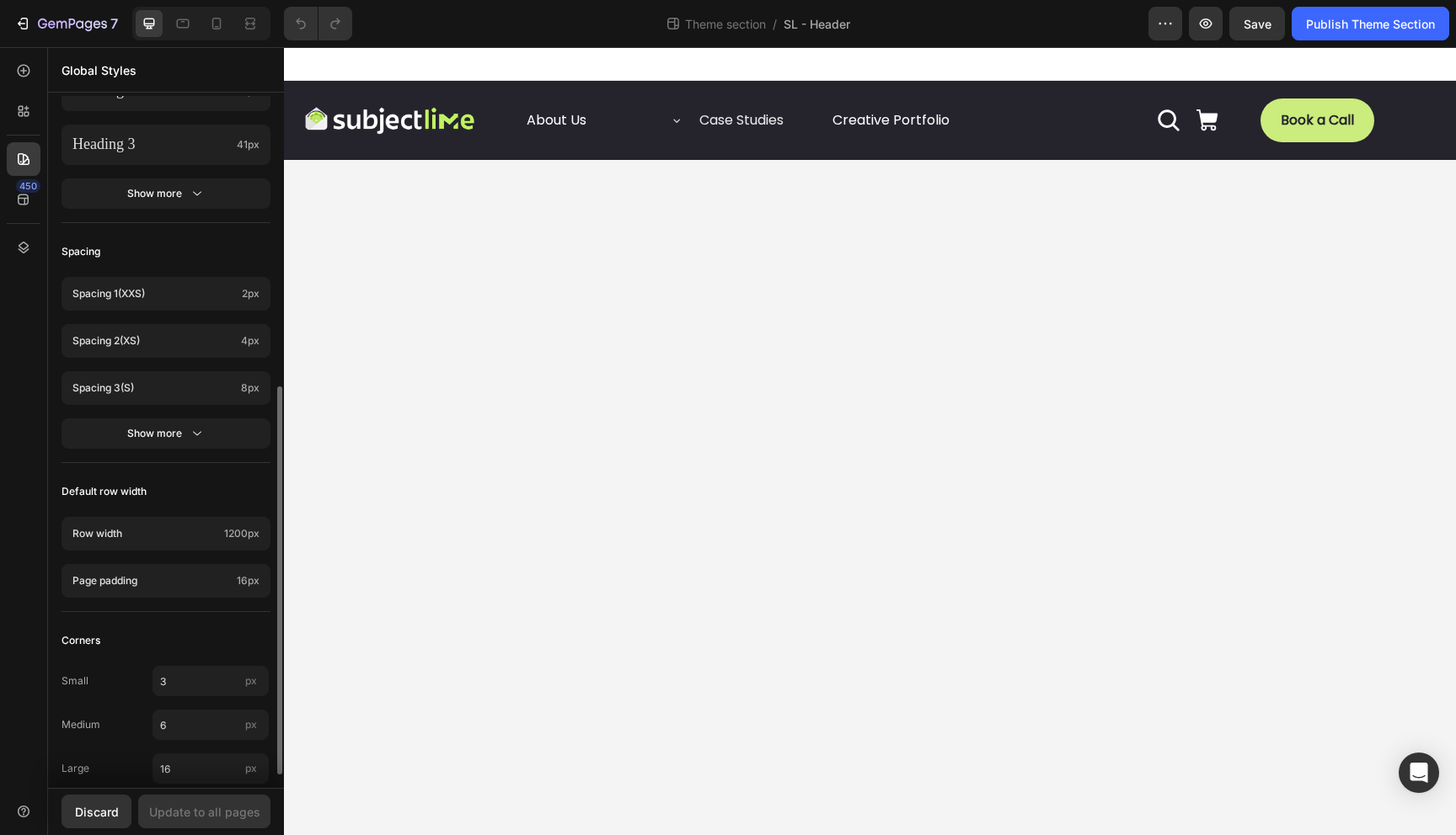
scroll to position [542, 0]
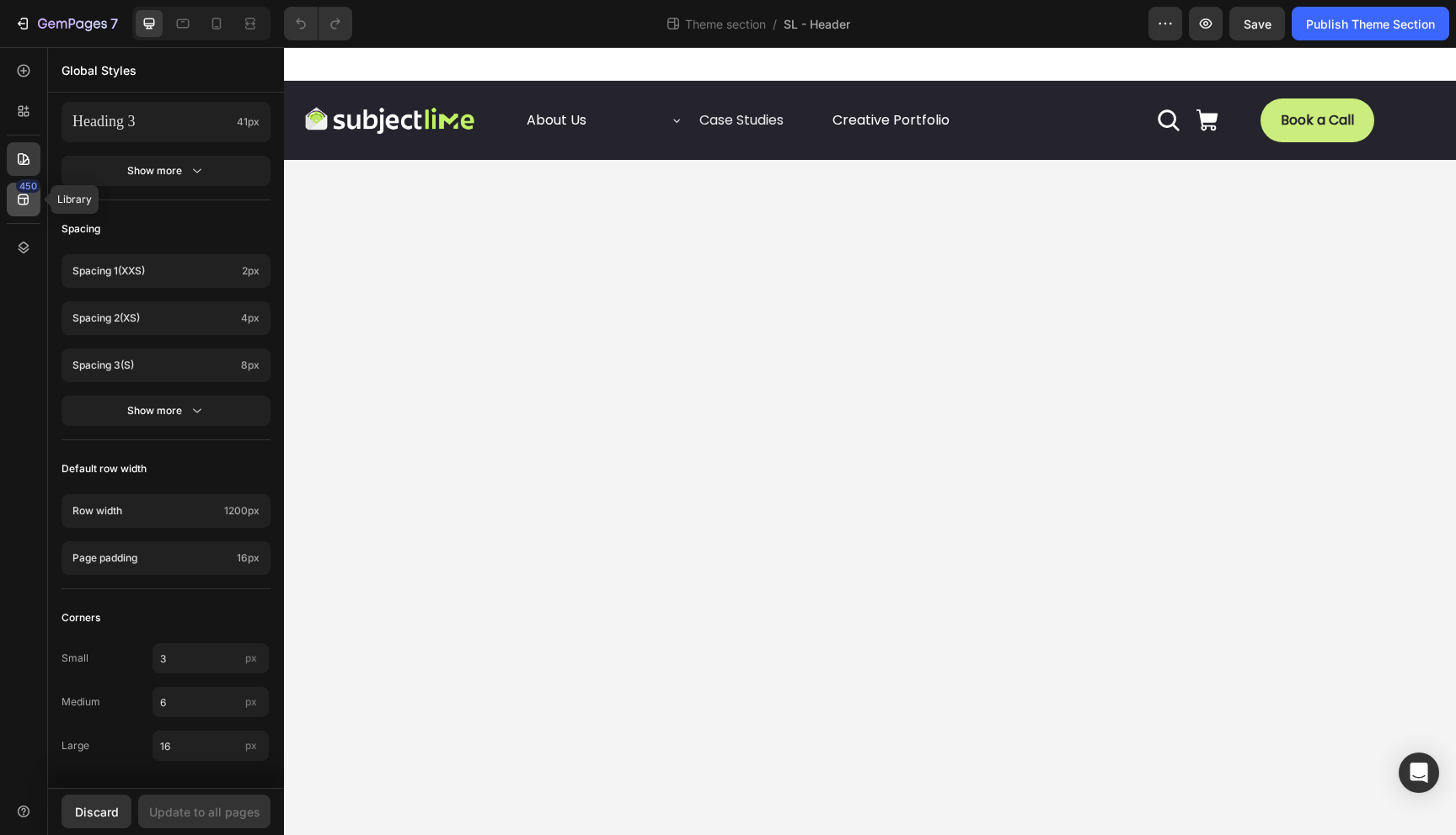
click at [15, 205] on icon at bounding box center [23, 200] width 17 height 17
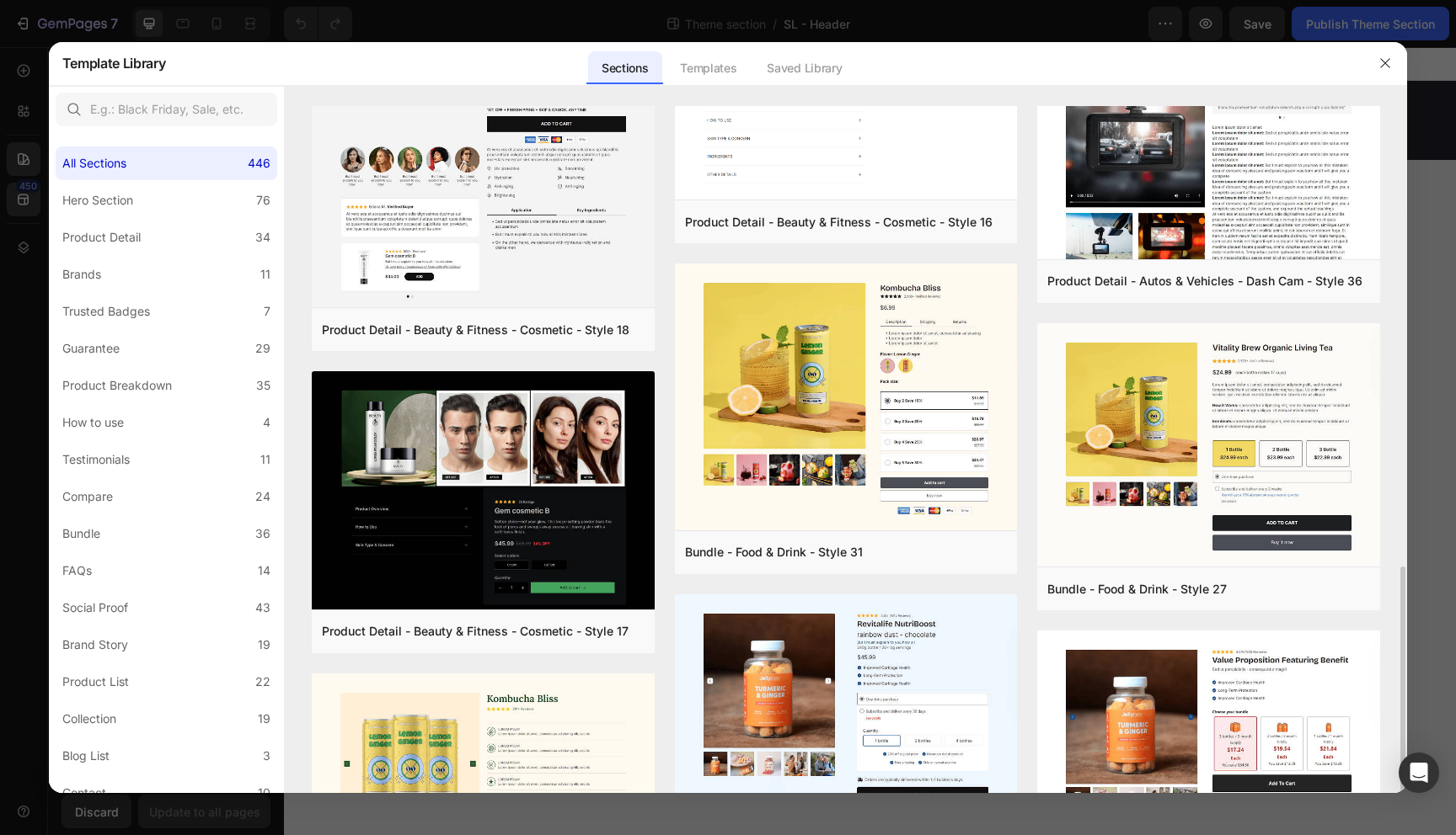
scroll to position [788, 0]
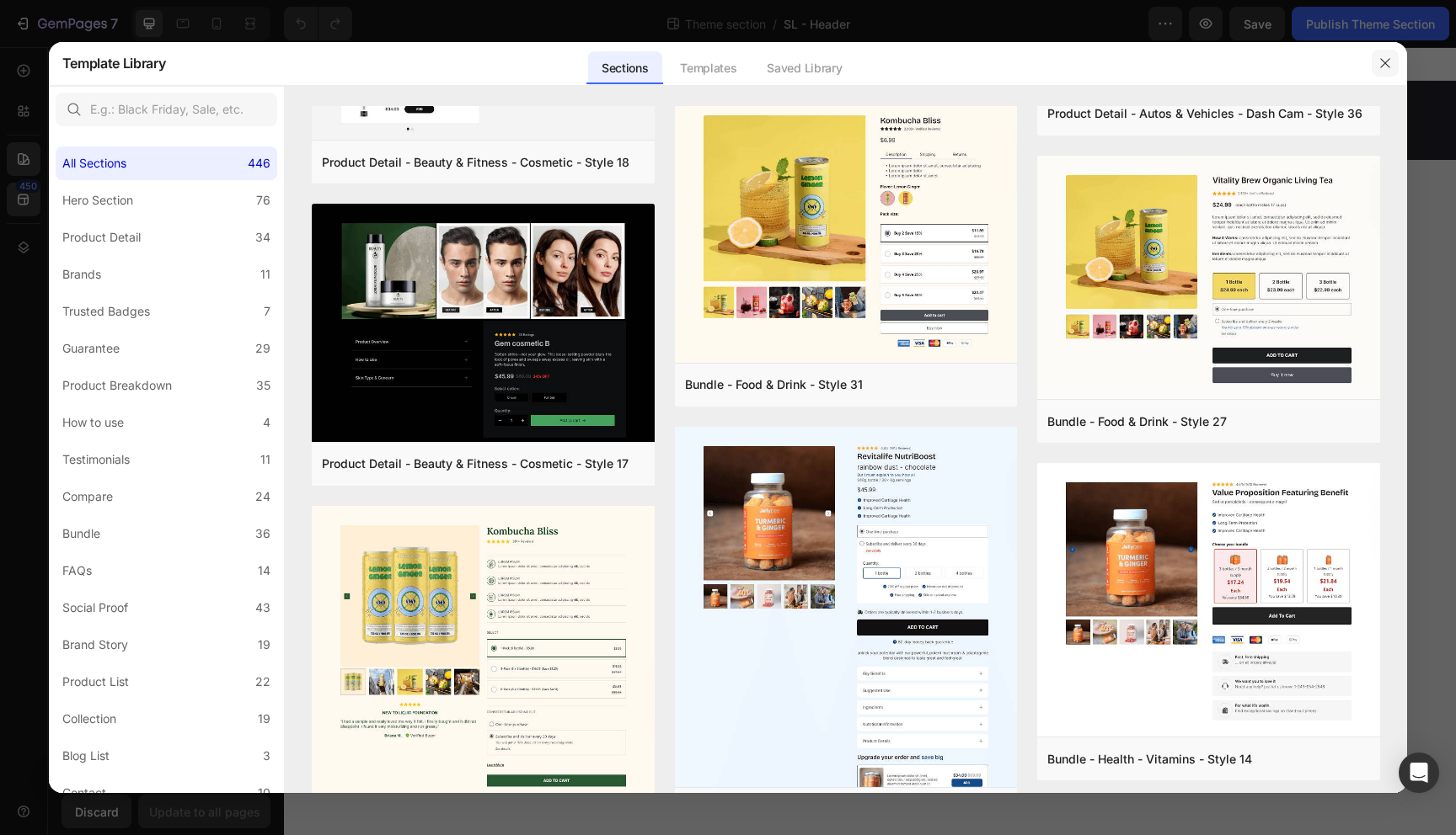
click at [1392, 63] on button "button" at bounding box center [1385, 63] width 27 height 27
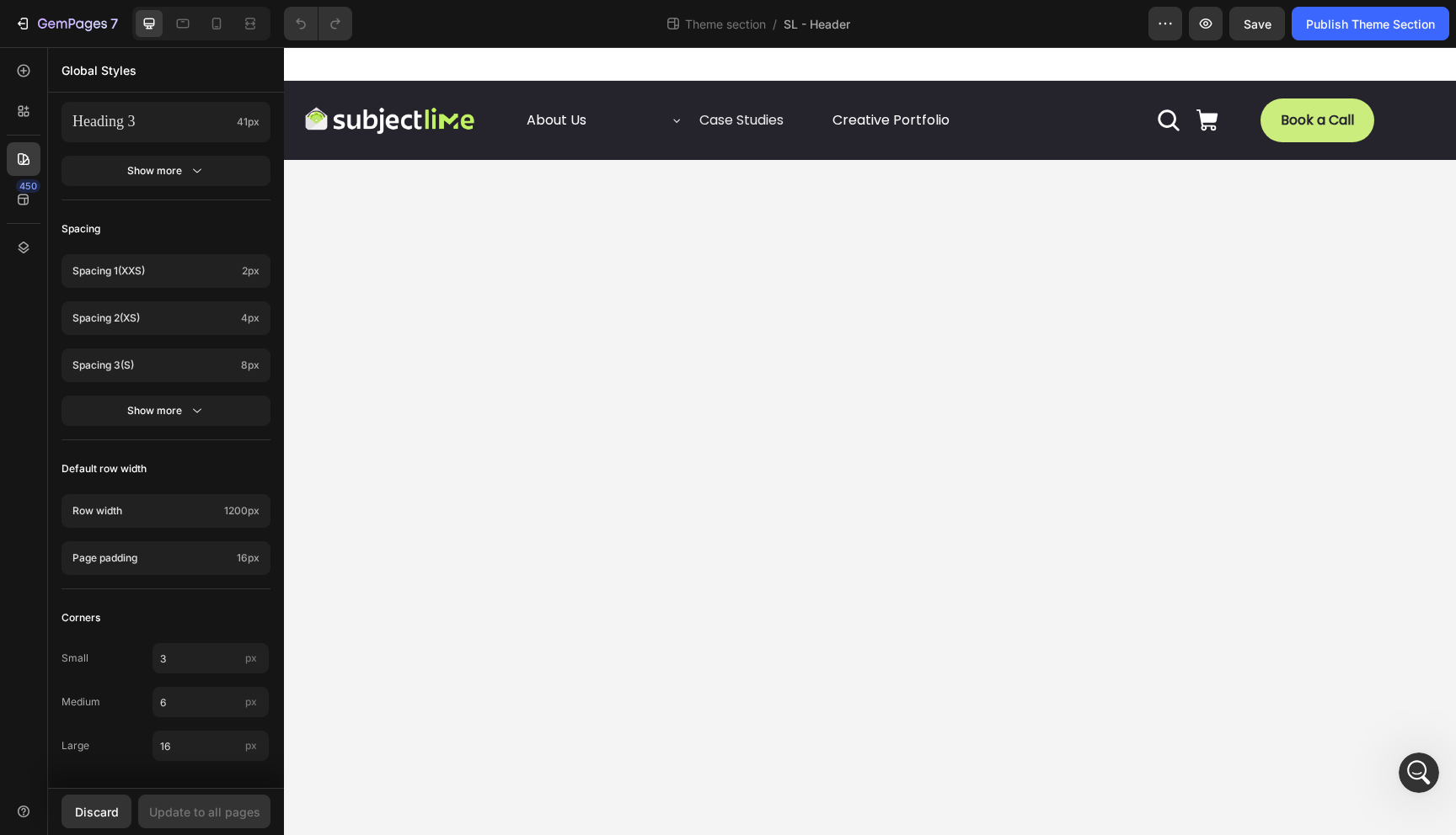
scroll to position [0, 0]
click at [676, 119] on icon at bounding box center [676, 120] width 14 height 14
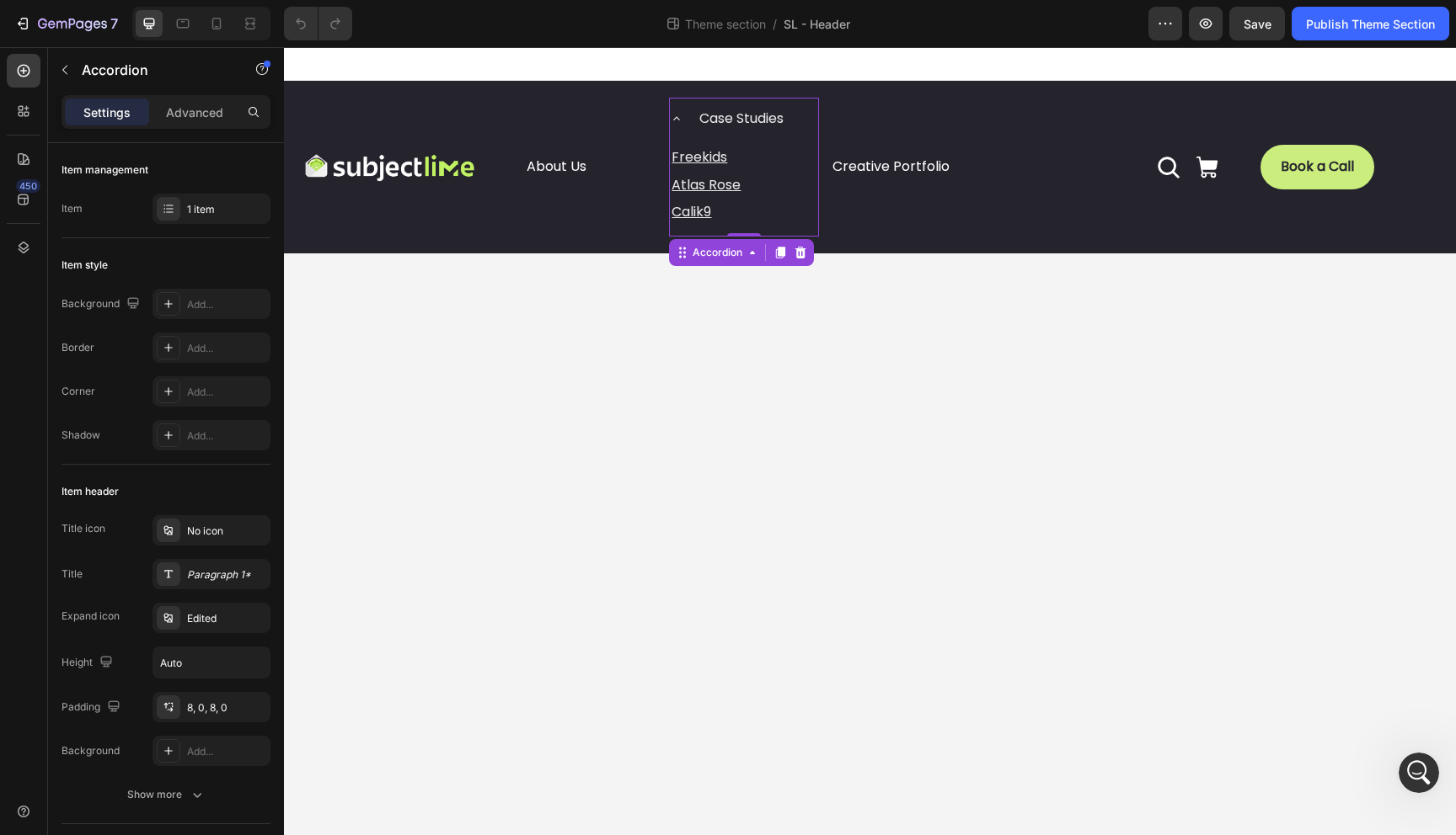
click at [676, 119] on icon at bounding box center [676, 118] width 14 height 14
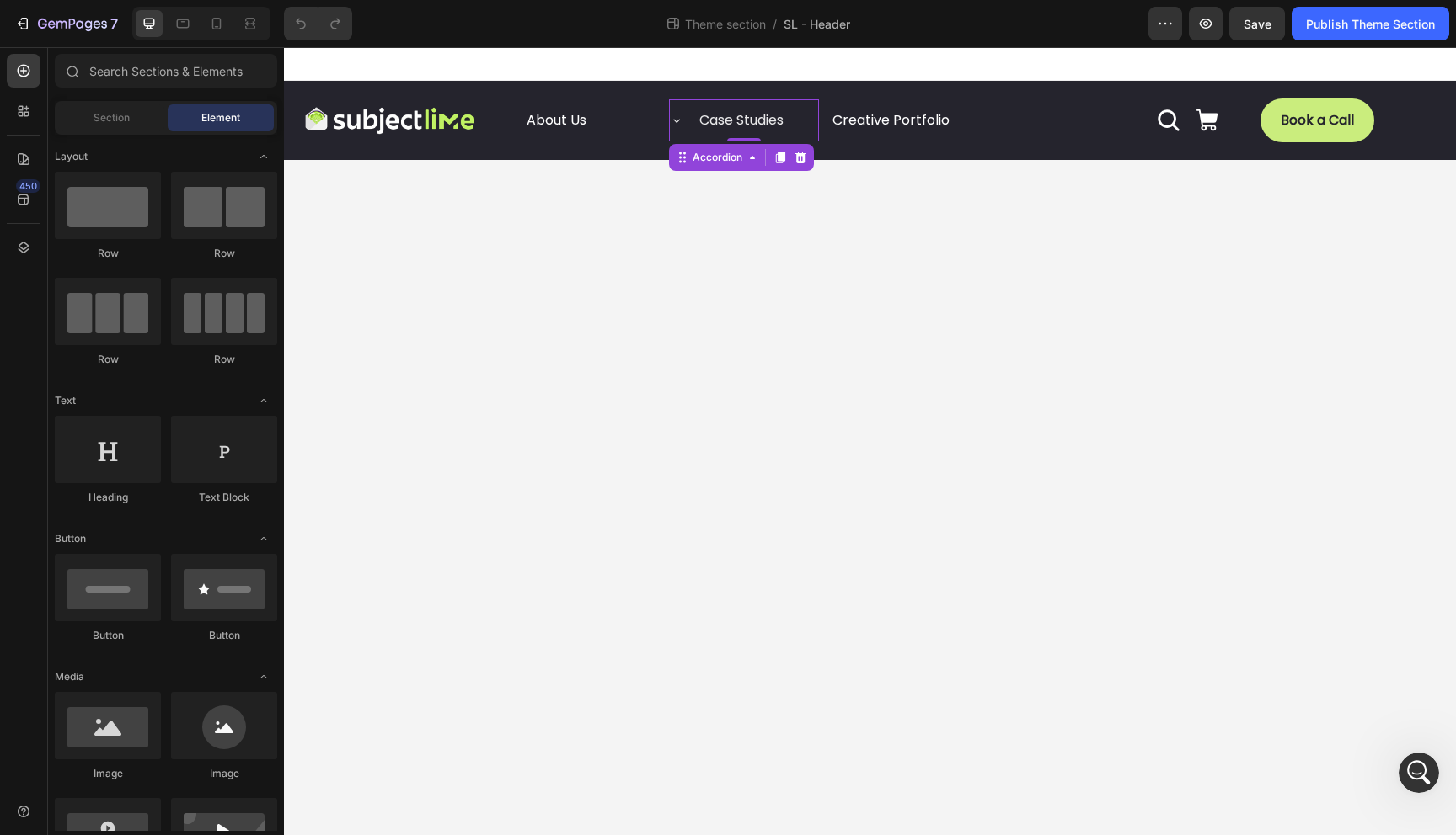
click at [638, 297] on body "Image About Us Button Case Studies Accordion 0 Creative Portfolio Button Row Ic…" at bounding box center [870, 441] width 1172 height 788
click at [50, 25] on icon "button" at bounding box center [72, 24] width 69 height 14
